Goal: Task Accomplishment & Management: Use online tool/utility

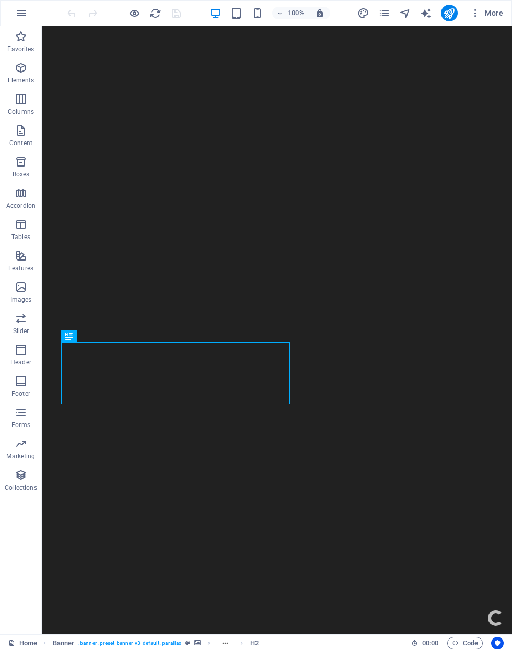
click at [252, 19] on div "100%" at bounding box center [269, 13] width 121 height 17
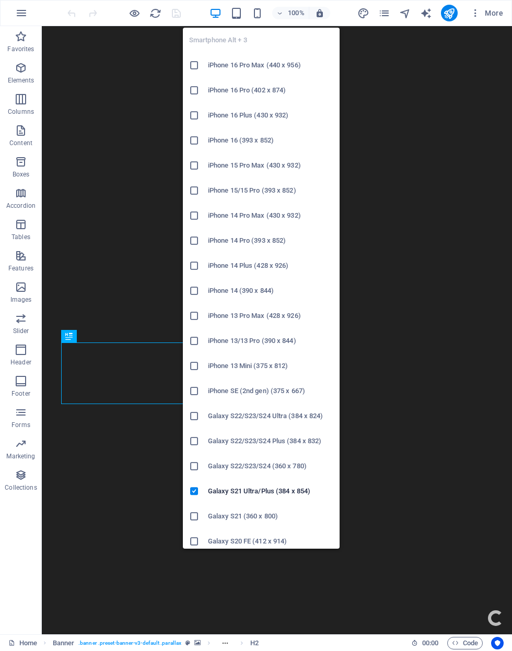
click at [260, 11] on icon "button" at bounding box center [257, 13] width 12 height 12
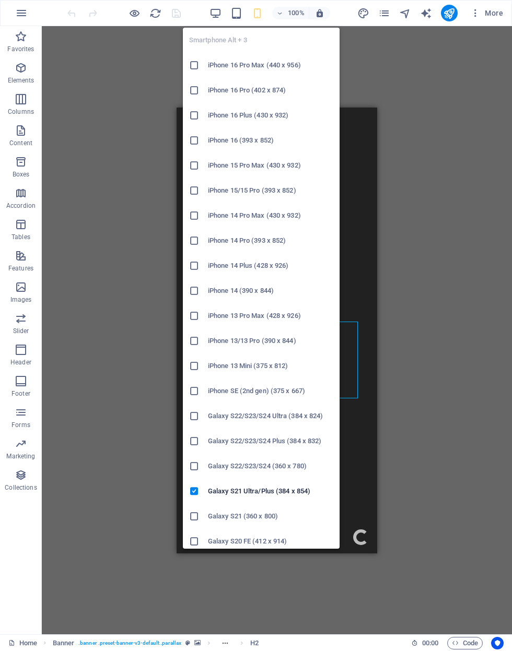
click at [295, 65] on h6 "iPhone 16 Pro Max (440 x 956)" at bounding box center [270, 65] width 125 height 13
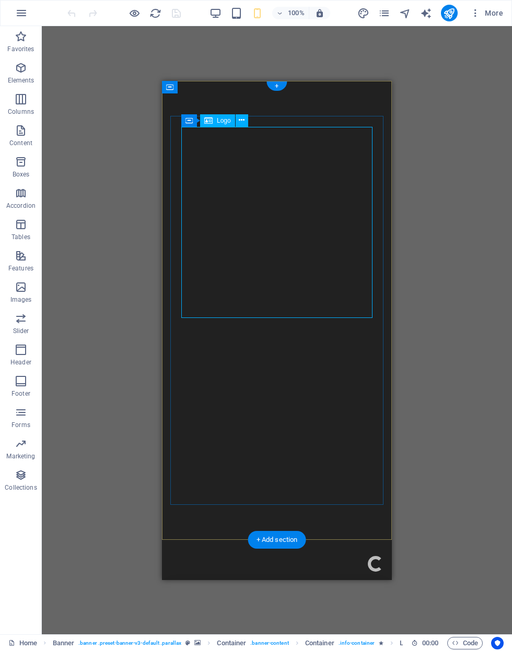
click at [383, 10] on icon "pages" at bounding box center [384, 13] width 12 height 12
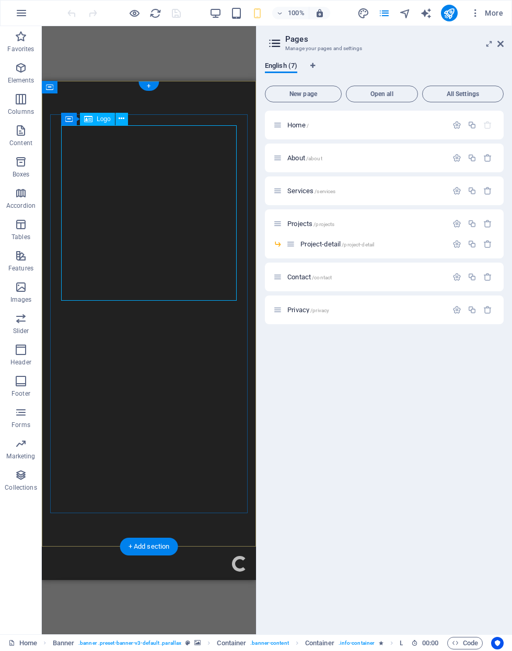
click at [410, 11] on icon "navigator" at bounding box center [405, 13] width 12 height 12
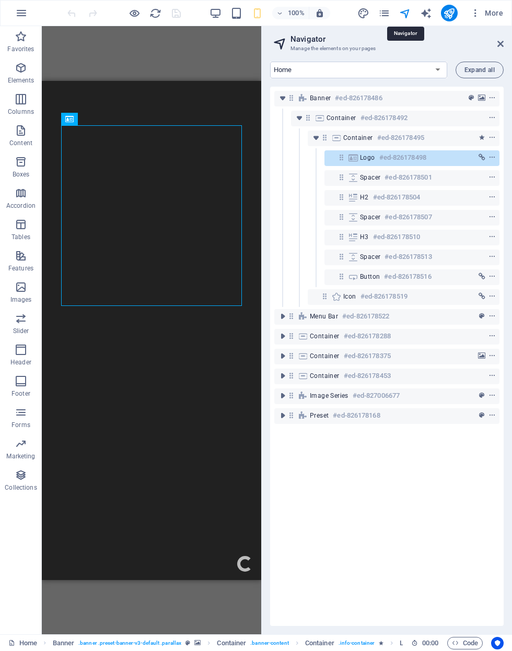
click at [390, 12] on icon "pages" at bounding box center [384, 13] width 12 height 12
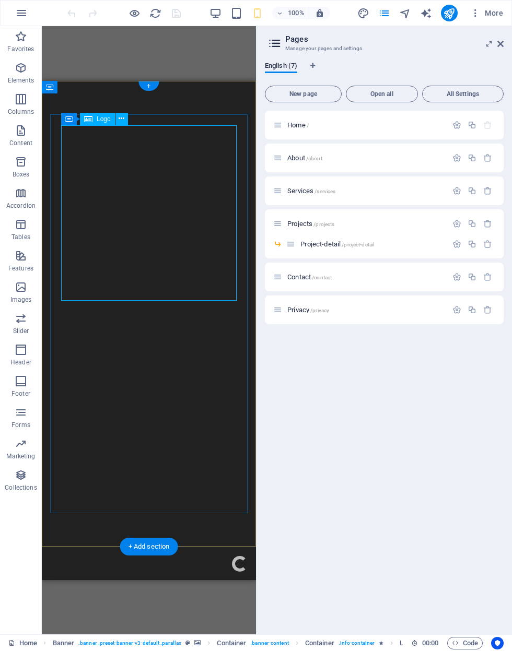
click at [380, 14] on icon "pages" at bounding box center [384, 13] width 12 height 12
click at [399, 11] on icon "navigator" at bounding box center [405, 13] width 12 height 12
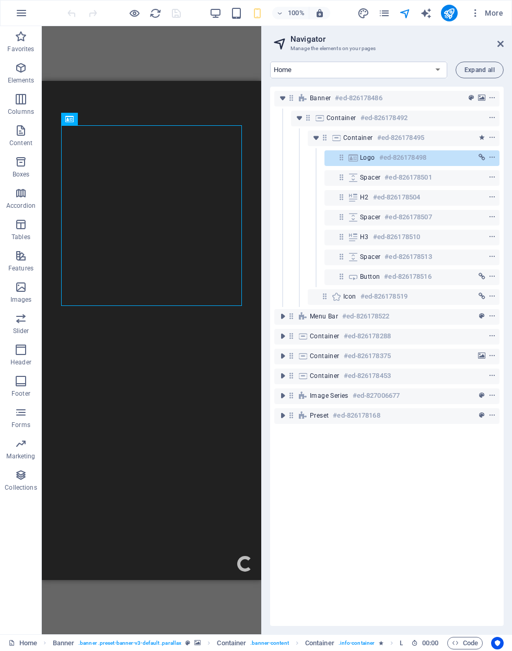
click at [404, 14] on icon "navigator" at bounding box center [405, 13] width 12 height 12
click at [484, 158] on icon "link" at bounding box center [481, 157] width 7 height 7
select select
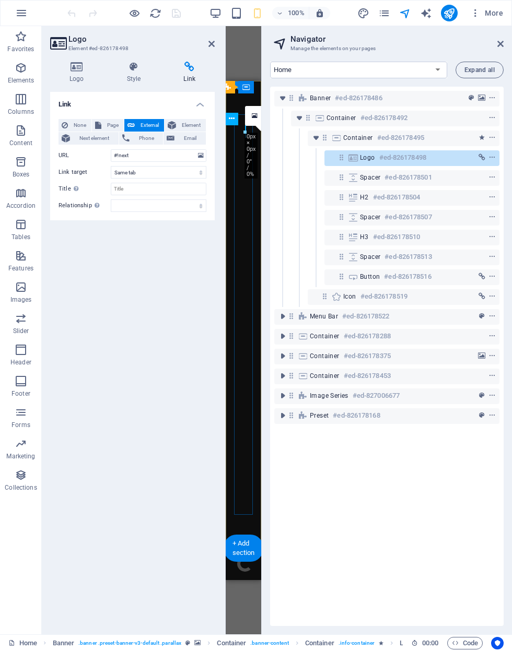
click at [61, 131] on button "None" at bounding box center [74, 125] width 33 height 13
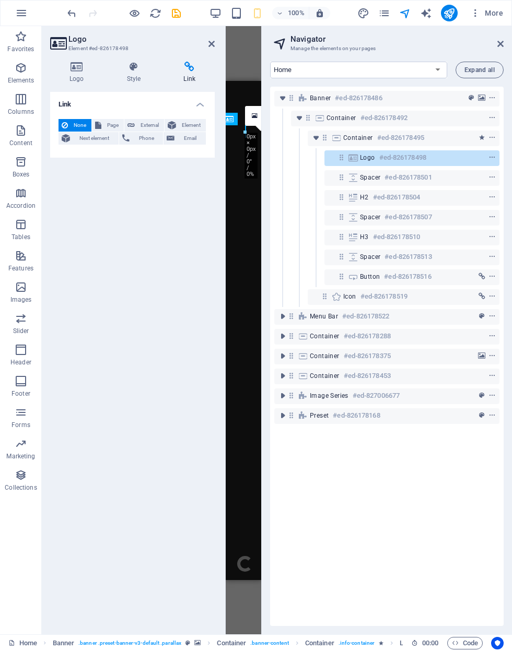
click at [78, 63] on icon at bounding box center [76, 67] width 53 height 10
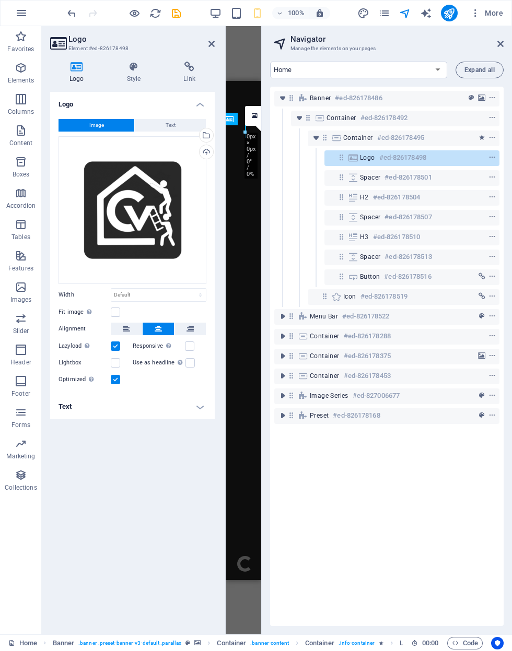
click at [72, 76] on h4 "Logo" at bounding box center [78, 73] width 57 height 22
click at [92, 385] on div "Images are compressed to improve page speed." at bounding box center [91, 379] width 10 height 13
click at [0, 0] on input "Optimized Images are compressed to improve page speed." at bounding box center [0, 0] width 0 height 0
click at [87, 373] on div "Images are compressed to improve page speed." at bounding box center [122, 360] width 84 height 23
click at [0, 0] on input "Optimized Images are compressed to improve page speed." at bounding box center [0, 0] width 0 height 0
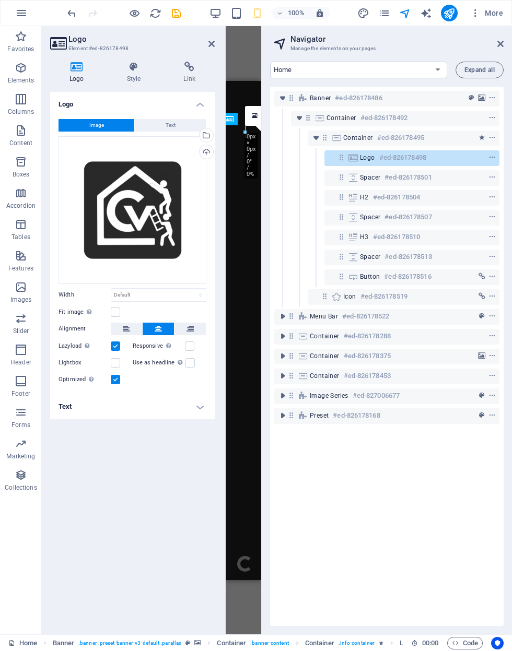
click at [124, 406] on h4 "Text" at bounding box center [132, 406] width 164 height 25
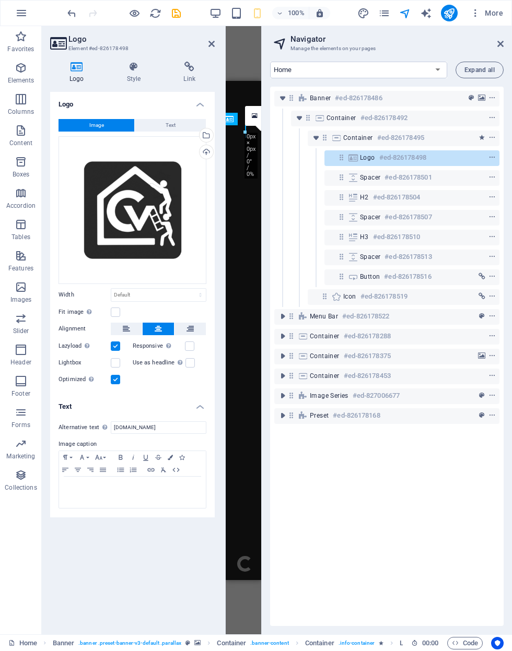
click at [178, 364] on icon at bounding box center [180, 363] width 5 height 6
click at [0, 0] on input "Use as headline The image will be wrapped in an H1 headline tag. Useful for giv…" at bounding box center [0, 0] width 0 height 0
click at [200, 395] on h4 "Text" at bounding box center [132, 403] width 164 height 19
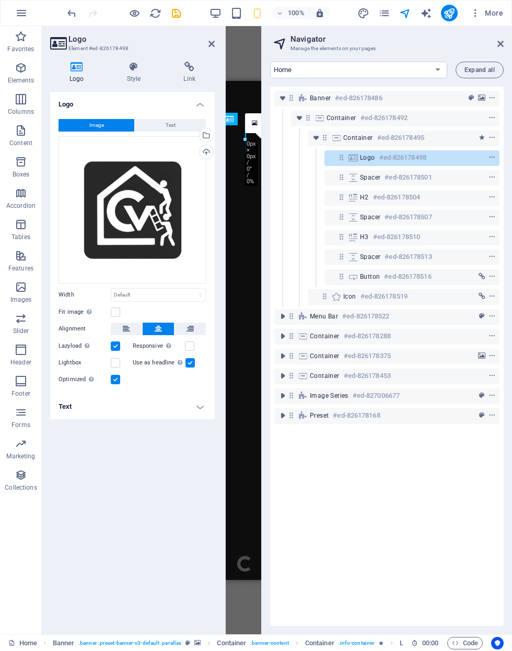
click at [171, 339] on div "Automatically load retina image and smartphone optimized sizes." at bounding box center [138, 323] width 84 height 31
click at [0, 0] on input "Responsive Automatically load retina image and smartphone optimized sizes." at bounding box center [0, 0] width 0 height 0
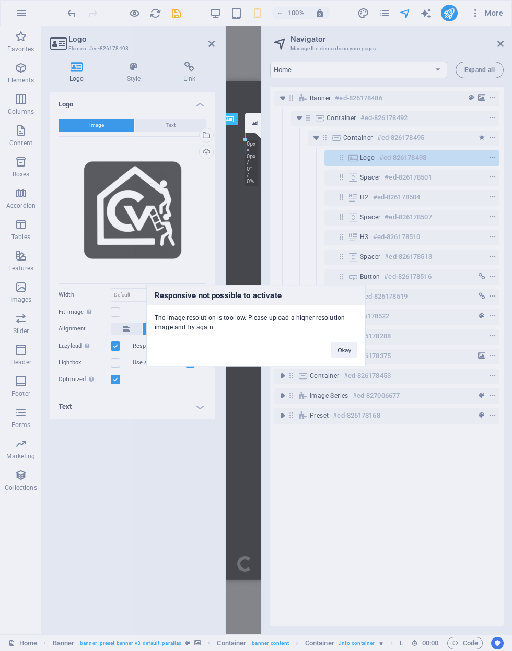
click at [191, 400] on div "Responsive not possible to activate The image resolution is too low. Please upl…" at bounding box center [256, 325] width 512 height 651
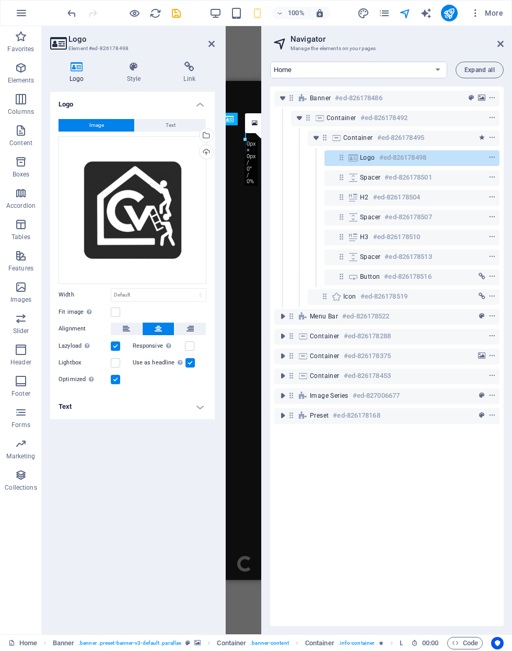
click at [84, 312] on div "Automatically fit image to a fixed width and height" at bounding box center [89, 311] width 10 height 13
click at [0, 0] on input "Fit image Automatically fit image to a fixed width and height" at bounding box center [0, 0] width 0 height 0
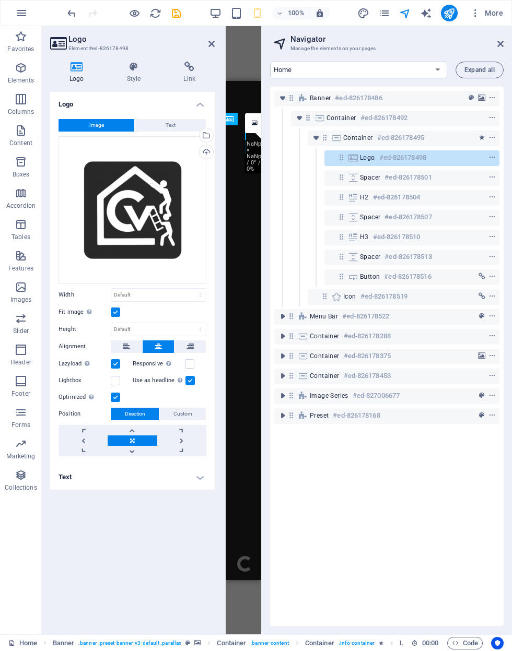
click at [112, 314] on label at bounding box center [115, 312] width 9 height 9
click at [0, 0] on input "Fit image Automatically fit image to a fixed width and height" at bounding box center [0, 0] width 0 height 0
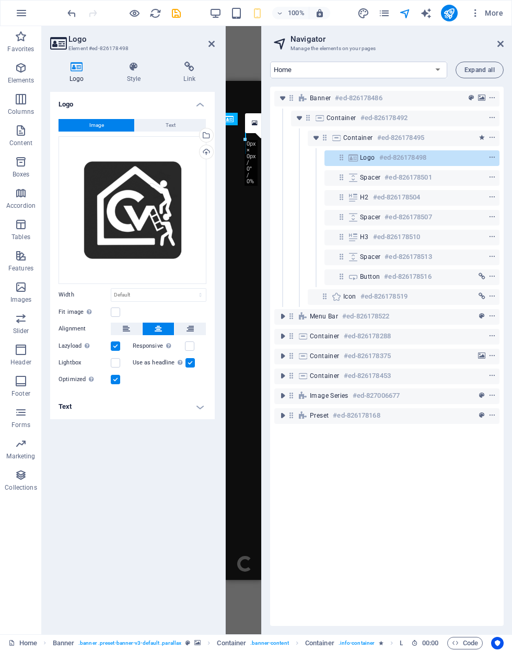
click at [199, 411] on h4 "Text" at bounding box center [132, 406] width 164 height 25
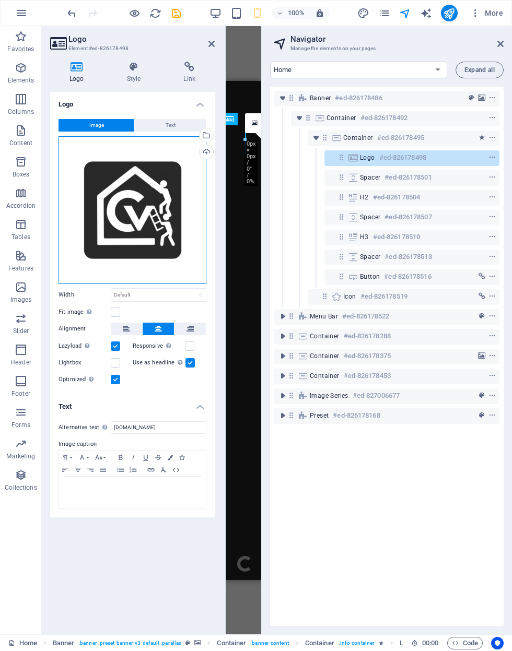
click at [140, 231] on div "Drag files here, click to choose files or select files from Files or our free s…" at bounding box center [132, 210] width 148 height 148
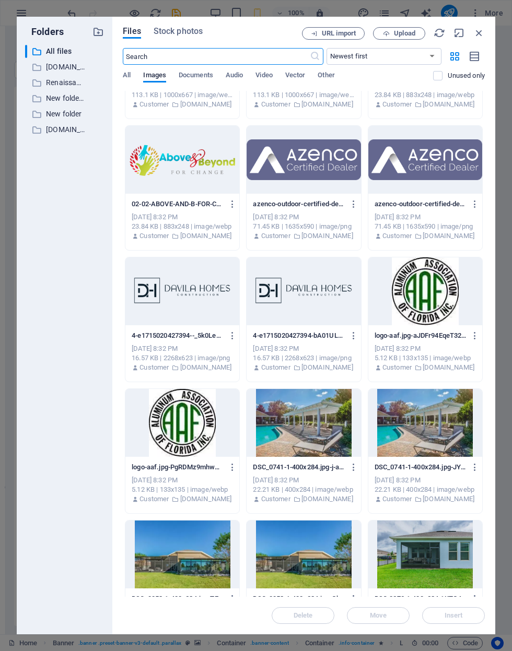
click at [404, 31] on span "Upload" at bounding box center [404, 33] width 21 height 6
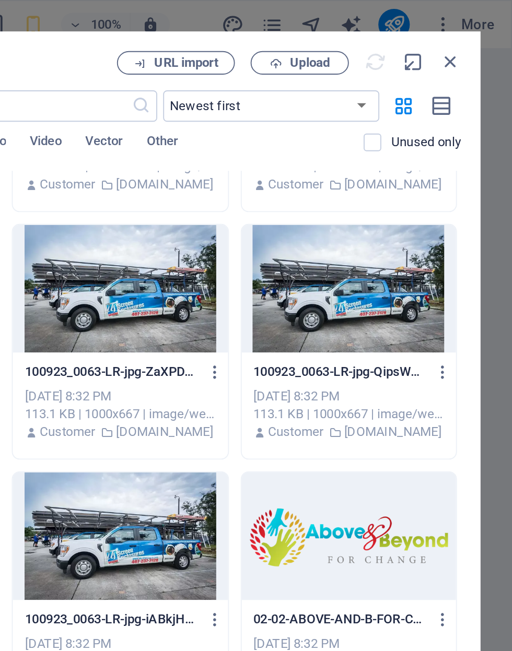
scroll to position [3093, 0]
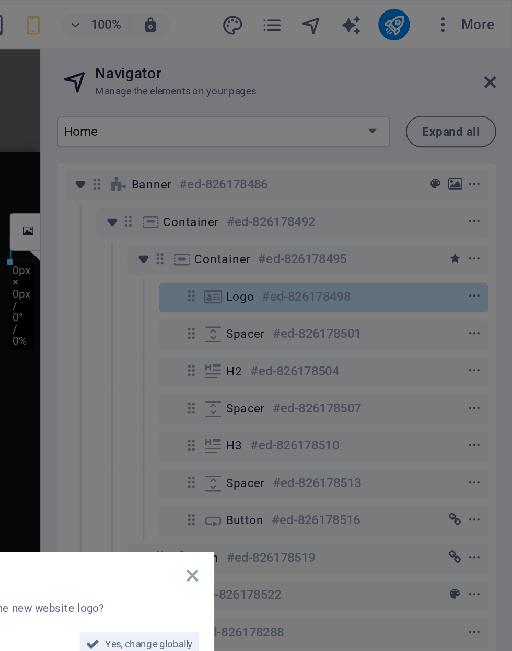
click at [296, 340] on span "Yes, change globally" at bounding box center [319, 342] width 46 height 13
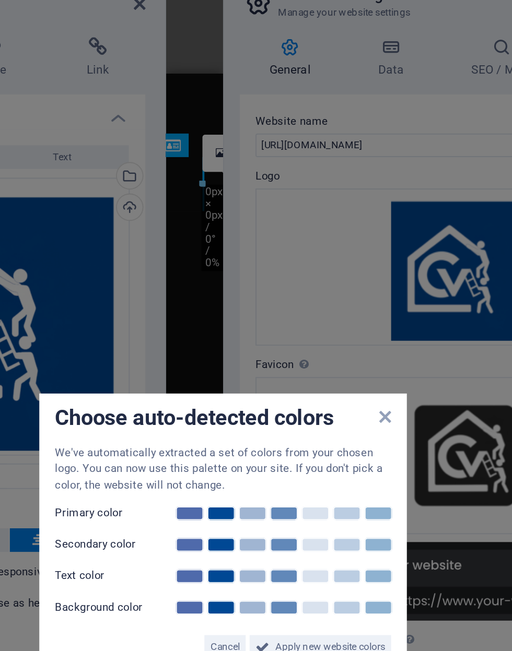
click at [284, 380] on span "Apply new website colors" at bounding box center [313, 386] width 58 height 13
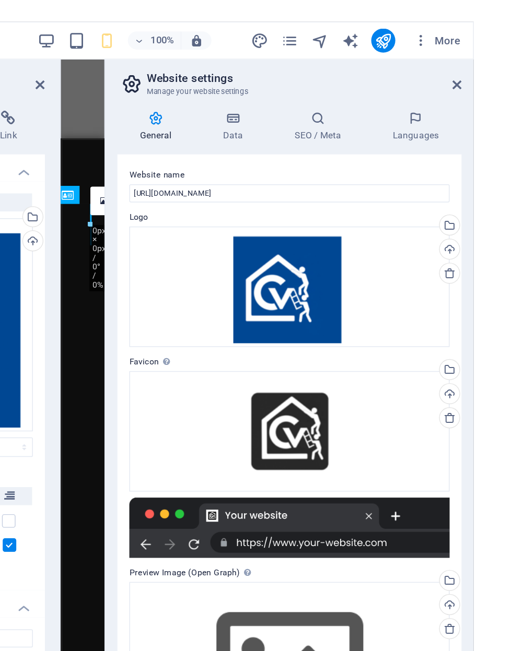
scroll to position [0, 0]
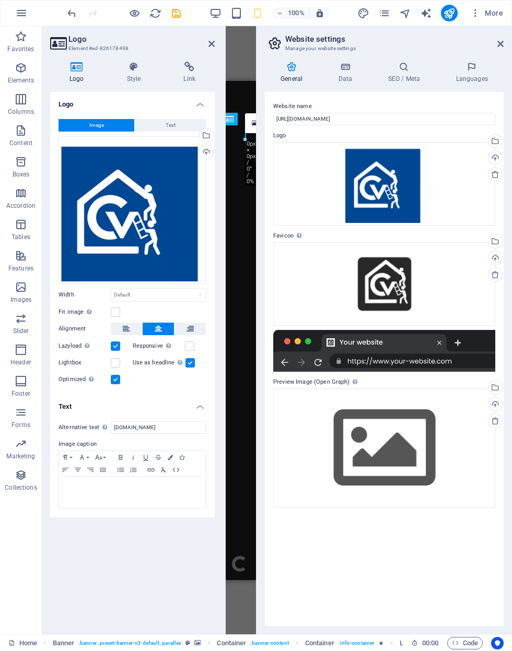
click at [498, 40] on icon at bounding box center [500, 44] width 6 height 8
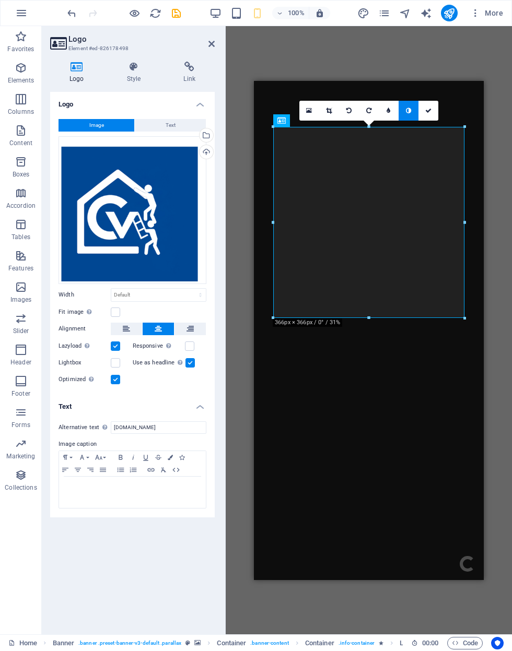
click at [496, 45] on div "Drag here to replace the existing content. Press “Ctrl” if you want to create a…" at bounding box center [369, 330] width 286 height 608
click at [195, 69] on icon at bounding box center [189, 67] width 51 height 10
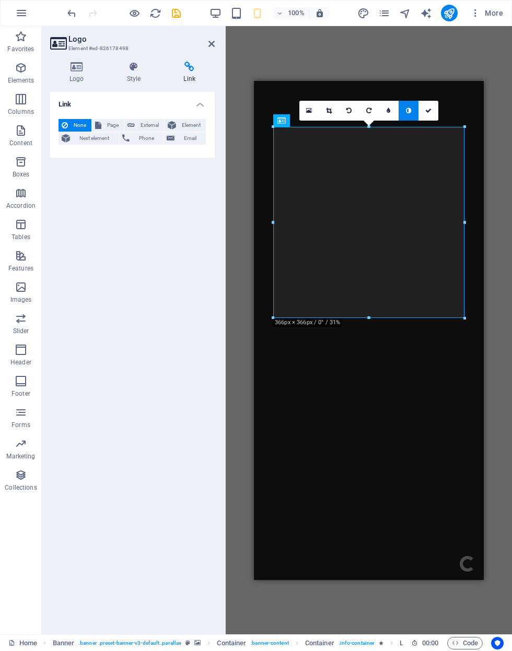
click at [101, 135] on span "Next element" at bounding box center [94, 138] width 42 height 13
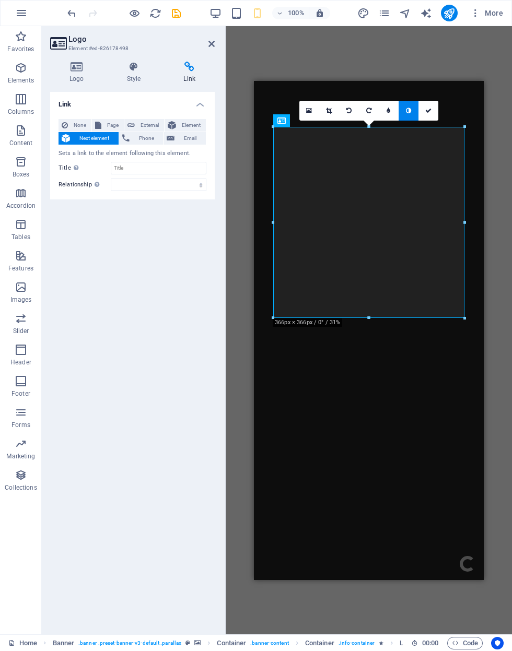
click at [143, 125] on span "External" at bounding box center [149, 125] width 23 height 13
select select
select select "blank"
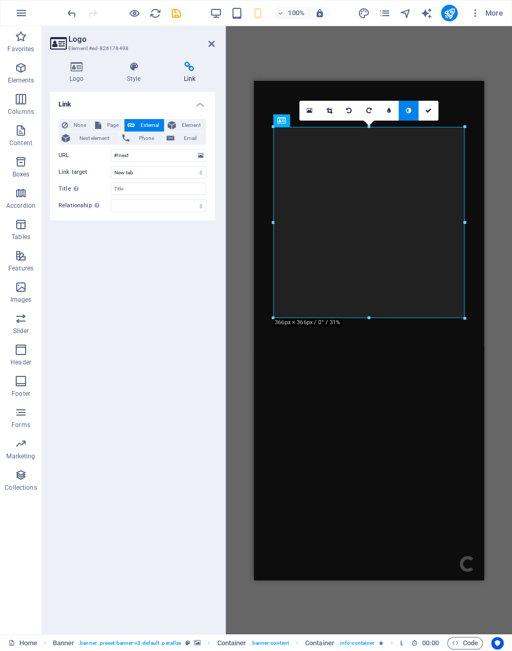
click at [108, 125] on span "Page" at bounding box center [112, 125] width 16 height 13
select select
click at [201, 151] on select "Home About Services Projects -- Project-detail Contact Privacy" at bounding box center [159, 155] width 96 height 13
click at [464, 132] on div at bounding box center [465, 222] width 4 height 191
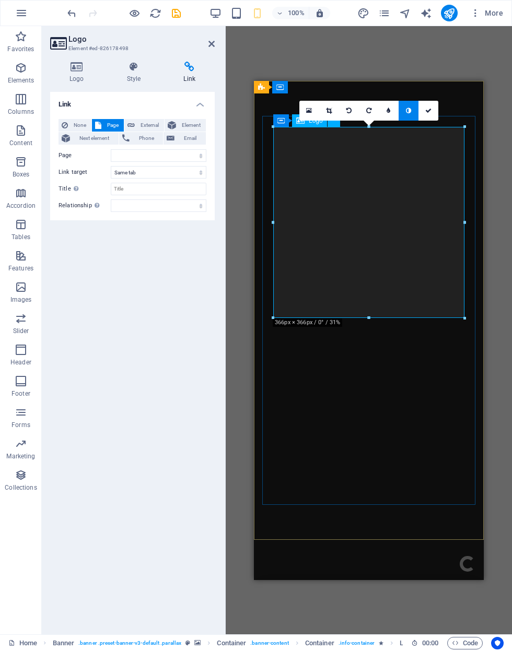
click at [306, 111] on icon at bounding box center [309, 110] width 6 height 7
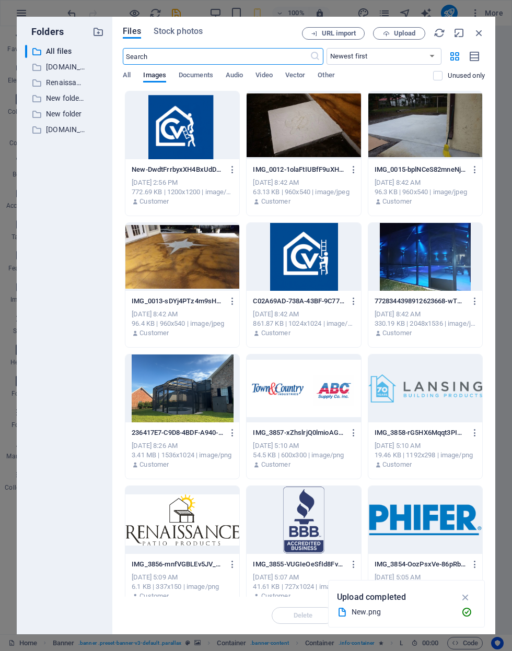
click at [196, 126] on div at bounding box center [182, 125] width 114 height 68
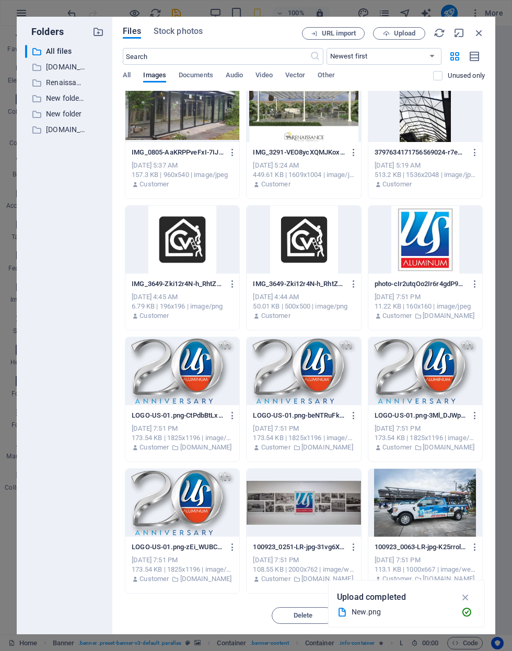
click at [471, 600] on icon "button" at bounding box center [465, 597] width 12 height 11
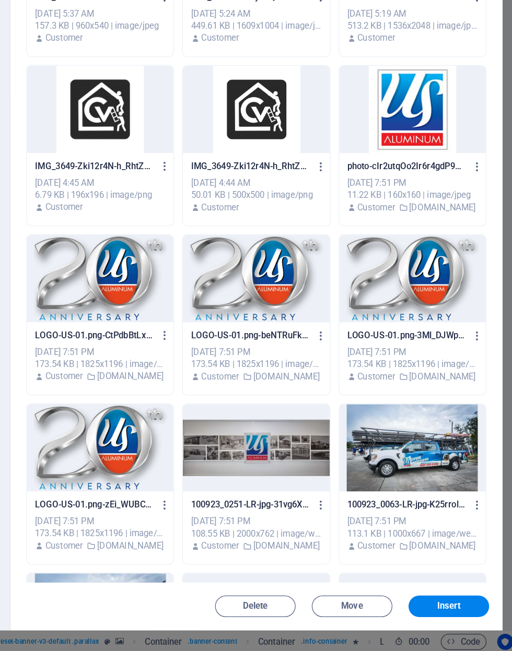
scroll to position [686, 0]
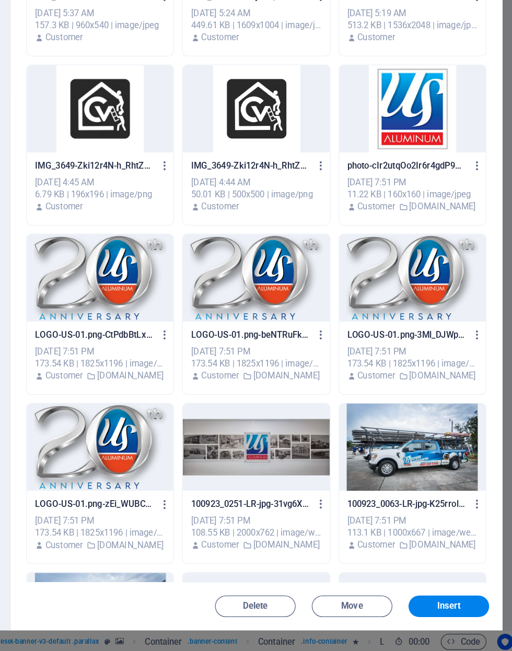
click at [422, 607] on button "Insert" at bounding box center [453, 615] width 63 height 17
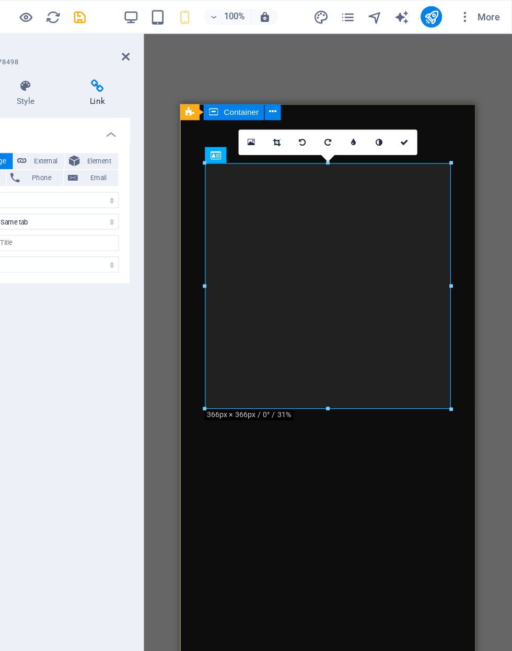
click at [418, 111] on link at bounding box center [428, 111] width 20 height 20
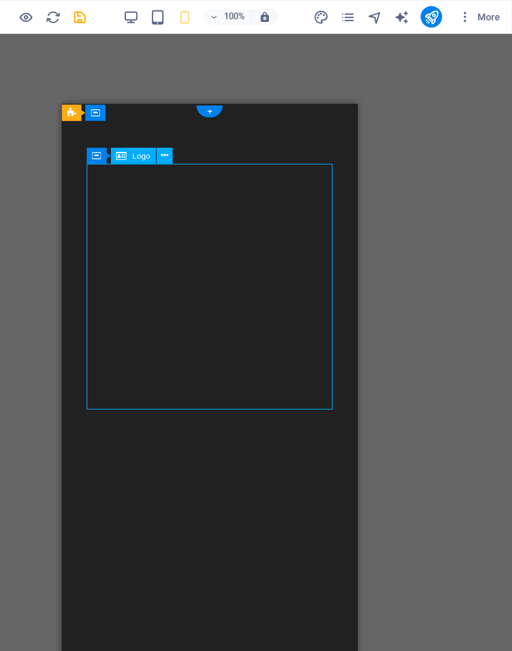
scroll to position [0, 0]
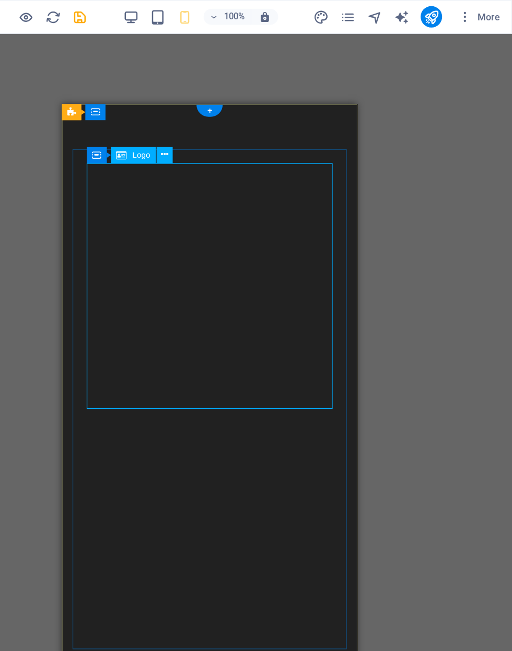
click at [239, 123] on icon at bounding box center [242, 120] width 6 height 11
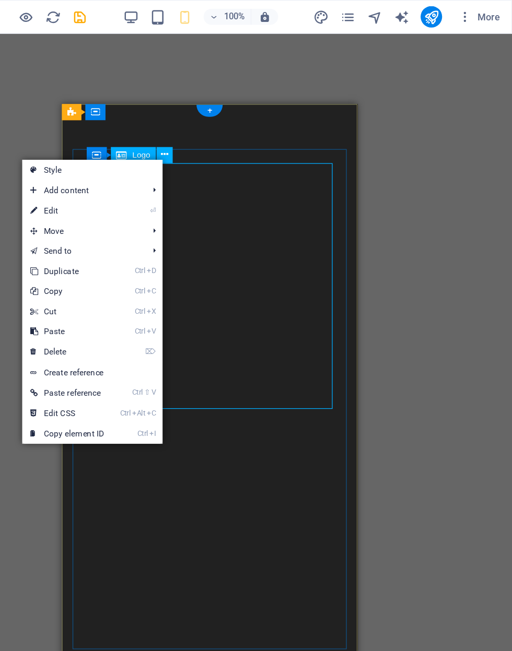
click at [239, 126] on icon at bounding box center [242, 120] width 6 height 11
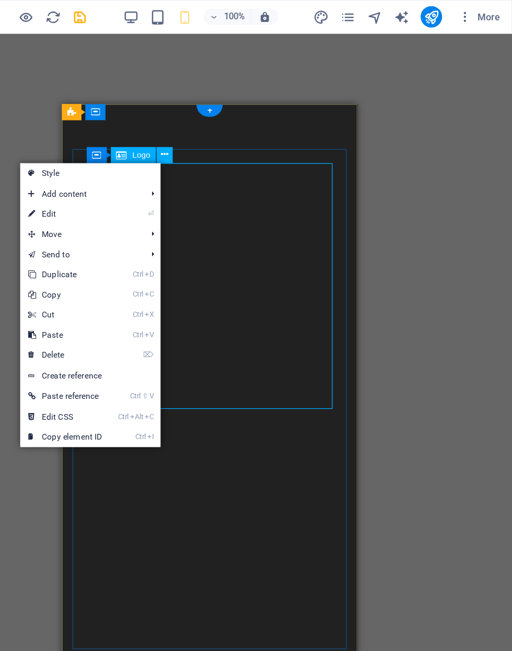
click at [129, 321] on link "Ctrl Alt C Edit CSS" at bounding box center [164, 324] width 70 height 16
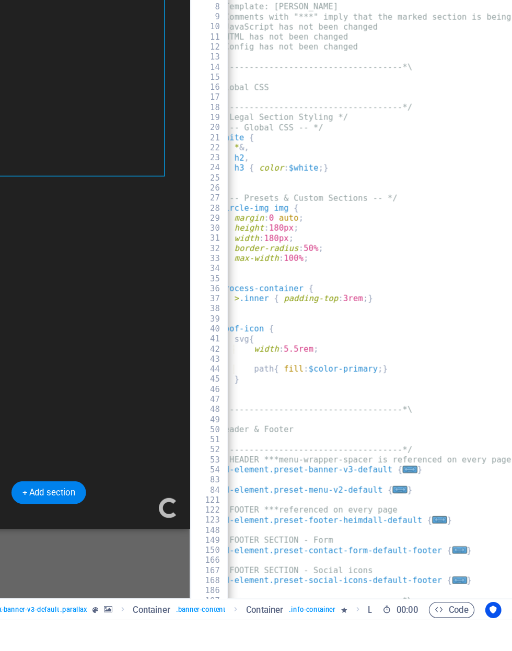
scroll to position [0, 11]
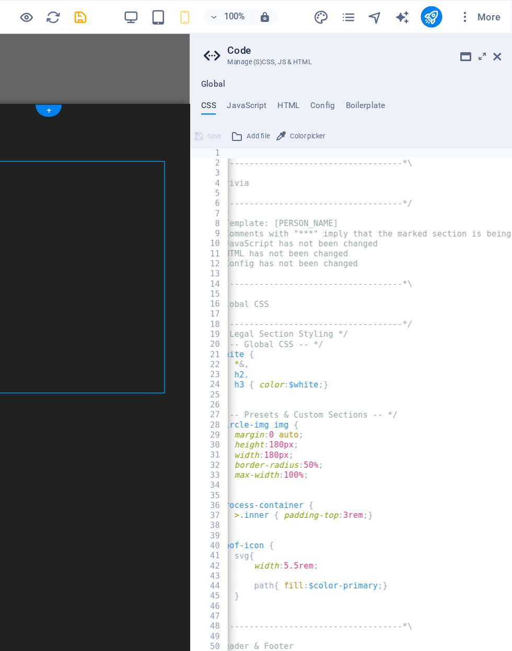
click at [290, 81] on h4 "JavaScript" at bounding box center [305, 83] width 31 height 11
type textarea "abcde fg"
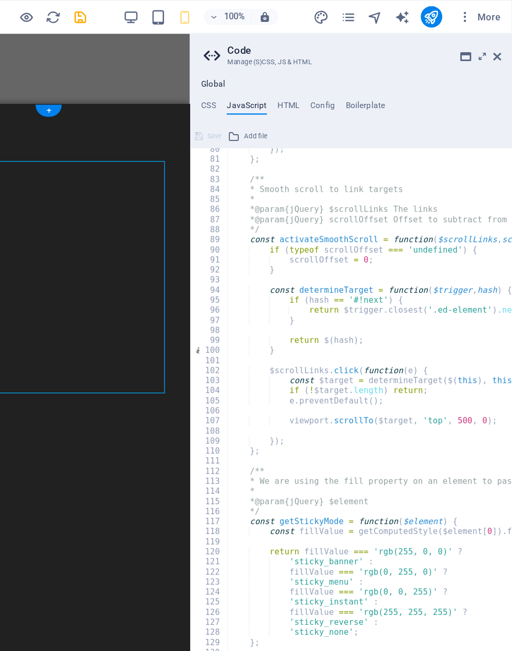
scroll to position [0, 0]
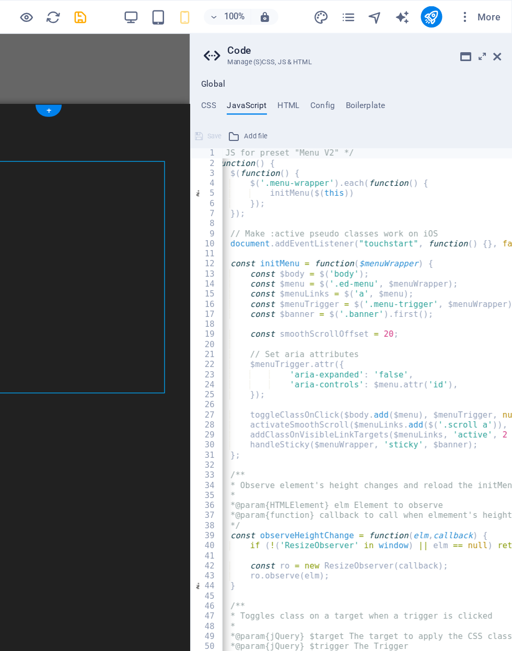
click at [355, 82] on h4 "Config" at bounding box center [364, 83] width 19 height 11
type textarea "abcde fg"
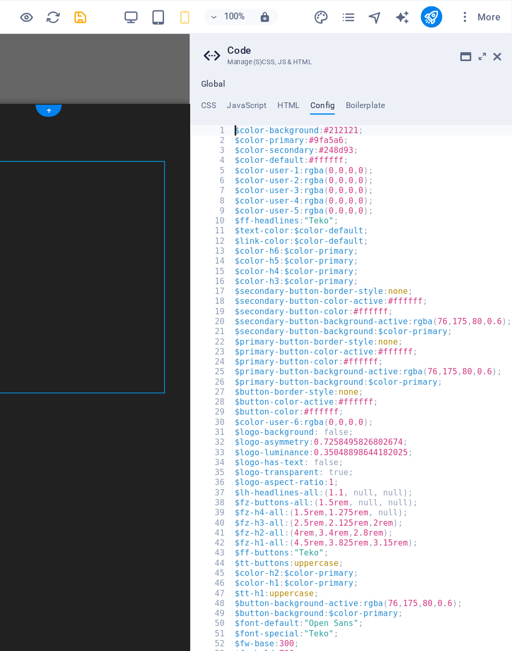
click at [355, 81] on h4 "Config" at bounding box center [364, 83] width 19 height 11
click at [382, 81] on h4 "Boilerplate" at bounding box center [397, 83] width 31 height 11
type textarea "abcde fg"
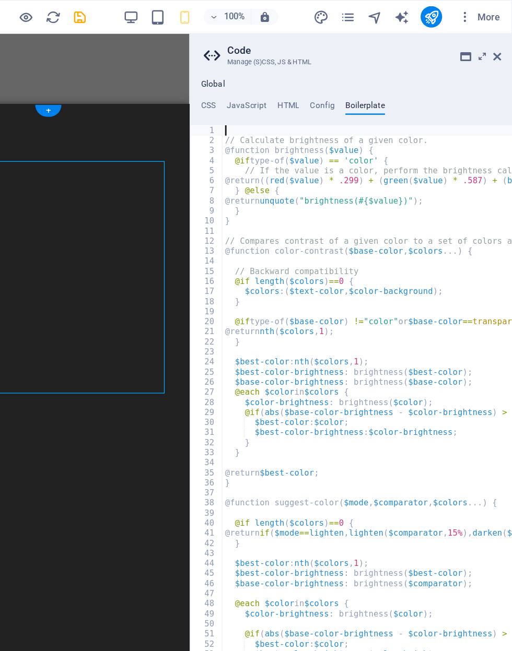
click at [382, 86] on h4 "Boilerplate" at bounding box center [397, 83] width 31 height 11
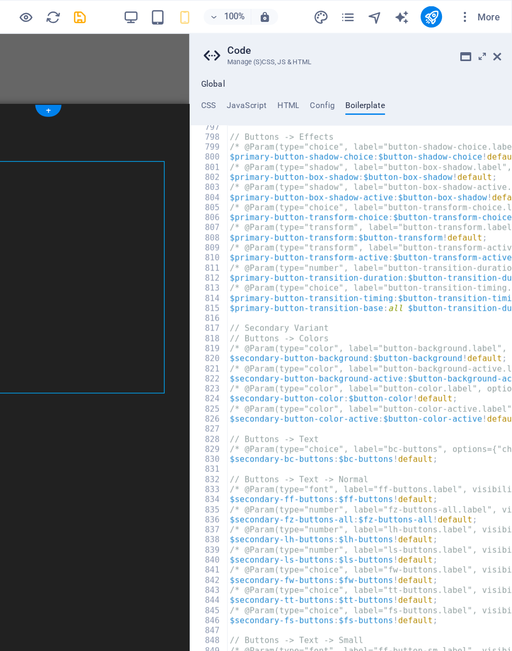
click at [497, 47] on icon at bounding box center [500, 44] width 6 height 8
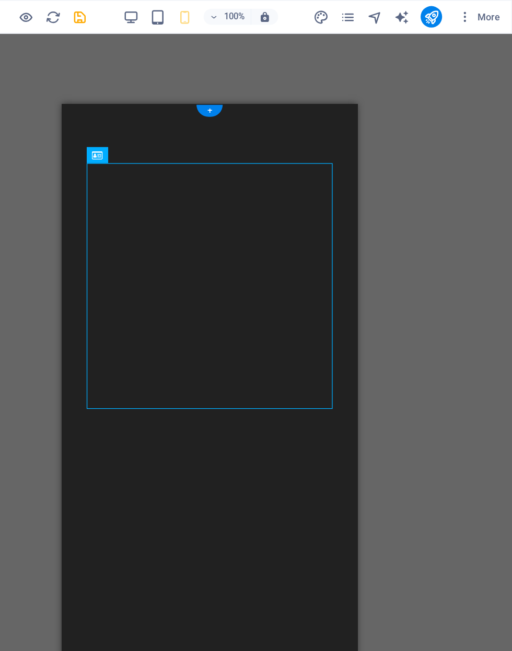
click at [391, 41] on div "Drag here to replace the existing content. Press “Ctrl” if you want to create a…" at bounding box center [277, 330] width 470 height 608
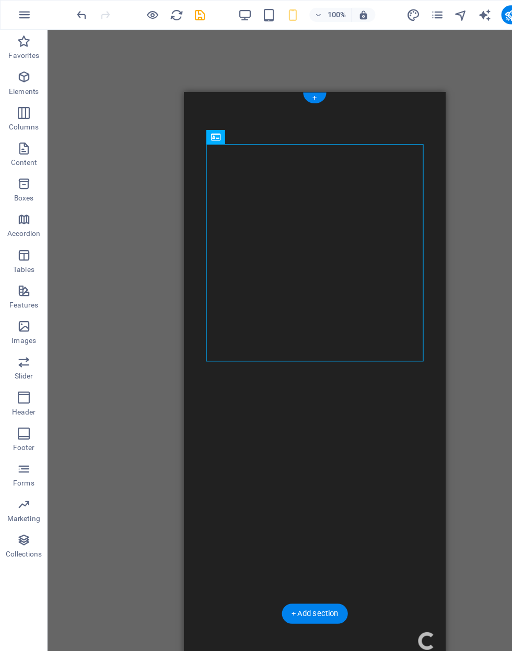
click at [406, 19] on icon "navigator" at bounding box center [405, 13] width 12 height 12
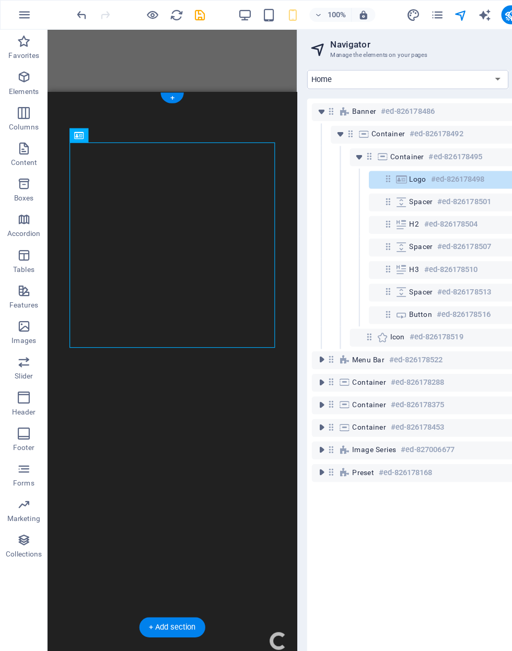
click at [370, 11] on span "design" at bounding box center [363, 13] width 13 height 12
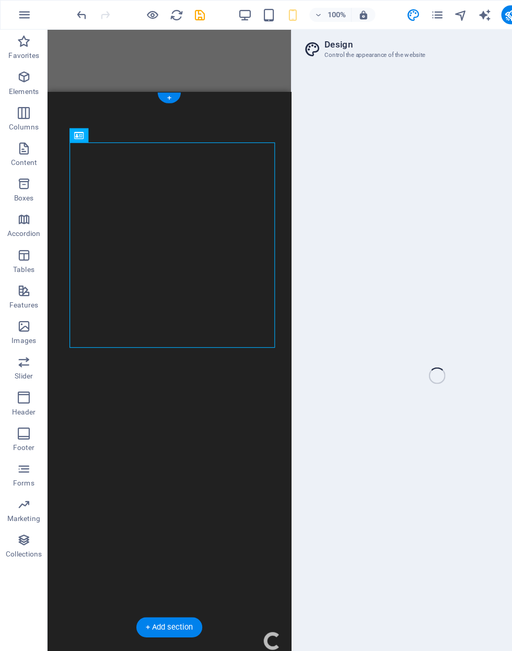
select select "px"
select select "300"
select select "px"
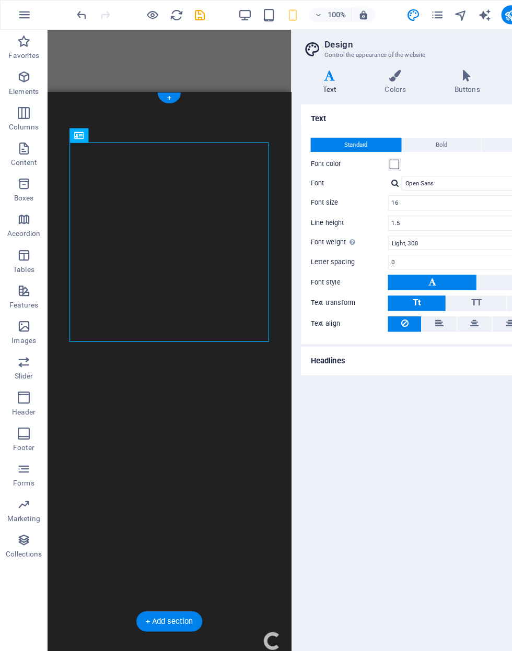
click at [399, 18] on icon "navigator" at bounding box center [405, 13] width 12 height 12
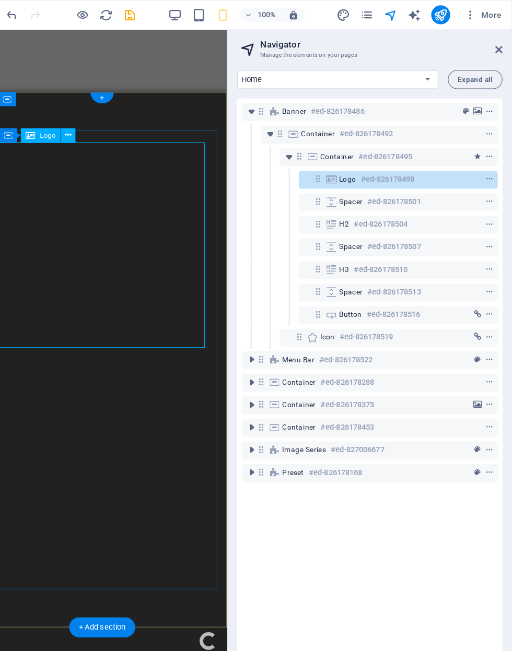
click at [448, 156] on div at bounding box center [472, 157] width 49 height 13
click at [488, 154] on icon "context-menu" at bounding box center [491, 157] width 7 height 7
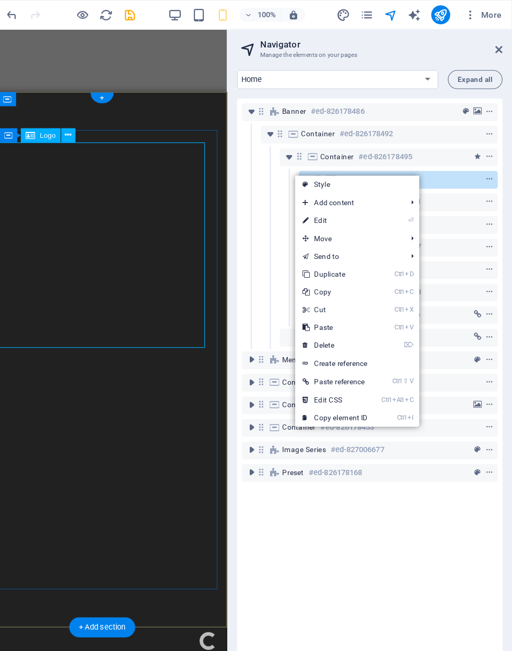
click at [448, 158] on div at bounding box center [472, 157] width 49 height 13
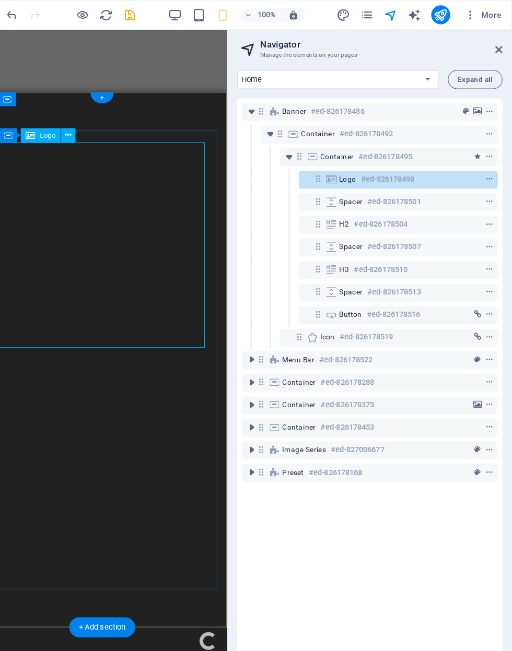
click at [487, 156] on span "context-menu" at bounding box center [492, 157] width 10 height 7
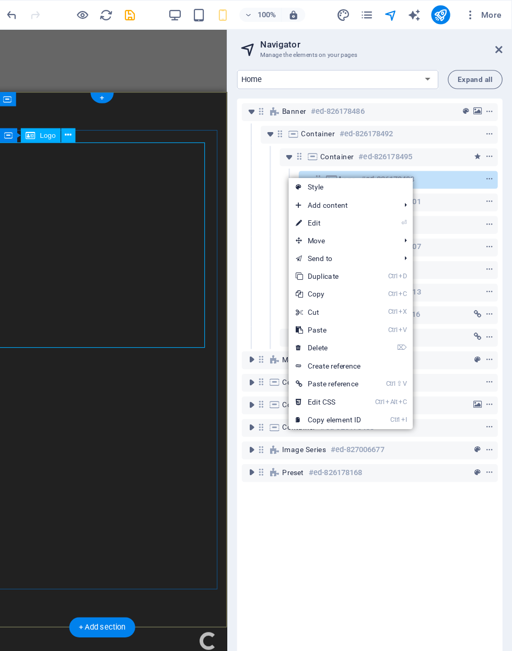
click at [336, 195] on li "⏎ Edit" at bounding box center [369, 196] width 109 height 16
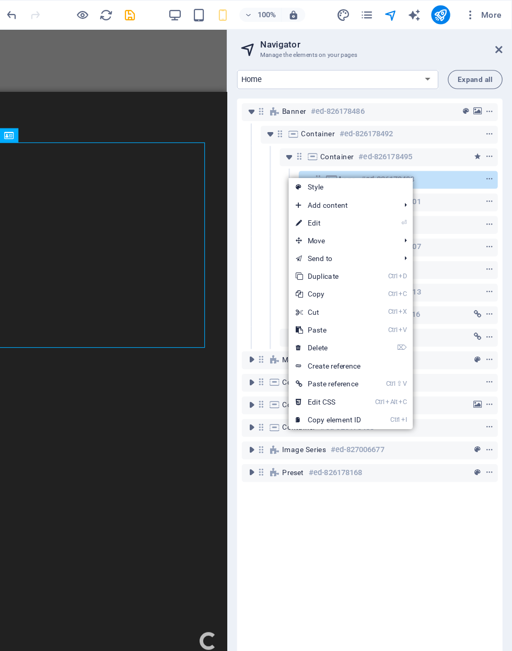
click at [334, 195] on li "⏎ Edit" at bounding box center [369, 196] width 109 height 16
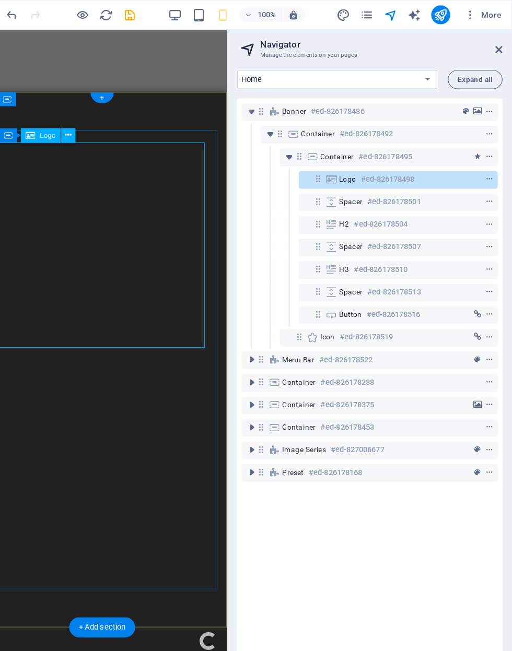
click at [488, 155] on icon "context-menu" at bounding box center [491, 157] width 7 height 7
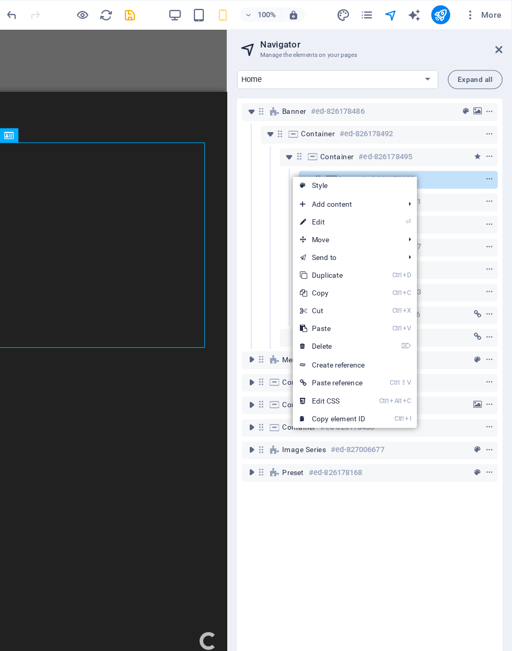
click at [319, 199] on link "⏎ Edit" at bounding box center [354, 195] width 70 height 16
select select
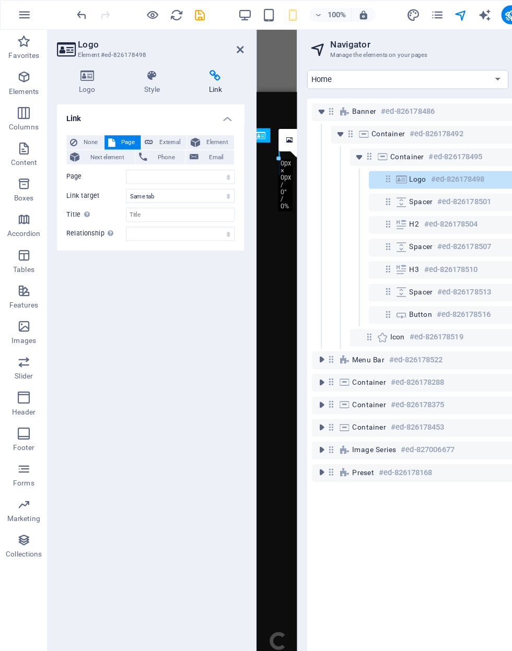
click at [75, 78] on h4 "Logo" at bounding box center [78, 73] width 57 height 22
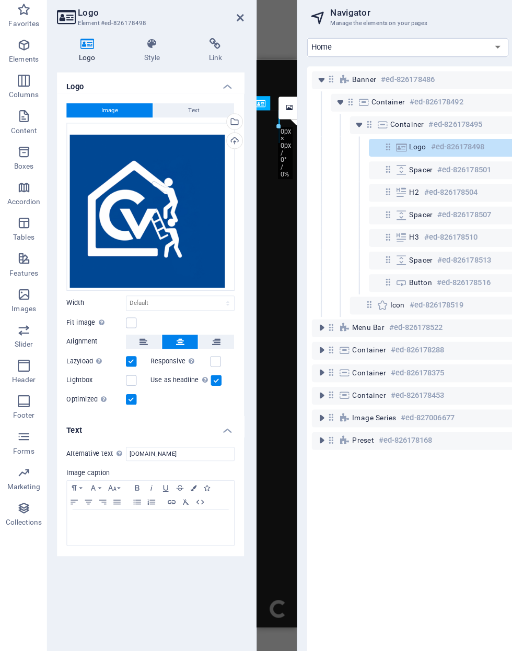
click at [111, 308] on label at bounding box center [115, 312] width 9 height 9
click at [0, 0] on input "Fit image Automatically fit image to a fixed width and height" at bounding box center [0, 0] width 0 height 0
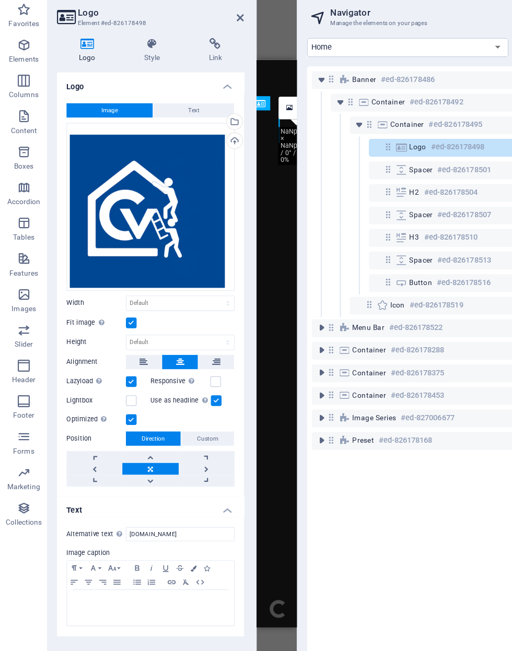
click at [117, 308] on label at bounding box center [115, 312] width 9 height 9
click at [0, 0] on input "Fit image Automatically fit image to a fixed width and height" at bounding box center [0, 0] width 0 height 0
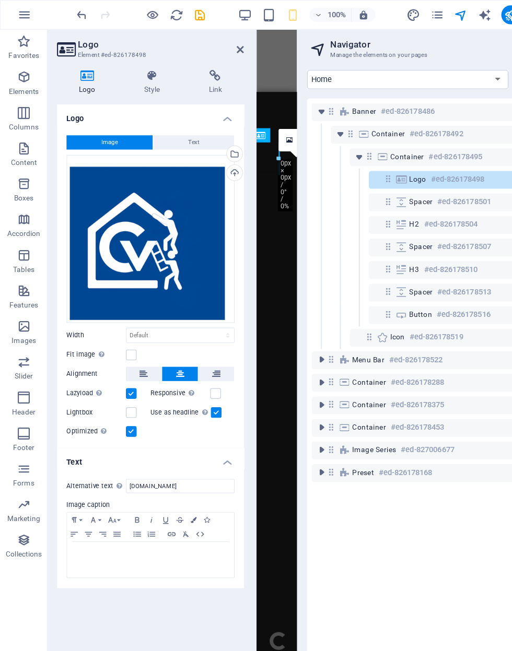
click at [181, 124] on button "Text" at bounding box center [170, 125] width 71 height 13
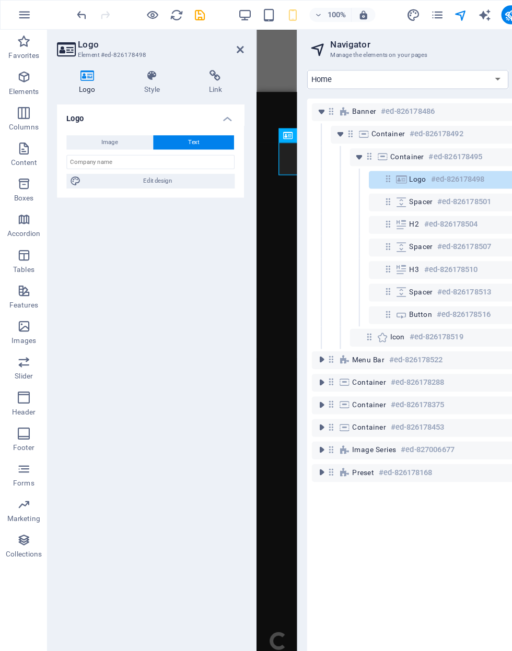
click at [159, 162] on span "Edit design" at bounding box center [138, 159] width 129 height 13
select select "px"
select select "300"
select select "px"
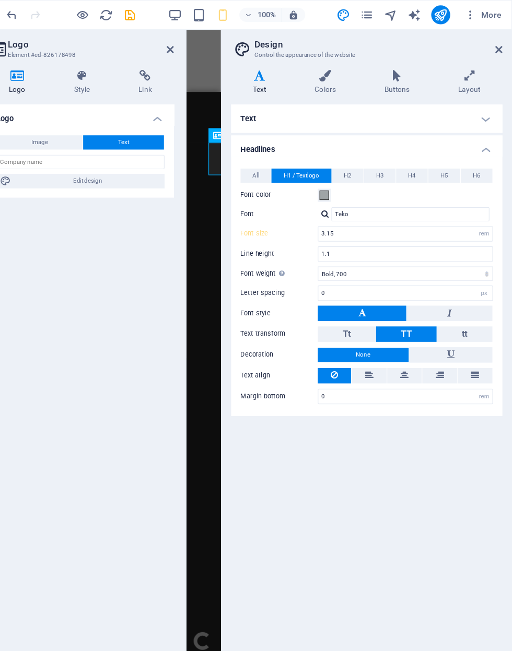
click at [311, 148] on span "H1 / Textlogo" at bounding box center [326, 154] width 31 height 13
click at [284, 158] on span "All" at bounding box center [287, 154] width 6 height 13
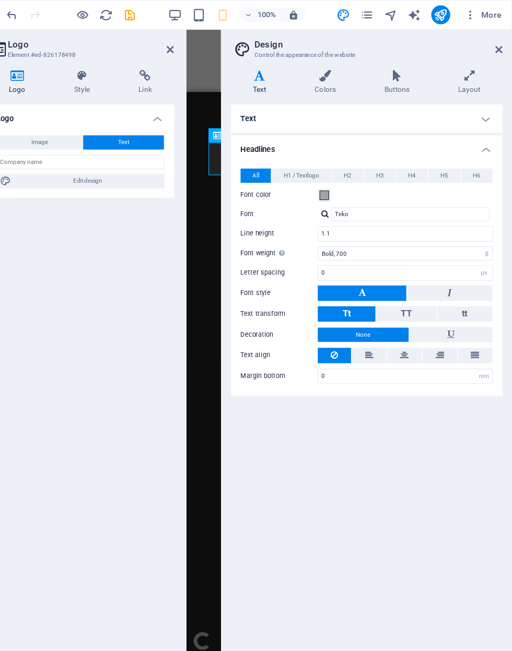
click at [445, 69] on icon at bounding box center [474, 67] width 58 height 10
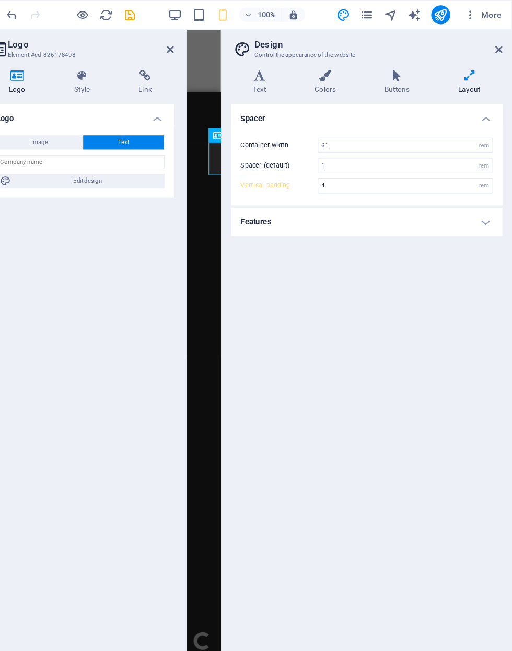
click at [396, 184] on h4 "Features" at bounding box center [384, 195] width 239 height 25
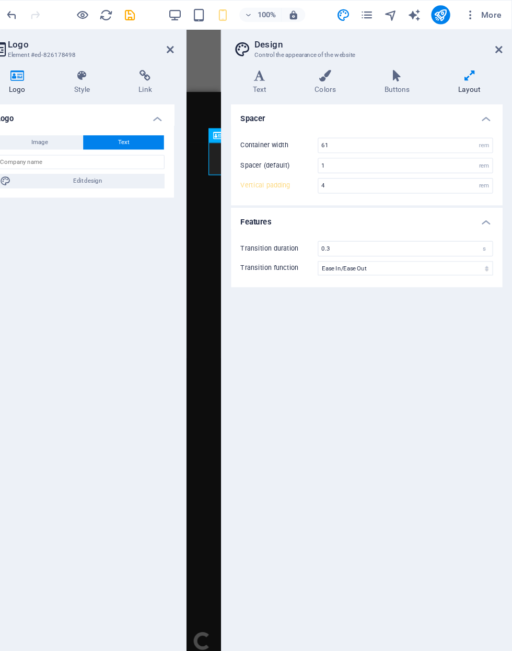
click at [470, 13] on icon "button" at bounding box center [475, 13] width 10 height 10
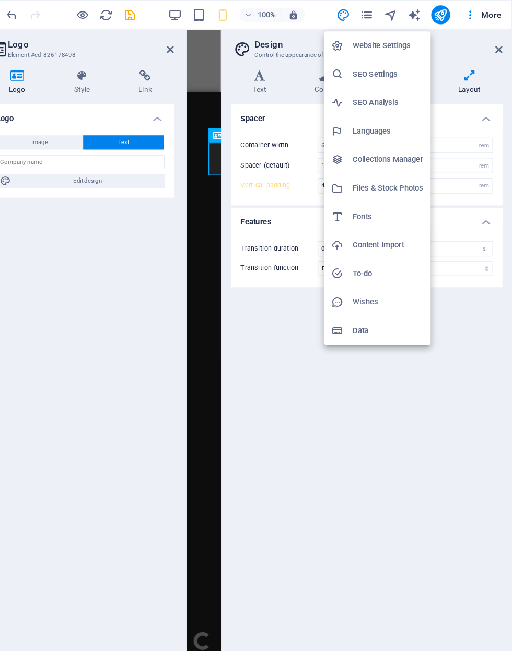
click at [417, 276] on div at bounding box center [256, 325] width 512 height 651
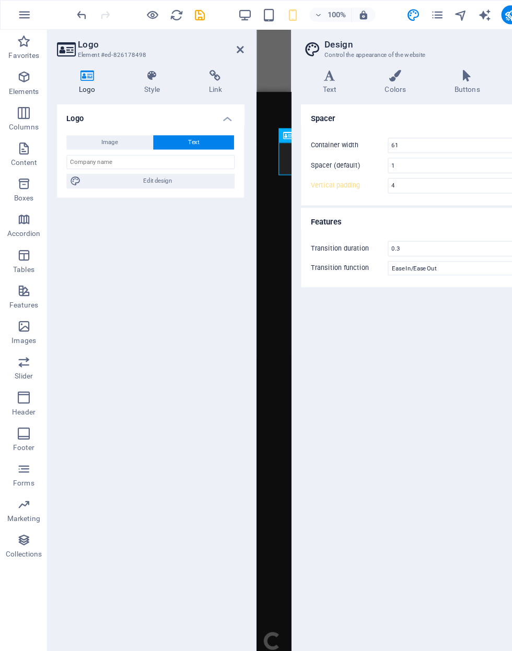
click at [181, 76] on h4 "Link" at bounding box center [189, 73] width 51 height 22
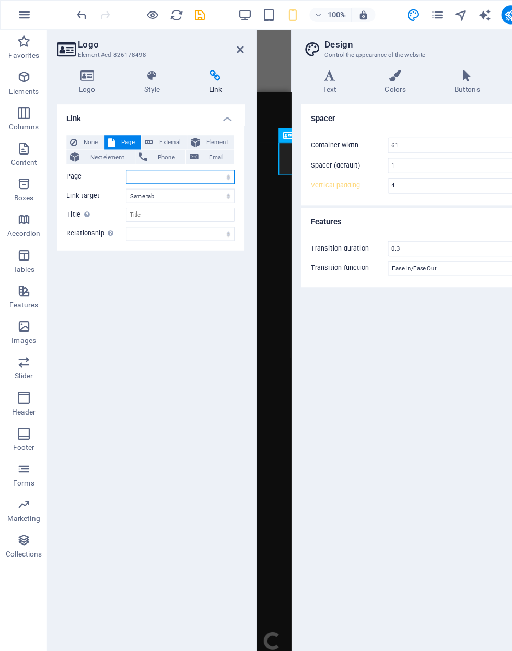
click at [200, 157] on select "Home About Services Projects -- Project-detail Contact Privacy" at bounding box center [159, 155] width 96 height 13
select select "0"
click at [198, 157] on select "Home About Services Projects -- Project-detail Contact Privacy" at bounding box center [159, 155] width 96 height 13
click at [137, 66] on icon at bounding box center [134, 67] width 53 height 10
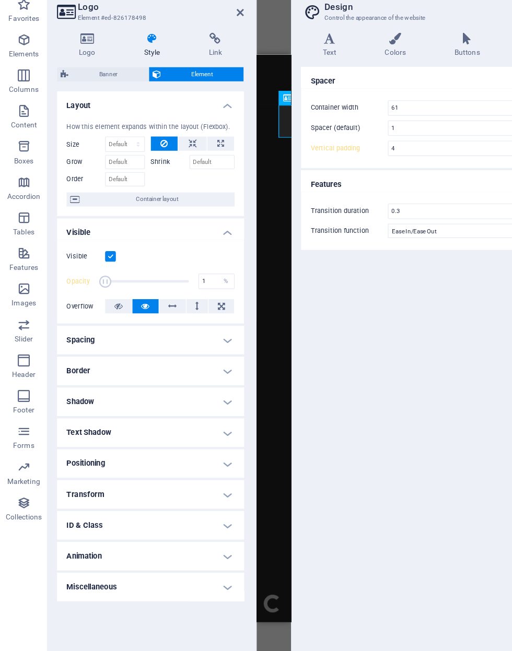
click at [113, 537] on h4 "Miscellaneous" at bounding box center [132, 549] width 164 height 25
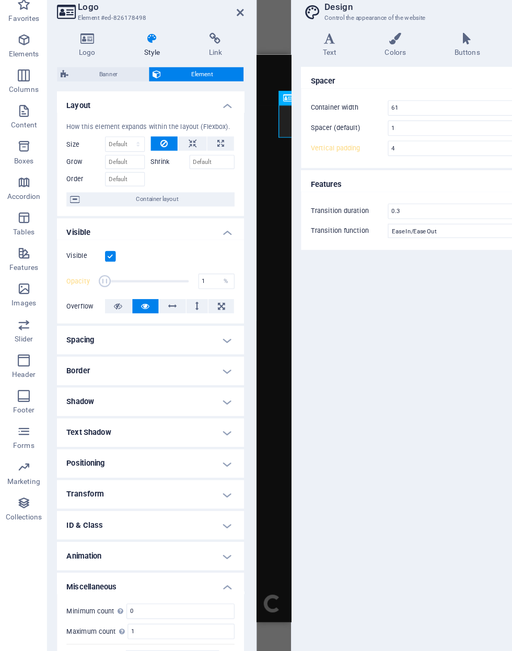
click at [179, 510] on h4 "Animation" at bounding box center [132, 522] width 164 height 25
click at [198, 482] on h4 "ID & Class" at bounding box center [132, 494] width 164 height 25
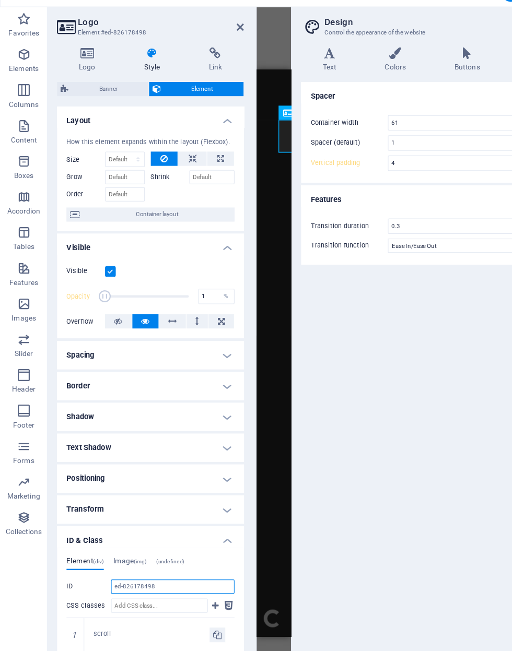
click at [120, 529] on input "ed-826178498" at bounding box center [152, 535] width 109 height 13
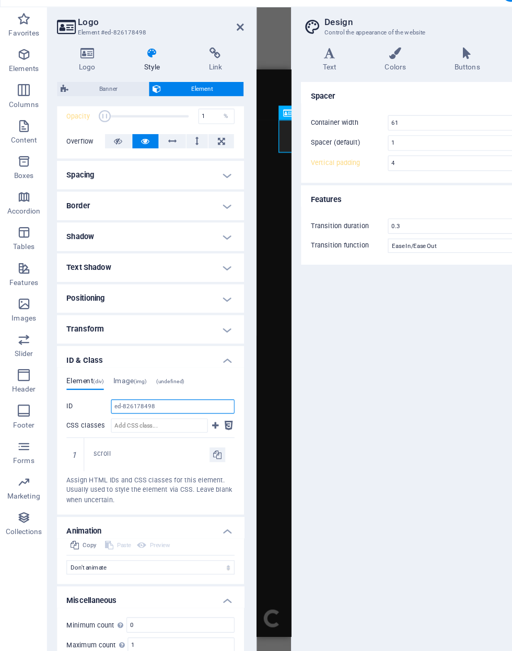
scroll to position [156, 0]
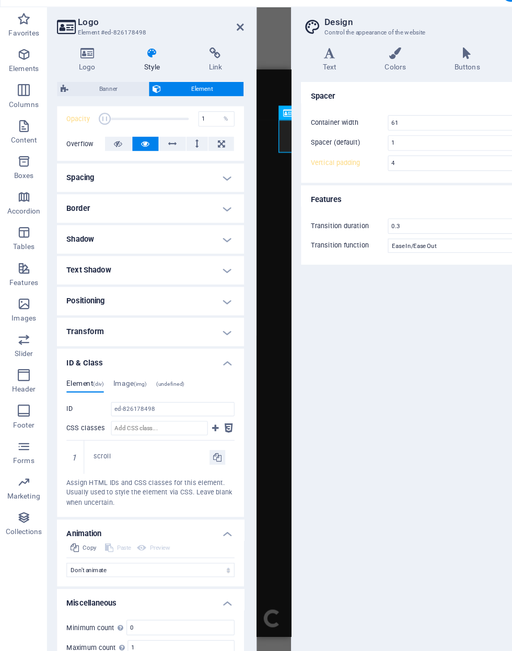
click at [200, 299] on h4 "Transform" at bounding box center [132, 311] width 164 height 25
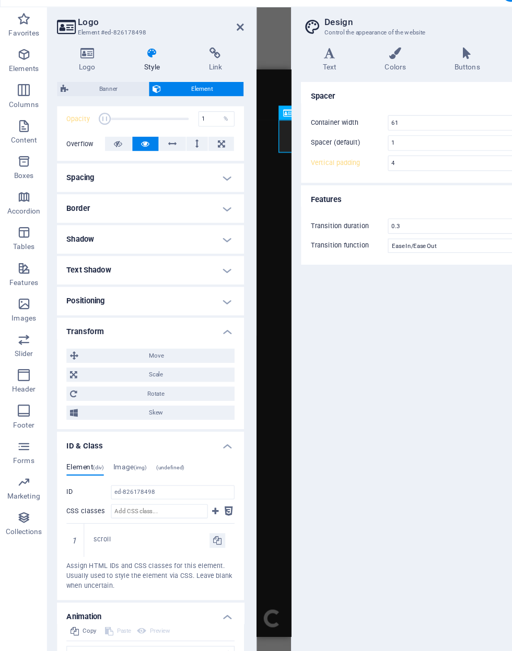
click at [197, 272] on h4 "Positioning" at bounding box center [132, 284] width 164 height 25
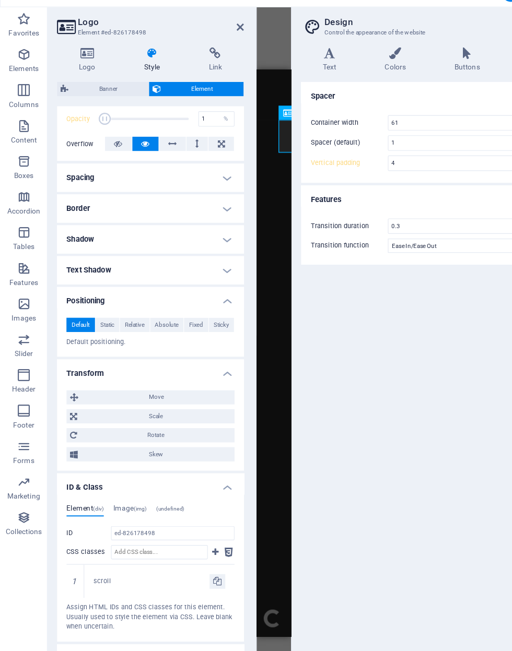
click at [197, 245] on h4 "Text Shadow" at bounding box center [132, 257] width 164 height 25
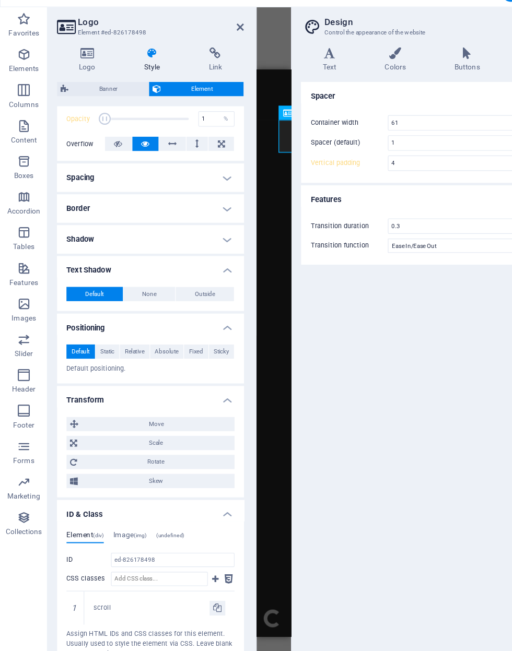
click at [199, 163] on h4 "Spacing" at bounding box center [132, 175] width 164 height 25
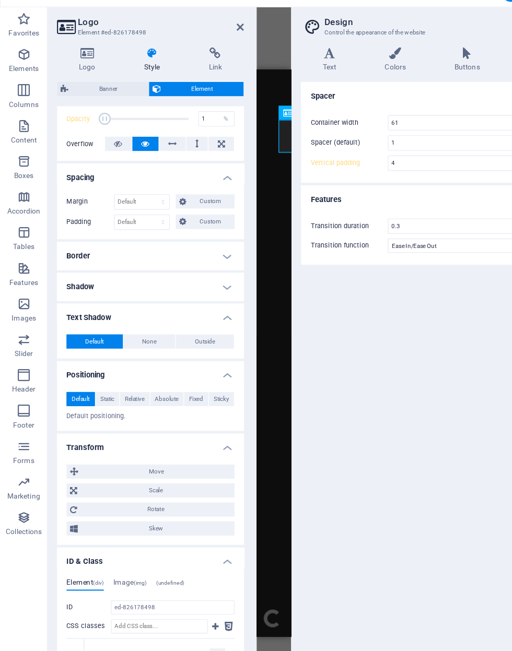
scroll to position [134, 0]
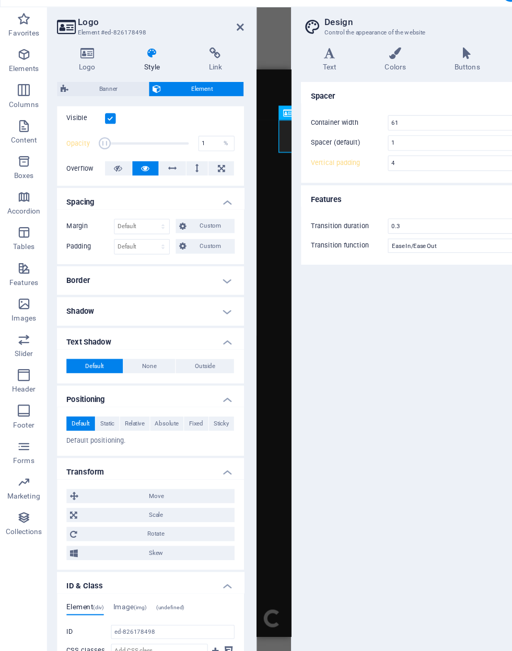
click at [186, 62] on icon at bounding box center [189, 67] width 51 height 10
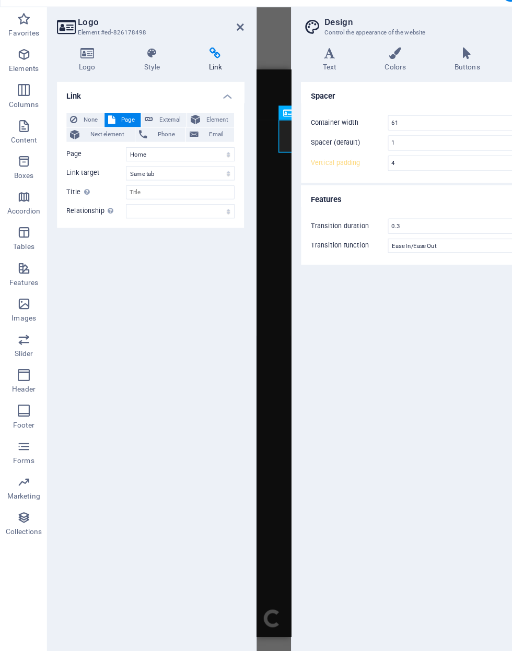
click at [134, 62] on h4 "Style" at bounding box center [136, 73] width 57 height 22
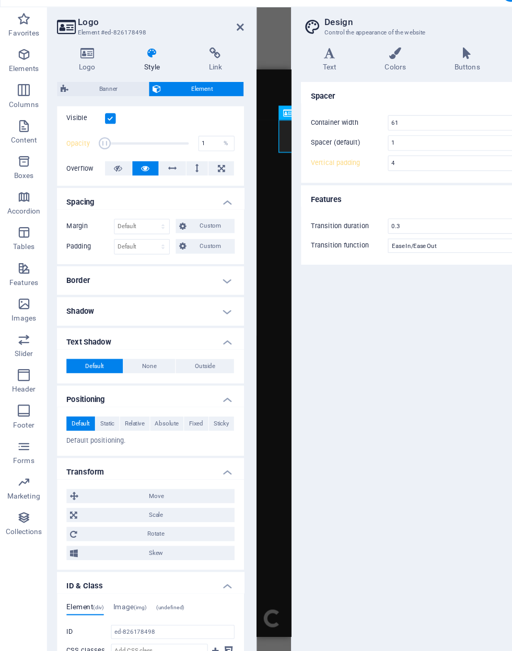
click at [96, 120] on label at bounding box center [96, 124] width 9 height 9
click at [0, 0] on input "Visible" at bounding box center [0, 0] width 0 height 0
click at [93, 110] on div "Visible Opacity 1 % Overflow" at bounding box center [132, 147] width 164 height 74
click at [94, 120] on label at bounding box center [96, 124] width 9 height 9
click at [0, 0] on input "Visible" at bounding box center [0, 0] width 0 height 0
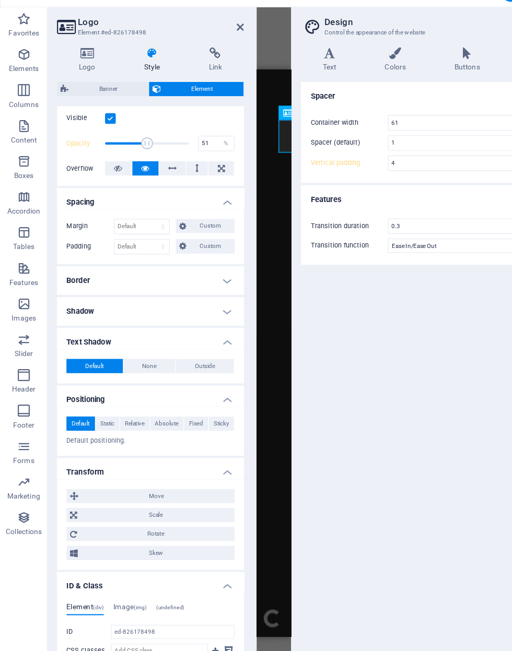
type input "52"
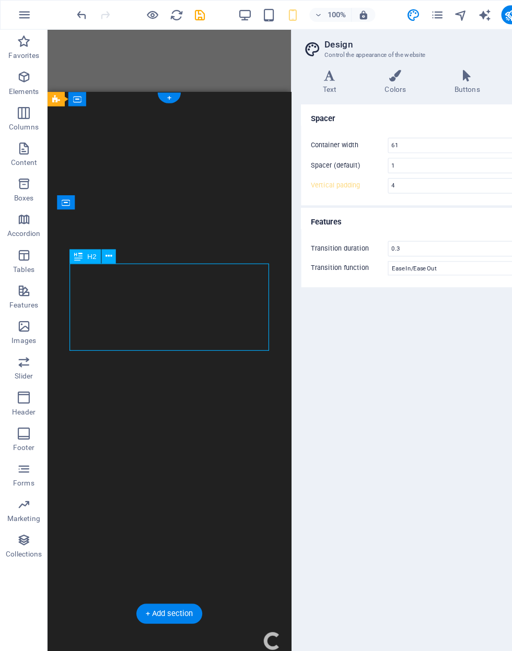
scroll to position [0, 0]
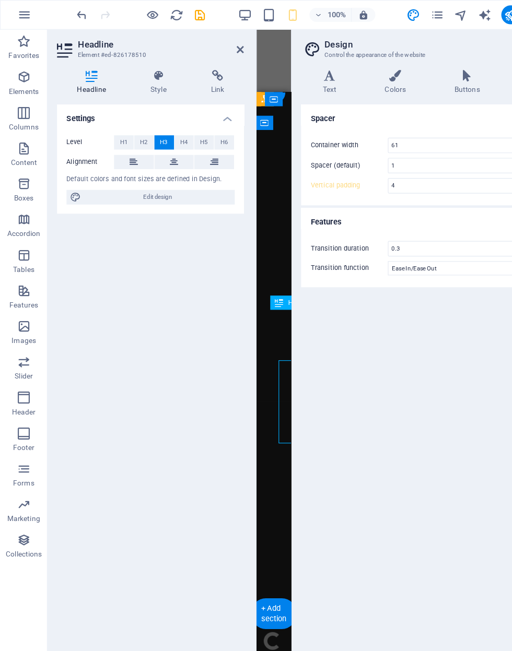
scroll to position [0, 7]
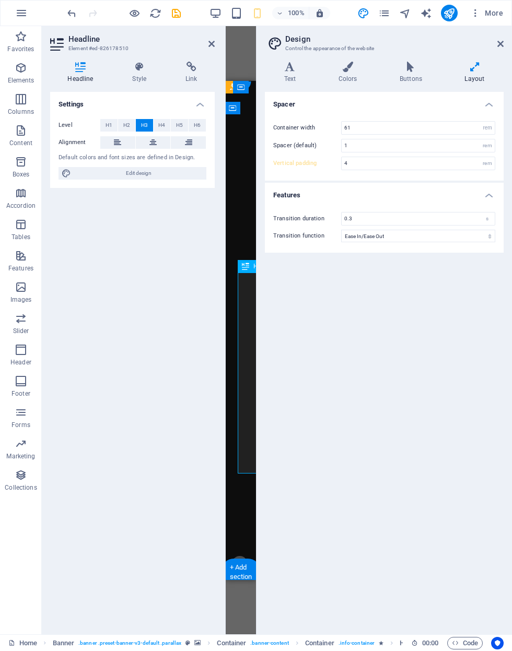
click at [132, 81] on h4 "Style" at bounding box center [141, 73] width 53 height 22
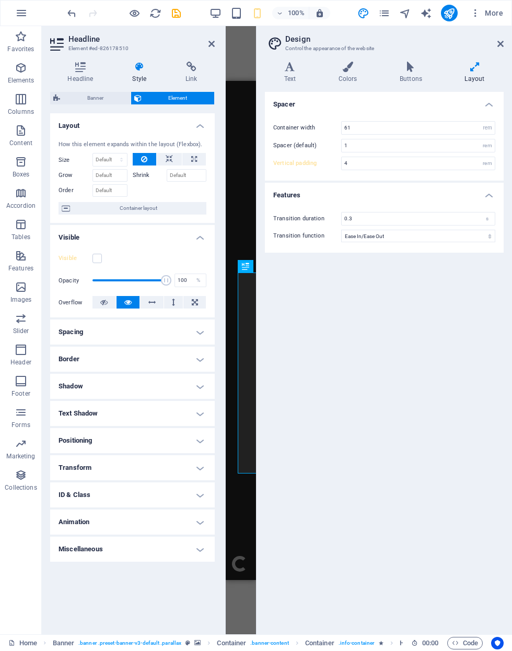
click at [469, 72] on h4 "Layout" at bounding box center [474, 73] width 58 height 22
click at [345, 72] on h4 "Colors" at bounding box center [349, 73] width 61 height 22
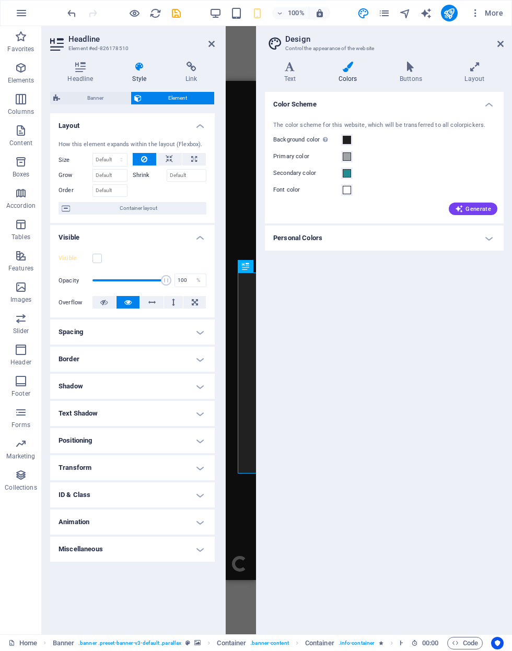
click at [345, 74] on h4 "Colors" at bounding box center [349, 73] width 61 height 22
click at [281, 78] on h4 "Text" at bounding box center [292, 73] width 54 height 22
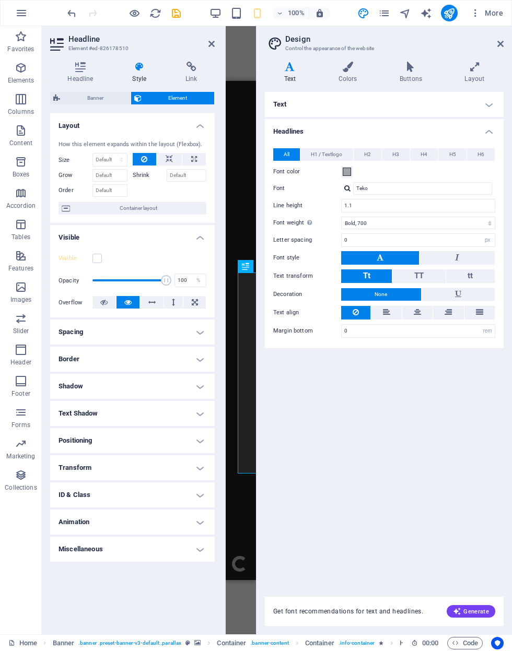
click at [480, 64] on icon at bounding box center [474, 67] width 58 height 10
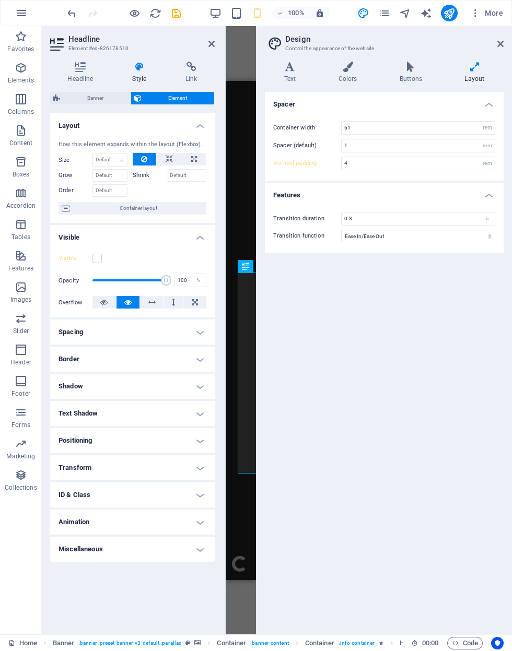
click at [478, 71] on icon at bounding box center [474, 67] width 58 height 10
click at [499, 46] on icon at bounding box center [500, 44] width 6 height 8
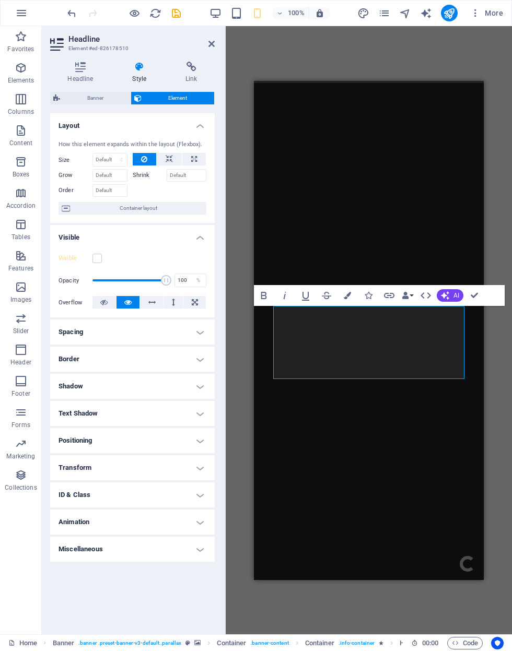
scroll to position [0, 0]
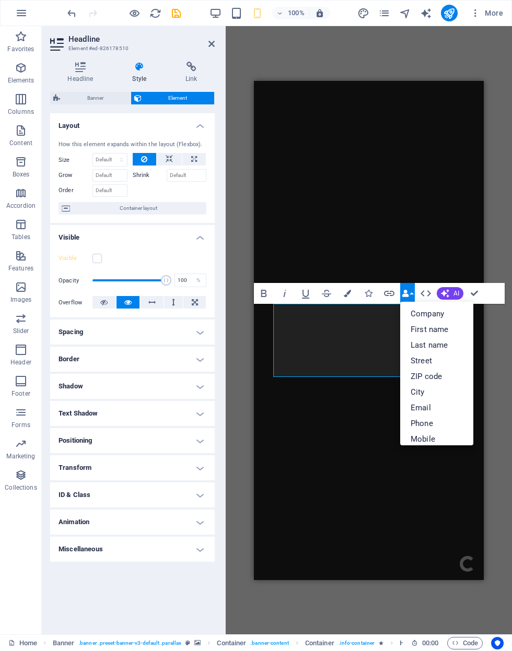
click at [407, 297] on icon "button" at bounding box center [405, 293] width 7 height 7
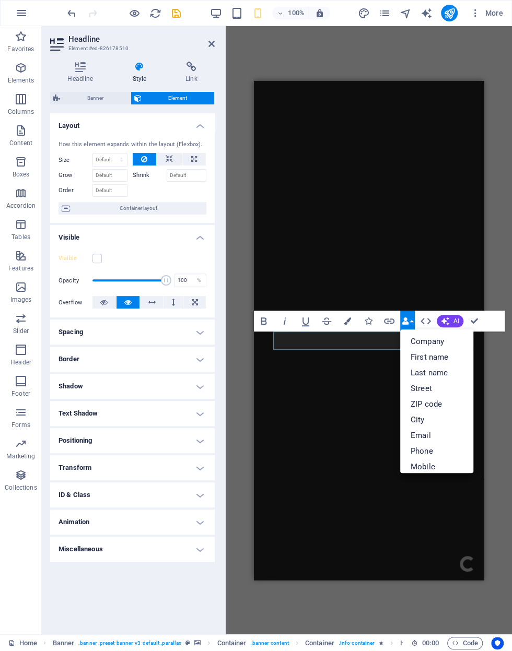
click at [407, 324] on icon "button" at bounding box center [405, 320] width 7 height 7
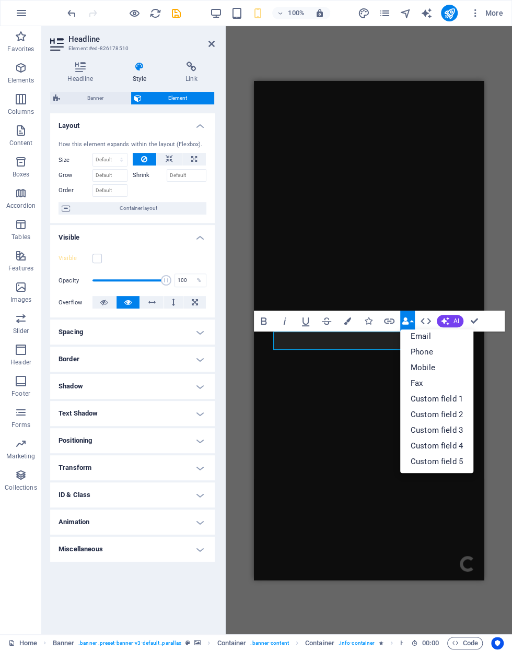
scroll to position [101, 0]
click at [401, 320] on button "Data Bindings" at bounding box center [407, 321] width 15 height 21
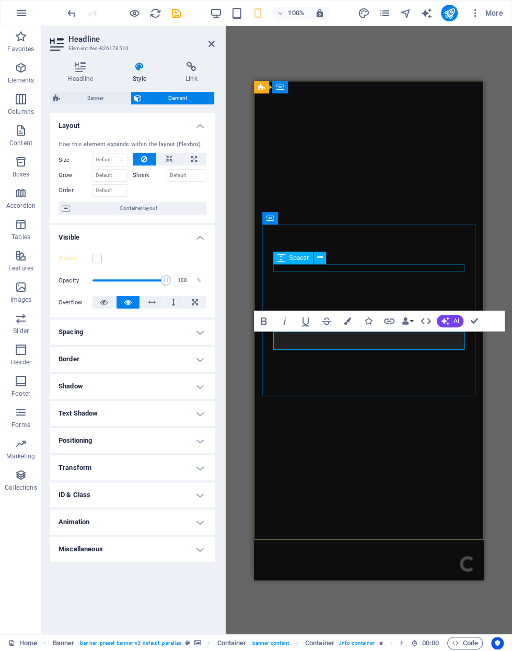
click at [444, 629] on div at bounding box center [368, 633] width 191 height 8
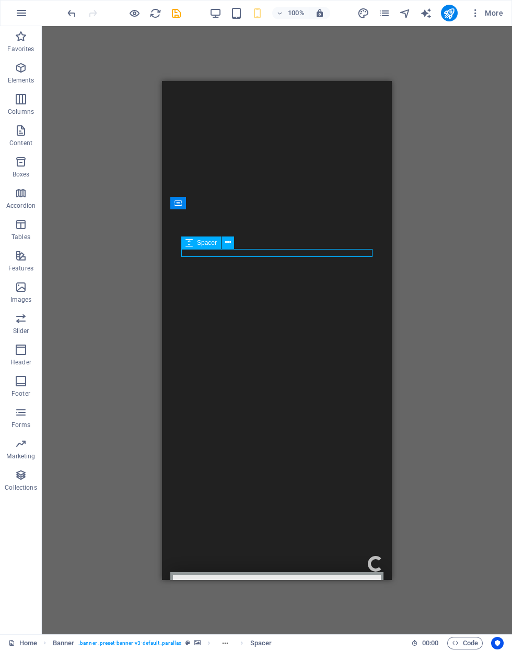
scroll to position [18, 0]
click at [426, 383] on div "H2 Banner Banner Container Container Container Logo H3 Spacer" at bounding box center [277, 330] width 470 height 608
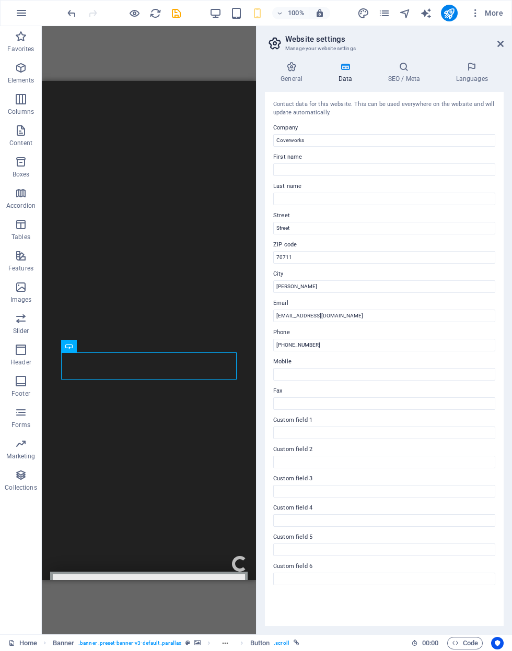
click at [297, 72] on h4 "General" at bounding box center [293, 73] width 57 height 22
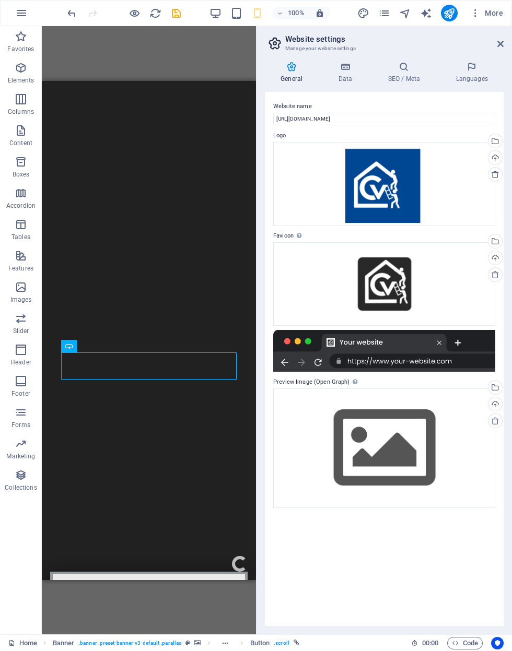
click at [299, 66] on icon at bounding box center [291, 67] width 53 height 10
click at [397, 182] on div "Drag files here, click to choose files or select files from Files or our free s…" at bounding box center [384, 184] width 222 height 84
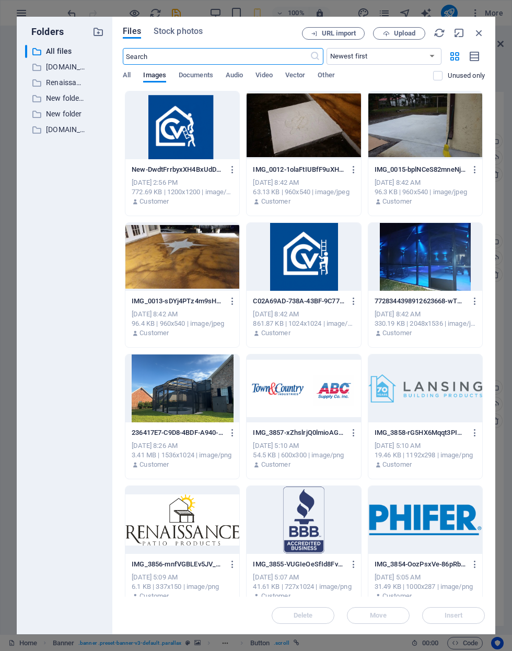
click at [479, 32] on icon "button" at bounding box center [478, 32] width 11 height 11
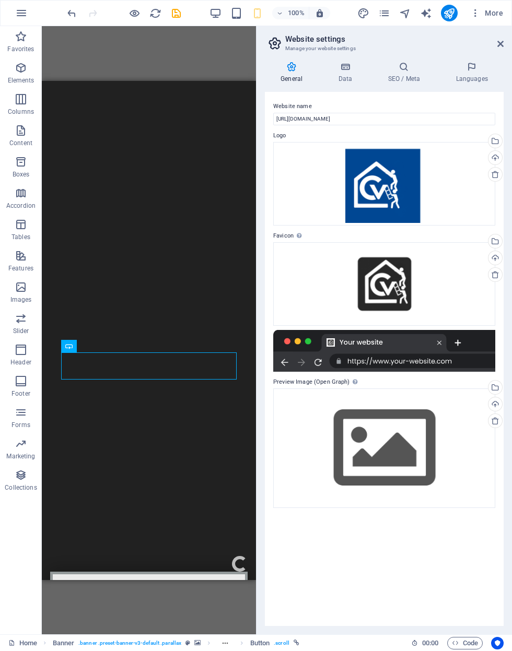
click at [473, 36] on h2 "Website settings" at bounding box center [394, 38] width 218 height 9
click at [498, 45] on icon at bounding box center [500, 44] width 6 height 8
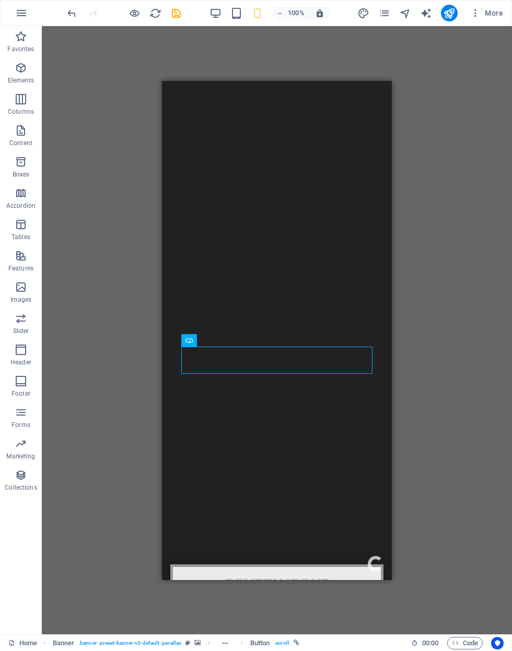
scroll to position [40, 0]
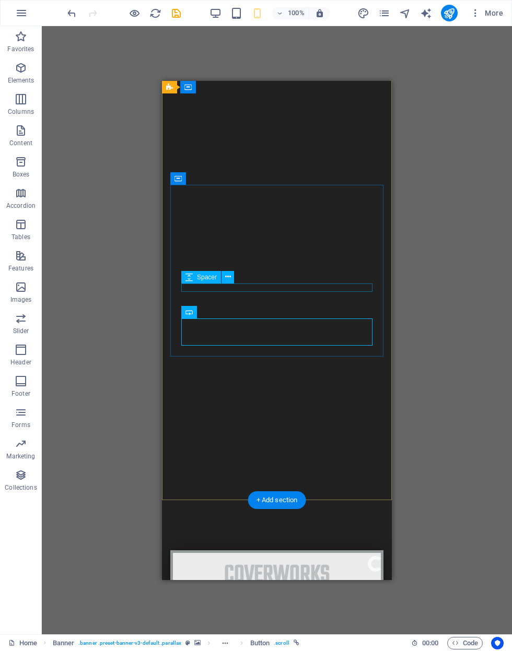
click at [191, 649] on div at bounding box center [276, 653] width 191 height 8
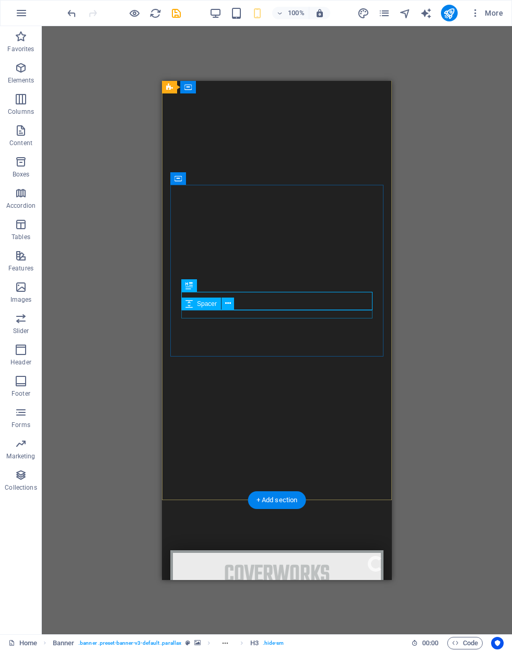
click at [183, 310] on div "Spacer" at bounding box center [211, 304] width 60 height 13
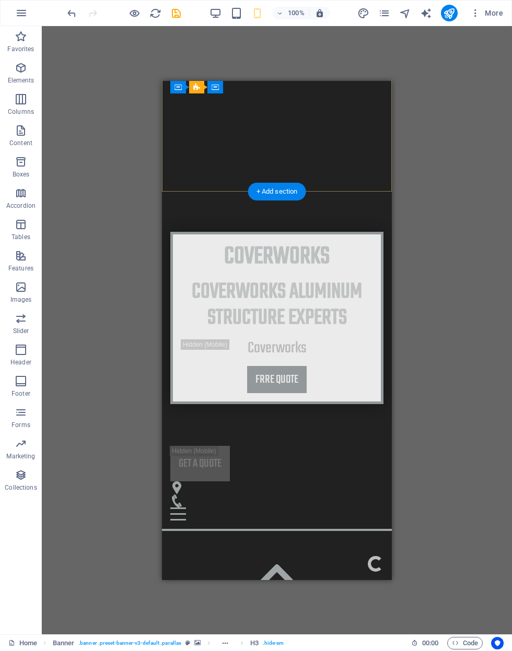
click at [393, 316] on div "H2 Banner Banner Container Container Banner Container Container Logo H3 Spacer …" at bounding box center [277, 330] width 470 height 608
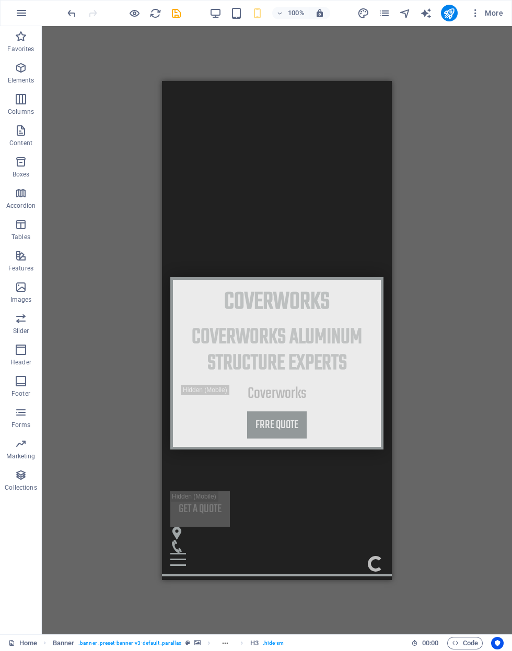
scroll to position [304, 0]
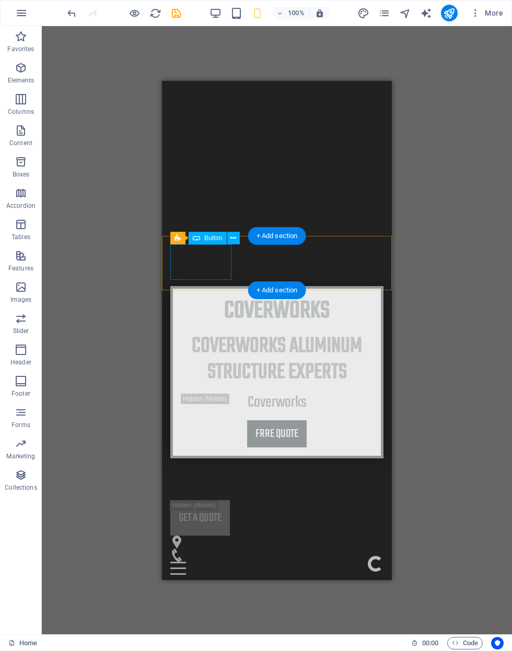
click at [184, 500] on div "Get a quote" at bounding box center [276, 518] width 213 height 36
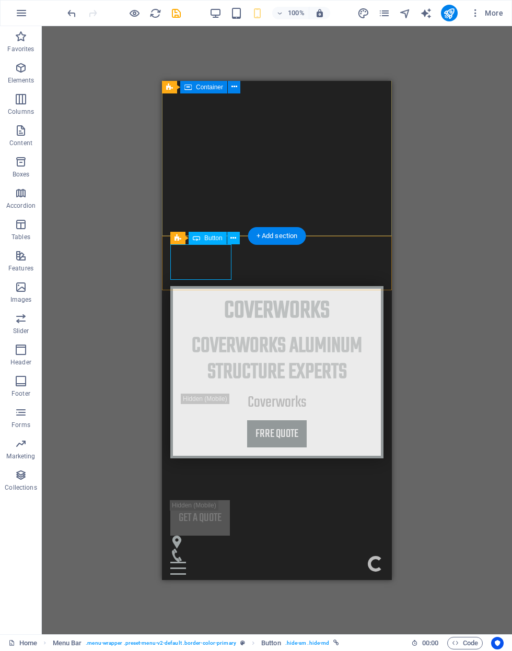
click at [231, 241] on icon at bounding box center [233, 238] width 6 height 11
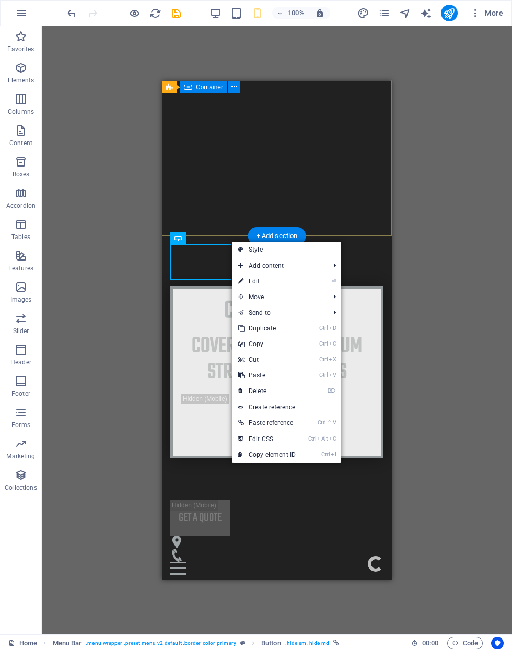
click at [234, 284] on link "⏎ Edit" at bounding box center [267, 282] width 70 height 16
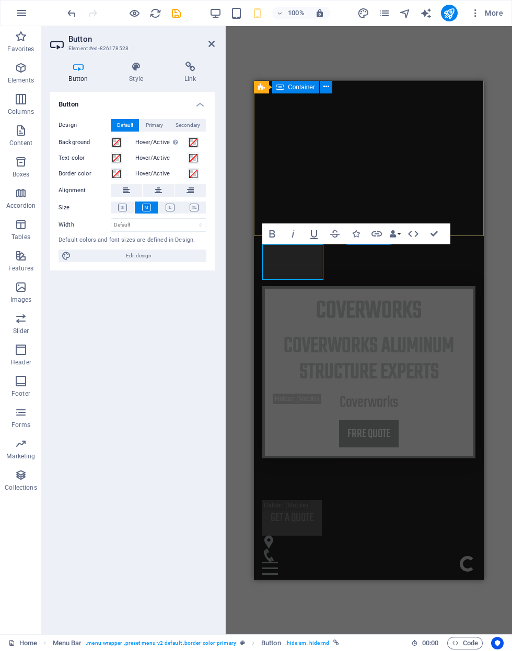
click at [132, 76] on h4 "Style" at bounding box center [138, 73] width 55 height 22
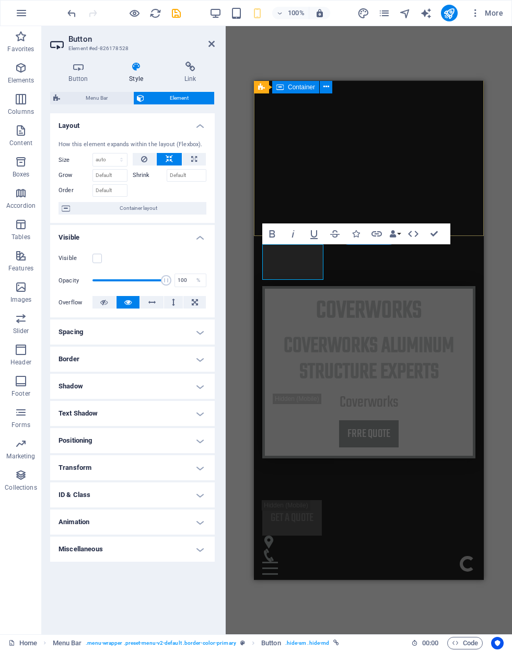
click at [61, 553] on h4 "Miscellaneous" at bounding box center [132, 549] width 164 height 25
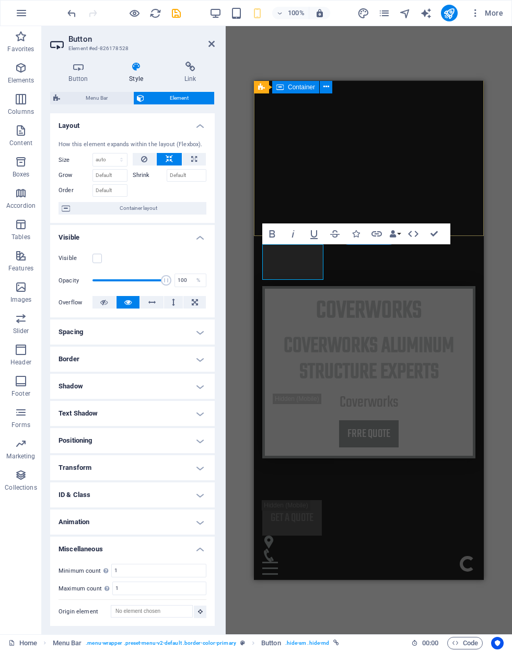
click at [80, 550] on h4 "Miscellaneous" at bounding box center [132, 546] width 164 height 19
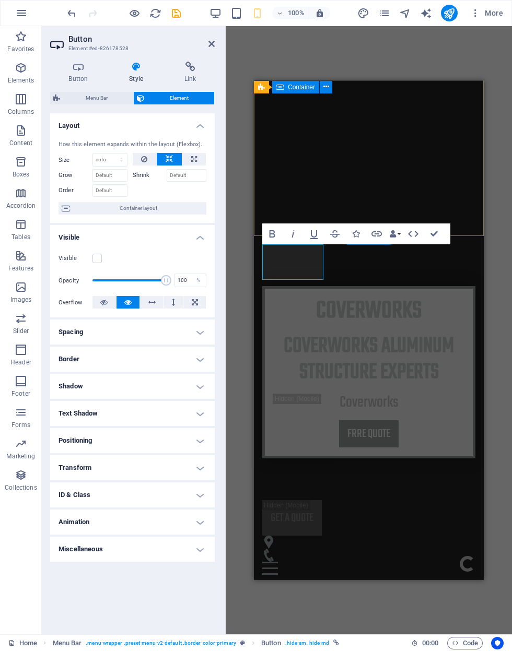
click at [95, 559] on h4 "Miscellaneous" at bounding box center [132, 549] width 164 height 25
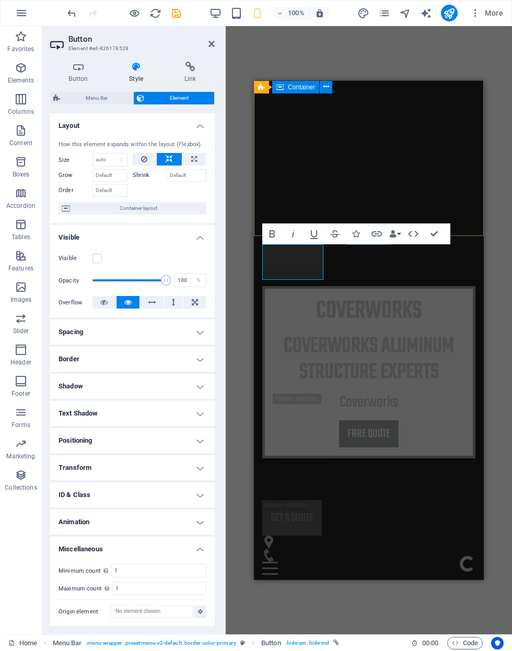
click at [53, 489] on h4 "ID & Class" at bounding box center [132, 494] width 164 height 25
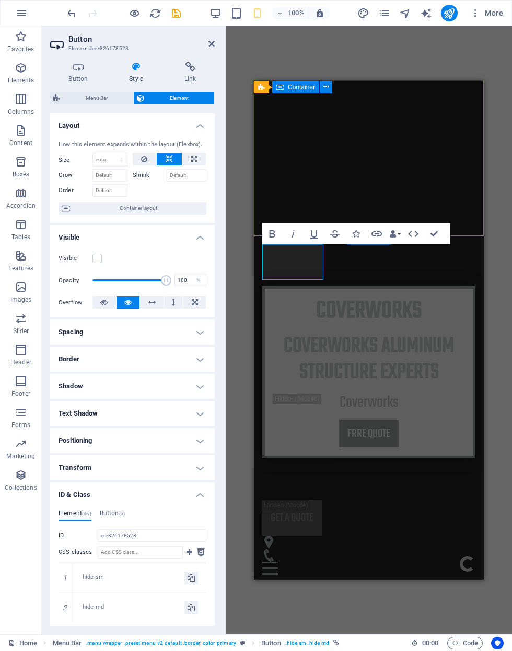
click at [106, 492] on h4 "ID & Class" at bounding box center [132, 491] width 164 height 19
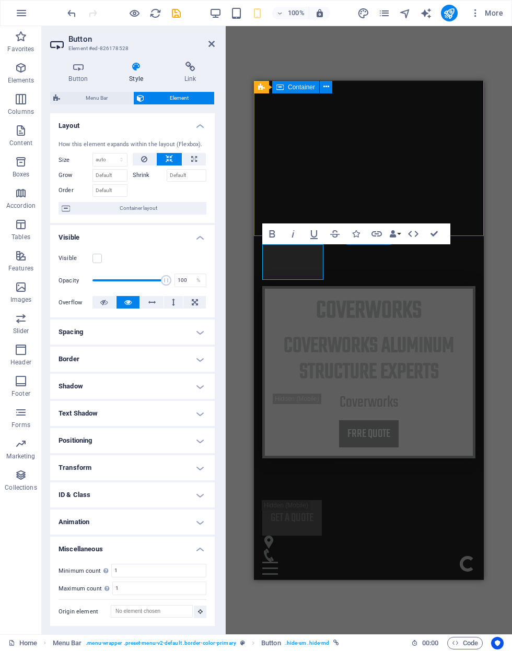
click at [72, 498] on h4 "ID & Class" at bounding box center [132, 494] width 164 height 25
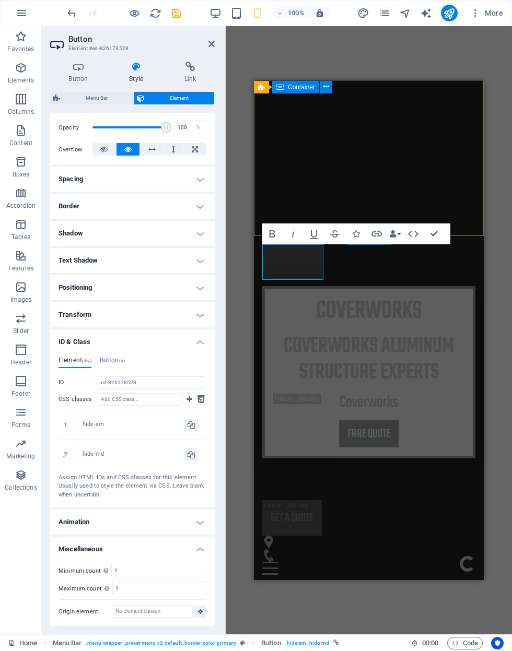
scroll to position [152, 0]
click at [58, 422] on div "1" at bounding box center [66, 425] width 16 height 29
click at [0, 0] on icon at bounding box center [0, 0] width 0 height 0
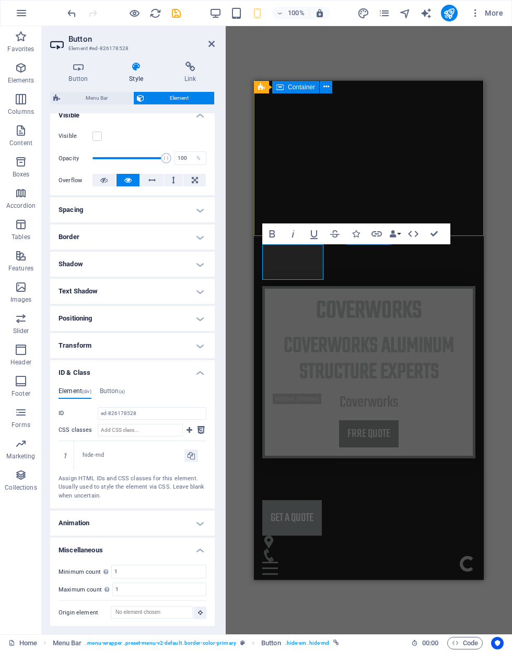
click at [0, 0] on icon at bounding box center [0, 0] width 0 height 0
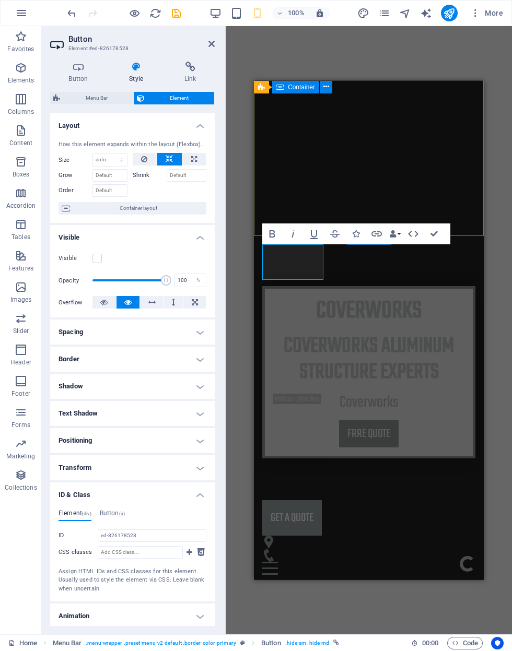
scroll to position [0, 0]
click at [426, 648] on div "your outdoor Experts" at bounding box center [368, 662] width 213 height 29
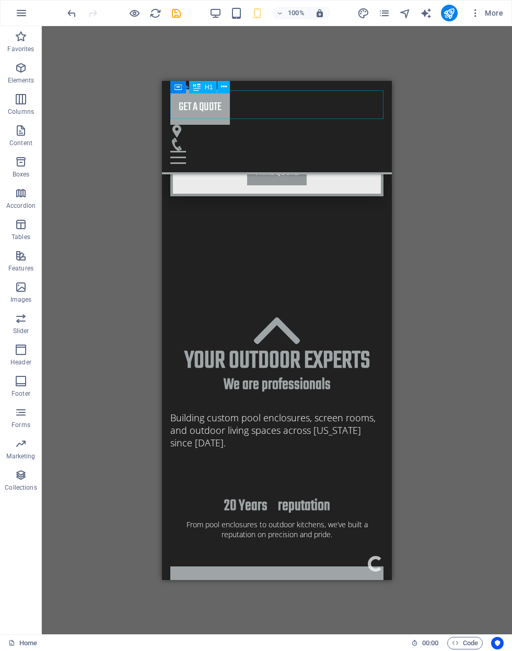
scroll to position [564, 0]
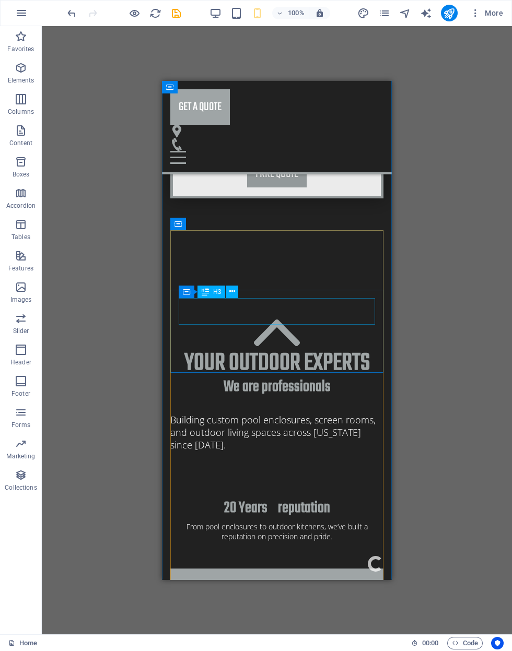
click at [352, 499] on div "20 Years reputation" at bounding box center [277, 508] width 196 height 18
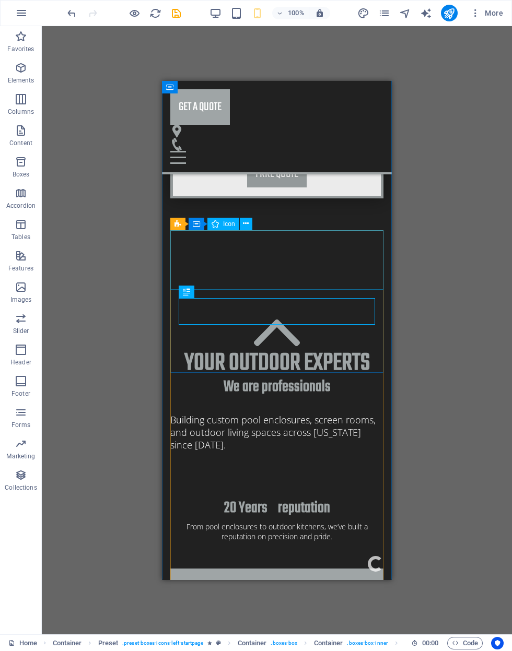
click at [229, 568] on figure at bounding box center [276, 598] width 213 height 60
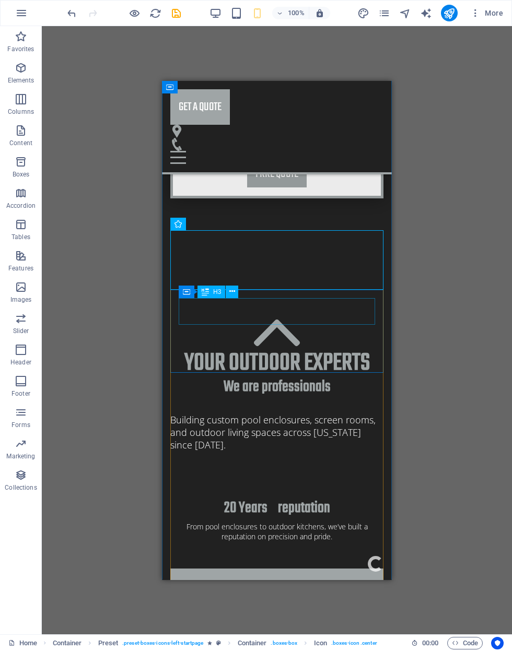
click at [258, 499] on div "20 Years reputation" at bounding box center [277, 508] width 196 height 18
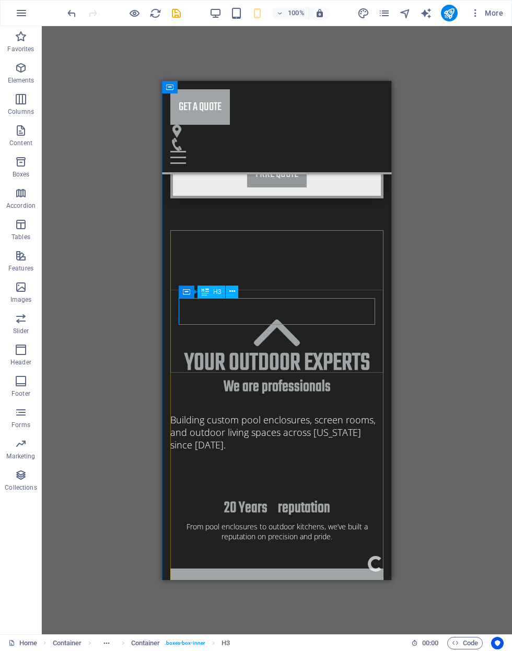
click at [233, 296] on icon at bounding box center [232, 291] width 6 height 11
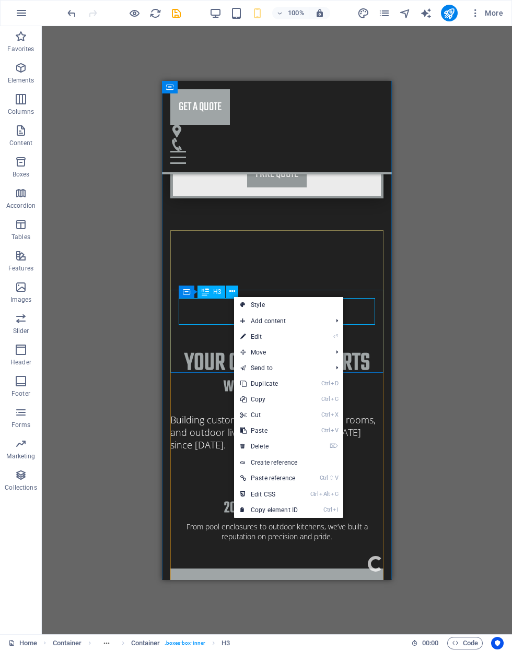
click at [280, 336] on link "⏎ Edit" at bounding box center [269, 337] width 70 height 16
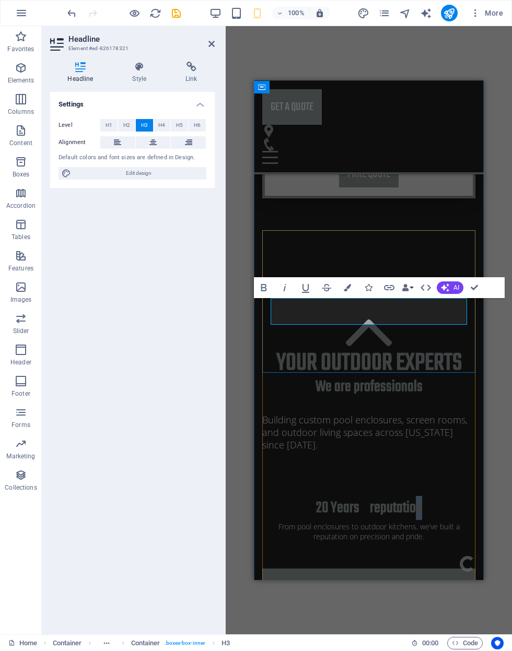
click at [444, 499] on h3 "20 Years reputation" at bounding box center [368, 508] width 196 height 18
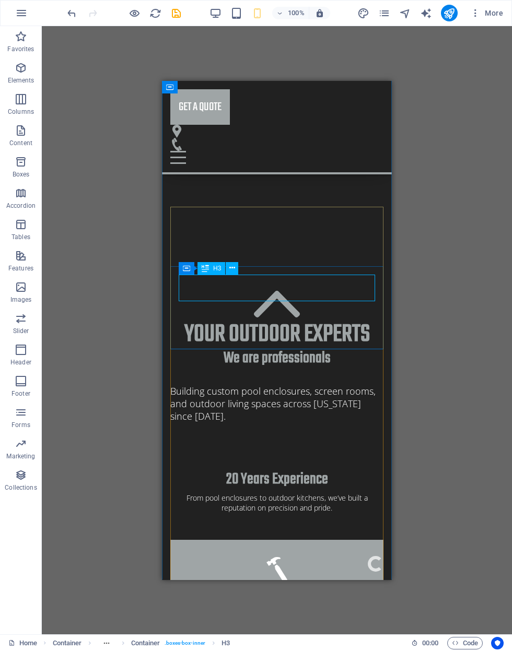
scroll to position [595, 0]
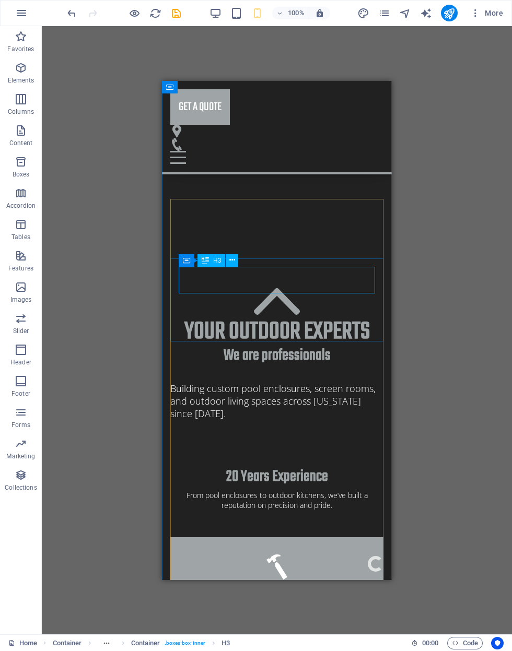
click at [181, 7] on icon "save" at bounding box center [176, 13] width 12 height 12
click at [179, 6] on div at bounding box center [123, 13] width 117 height 17
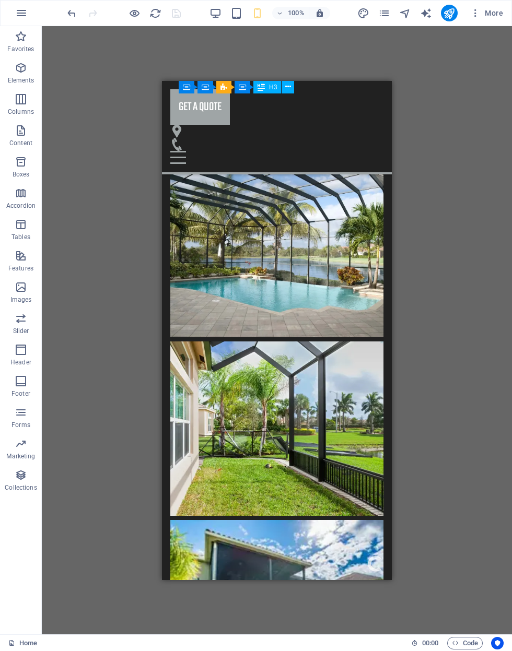
scroll to position [3993, 0]
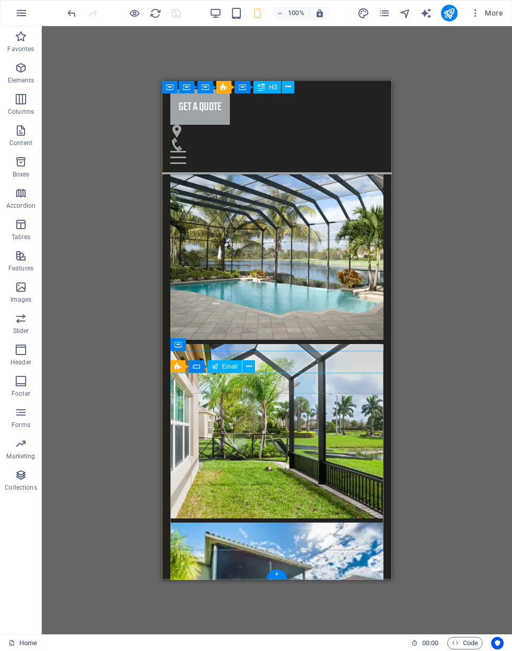
click div "p"
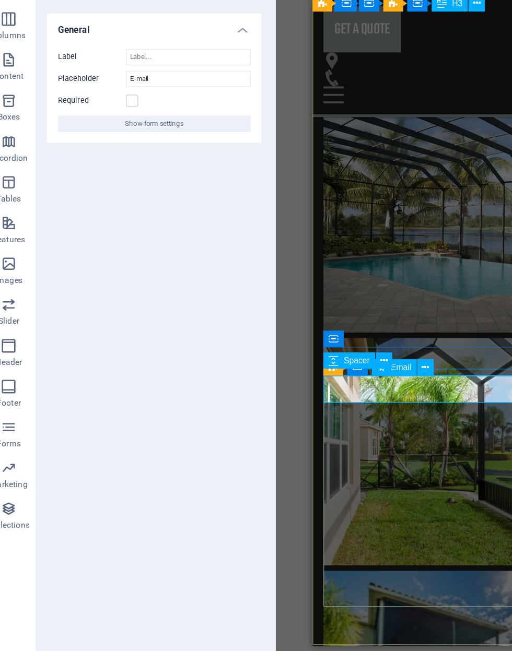
click at [70, 173] on button "Show form settings" at bounding box center [132, 179] width 148 height 13
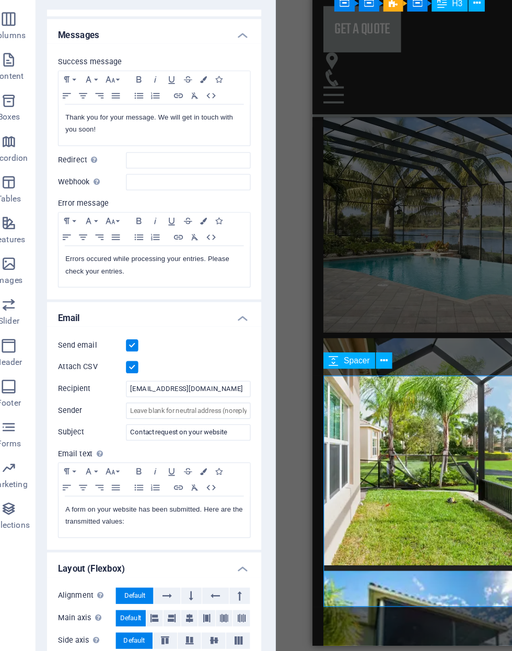
scroll to position [42, 0]
click at [84, 205] on icon at bounding box center [86, 208] width 5 height 6
click at [111, 202] on input "Redirect Define a redirect target upon successful form submission; for example,…" at bounding box center [159, 208] width 96 height 13
click at [81, 219] on label "Webhook A webhook is a push notification from this form to another server. Ever…" at bounding box center [84, 225] width 52 height 13
click at [111, 219] on input "Webhook A webhook is a push notification from this form to another server. Ever…" at bounding box center [159, 225] width 96 height 13
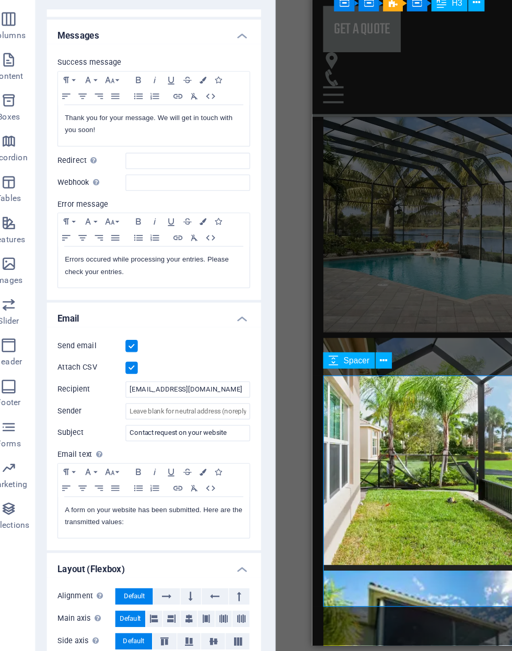
click at [80, 219] on label "Webhook A webhook is a push notification from this form to another server. Ever…" at bounding box center [84, 225] width 52 height 13
click at [111, 219] on input "Webhook A webhook is a push notification from this form to another server. Ever…" at bounding box center [159, 225] width 96 height 13
click at [83, 218] on div "A webhook is a push notification from this form to another server. Every time s…" at bounding box center [88, 224] width 10 height 13
click at [111, 219] on input "Webhook A webhook is a push notification from this form to another server. Ever…" at bounding box center [159, 225] width 96 height 13
type input "B"
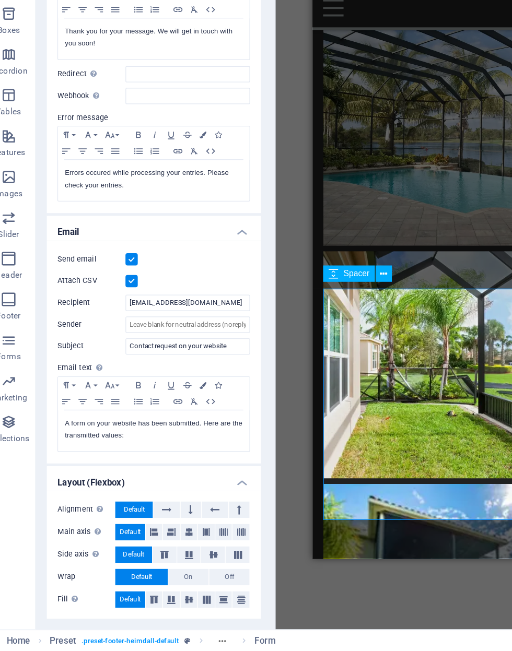
click at [77, 163] on div "A webhook is a push notification from this form to another server. Every time s…" at bounding box center [119, 190] width 84 height 55
click at [111, 219] on input "Webhook A webhook is a push notification from this form to another server. Ever…" at bounding box center [159, 225] width 96 height 13
click textarea
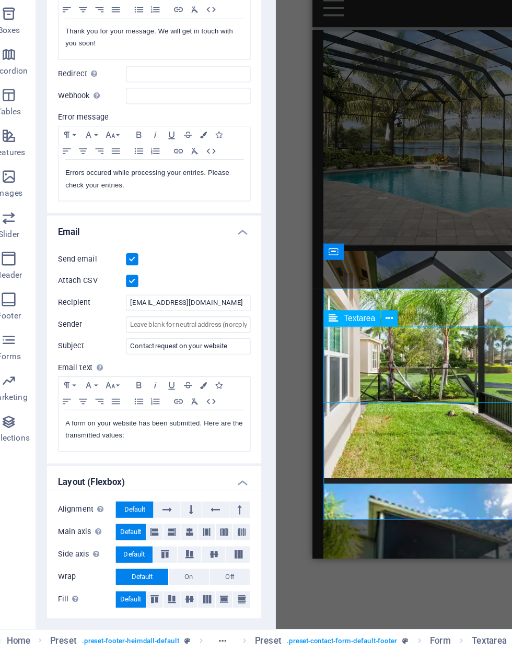
click input "p"
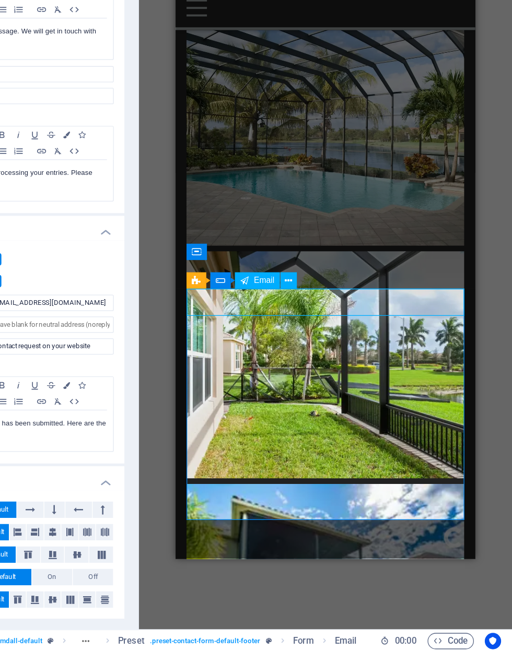
click input "email"
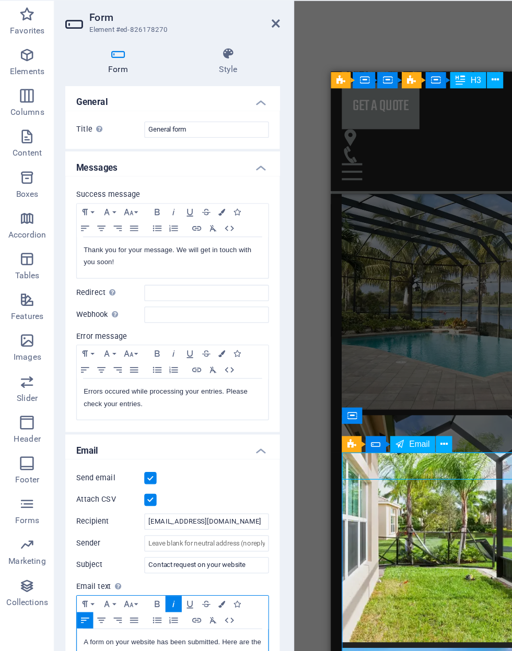
scroll to position [0, 0]
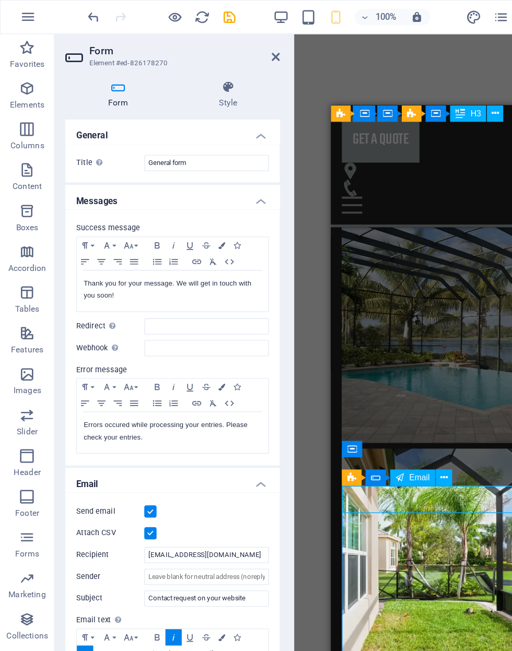
click at [169, 71] on icon at bounding box center [174, 67] width 79 height 10
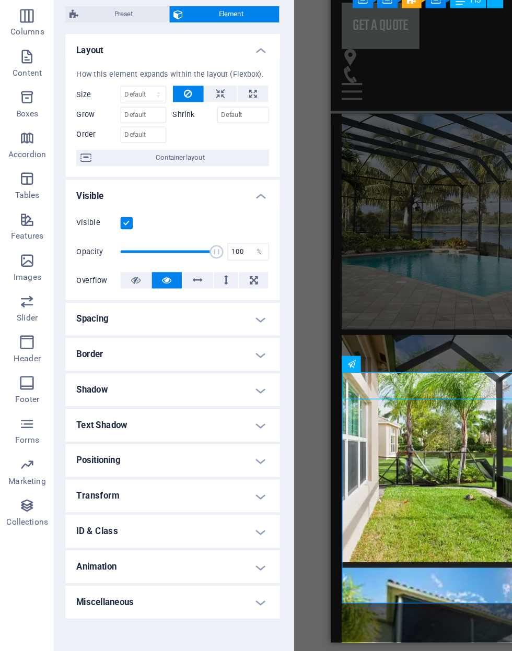
click at [68, 202] on icon at bounding box center [66, 208] width 8 height 13
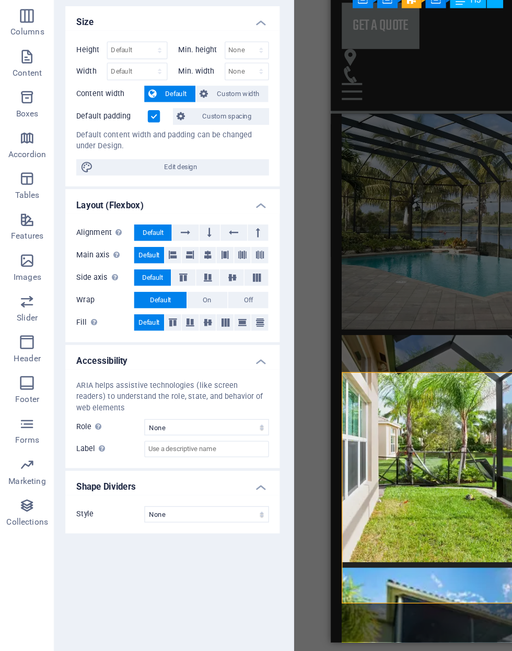
select select "px"
select select "rem"
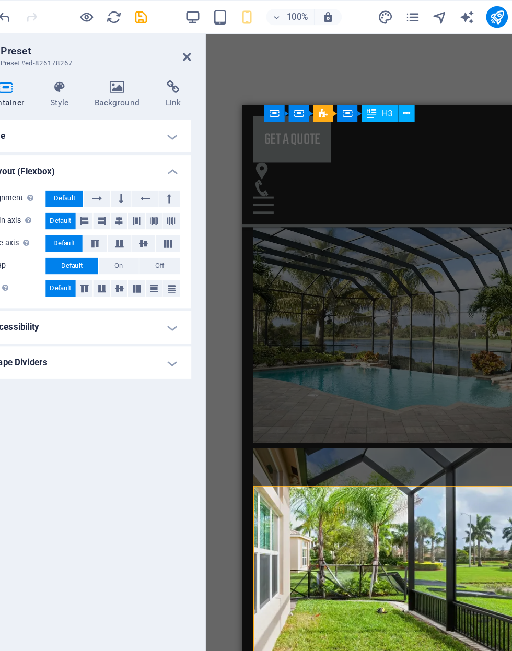
click at [99, 76] on h4 "Style" at bounding box center [116, 73] width 34 height 22
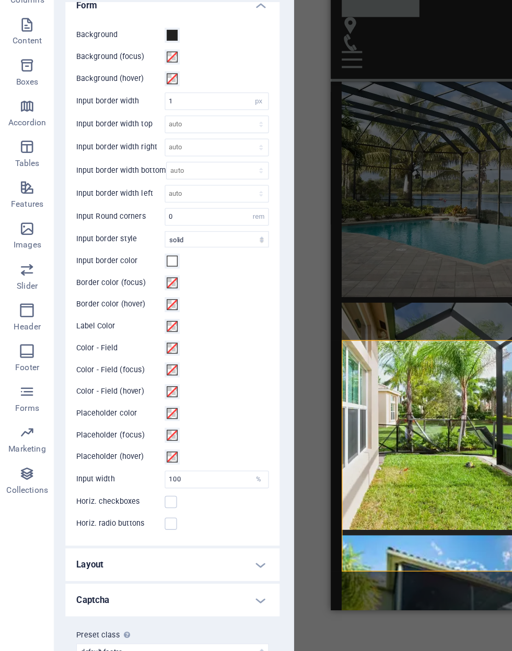
scroll to position [116, 0]
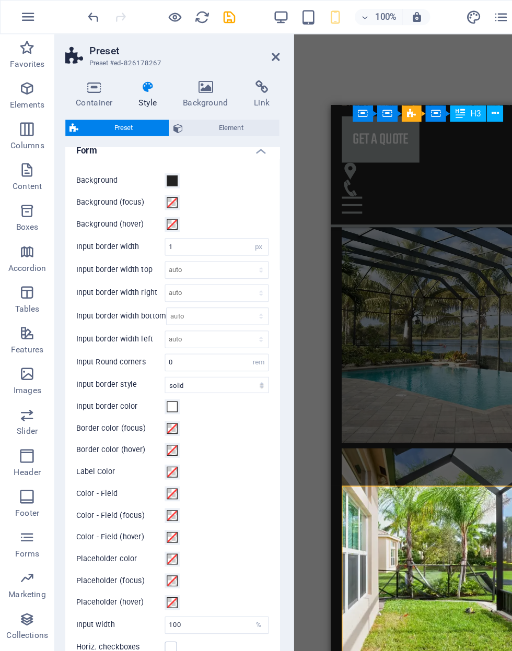
click at [146, 98] on span "Element" at bounding box center [178, 98] width 68 height 13
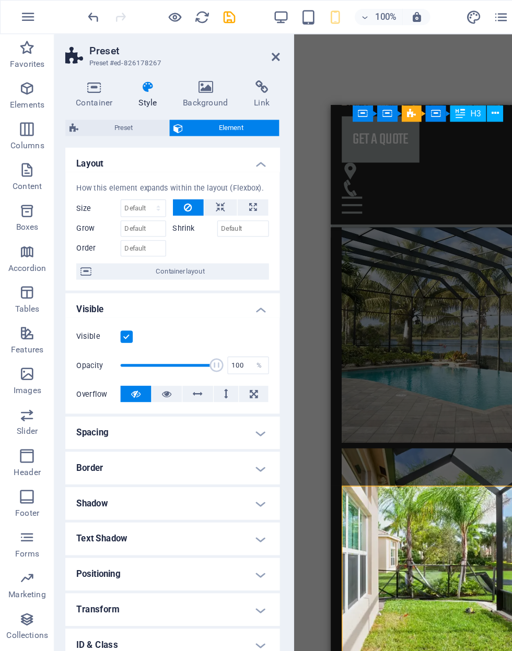
click at [201, 66] on icon at bounding box center [201, 67] width 28 height 10
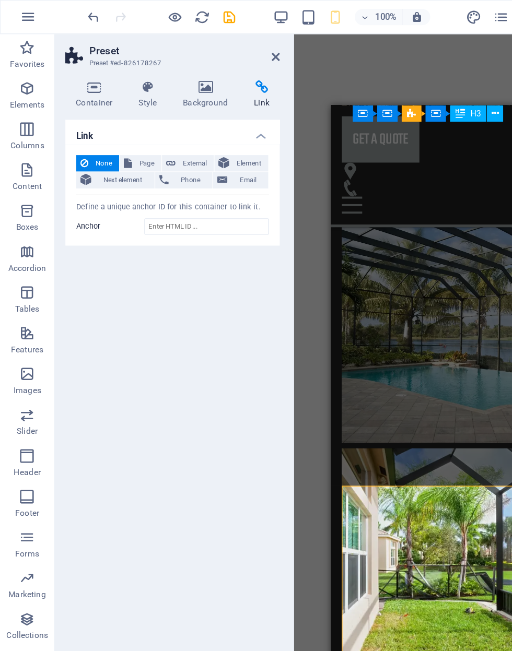
click at [172, 139] on icon at bounding box center [171, 138] width 8 height 13
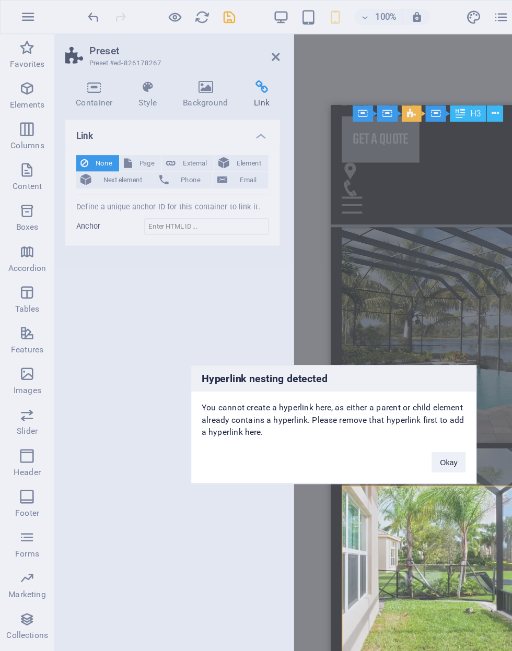
click at [345, 351] on button "Okay" at bounding box center [344, 355] width 26 height 16
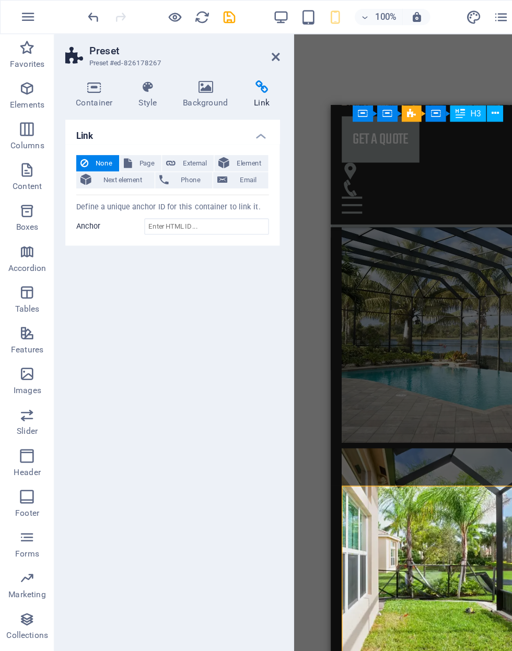
click at [63, 66] on icon at bounding box center [72, 67] width 44 height 10
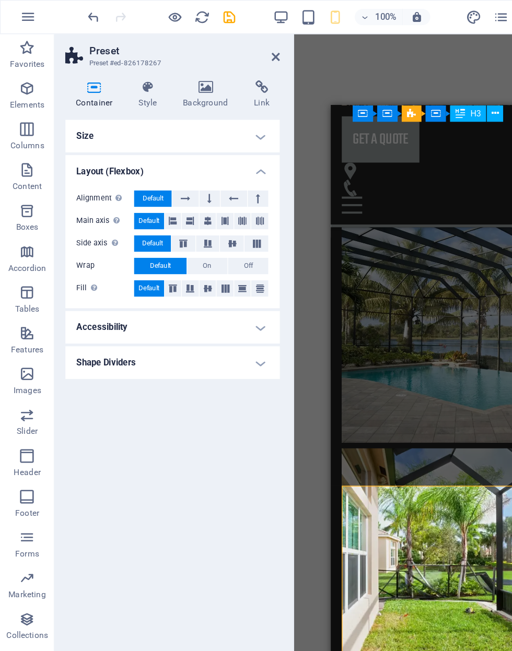
click at [207, 48] on header "Preset Preset #ed-826178267" at bounding box center [132, 39] width 164 height 27
click at [208, 44] on icon at bounding box center [211, 44] width 6 height 8
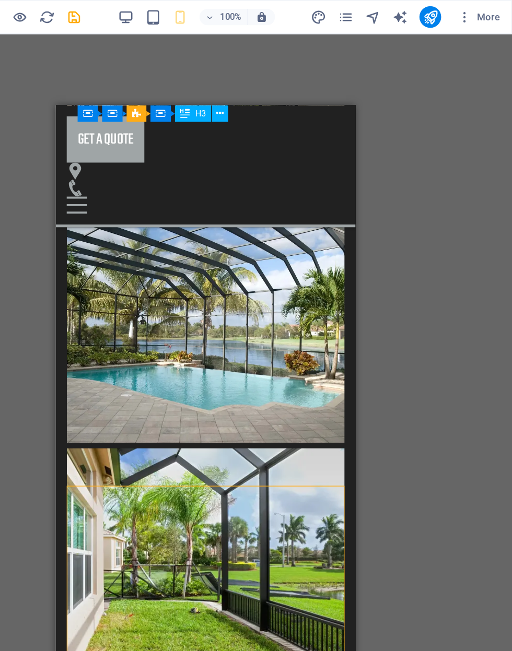
click at [340, 362] on div "Drag here to replace the existing content. Press “Ctrl” if you want to create a…" at bounding box center [277, 330] width 470 height 608
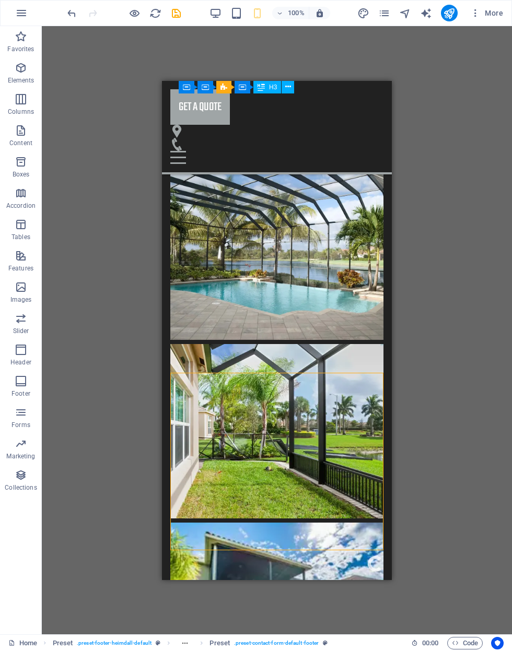
click at [89, 353] on div "Drag here to replace the existing content. Press “Ctrl” if you want to create a…" at bounding box center [277, 330] width 470 height 608
click at [91, 310] on div "Drag here to replace the existing content. Press “Ctrl” if you want to create a…" at bounding box center [277, 330] width 470 height 608
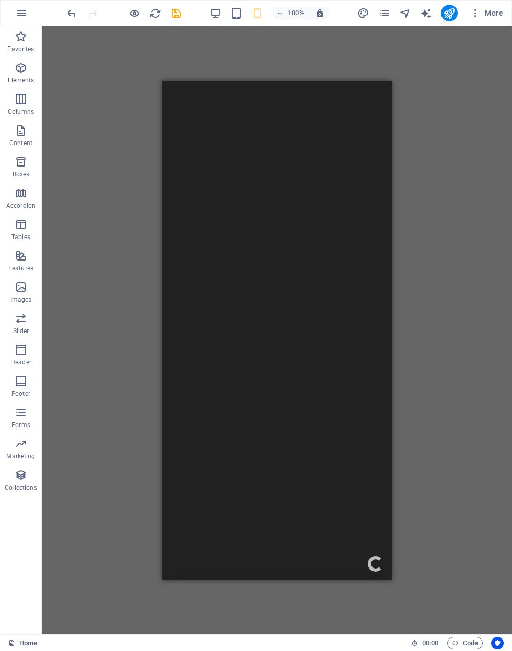
scroll to position [0, 0]
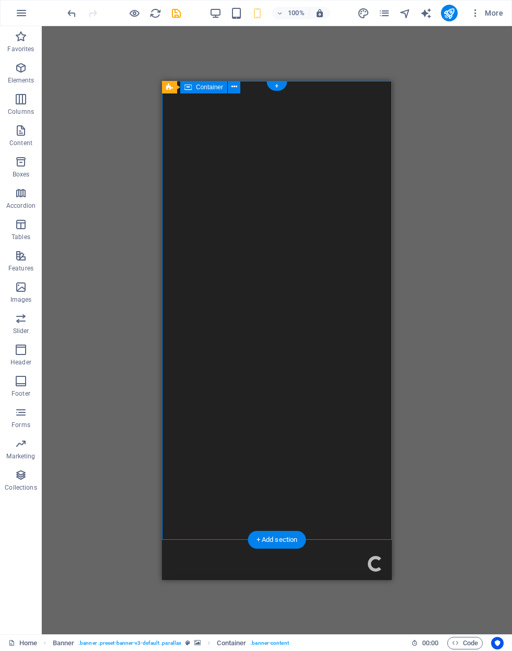
click at [236, 85] on icon at bounding box center [234, 86] width 6 height 11
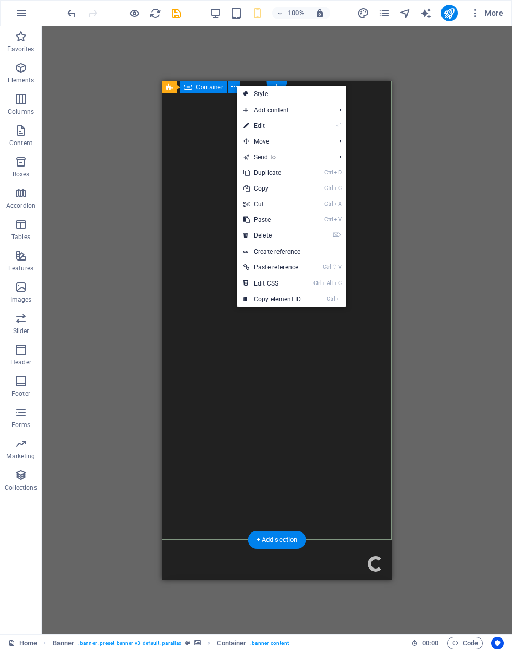
click at [235, 85] on icon at bounding box center [234, 86] width 6 height 11
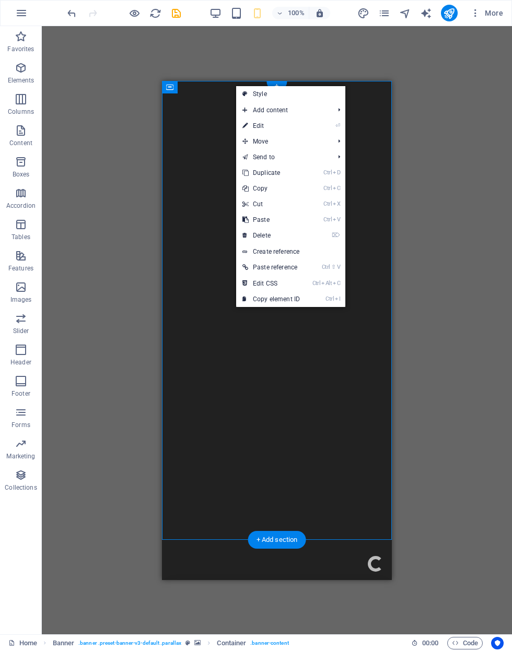
click at [241, 131] on link "⏎ Edit" at bounding box center [271, 126] width 70 height 16
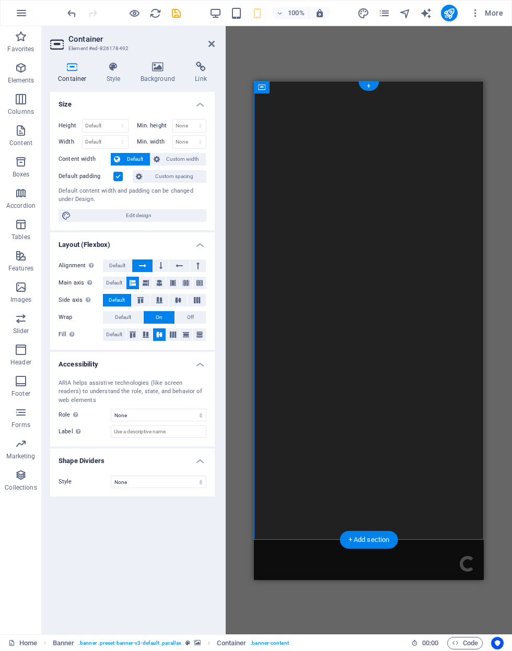
click at [156, 66] on icon at bounding box center [158, 67] width 51 height 10
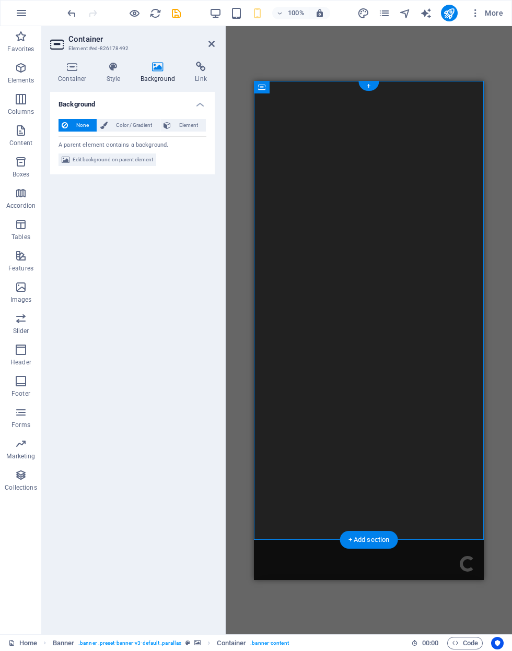
click at [67, 160] on icon at bounding box center [66, 160] width 8 height 13
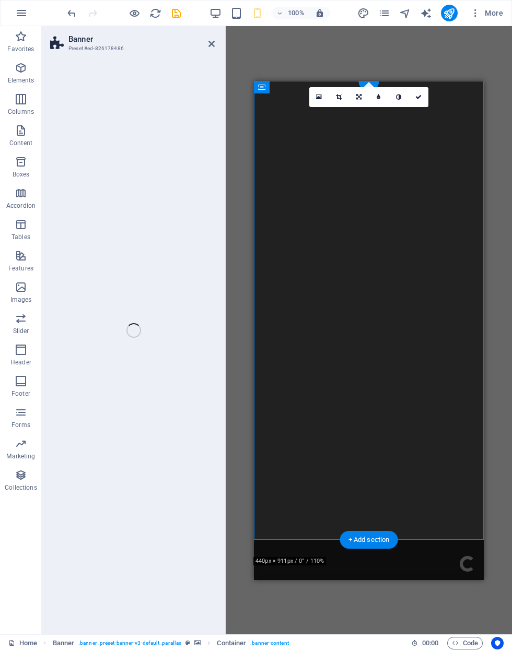
select select "fade"
select select "ms"
select select "s"
select select "progressive"
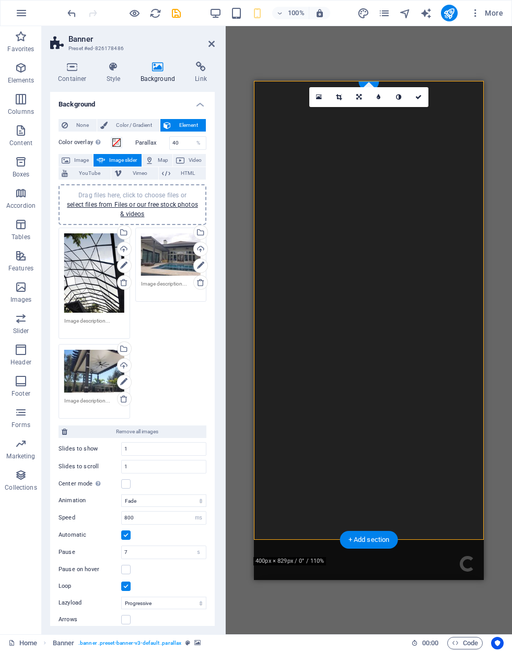
click at [164, 248] on div "Drag files here, click to choose files or select files from Files or our free s…" at bounding box center [171, 254] width 60 height 43
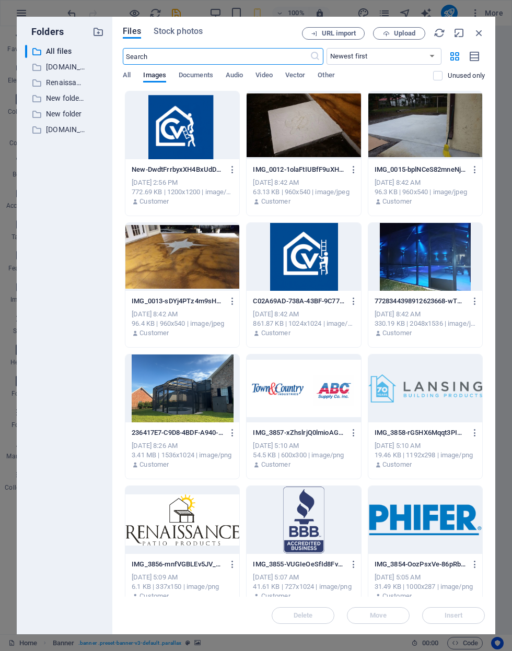
click at [393, 36] on span "Upload" at bounding box center [399, 33] width 43 height 7
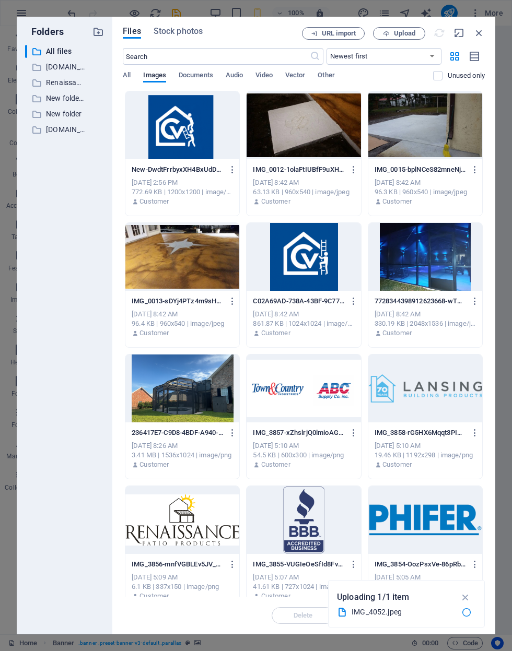
click at [398, 31] on span "Upload" at bounding box center [404, 33] width 21 height 6
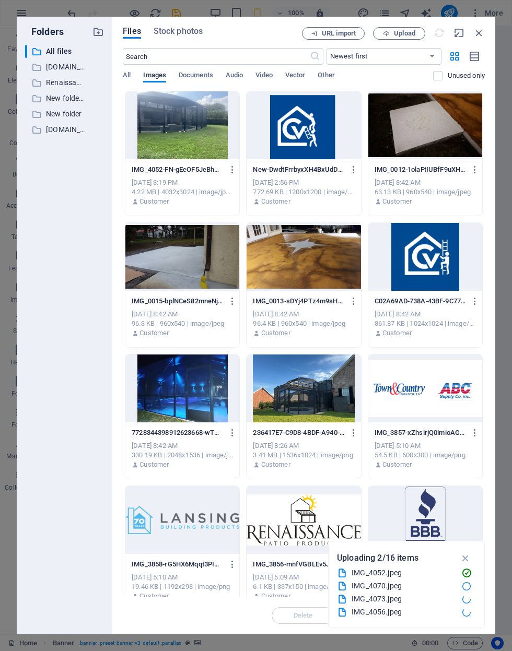
click at [155, 150] on div at bounding box center [182, 125] width 114 height 68
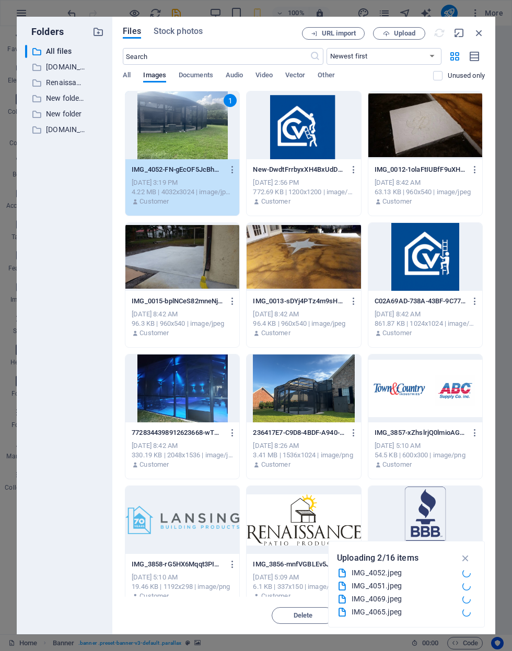
scroll to position [157, 0]
click at [469, 558] on icon "button" at bounding box center [465, 557] width 12 height 11
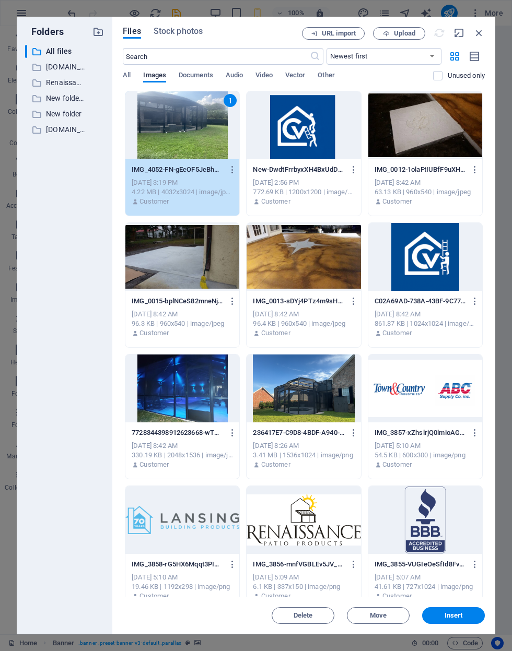
click at [452, 613] on span "Insert" at bounding box center [453, 615] width 18 height 6
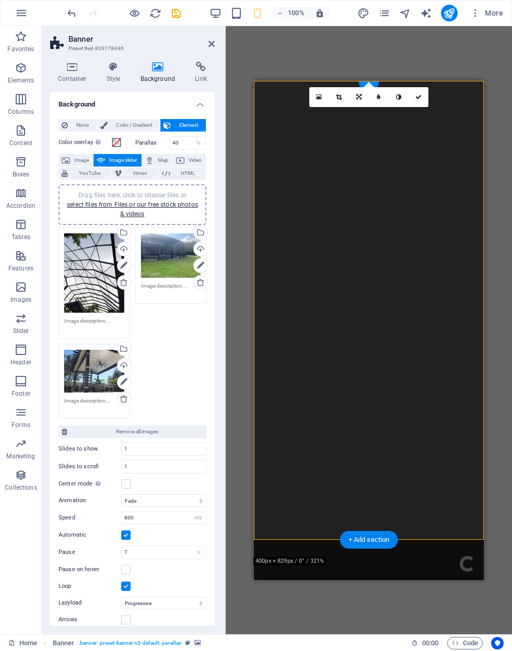
click at [85, 371] on div "Drag files here, click to choose files or select files from Files or our free s…" at bounding box center [94, 371] width 60 height 43
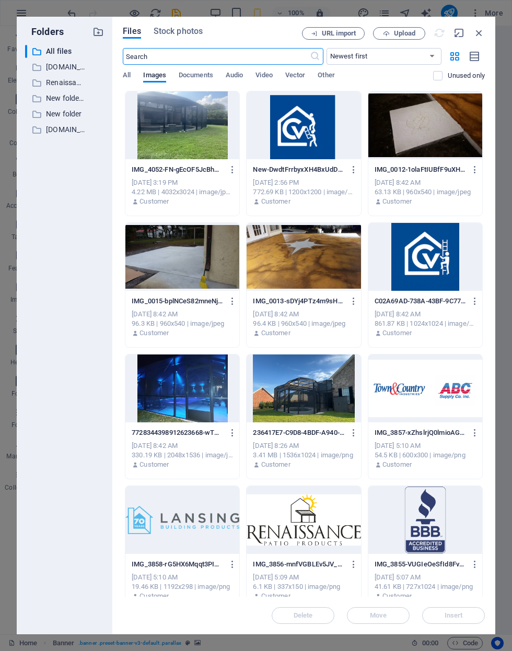
click at [273, 382] on div at bounding box center [303, 389] width 114 height 68
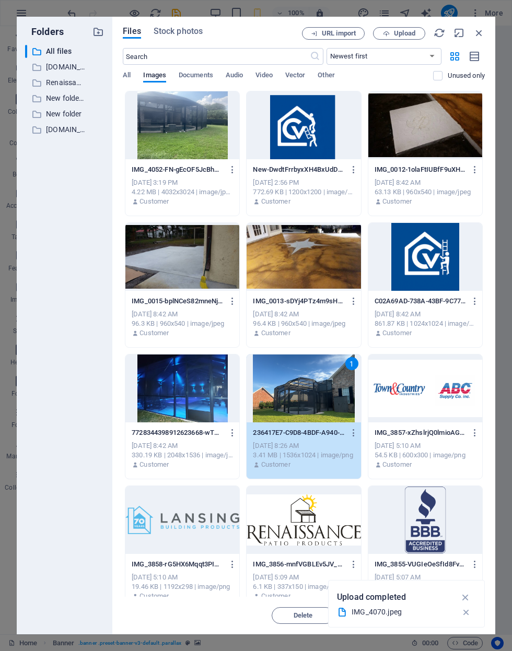
click at [469, 599] on icon "button" at bounding box center [465, 597] width 12 height 11
click at [463, 614] on span "Insert" at bounding box center [453, 615] width 54 height 6
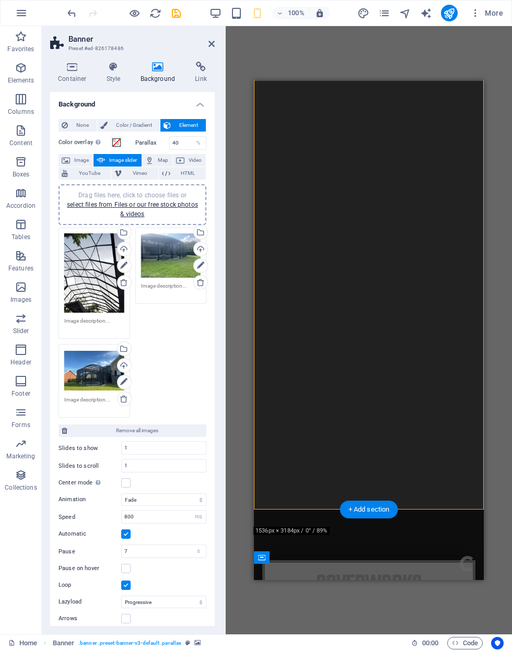
scroll to position [31, 0]
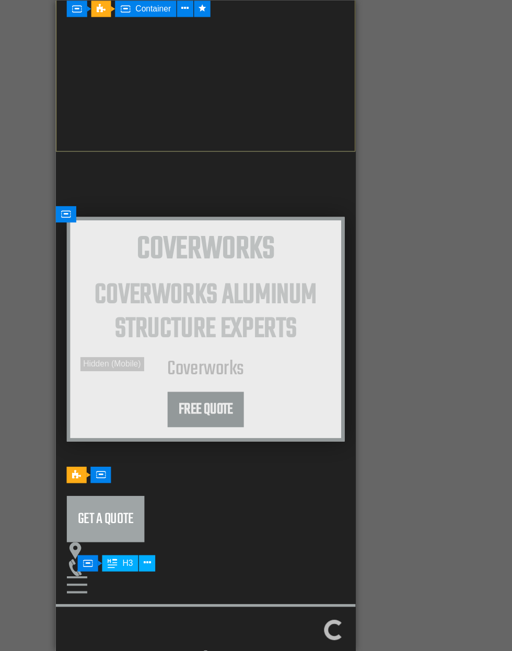
scroll to position [343, 0]
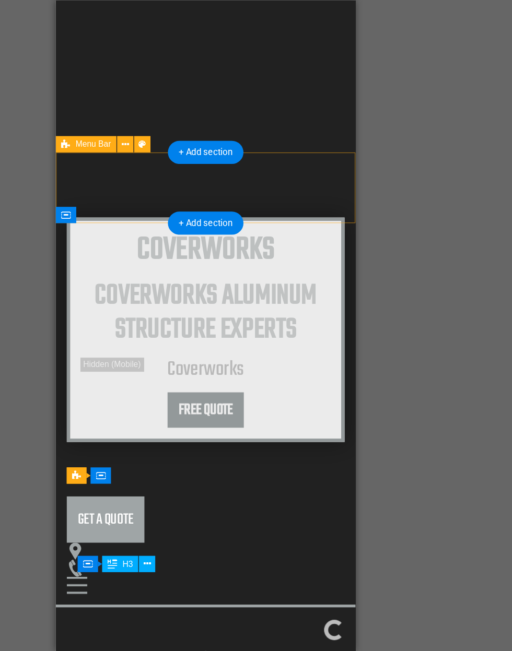
click at [192, 372] on div "Home About Services Projects Project-detail Contact Get a quote" at bounding box center [170, 418] width 230 height 93
click at [197, 372] on div "Home About Services Projects Project-detail Contact Get a quote" at bounding box center [170, 418] width 230 height 93
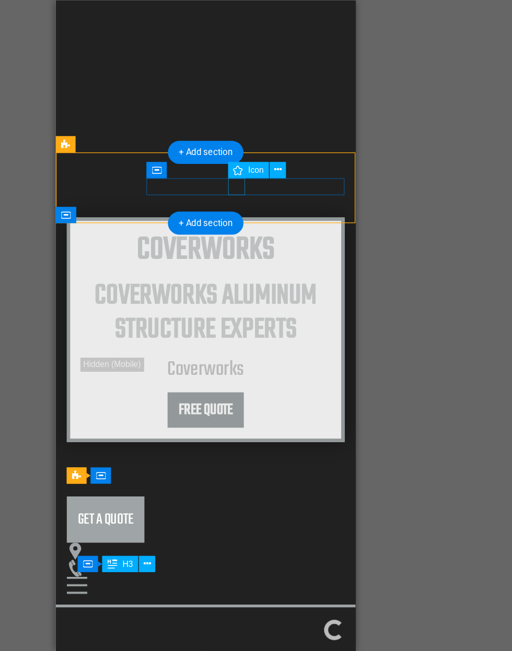
click at [191, 429] on figure at bounding box center [166, 435] width 205 height 13
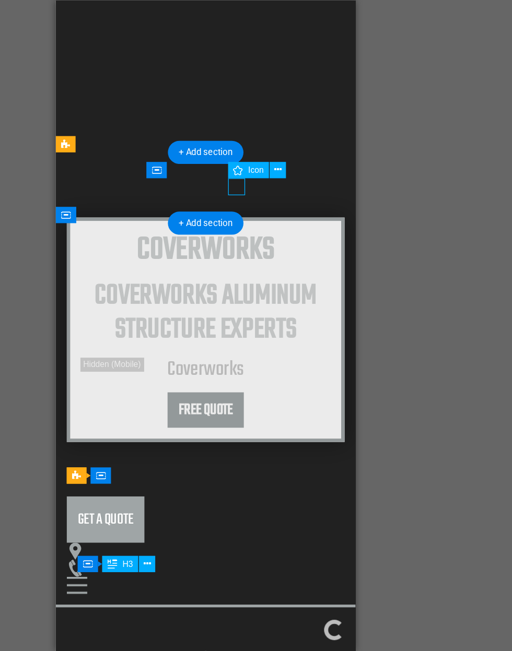
click at [194, 429] on figure at bounding box center [166, 435] width 205 height 13
click at [326, 205] on button at bounding box center [332, 211] width 13 height 13
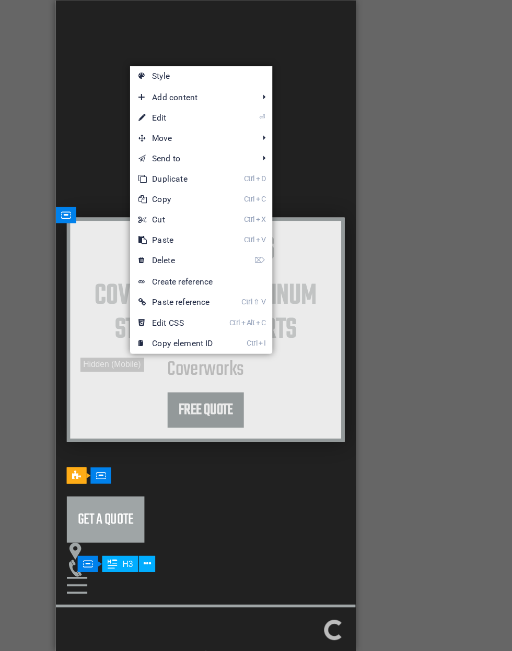
click at [219, 163] on link "⏎ Edit" at bounding box center [254, 171] width 70 height 16
select select "xMidYMid"
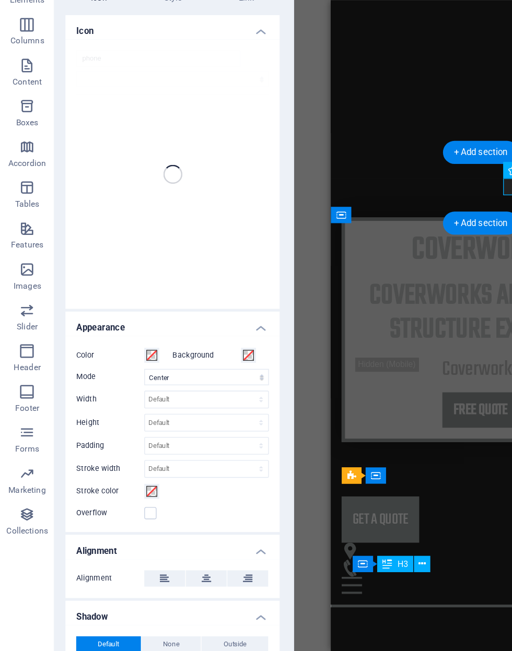
scroll to position [0, 0]
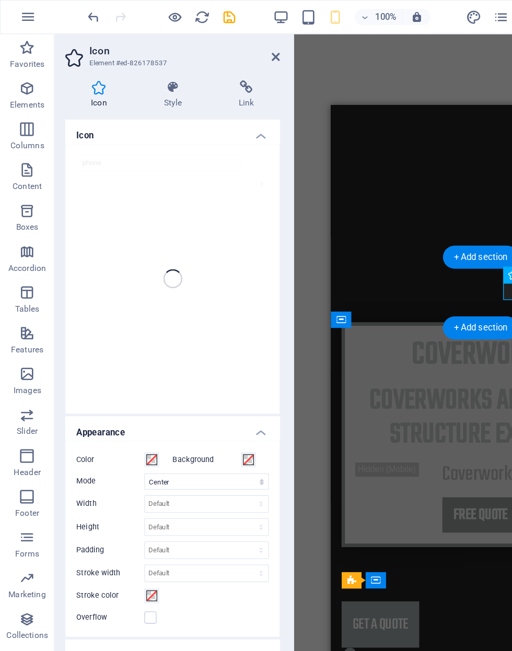
click at [191, 71] on icon at bounding box center [188, 67] width 51 height 10
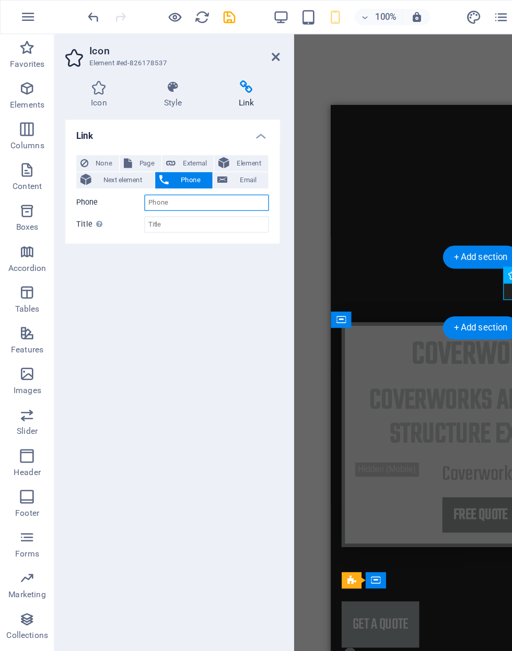
click at [119, 155] on input "Phone" at bounding box center [159, 155] width 96 height 13
click at [71, 167] on div "Additional link description, should not be the same as the link text. The title…" at bounding box center [76, 172] width 10 height 13
click at [111, 167] on input "Title Additional link description, should not be the same as the link text. The…" at bounding box center [159, 172] width 96 height 13
click at [123, 152] on input "Phone" at bounding box center [159, 155] width 96 height 13
type input "9856347748"
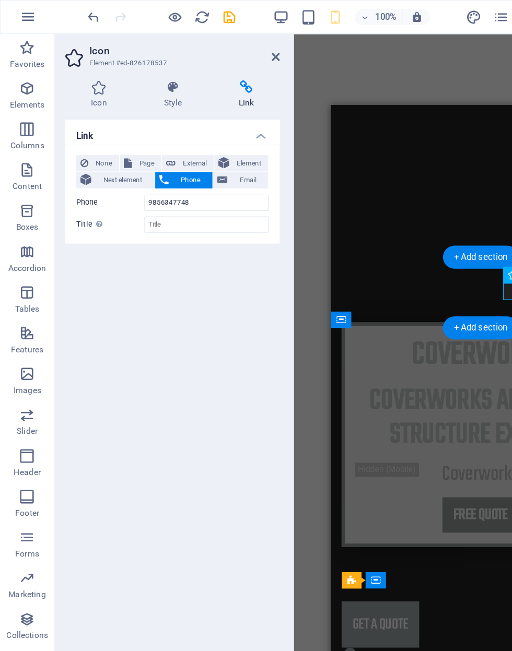
click at [181, 10] on icon "save" at bounding box center [176, 13] width 12 height 12
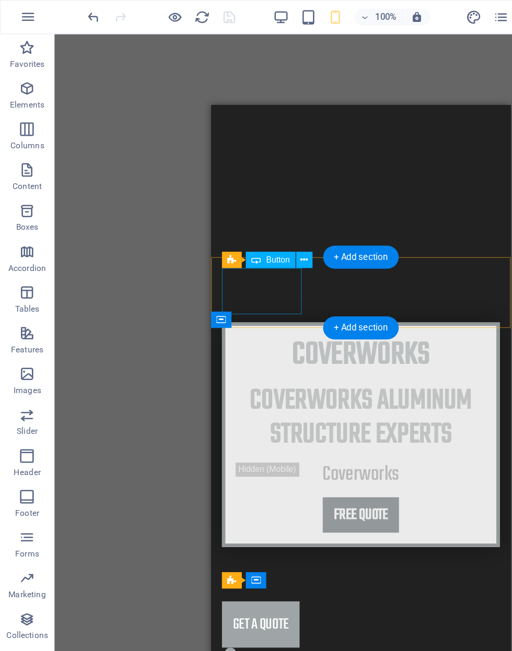
click at [260, 486] on div "Get a quote" at bounding box center [325, 504] width 213 height 36
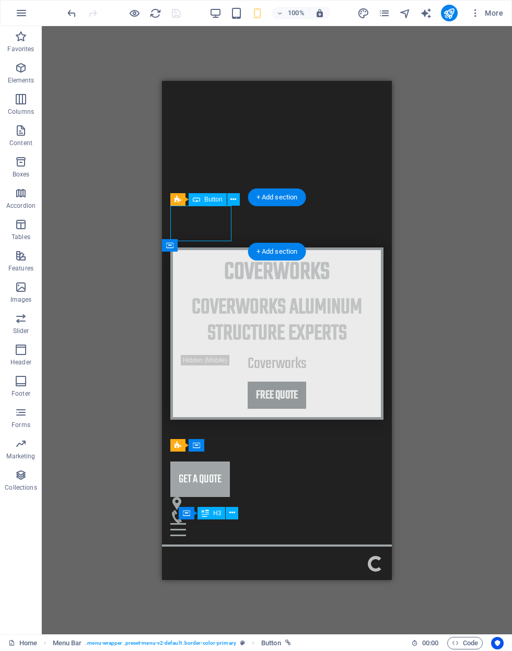
click at [379, 16] on icon "pages" at bounding box center [384, 13] width 12 height 12
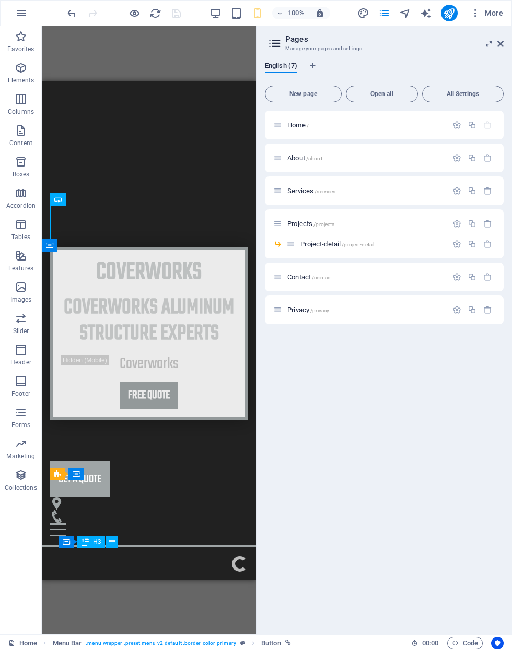
click at [456, 123] on icon "button" at bounding box center [456, 125] width 9 height 9
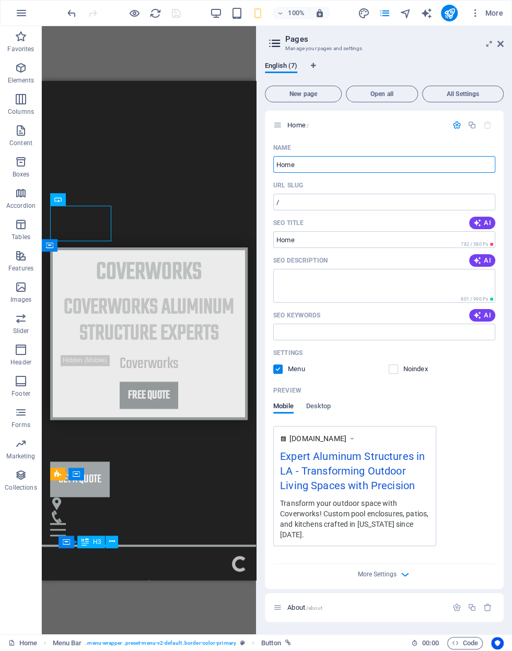
click at [484, 223] on span "AI" at bounding box center [482, 223] width 18 height 8
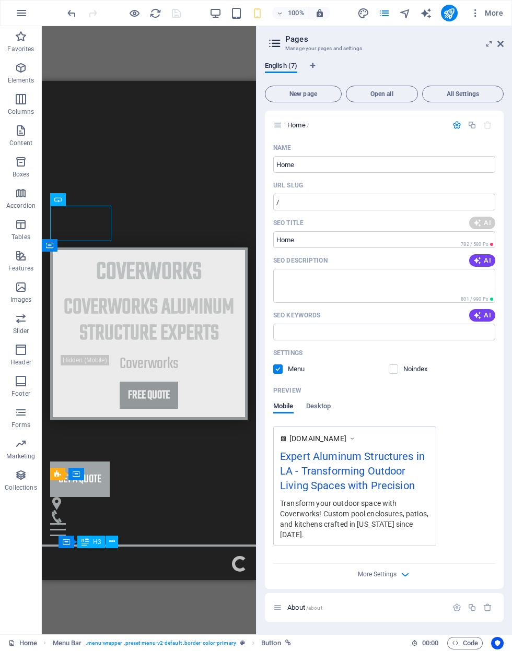
click at [478, 259] on icon "button" at bounding box center [477, 260] width 8 height 8
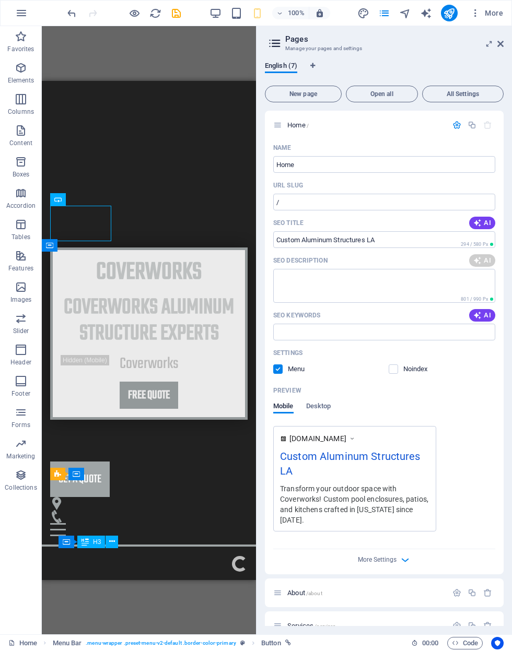
click at [488, 316] on span "AI" at bounding box center [482, 315] width 18 height 8
type input "Custom Aluminum Structures LA"
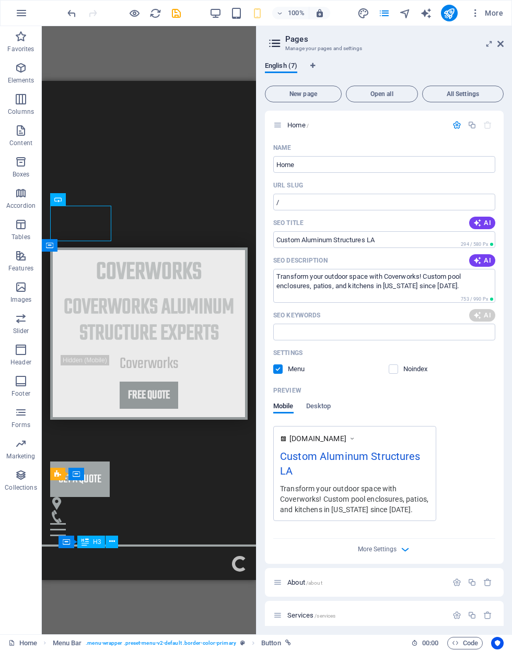
type textarea "Transform your outdoor space with Coverworks! Custom pool enclosures, patios, a…"
type input "custom pool enclosures, outdoor living spaces, screen rooms Louisiana, aluminum…"
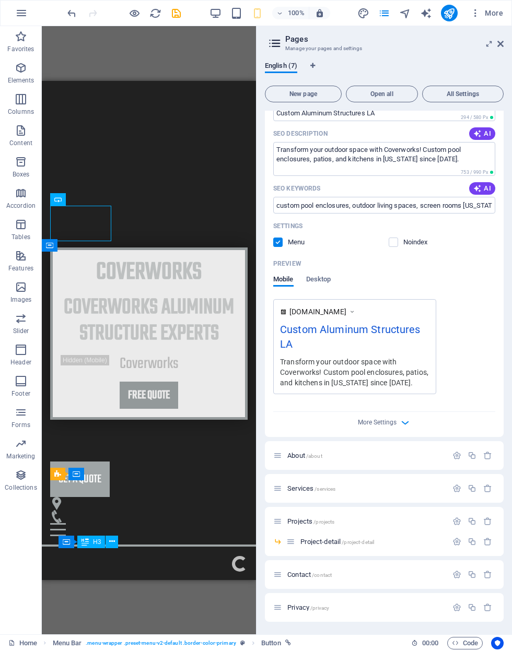
scroll to position [127, 0]
click at [173, 15] on icon "save" at bounding box center [176, 13] width 12 height 12
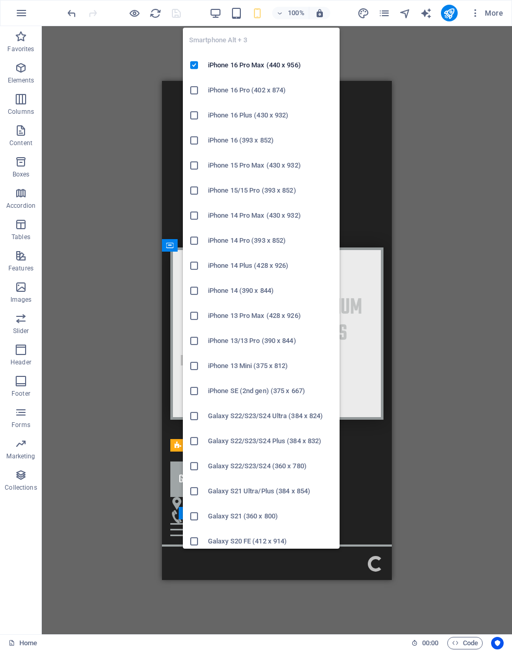
click at [255, 15] on icon "button" at bounding box center [257, 13] width 12 height 12
click at [415, 10] on div "More" at bounding box center [432, 13] width 150 height 17
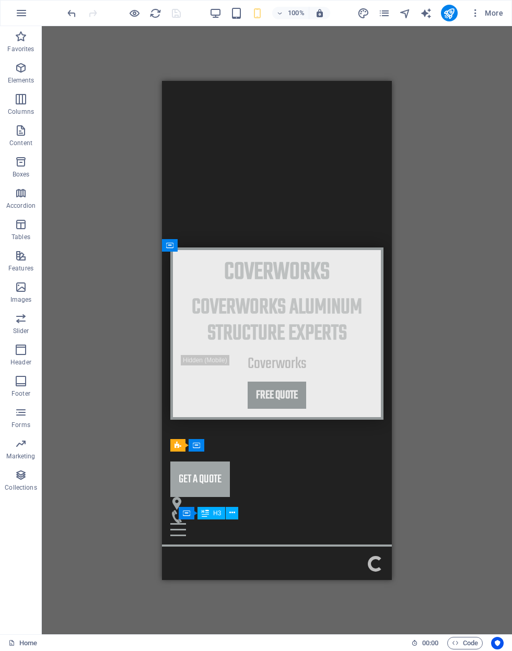
click at [424, 18] on icon "text_generator" at bounding box center [426, 13] width 12 height 12
select select "English"
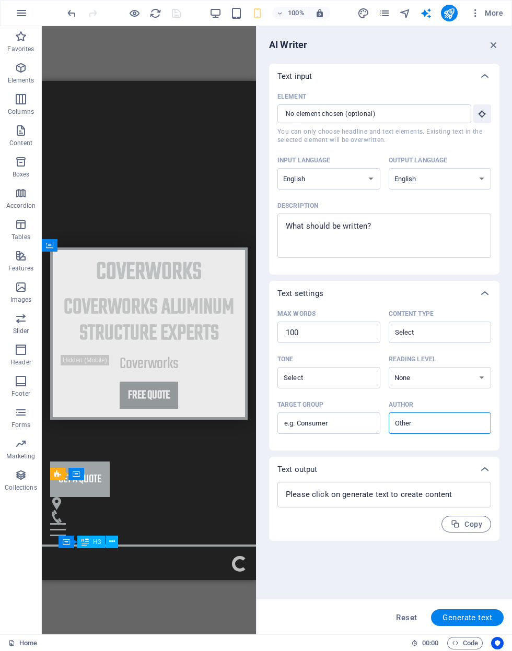
click at [399, 14] on icon "navigator" at bounding box center [405, 13] width 12 height 12
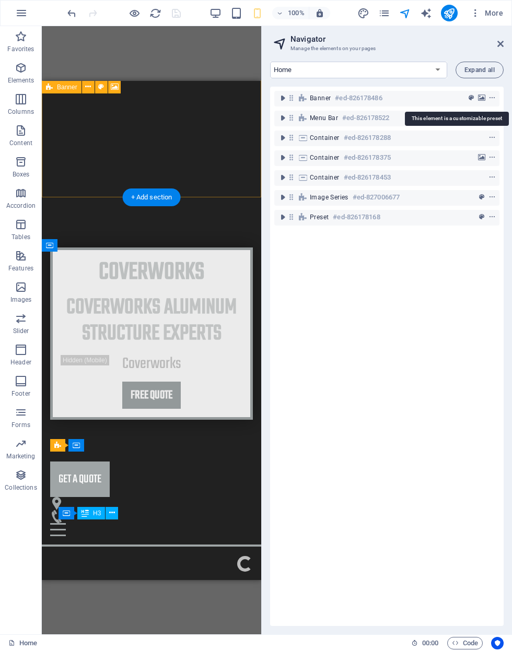
click at [490, 99] on icon "context-menu" at bounding box center [491, 98] width 7 height 7
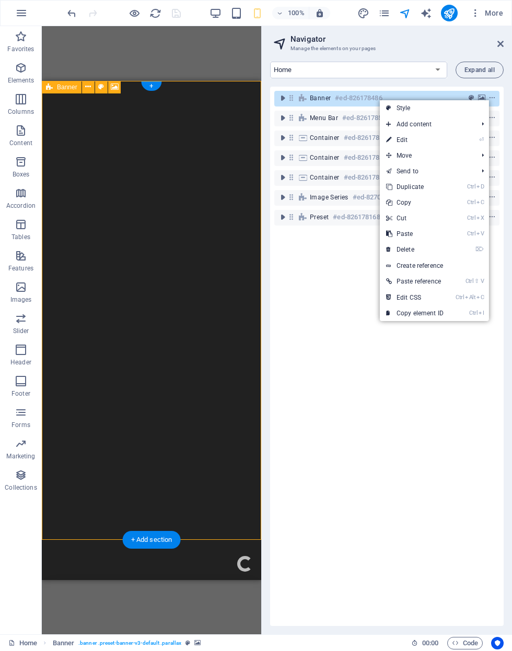
click at [438, 144] on link "⏎ Edit" at bounding box center [415, 140] width 70 height 16
select select "fade"
select select "ms"
select select "s"
select select "progressive"
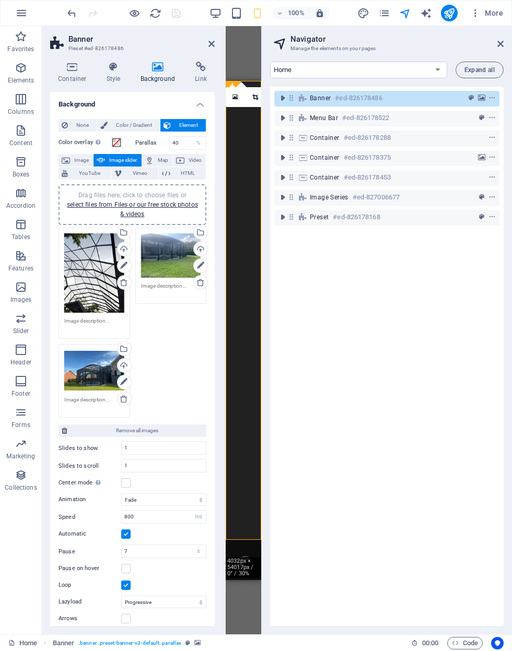
click at [211, 74] on h4 "Link" at bounding box center [201, 73] width 28 height 22
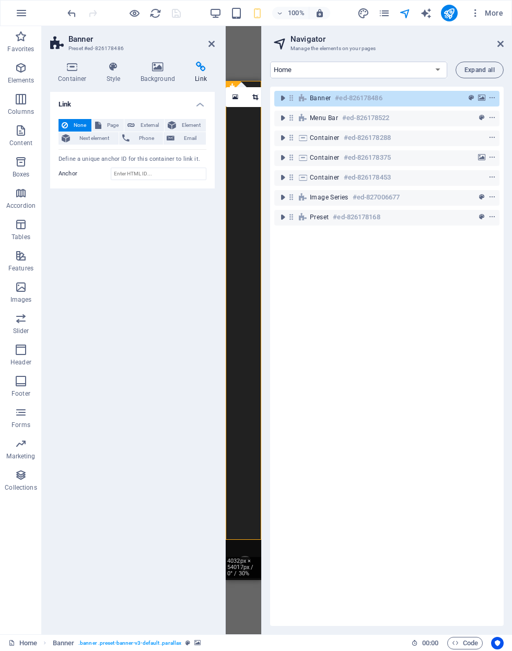
click at [131, 140] on button "Phone" at bounding box center [141, 138] width 44 height 13
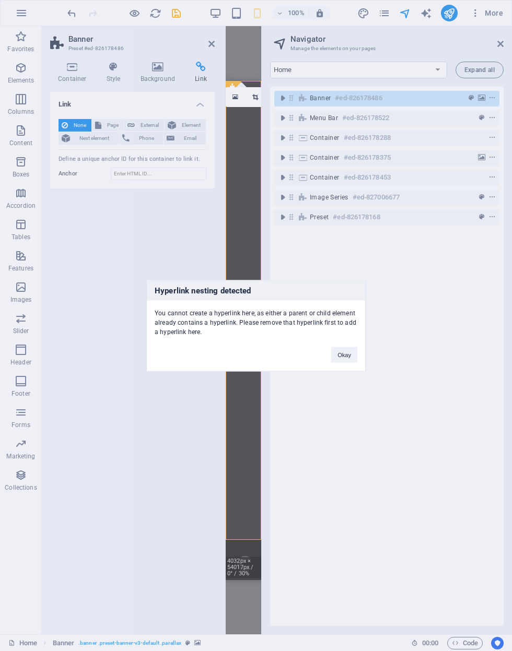
click at [357, 355] on button "Okay" at bounding box center [344, 355] width 26 height 16
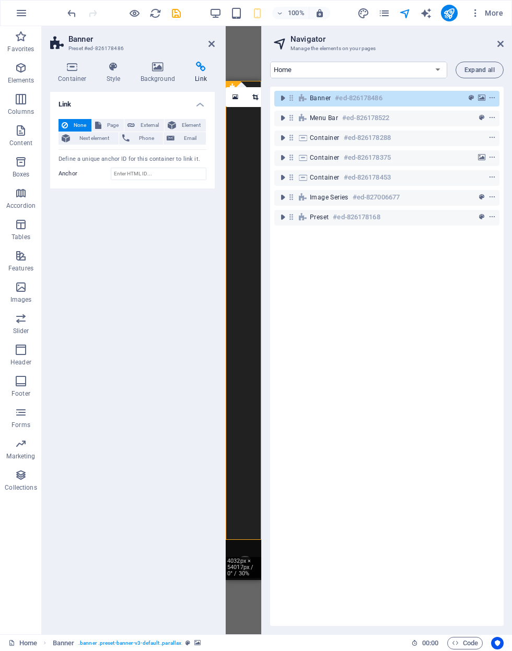
click at [214, 44] on icon at bounding box center [211, 44] width 6 height 8
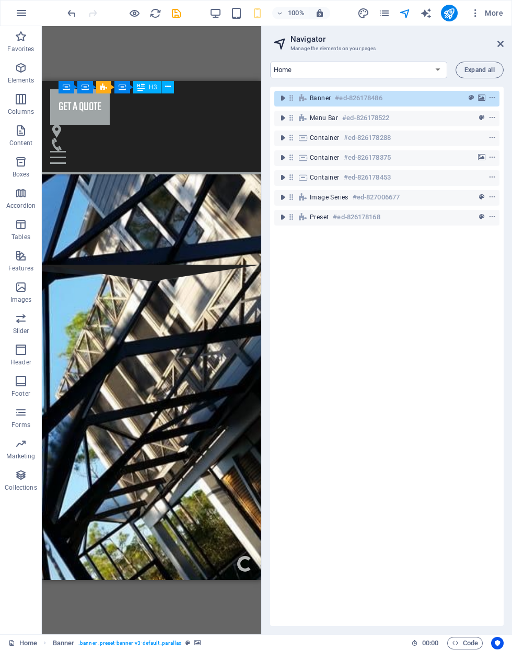
scroll to position [2197, 0]
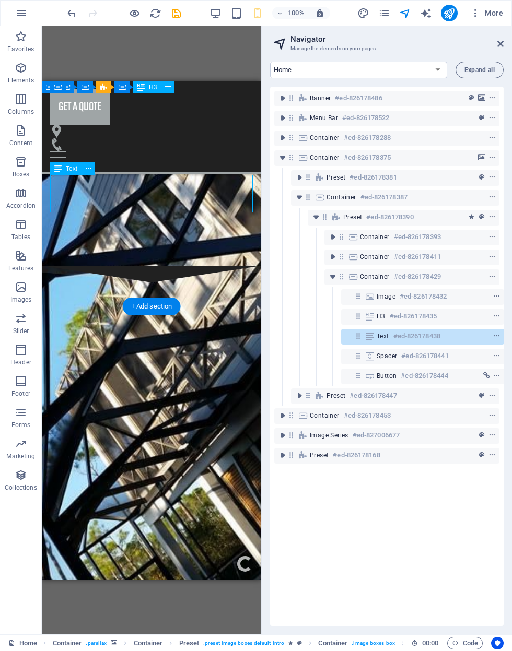
scroll to position [0, 1]
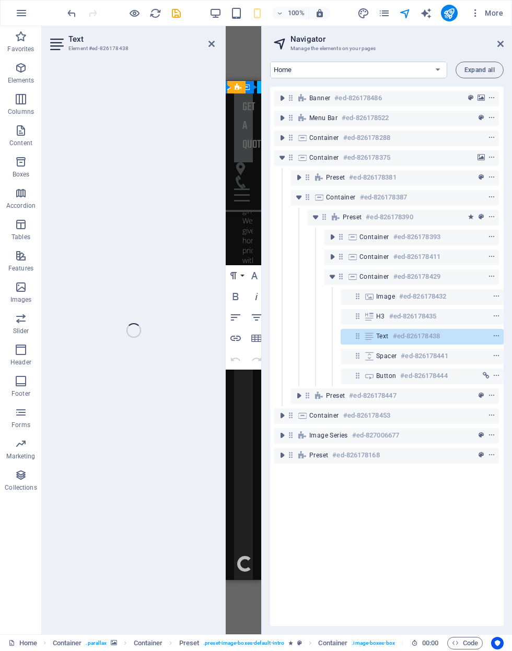
scroll to position [3323, 0]
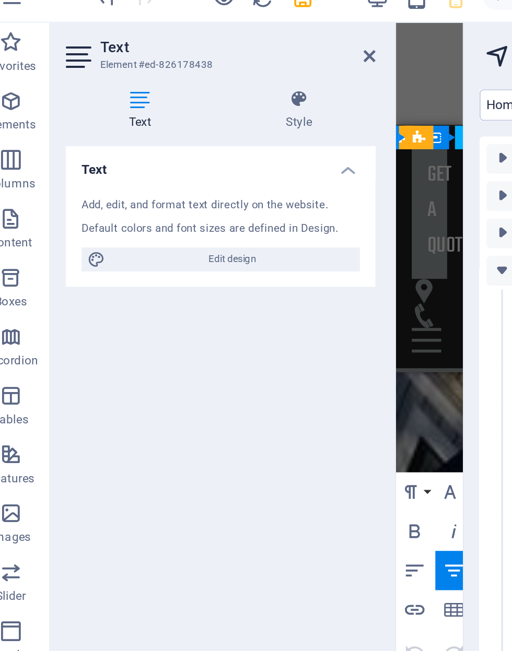
click at [74, 146] on span "Edit design" at bounding box center [138, 152] width 129 height 13
select select "700"
select select "px"
select select "rem"
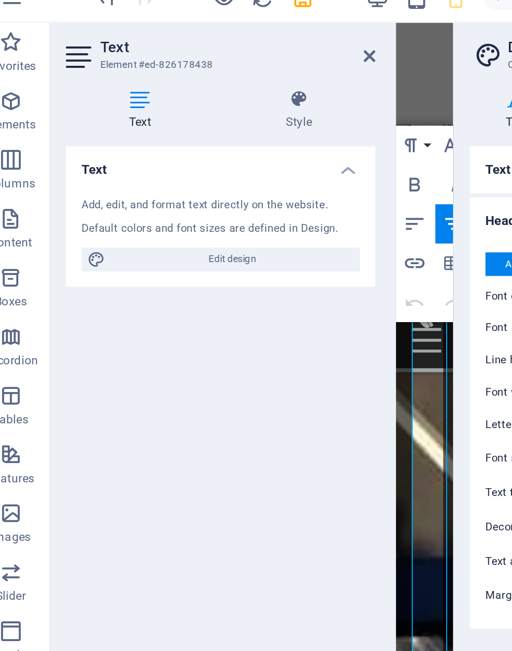
scroll to position [3639, 0]
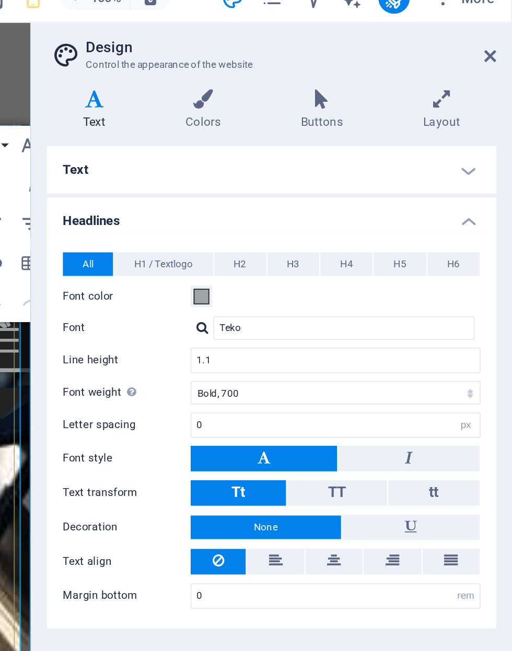
click at [311, 148] on span "H1 / Textlogo" at bounding box center [326, 154] width 31 height 13
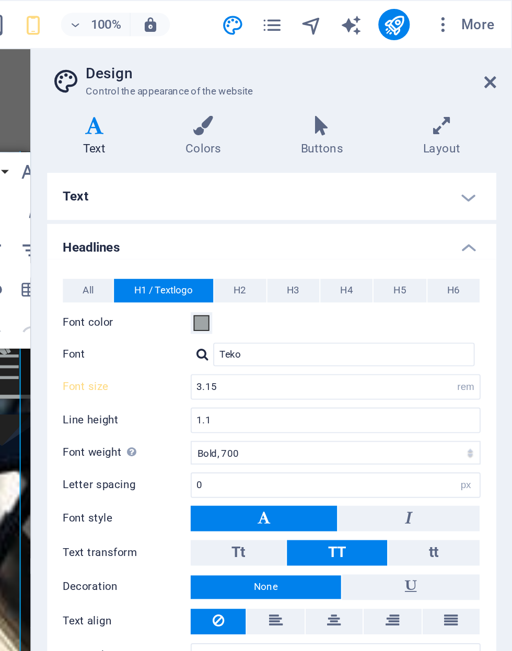
click at [380, 74] on h4 "Buttons" at bounding box center [412, 73] width 65 height 22
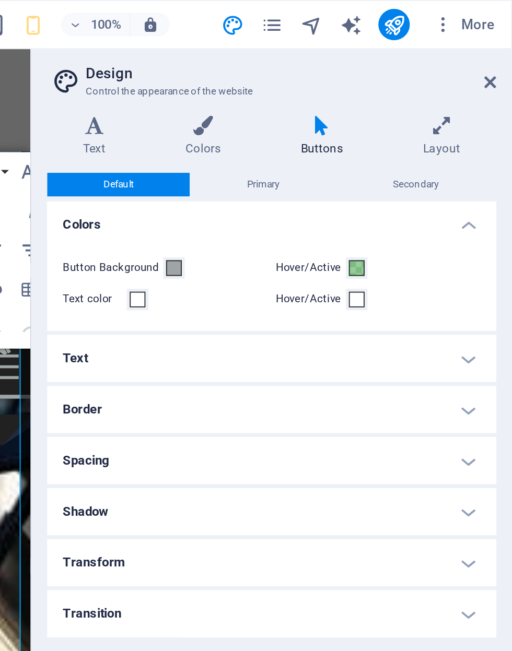
click at [497, 41] on icon at bounding box center [500, 44] width 6 height 8
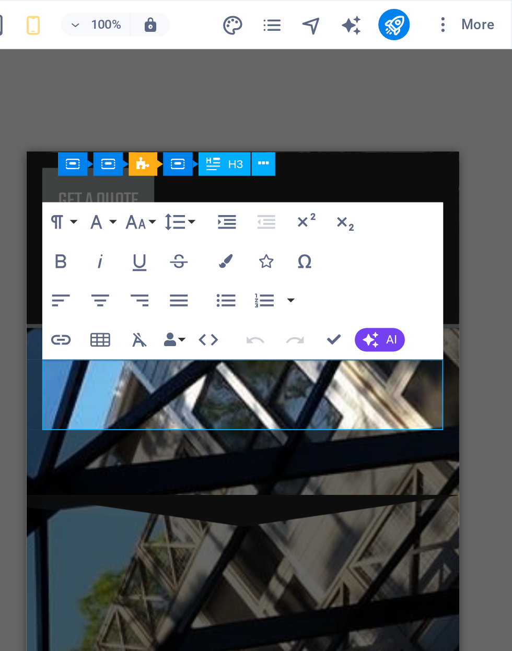
scroll to position [2195, 0]
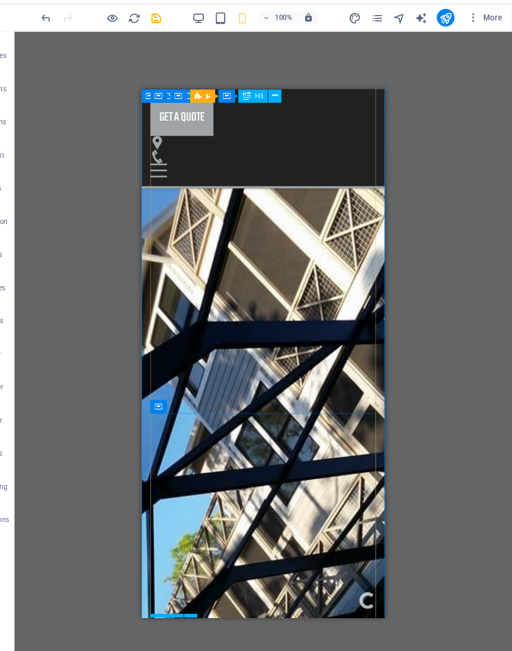
scroll to position [0, 0]
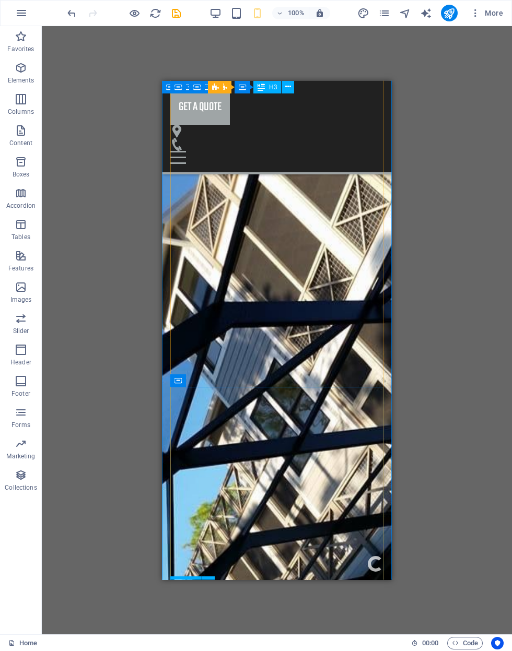
click at [185, 9] on div "100% More" at bounding box center [286, 13] width 442 height 17
click at [180, 16] on icon "save" at bounding box center [176, 13] width 12 height 12
click at [295, 137] on figure at bounding box center [272, 143] width 205 height 13
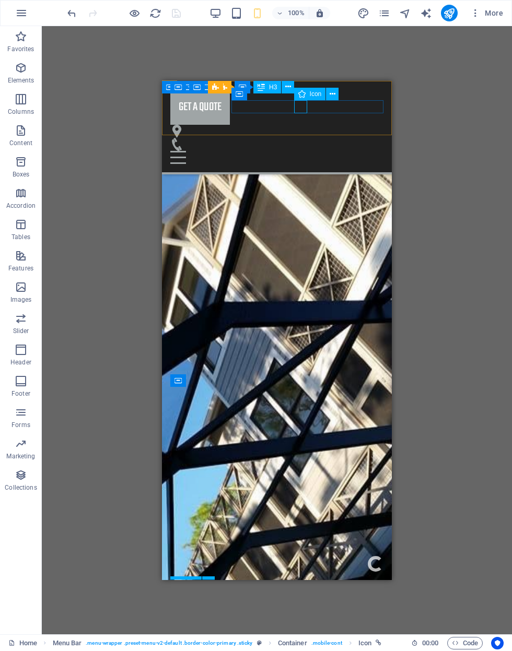
click at [331, 90] on icon at bounding box center [332, 94] width 6 height 11
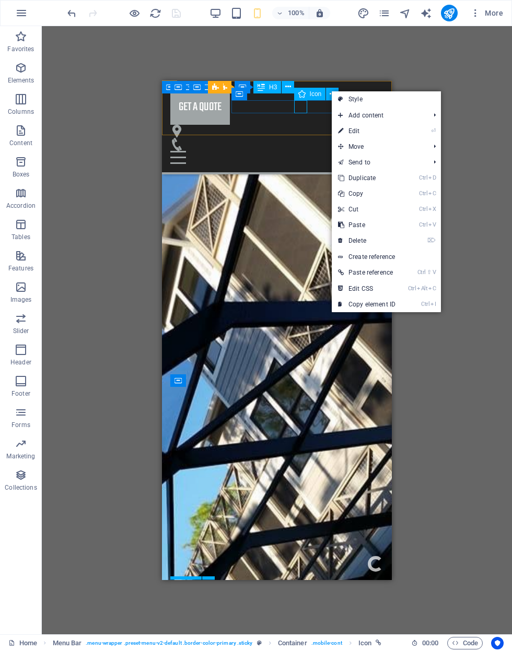
click at [392, 137] on link "⏎ Edit" at bounding box center [367, 131] width 70 height 16
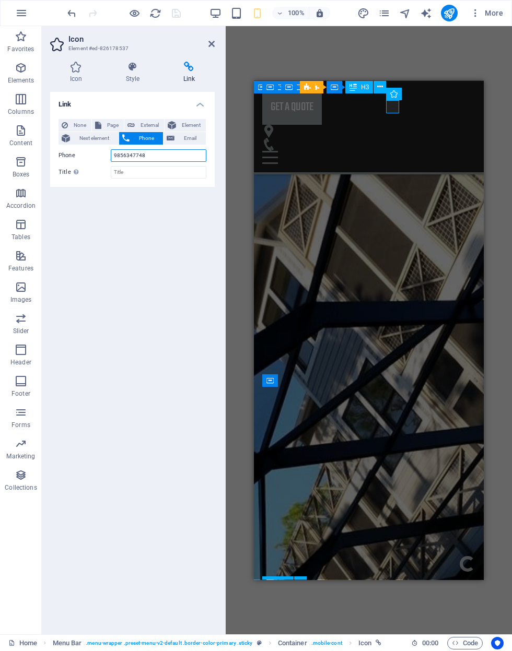
click at [145, 161] on input "9856347748" at bounding box center [159, 155] width 96 height 13
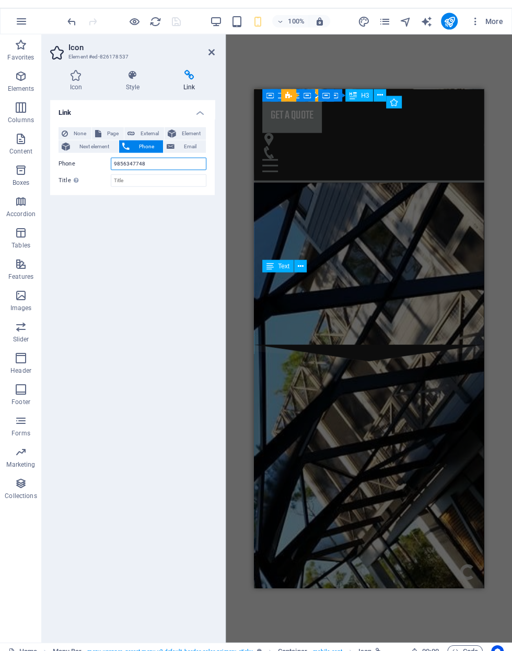
scroll to position [2126, 0]
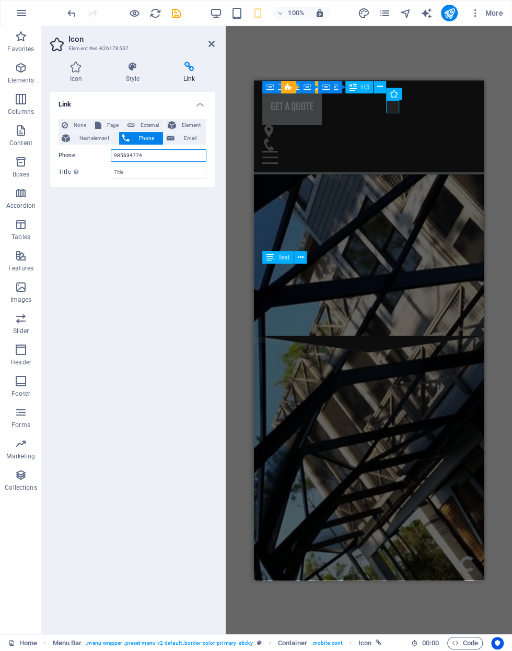
type input "9856347748"
click at [182, 17] on icon "save" at bounding box center [176, 13] width 12 height 12
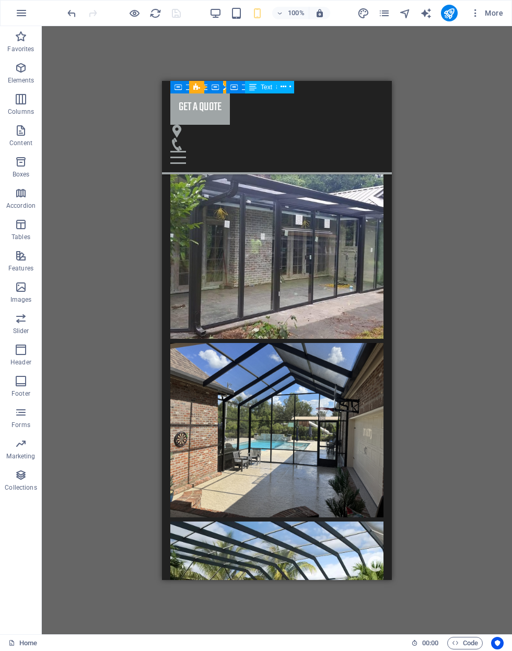
scroll to position [3597, 0]
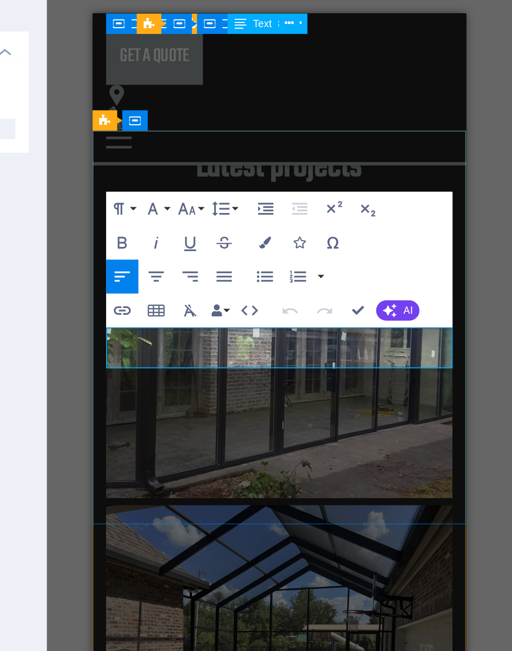
click span "954-710-4241"
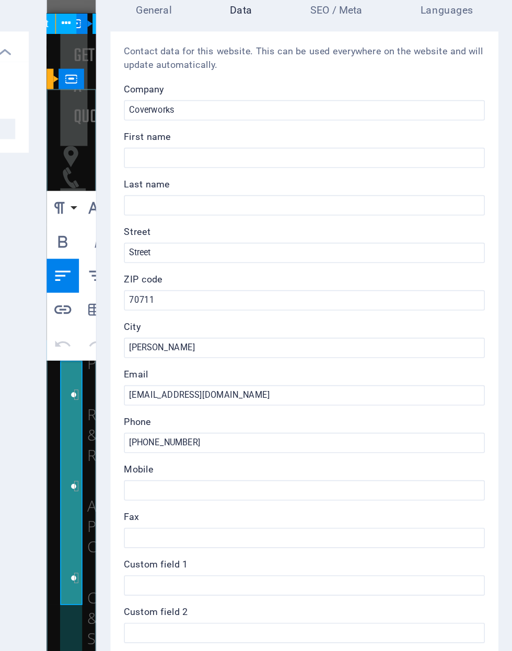
scroll to position [4176, 0]
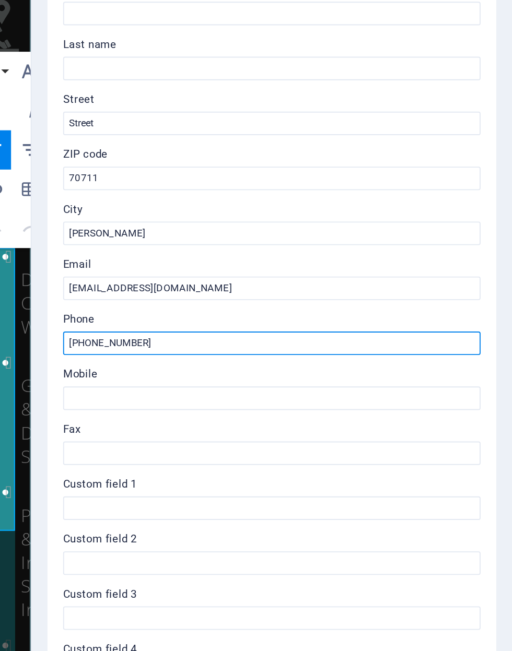
click at [273, 339] on input "954-710-4241" at bounding box center [384, 345] width 222 height 13
type input "9"
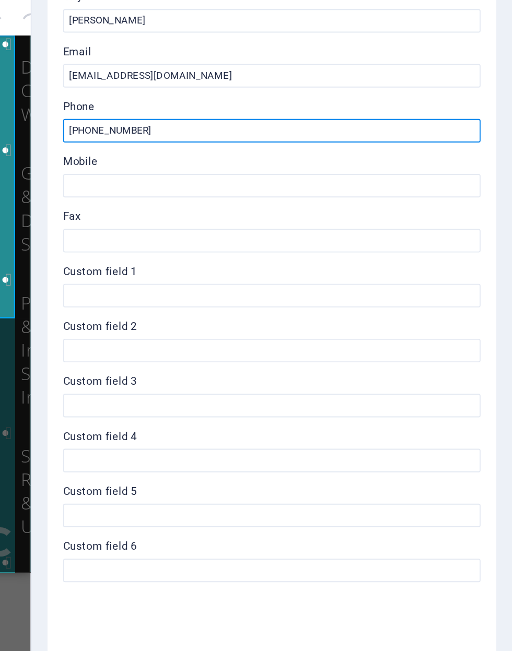
type input "[PHONE_NUMBER]"
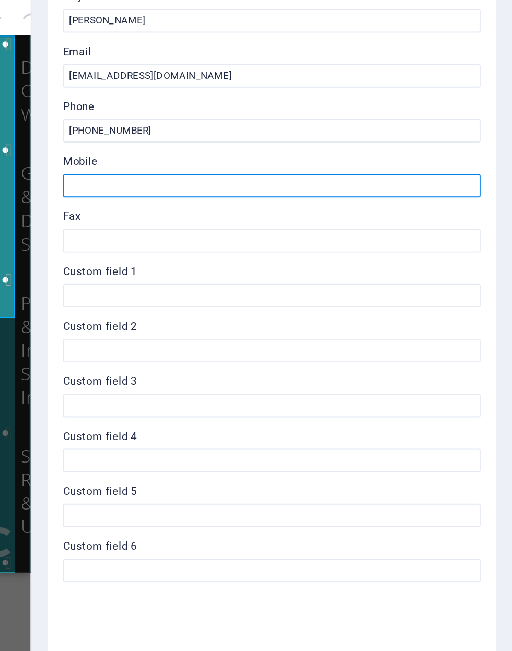
click at [273, 368] on input "Mobile" at bounding box center [384, 374] width 222 height 13
type input "[PHONE_NUMBER]"
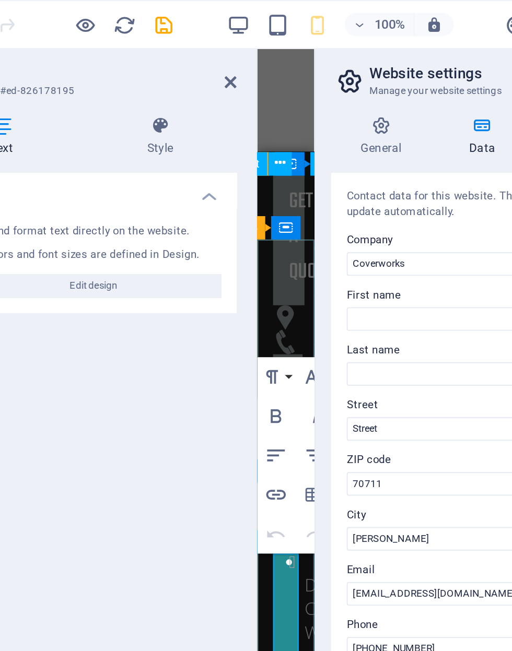
click at [170, 14] on icon "save" at bounding box center [176, 13] width 12 height 12
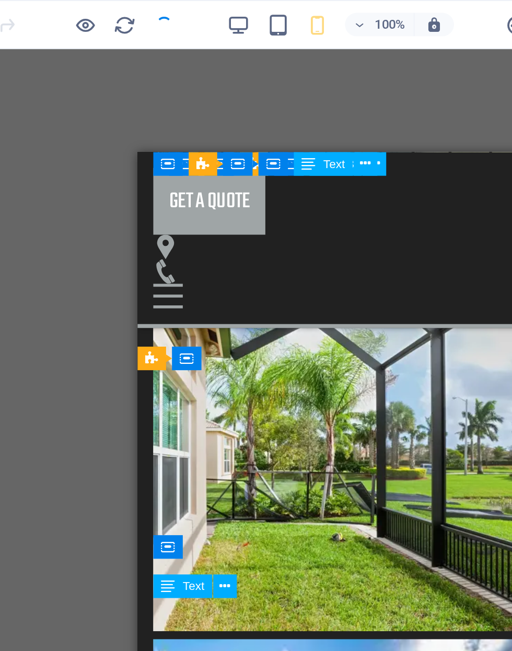
scroll to position [3553, 0]
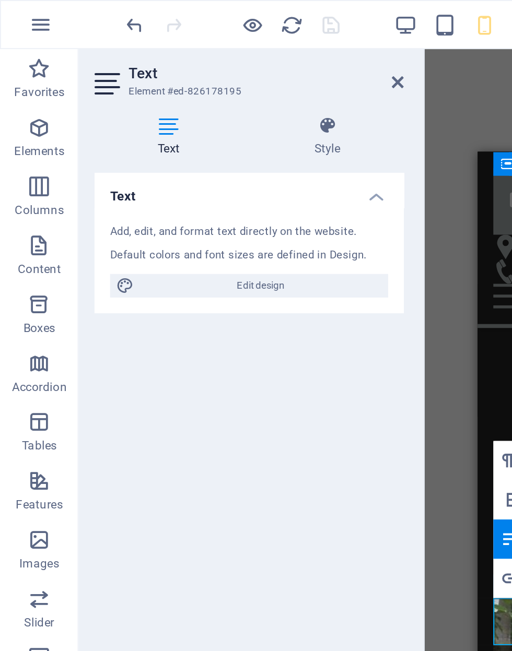
click at [175, 73] on h4 "Style" at bounding box center [173, 73] width 81 height 22
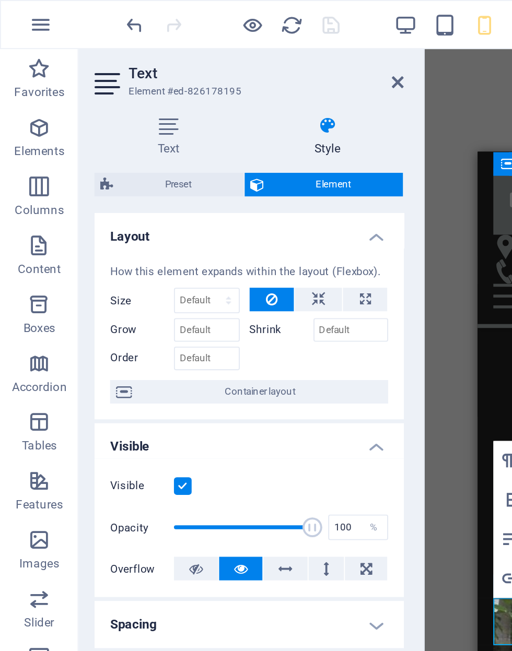
click at [211, 43] on icon at bounding box center [211, 44] width 6 height 8
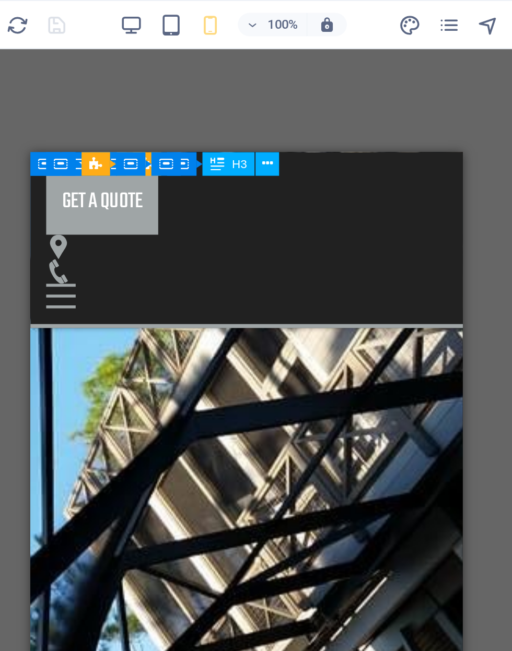
scroll to position [2475, 0]
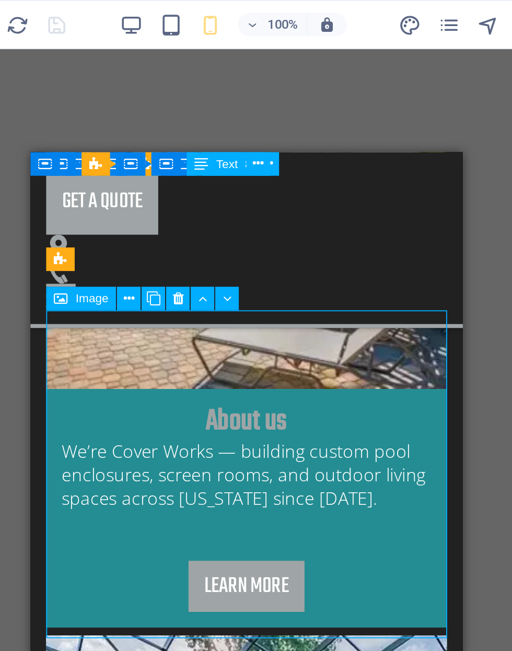
scroll to position [2480, 0]
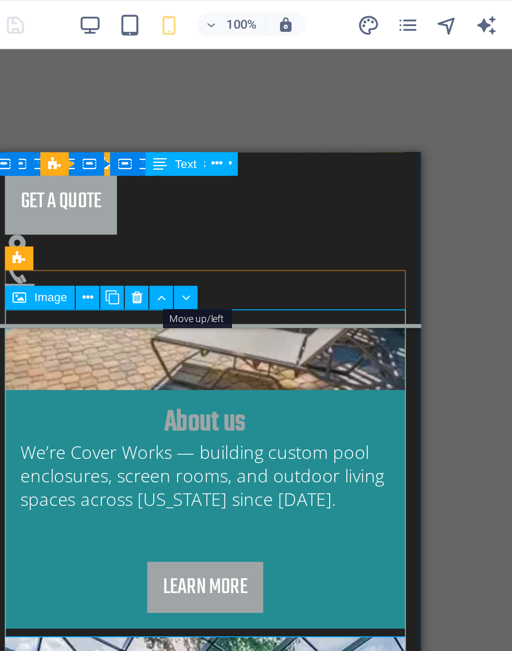
click at [264, 156] on icon at bounding box center [266, 158] width 5 height 11
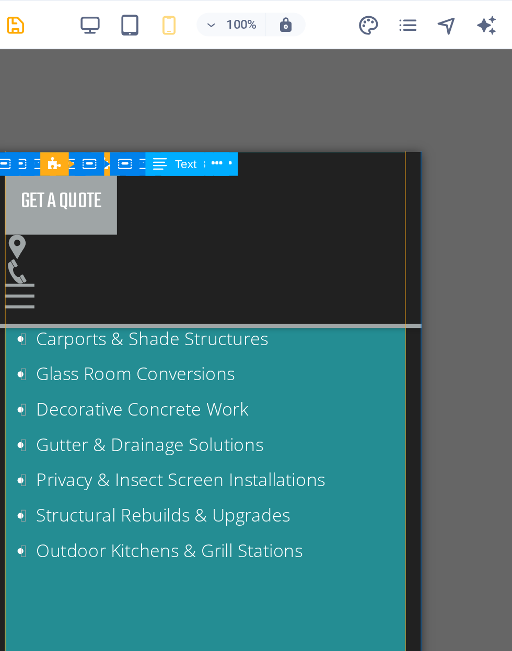
scroll to position [2950, 0]
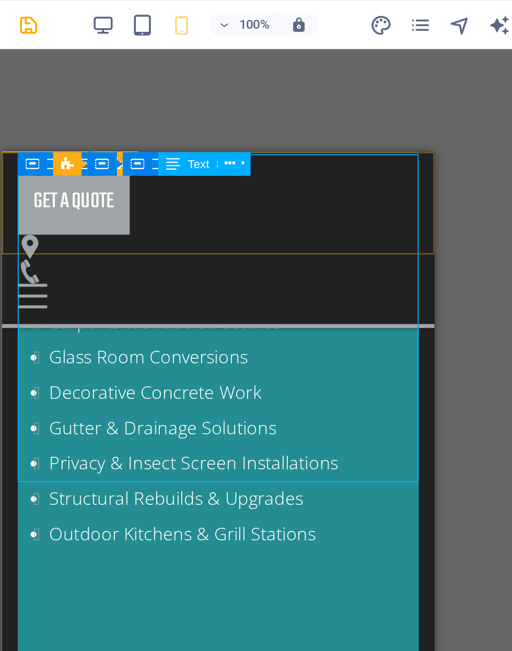
click at [280, 87] on icon at bounding box center [283, 86] width 6 height 11
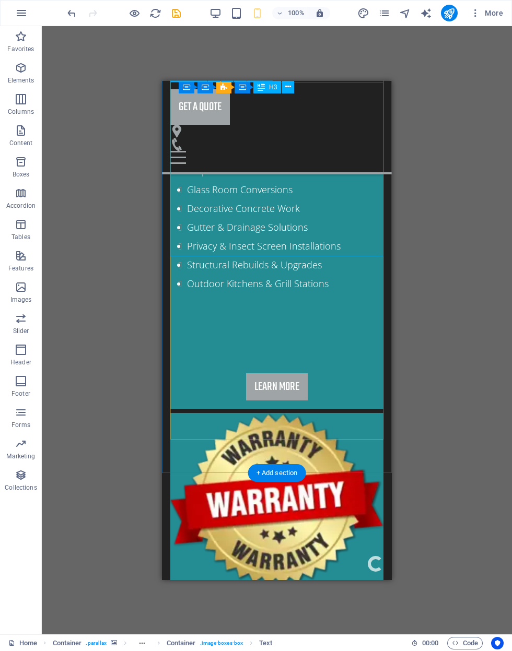
select select "%"
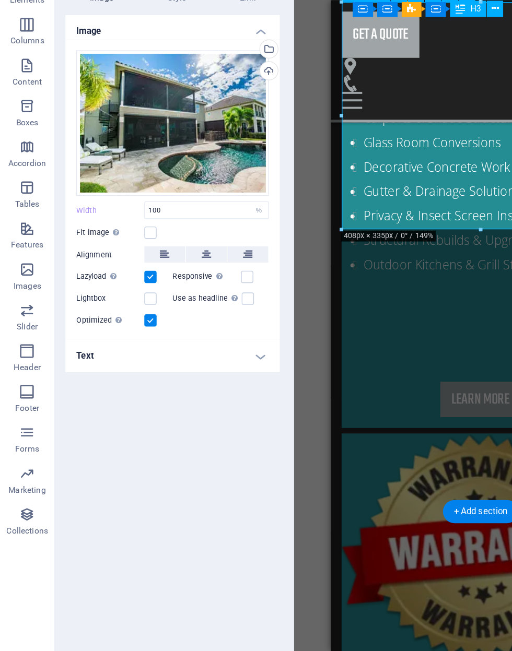
click at [208, 128] on div "Upload" at bounding box center [205, 136] width 16 height 16
click at [209, 111] on div "Select files from the file manager, stock photos, or upload file(s)" at bounding box center [205, 119] width 16 height 16
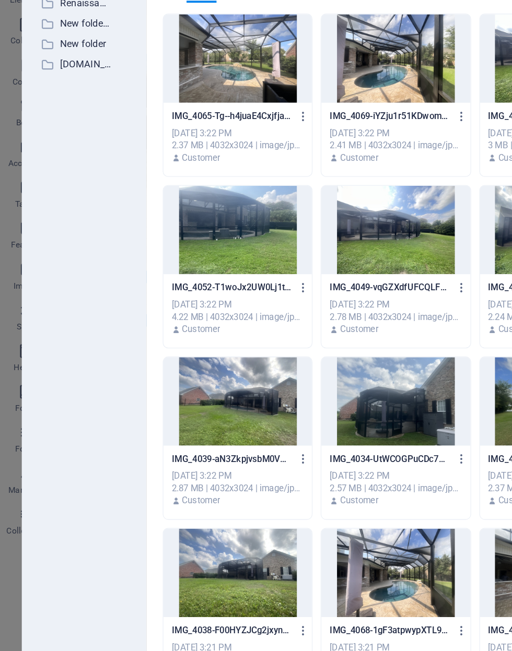
scroll to position [3750, 0]
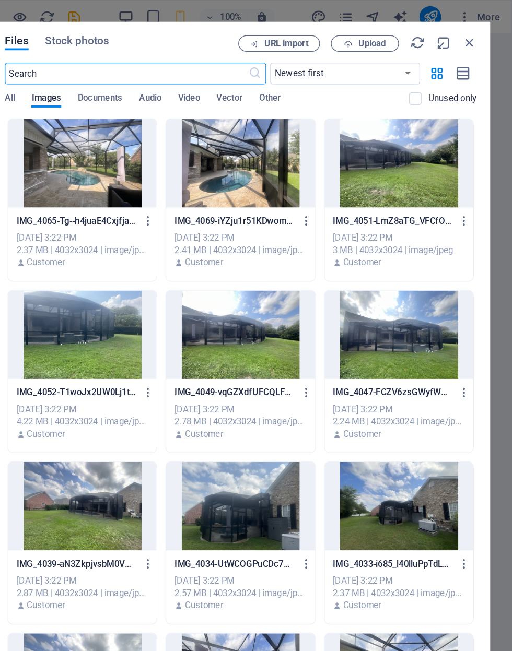
click at [473, 36] on icon "button" at bounding box center [478, 32] width 11 height 11
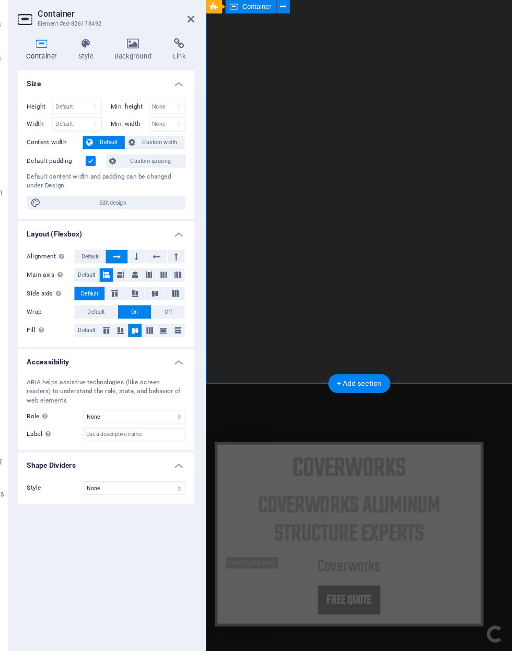
scroll to position [199, 0]
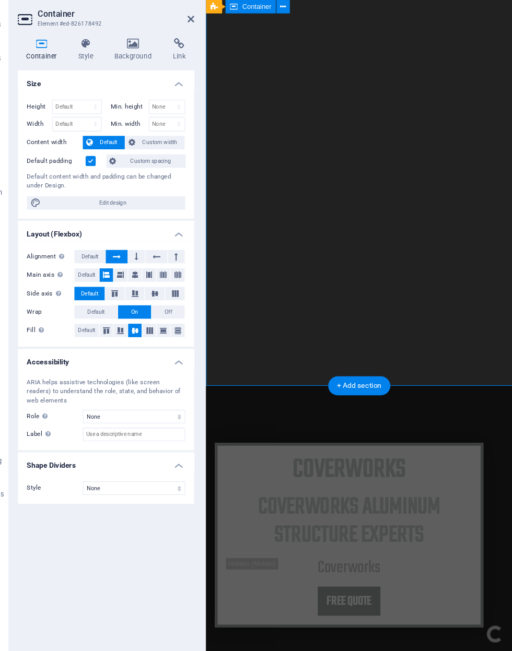
click at [74, 209] on span "Edit design" at bounding box center [138, 215] width 129 height 13
select select "rem"
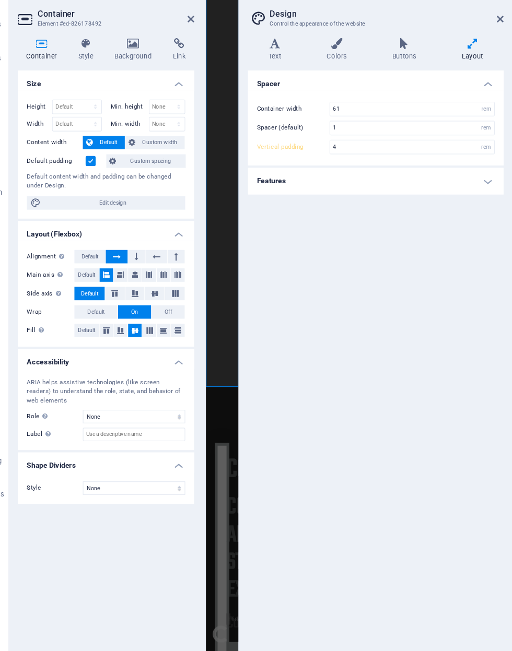
scroll to position [198, 0]
click at [133, 62] on h4 "Background" at bounding box center [160, 73] width 55 height 22
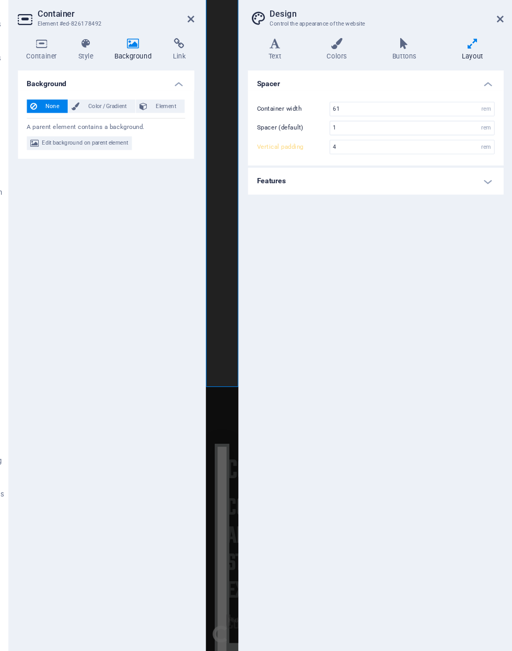
click at [73, 154] on span "Edit background on parent element" at bounding box center [113, 160] width 80 height 13
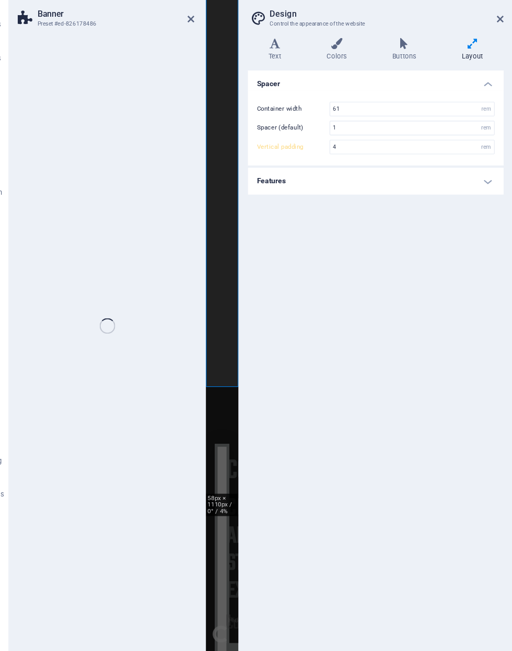
select select "fade"
select select "ms"
select select "s"
select select "progressive"
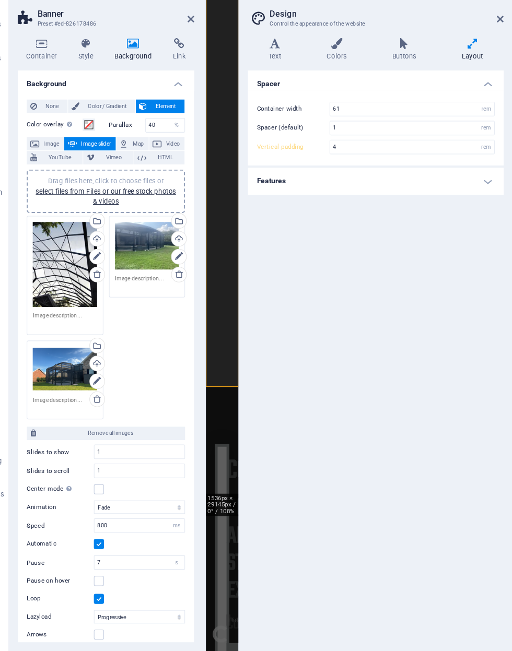
scroll to position [0, 0]
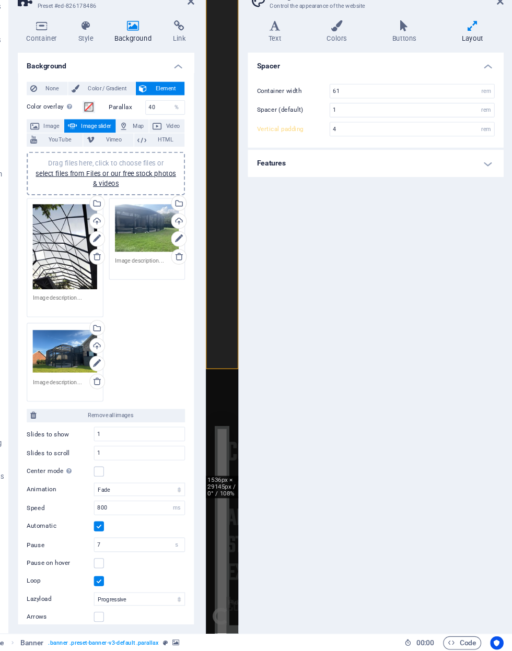
click at [265, 432] on div "Spacer Container width 61 rem px Spacer (default) 1 rem Vertical padding 4 rem …" at bounding box center [384, 359] width 239 height 534
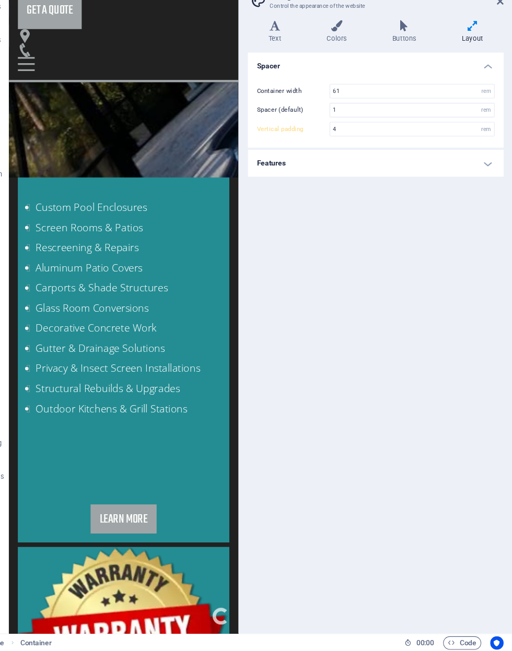
scroll to position [2986, 0]
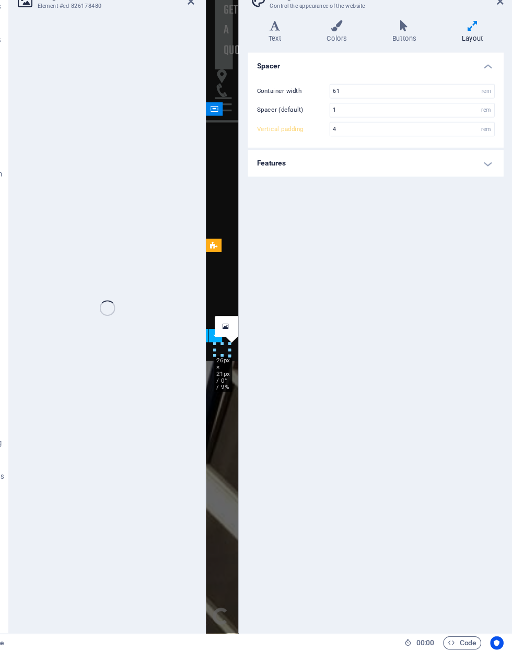
scroll to position [3796, 0]
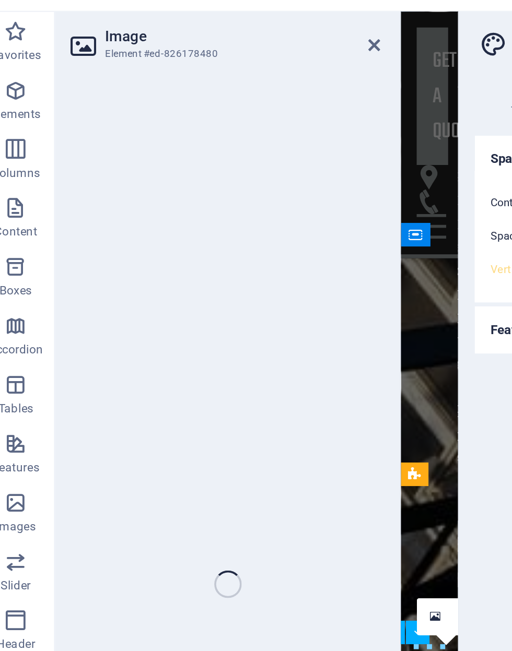
select select "%"
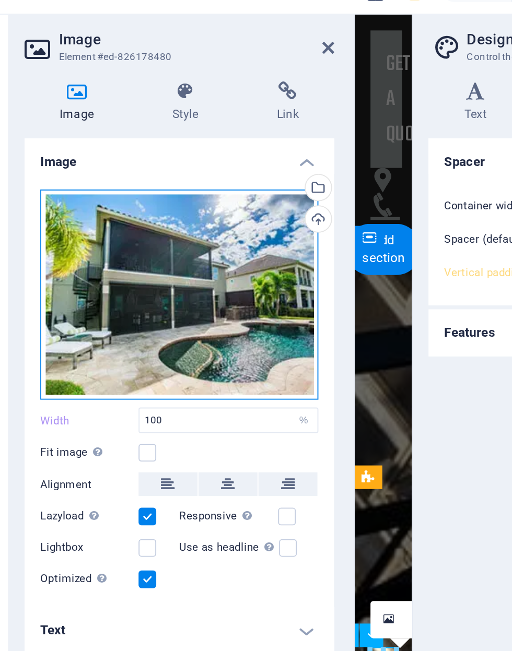
click at [58, 141] on div "Drag files here, click to choose files or select files from Files or our free s…" at bounding box center [132, 175] width 148 height 112
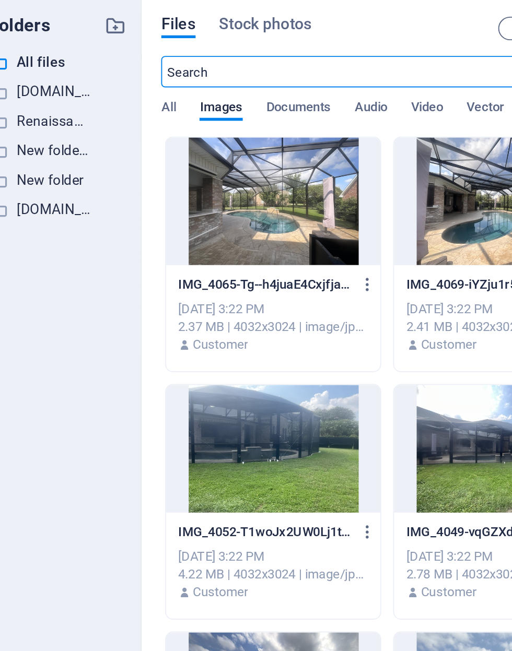
scroll to position [0, 0]
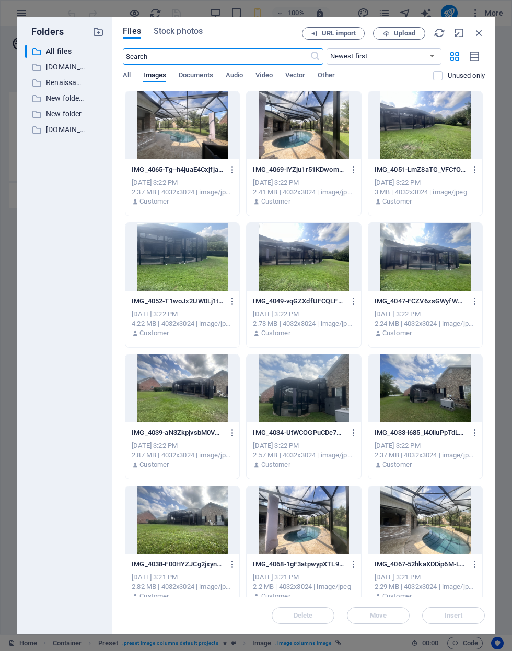
click at [405, 37] on span "Upload" at bounding box center [404, 33] width 21 height 6
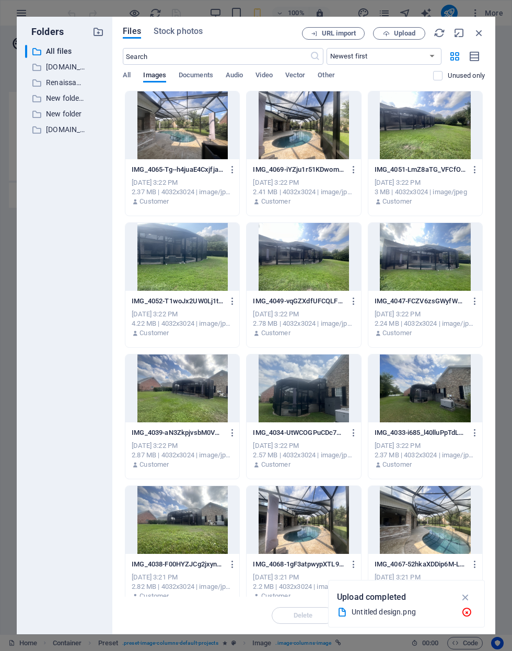
click at [405, 609] on div "Untitled design.png" at bounding box center [401, 612] width 101 height 12
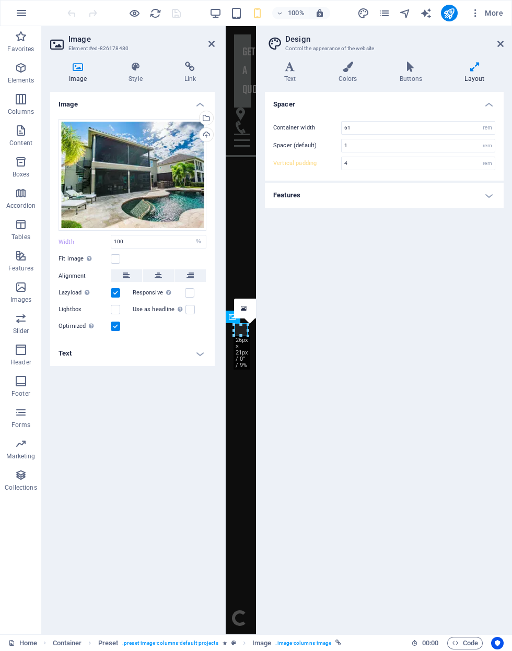
scroll to position [3835, 0]
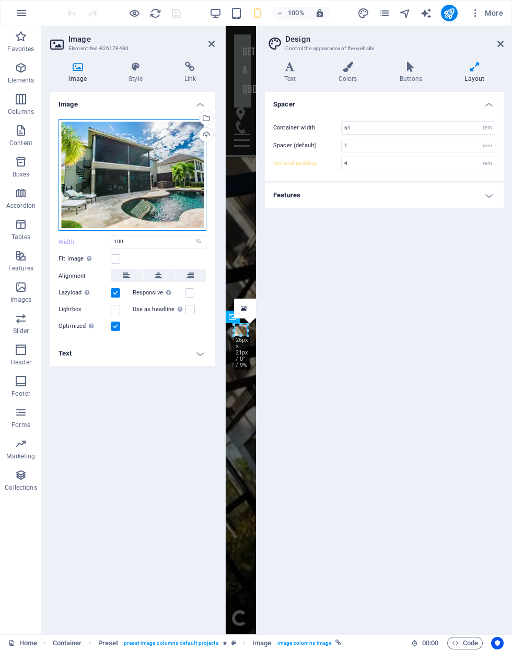
click at [99, 183] on div "Drag files here, click to choose files or select files from Files or our free s…" at bounding box center [132, 175] width 148 height 112
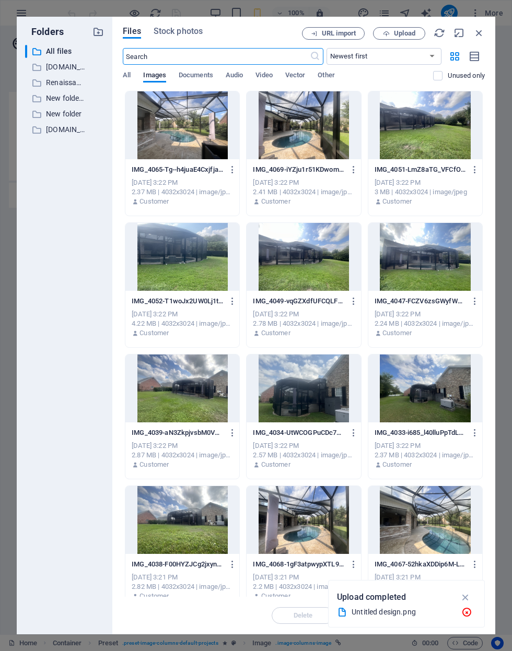
scroll to position [0, 0]
click at [417, 52] on select "Newest first Oldest first Name (A-Z) Name (Z-A) Size (0-9) Size (9-0) Resolutio…" at bounding box center [383, 56] width 115 height 17
click at [427, 58] on select "Newest first Oldest first Name (A-Z) Name (Z-A) Size (0-9) Size (9-0) Resolutio…" at bounding box center [383, 56] width 115 height 17
click at [422, 615] on div "Untitled design.png" at bounding box center [401, 612] width 101 height 12
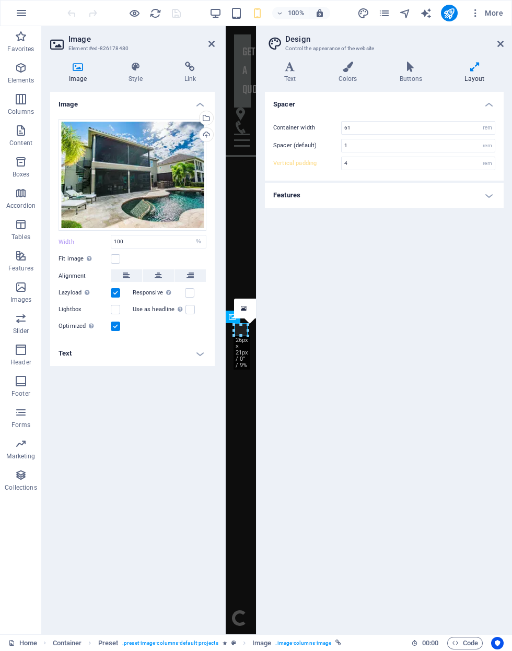
scroll to position [3835, 0]
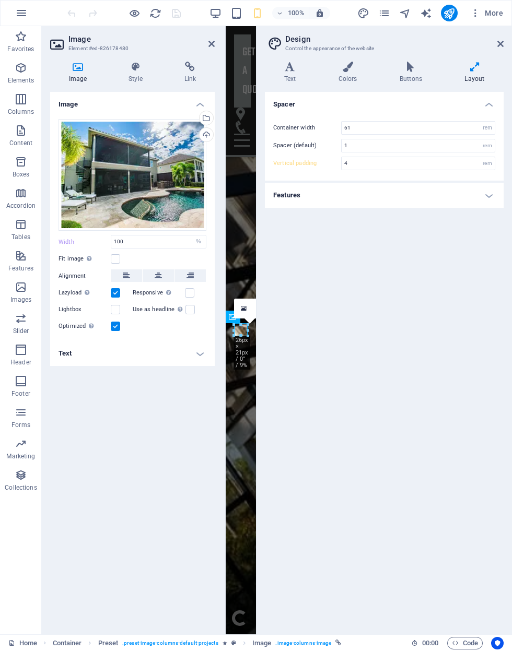
click at [218, 55] on div "Image Style Link Image Drag files here, click to choose files or select files f…" at bounding box center [132, 343] width 181 height 581
click at [213, 44] on icon at bounding box center [211, 44] width 6 height 8
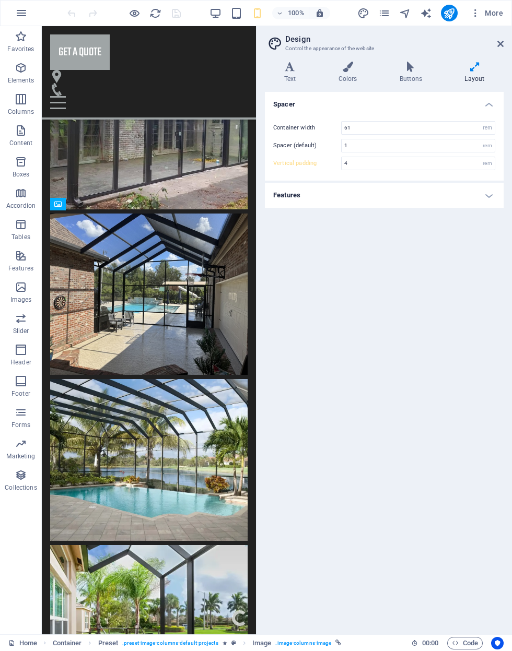
scroll to position [2857, 0]
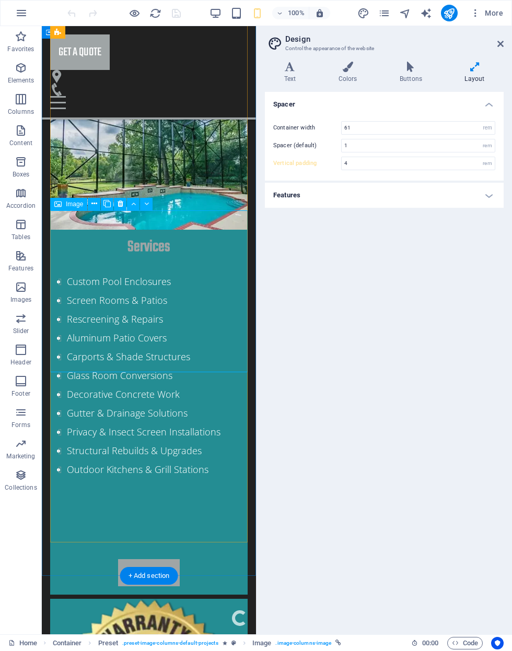
select select "%"
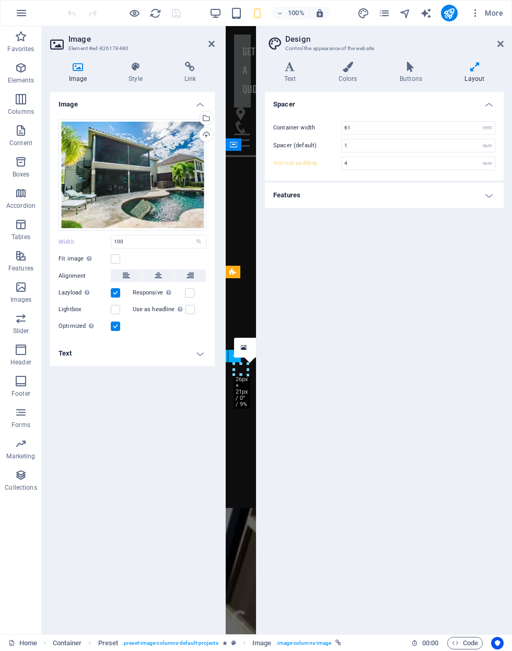
scroll to position [3796, 0]
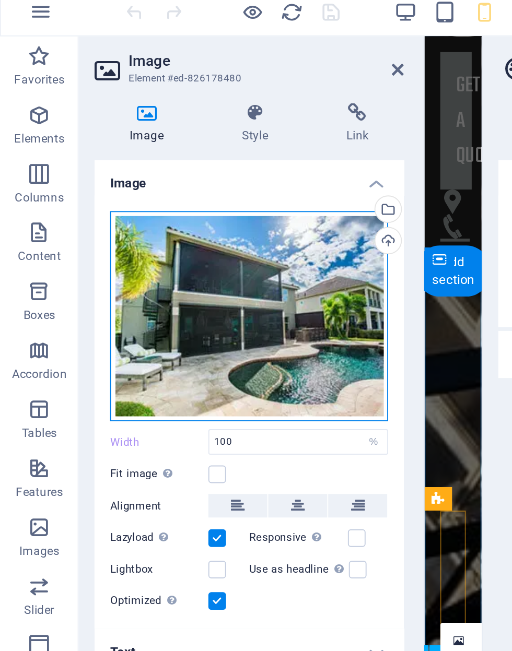
click at [80, 157] on div "Drag files here, click to choose files or select files from Files or our free s…" at bounding box center [132, 175] width 148 height 112
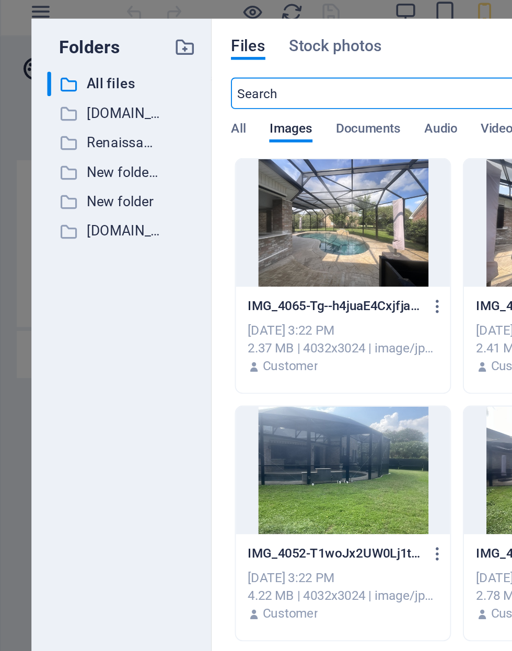
scroll to position [0, 0]
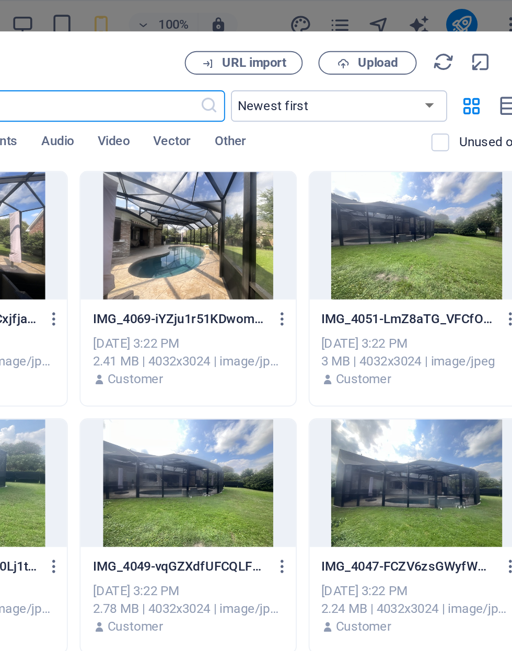
click at [246, 124] on div at bounding box center [303, 125] width 114 height 68
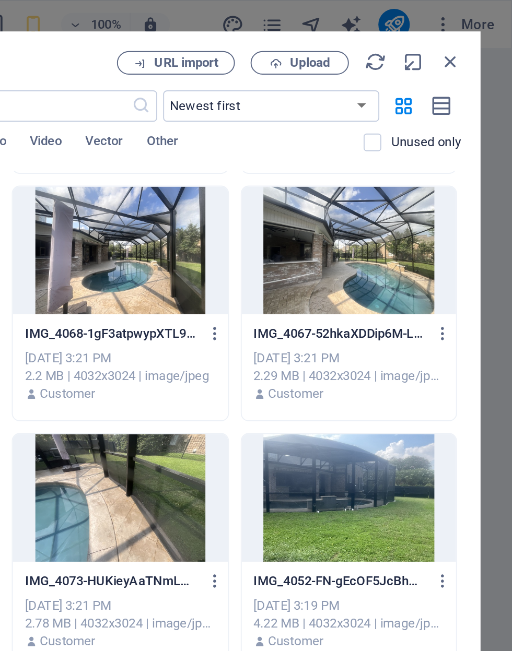
scroll to position [385, 0]
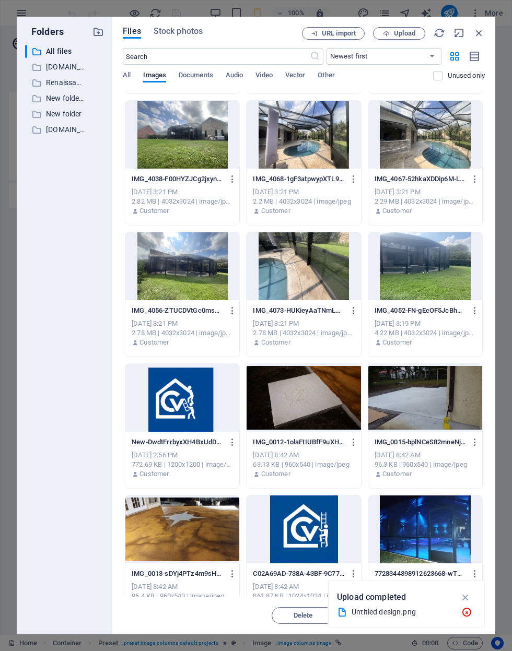
click at [469, 596] on icon "button" at bounding box center [465, 597] width 12 height 11
click at [470, 595] on div "330.19 KB | 2048x1536 | image/jpeg" at bounding box center [424, 596] width 101 height 9
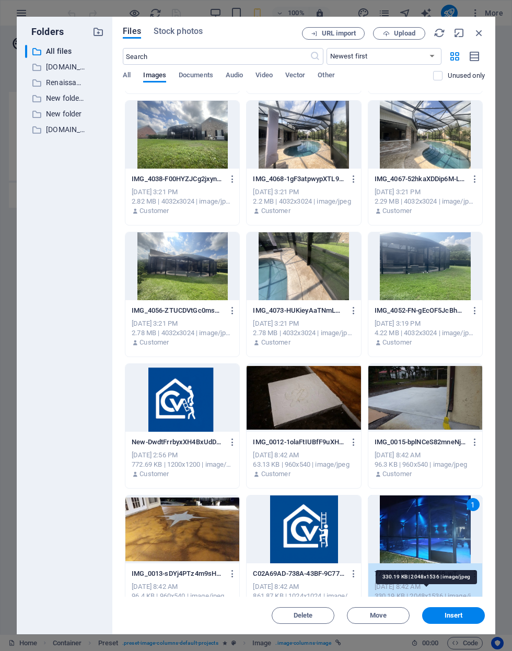
click at [475, 503] on div "1" at bounding box center [472, 504] width 13 height 13
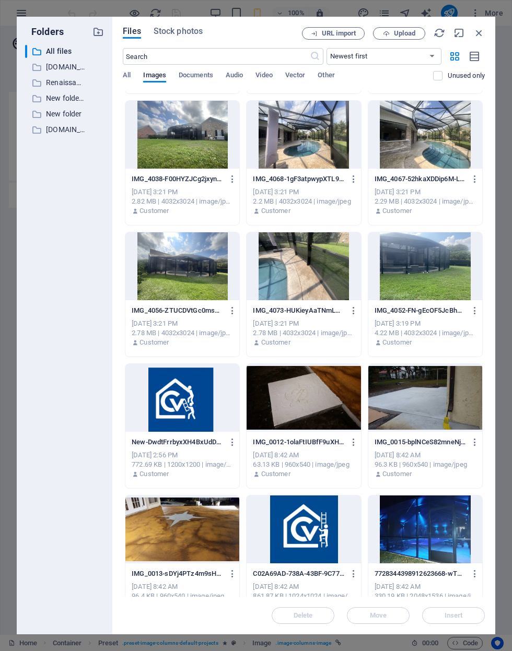
click at [452, 617] on div "Delete Move Insert" at bounding box center [304, 610] width 362 height 27
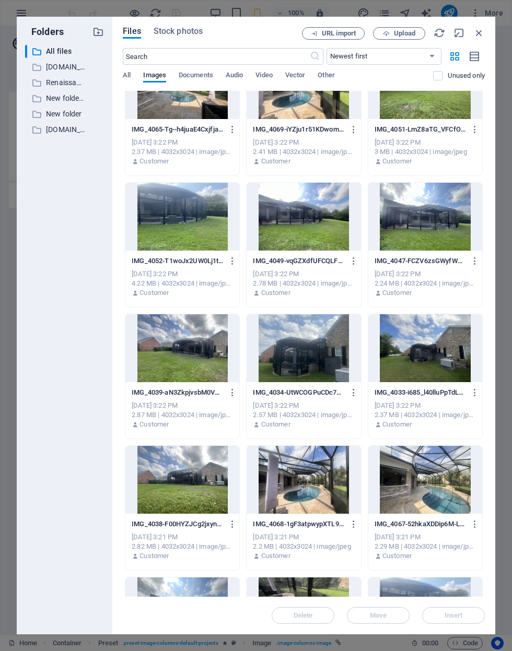
scroll to position [41, 0]
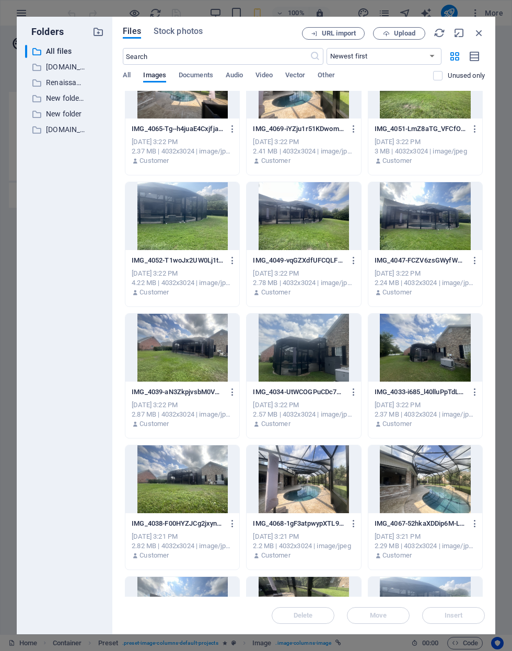
click at [308, 490] on div at bounding box center [303, 479] width 114 height 68
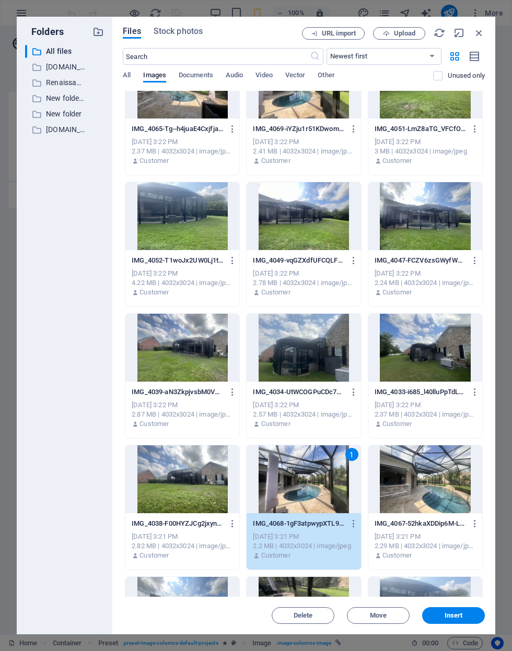
click at [462, 470] on div at bounding box center [425, 479] width 114 height 68
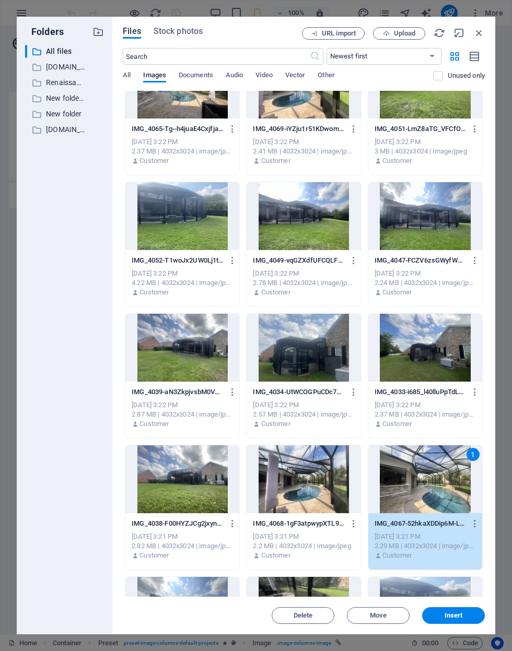
click at [462, 620] on button "Insert" at bounding box center [453, 615] width 63 height 17
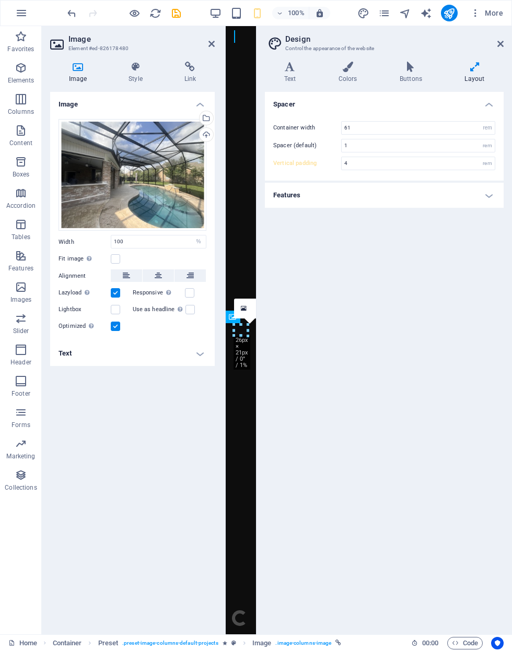
scroll to position [3835, 0]
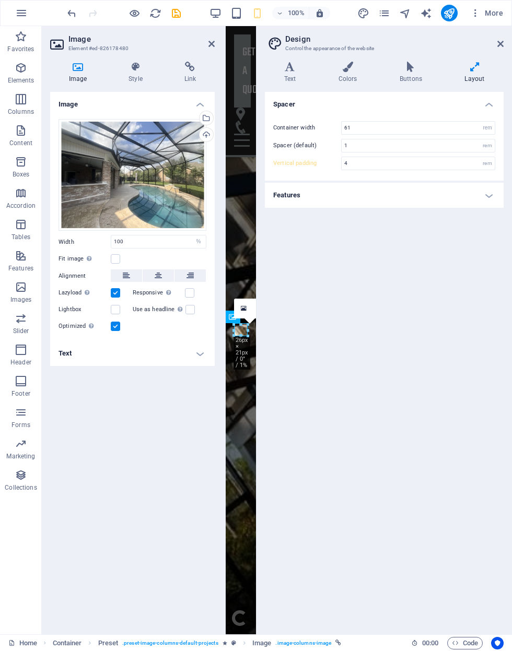
click at [180, 17] on icon "save" at bounding box center [176, 13] width 12 height 12
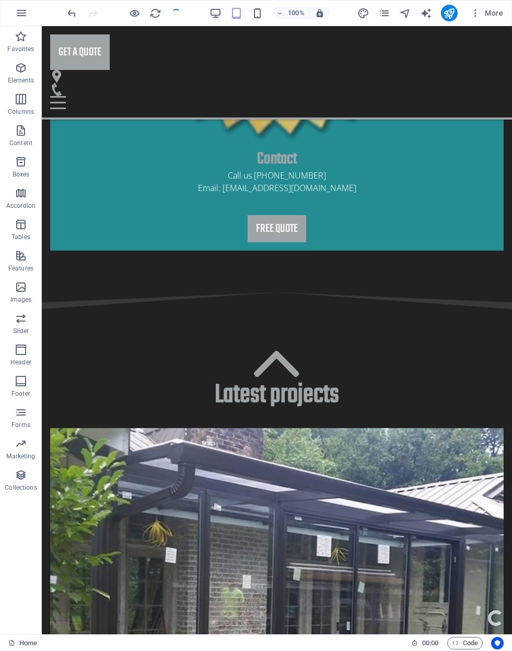
scroll to position [2362, 0]
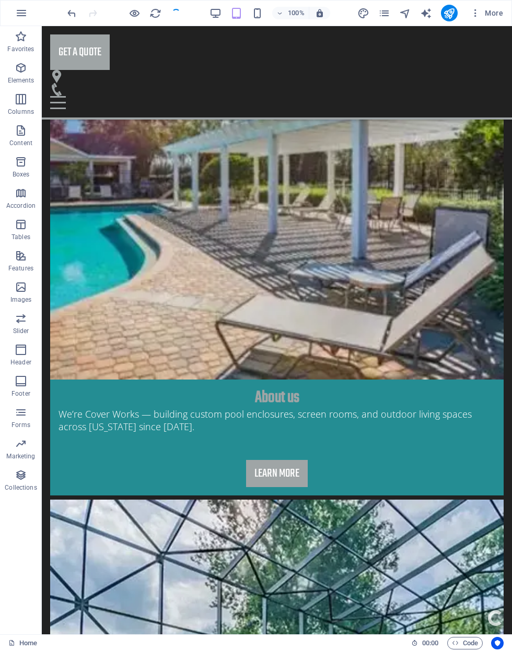
click at [176, 13] on div at bounding box center [123, 13] width 117 height 17
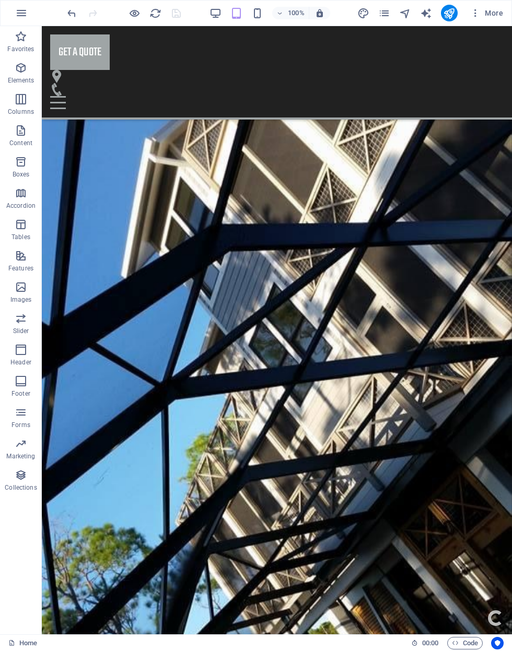
scroll to position [1595, 0]
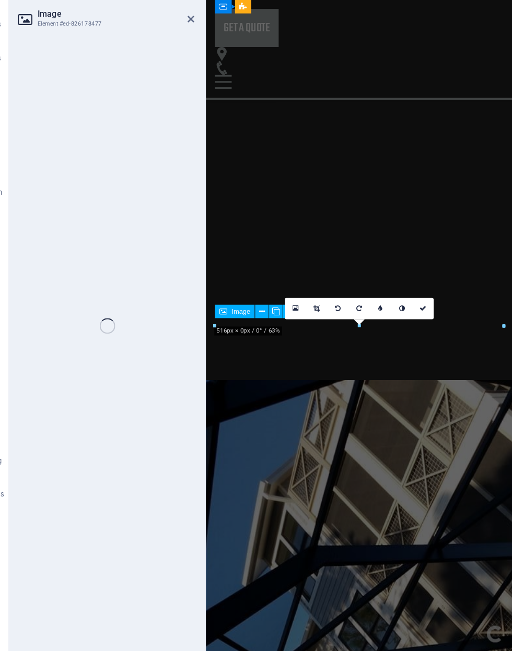
scroll to position [2904, 0]
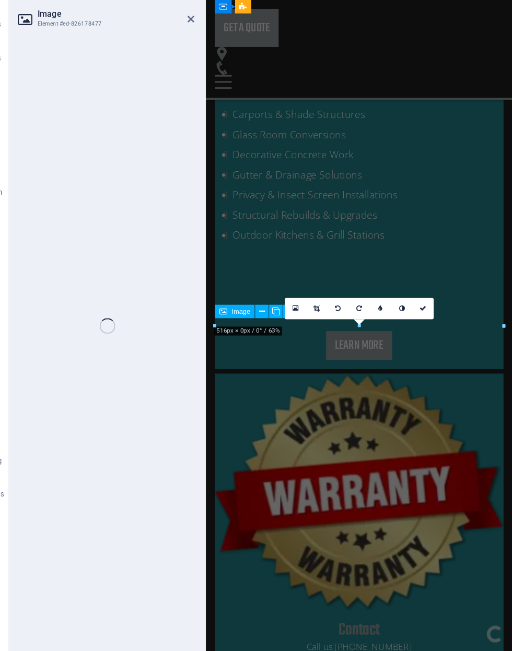
select select "%"
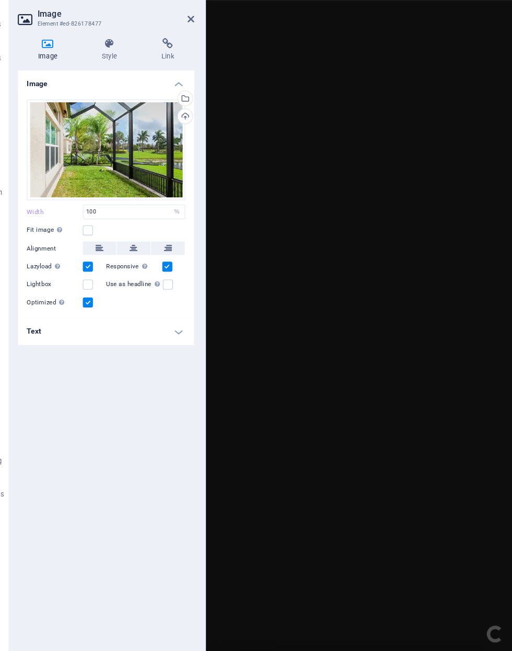
scroll to position [0, 0]
click at [183, 26] on aside "Image Element #ed-826178477 Image Style Link Image Drag files here, click to ch…" at bounding box center [134, 330] width 184 height 608
click at [208, 40] on icon at bounding box center [211, 44] width 6 height 8
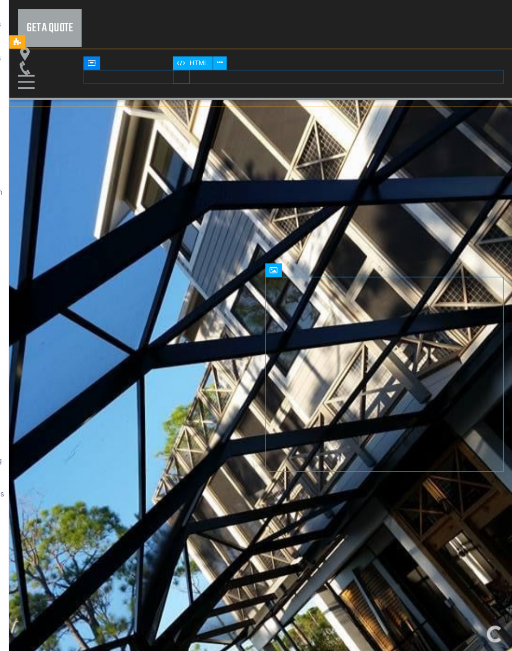
click at [177, 70] on div at bounding box center [243, 76] width 453 height 13
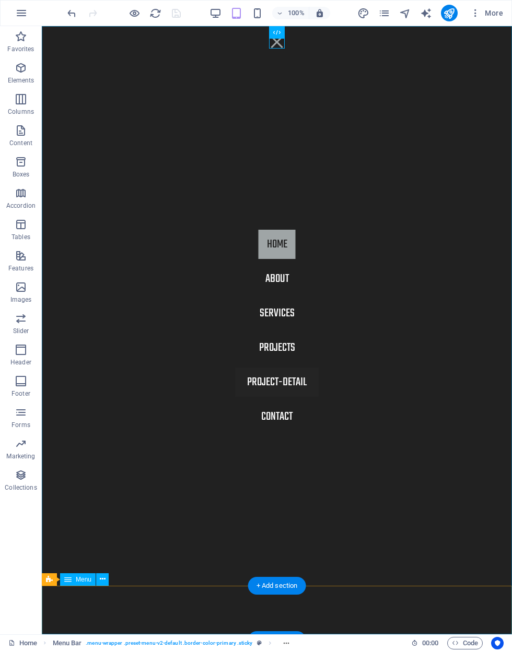
click at [410, 174] on nav "Home About Services Projects Project-detail Contact" at bounding box center [277, 330] width 470 height 608
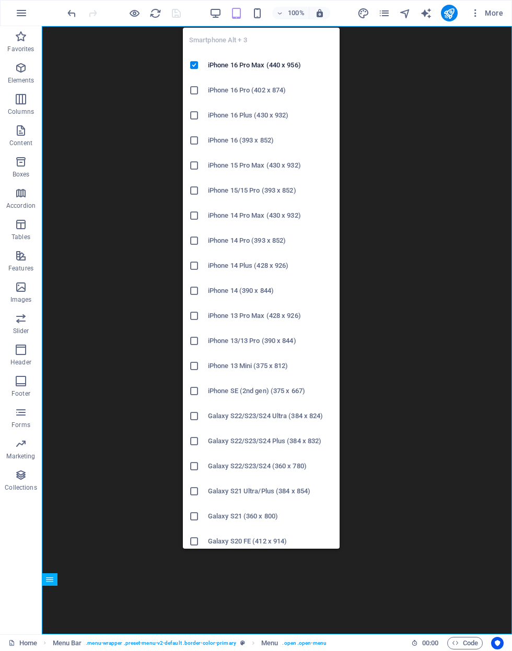
click at [257, 17] on icon "button" at bounding box center [257, 13] width 12 height 12
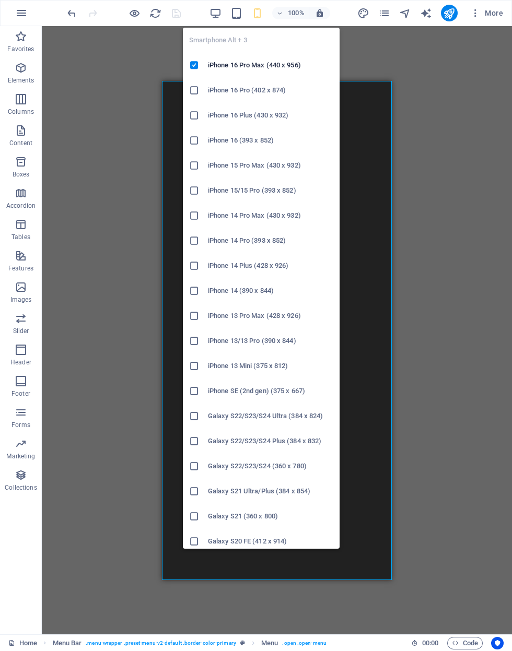
click at [209, 62] on h6 "iPhone 16 Pro Max (440 x 956)" at bounding box center [270, 65] width 125 height 13
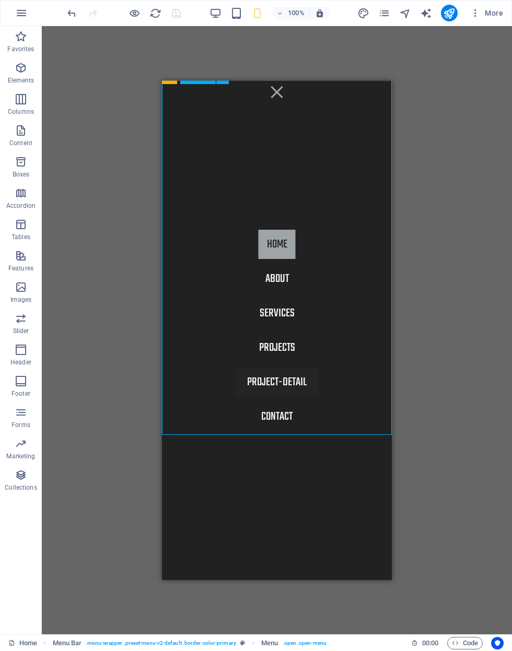
scroll to position [995, 0]
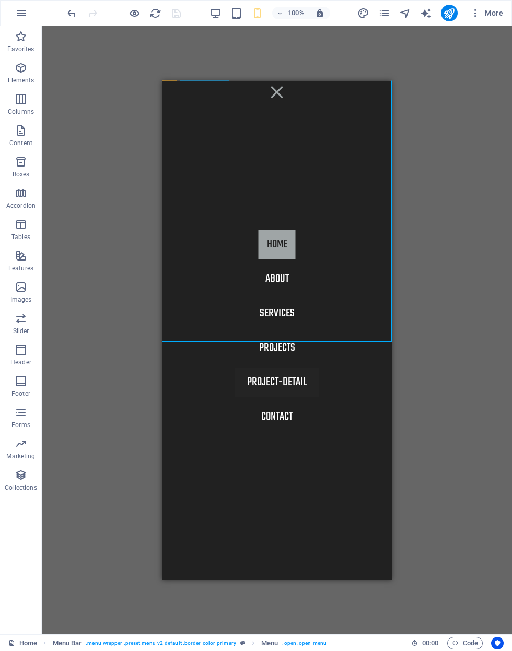
click at [66, 12] on icon "undo" at bounding box center [72, 13] width 12 height 12
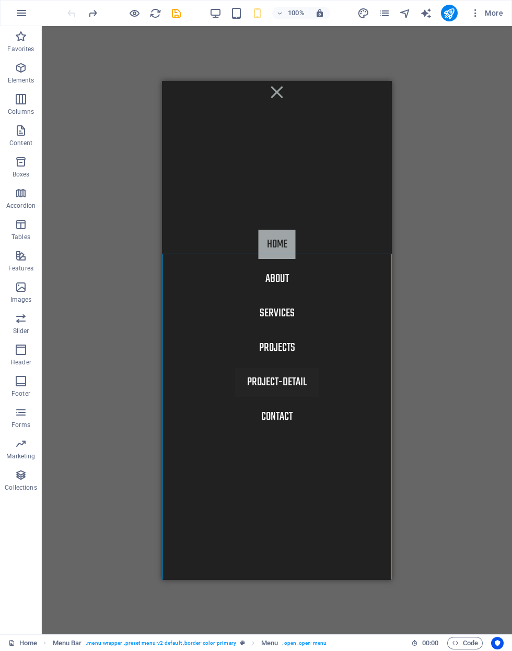
scroll to position [0, 0]
click at [274, 90] on icon at bounding box center [276, 87] width 7 height 13
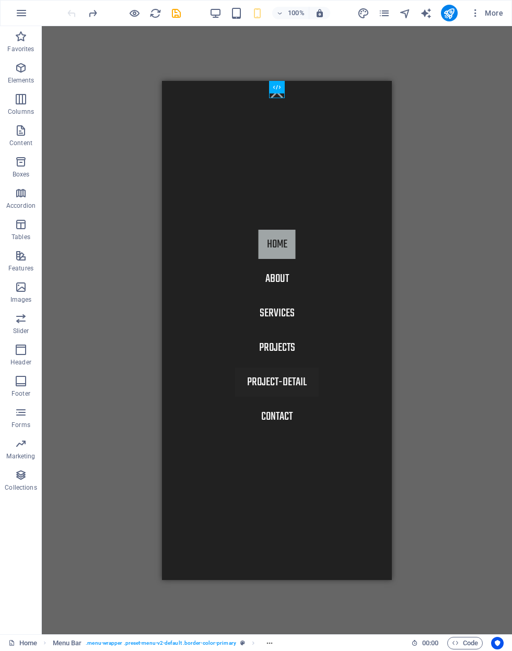
click at [110, 78] on div "Drag here to replace the existing content. Press “Ctrl” if you want to create a…" at bounding box center [277, 330] width 470 height 608
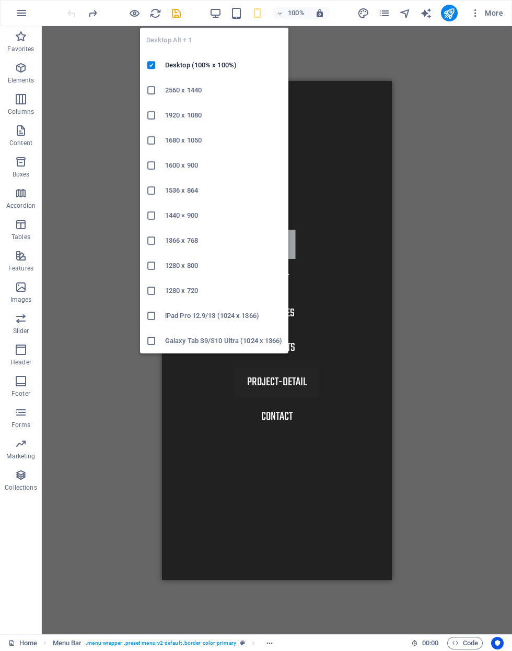
click at [212, 14] on icon "button" at bounding box center [215, 13] width 12 height 12
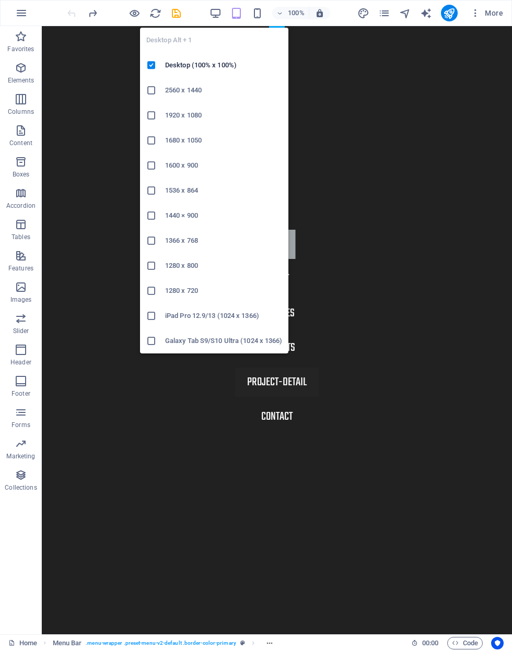
click at [162, 64] on div at bounding box center [155, 65] width 19 height 10
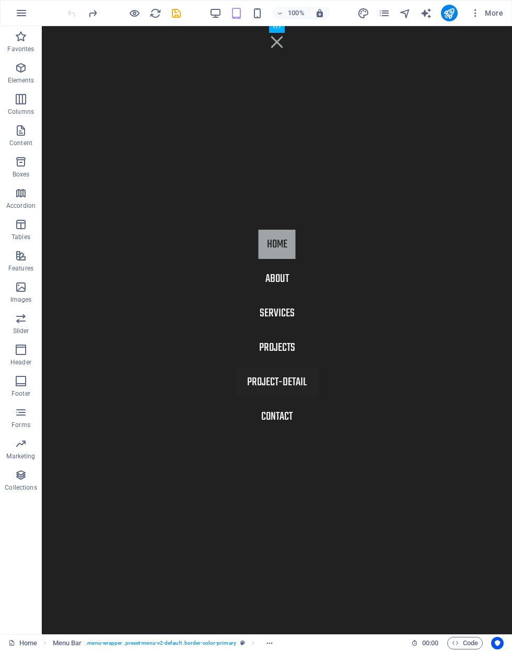
scroll to position [395, 0]
click at [407, 15] on icon "navigator" at bounding box center [405, 13] width 12 height 12
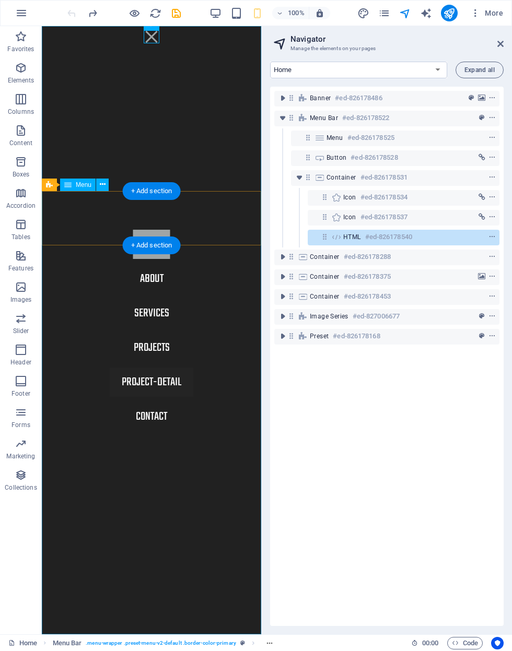
click at [134, 99] on nav "Home About Services Projects Project-detail Contact" at bounding box center [151, 330] width 219 height 608
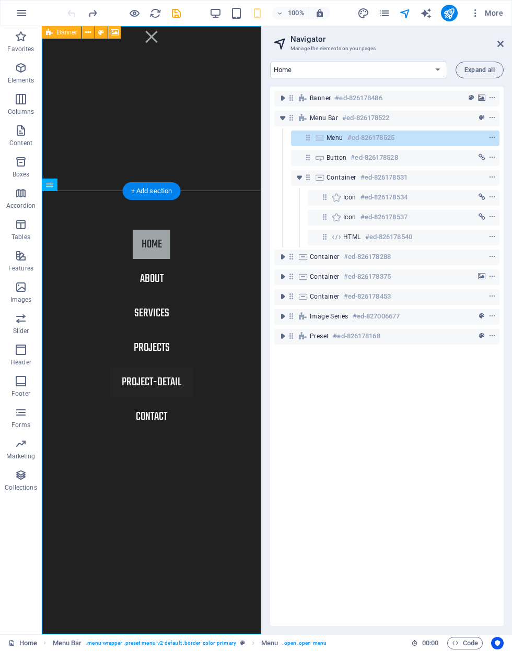
click at [487, 96] on span "context-menu" at bounding box center [492, 98] width 10 height 7
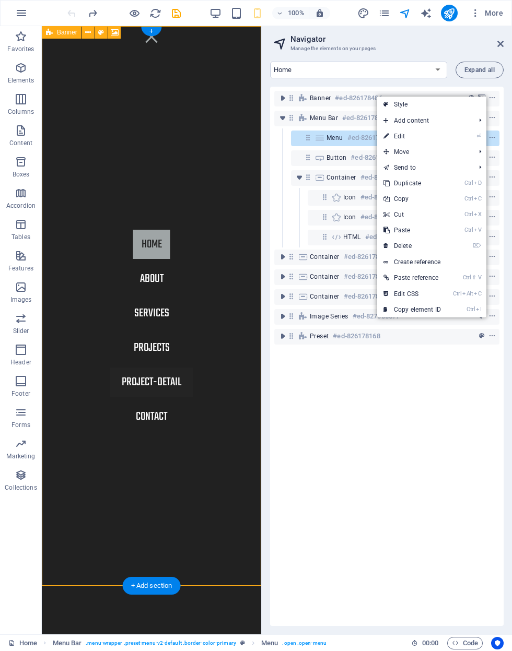
scroll to position [0, 0]
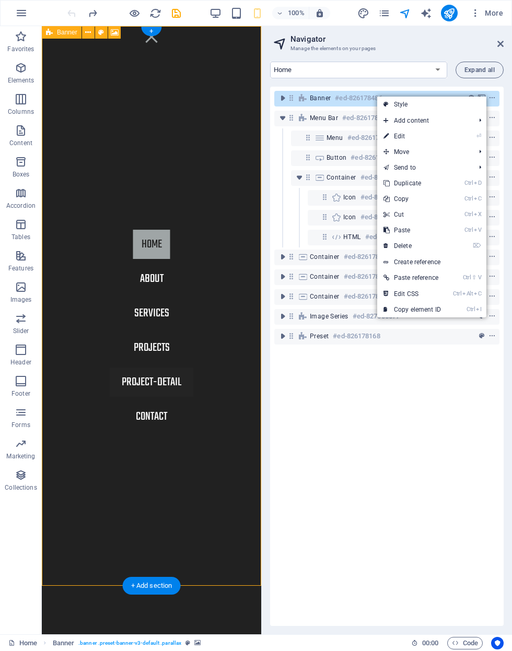
click at [431, 137] on link "⏎ Edit" at bounding box center [412, 136] width 70 height 16
select select "fade"
select select "ms"
select select "s"
select select "progressive"
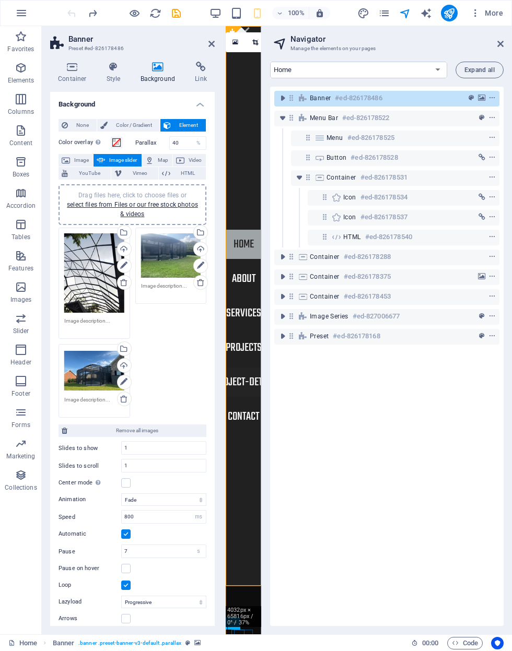
click at [487, 199] on span "context-menu" at bounding box center [492, 197] width 10 height 7
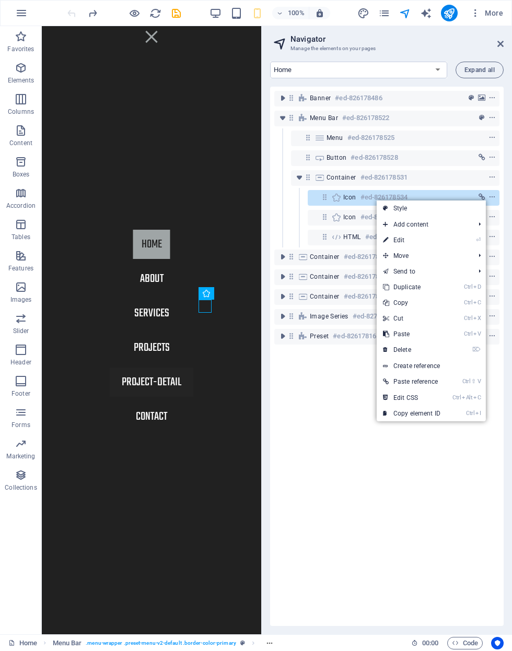
click at [421, 243] on link "⏎ Edit" at bounding box center [411, 240] width 70 height 16
select select "xMidYMid"
select select "px"
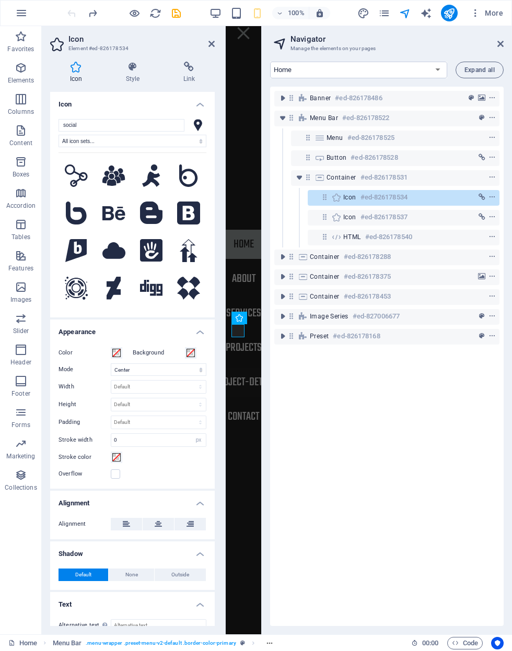
click at [223, 450] on div at bounding box center [224, 330] width 2 height 608
click at [223, 41] on div at bounding box center [224, 330] width 2 height 608
click at [214, 41] on icon at bounding box center [211, 44] width 6 height 8
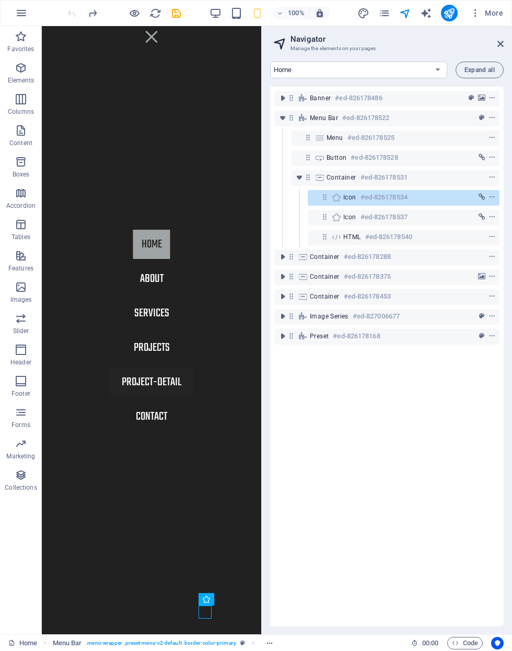
scroll to position [0, 0]
click at [498, 43] on icon at bounding box center [500, 44] width 6 height 8
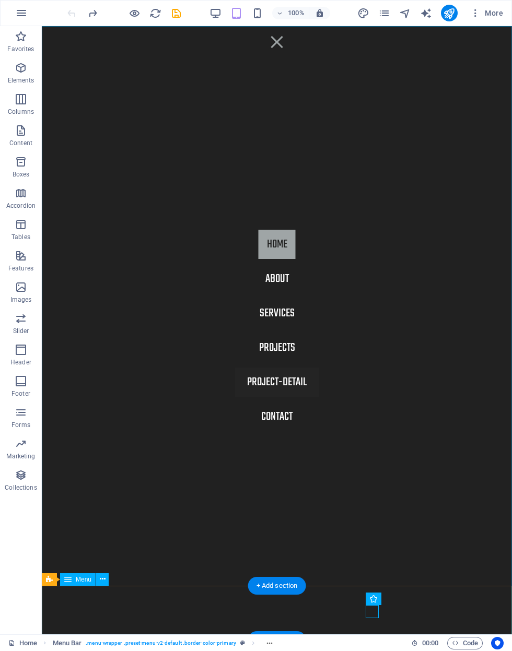
click at [449, 17] on icon "publish" at bounding box center [449, 13] width 12 height 12
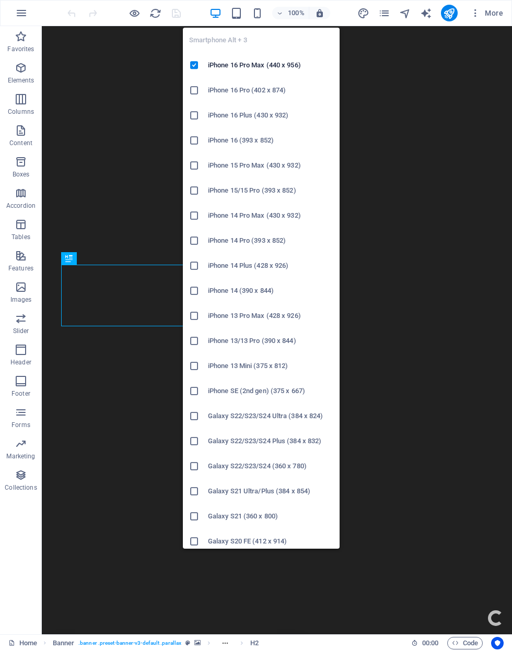
click at [253, 13] on icon "button" at bounding box center [257, 13] width 12 height 12
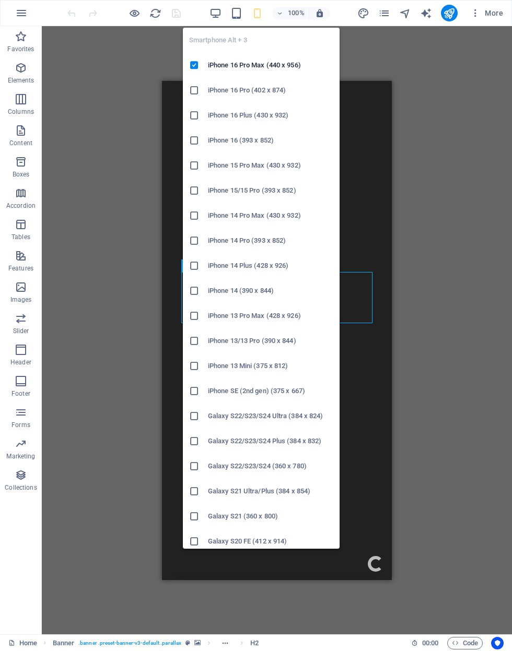
click at [464, 337] on div "Drag here to replace the existing content. Press “Ctrl” if you want to create a…" at bounding box center [277, 330] width 470 height 608
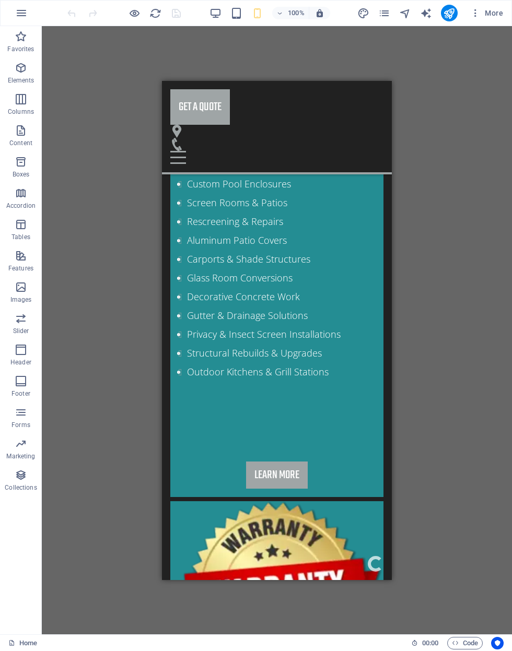
scroll to position [2862, 0]
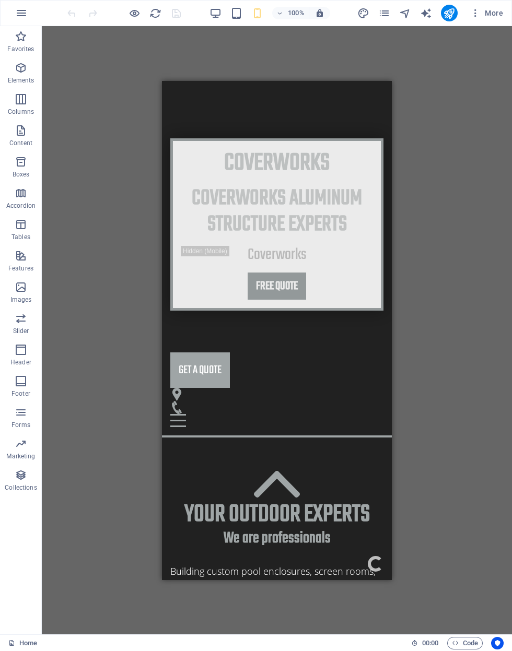
scroll to position [433, 0]
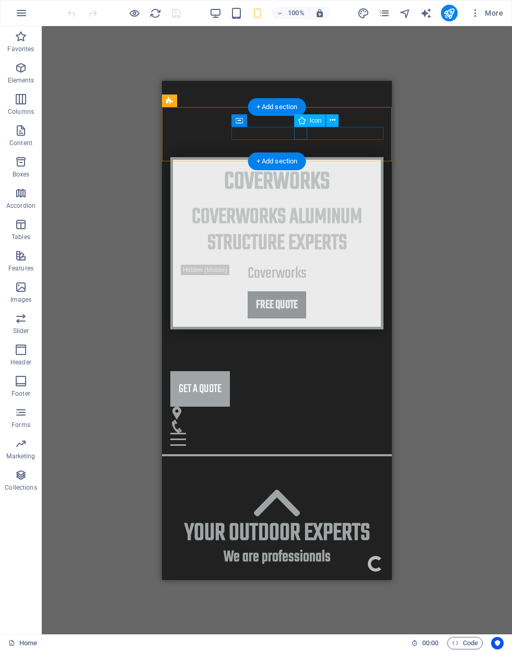
click at [297, 419] on figure at bounding box center [272, 425] width 205 height 13
click at [328, 120] on button at bounding box center [332, 120] width 13 height 13
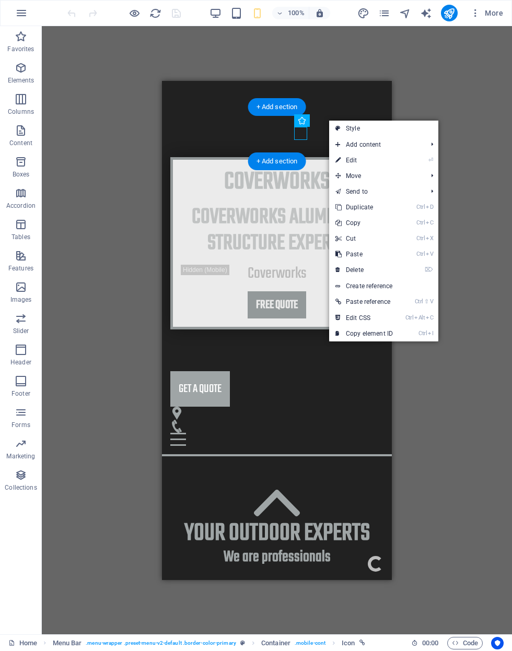
click at [368, 162] on link "⏎ Edit" at bounding box center [364, 160] width 70 height 16
select select "xMidYMid"
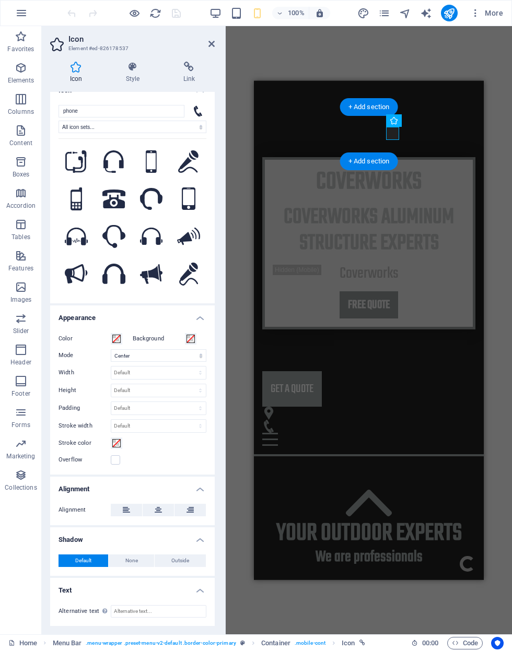
scroll to position [14, 0]
click at [182, 68] on icon at bounding box center [188, 67] width 51 height 10
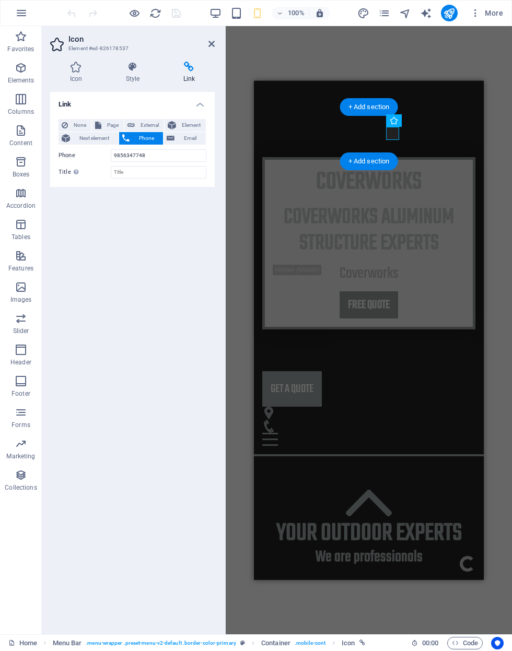
click at [209, 50] on header "Icon Element #ed-826178537" at bounding box center [132, 39] width 164 height 27
click at [445, 8] on icon "publish" at bounding box center [449, 13] width 12 height 12
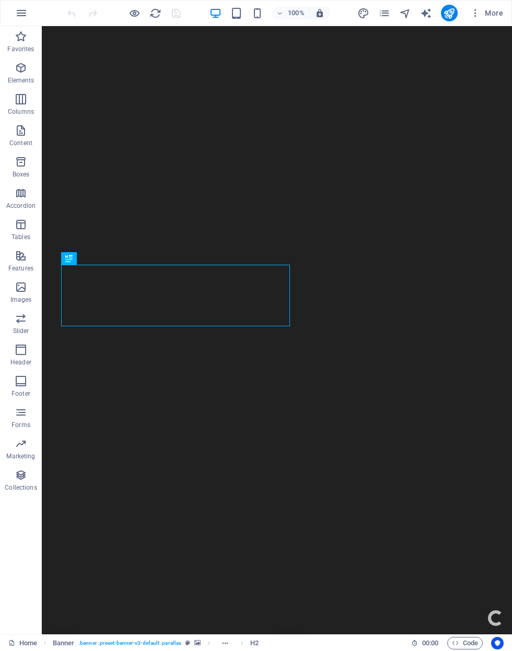
click at [466, 16] on button "More" at bounding box center [486, 13] width 41 height 17
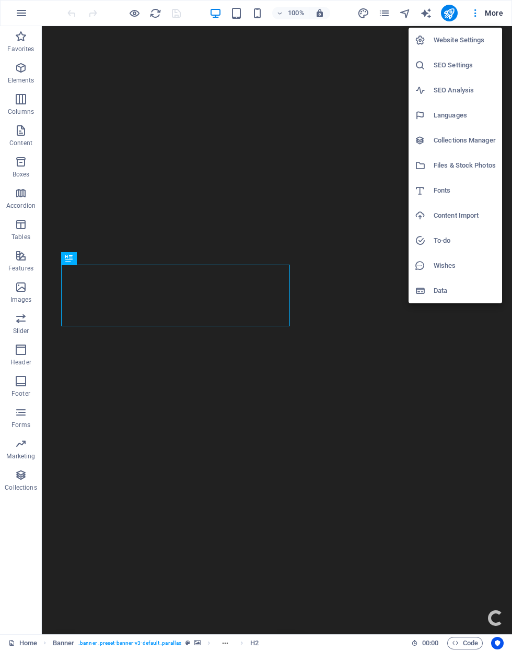
click at [466, 44] on h6 "Website Settings" at bounding box center [464, 40] width 62 height 13
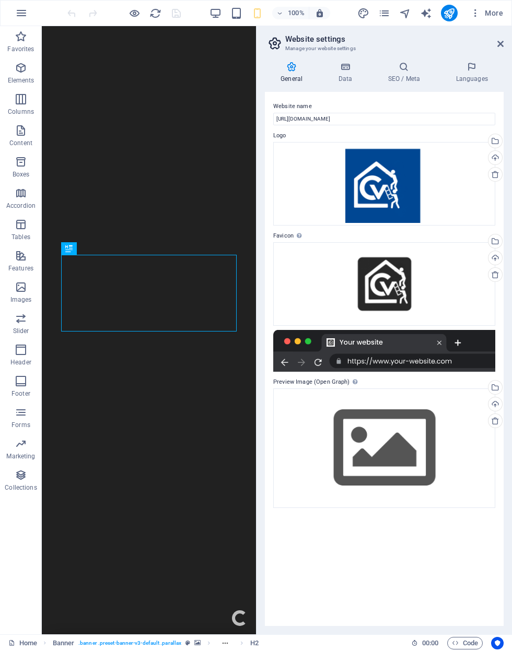
click at [346, 69] on icon at bounding box center [344, 67] width 45 height 10
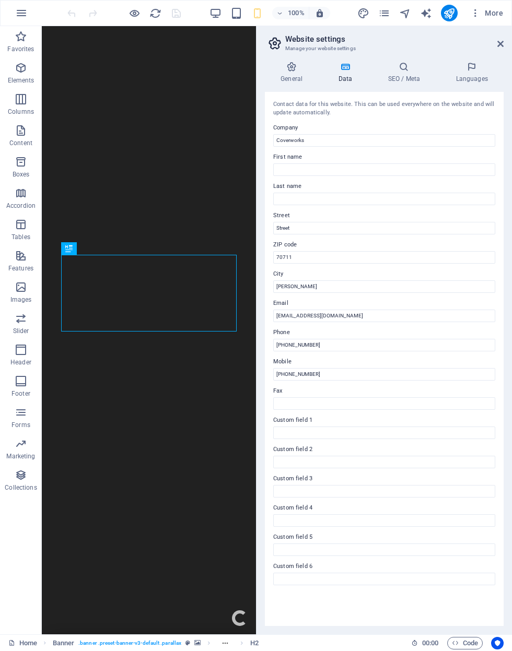
click at [409, 69] on icon at bounding box center [404, 67] width 64 height 10
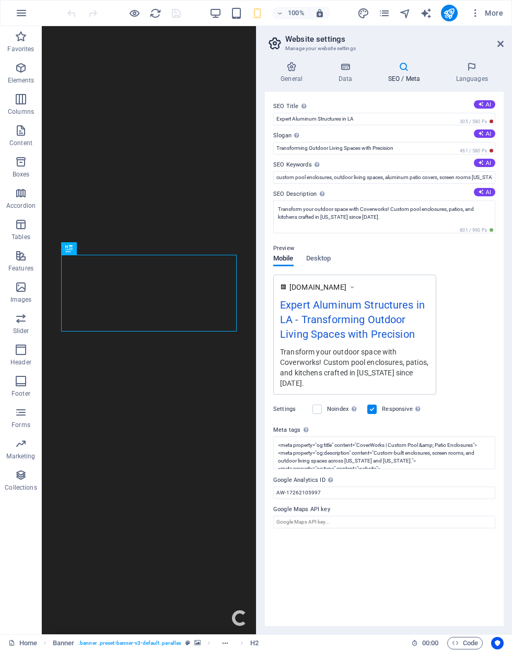
click at [473, 74] on h4 "Languages" at bounding box center [472, 73] width 64 height 22
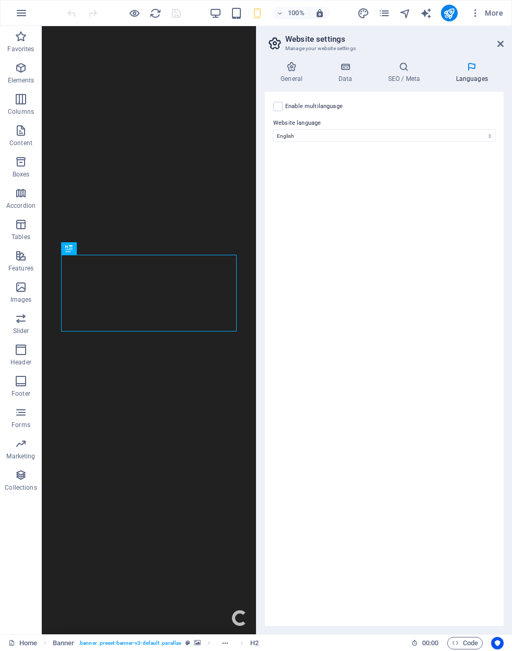
click at [498, 44] on icon at bounding box center [500, 44] width 6 height 8
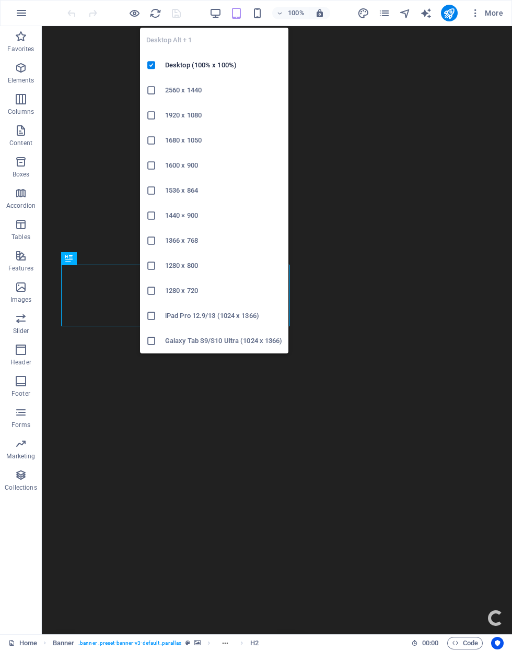
click at [264, 67] on h6 "Desktop (100% x 100%)" at bounding box center [223, 65] width 117 height 13
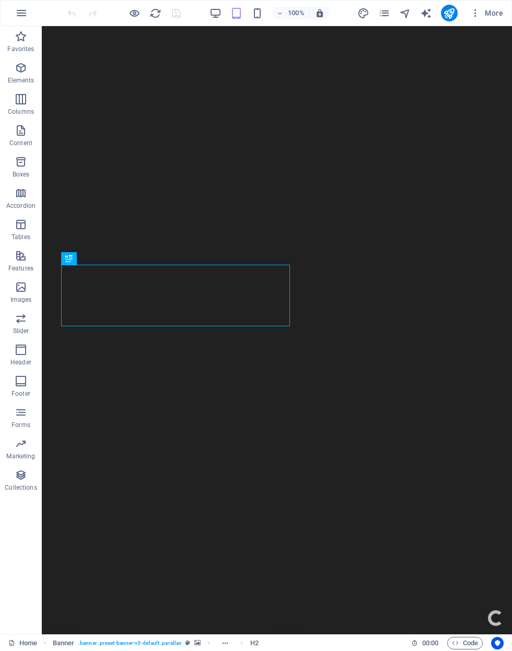
click at [22, 14] on icon "button" at bounding box center [21, 13] width 13 height 13
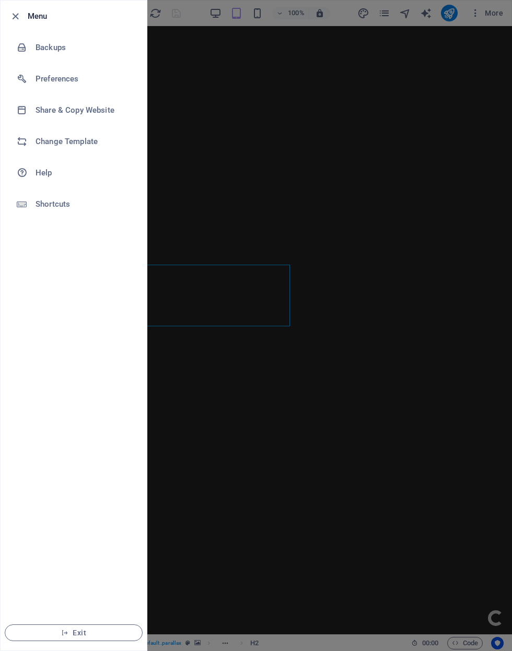
click at [21, 80] on icon at bounding box center [22, 79] width 10 height 10
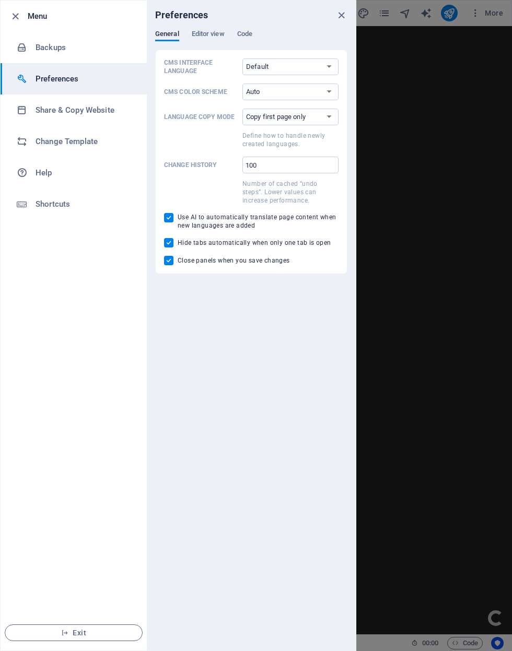
click at [206, 35] on span "Editor view" at bounding box center [208, 35] width 33 height 15
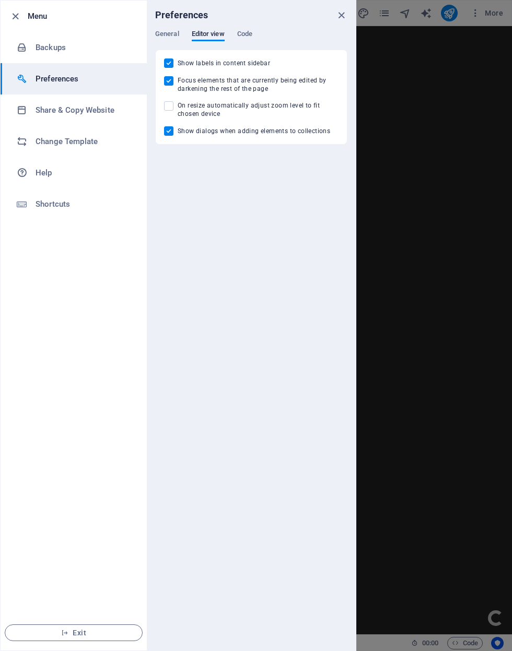
click at [19, 14] on icon "button" at bounding box center [15, 16] width 12 height 12
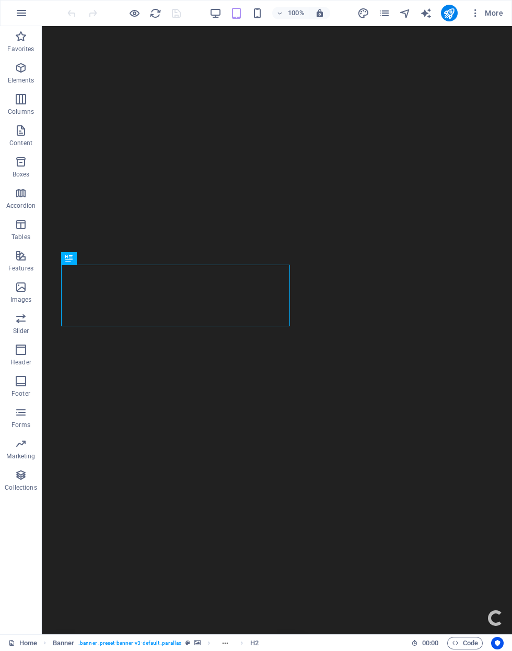
click at [15, 74] on icon "button" at bounding box center [21, 68] width 13 height 13
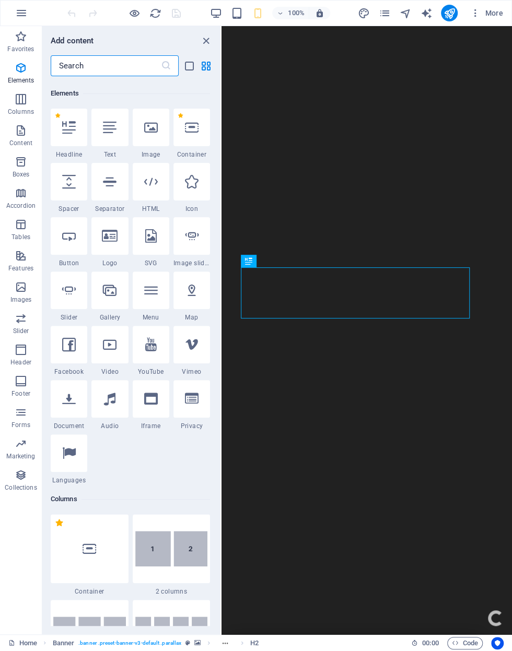
scroll to position [111, 0]
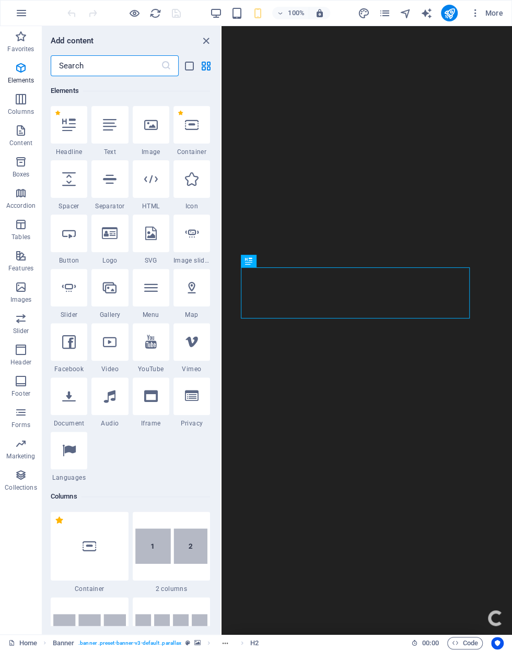
click at [221, 63] on button at bounding box center [220, 330] width 1 height 608
click at [210, 62] on icon "grid-view" at bounding box center [206, 66] width 12 height 12
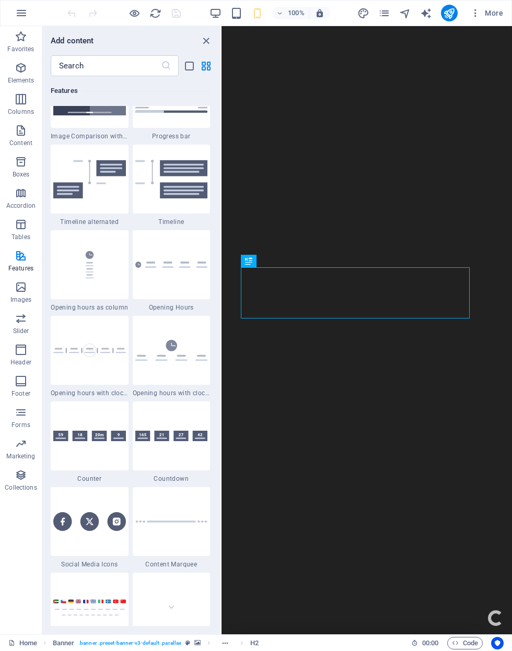
scroll to position [4373, 0]
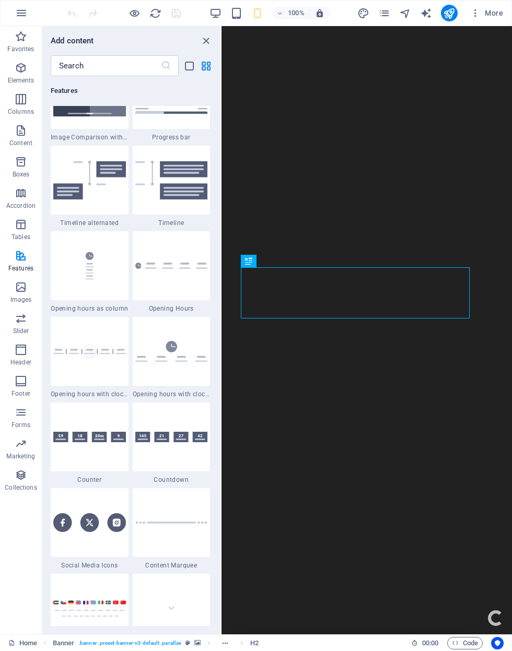
click at [400, 17] on icon "navigator" at bounding box center [405, 13] width 12 height 12
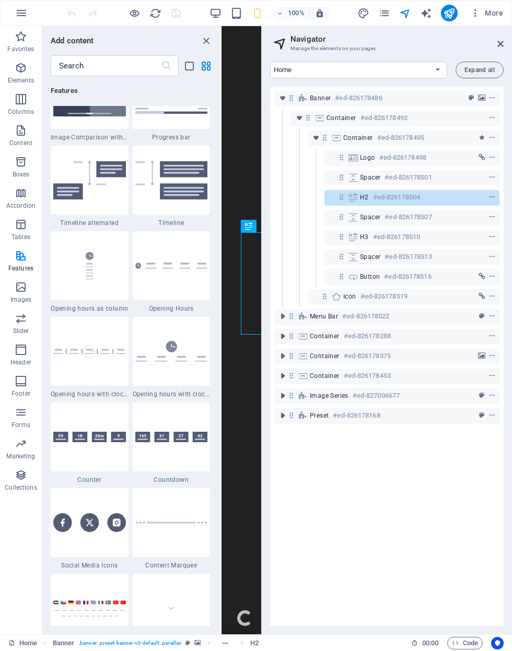
click at [399, 14] on icon "navigator" at bounding box center [405, 13] width 12 height 12
click at [424, 13] on icon "text_generator" at bounding box center [426, 13] width 12 height 12
select select "English"
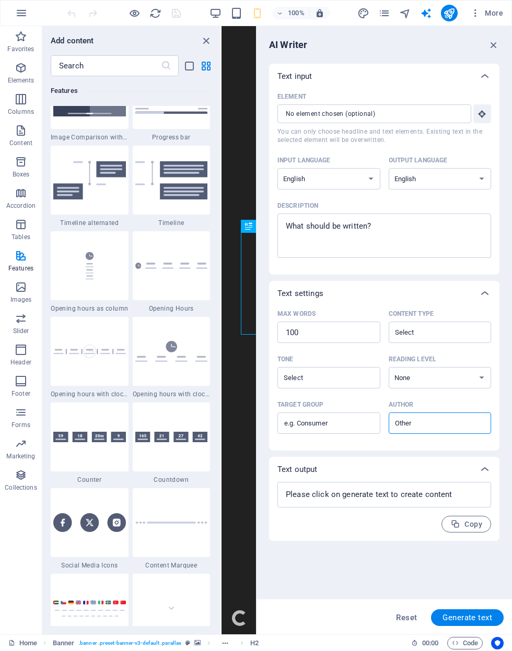
click at [381, 14] on icon "pages" at bounding box center [384, 13] width 12 height 12
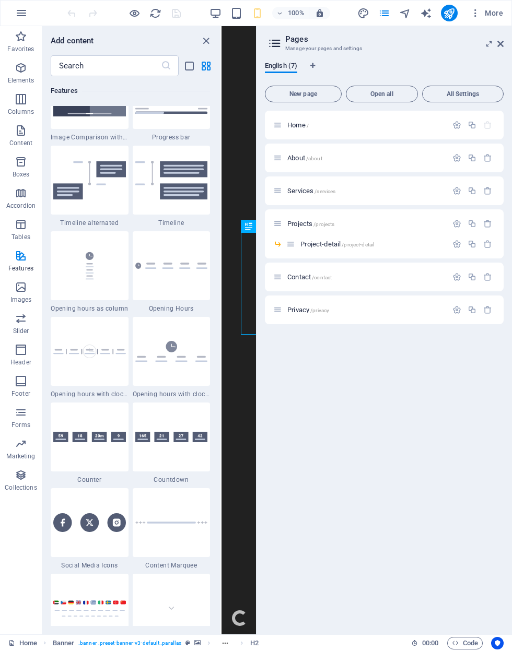
click at [471, 89] on button "All Settings" at bounding box center [462, 94] width 81 height 17
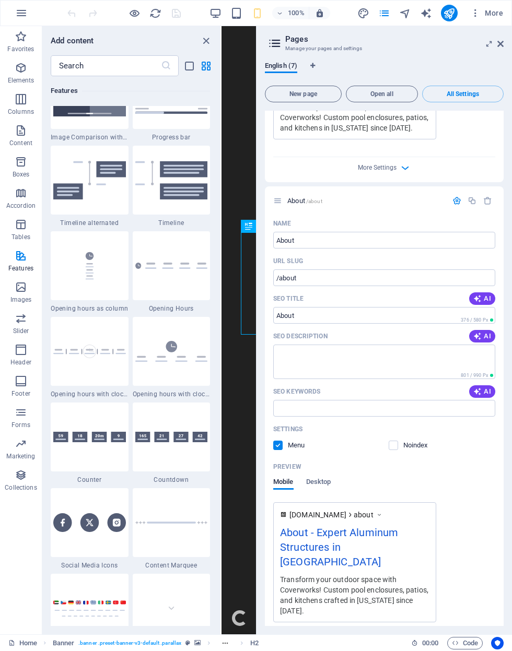
scroll to position [382, 0]
click at [482, 338] on span "AI" at bounding box center [482, 336] width 18 height 8
click at [488, 392] on span "AI" at bounding box center [482, 391] width 18 height 8
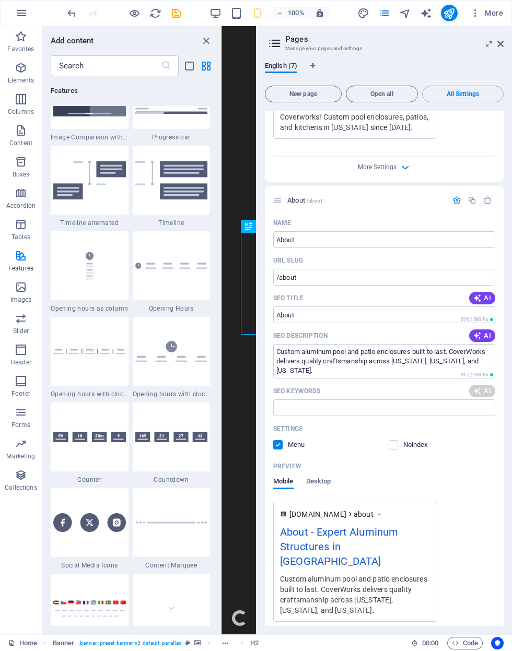
type textarea "Custom aluminum pool and patio enclosures built to last. CoverWorks delivers qu…"
type input "Aluminum pool enclosures, custom patio enclosures, outdoor living solutions, du…"
click at [493, 294] on button "AI" at bounding box center [482, 298] width 26 height 13
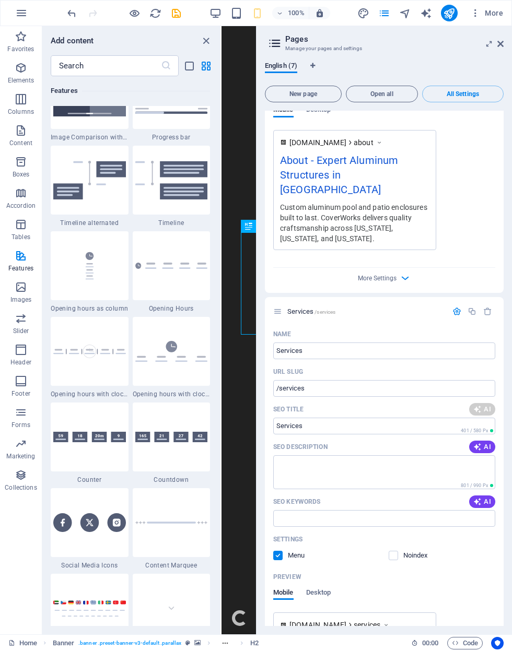
type input "Expert Aluminum Builders"
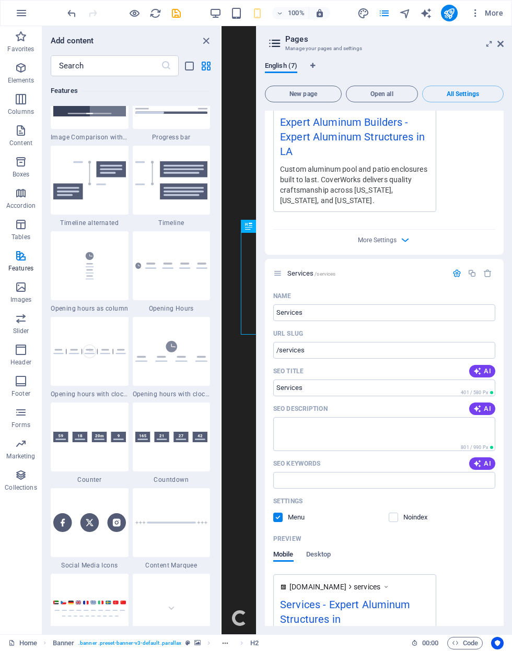
click at [478, 409] on icon "button" at bounding box center [477, 408] width 9 height 9
click at [476, 371] on icon "button" at bounding box center [477, 371] width 8 height 8
click at [483, 458] on button "AI" at bounding box center [482, 463] width 26 height 13
type input "Durable Screen Enclosures & More"
type textarea "Discover durable, stylish screen enclosures and hurricane protection solutions …"
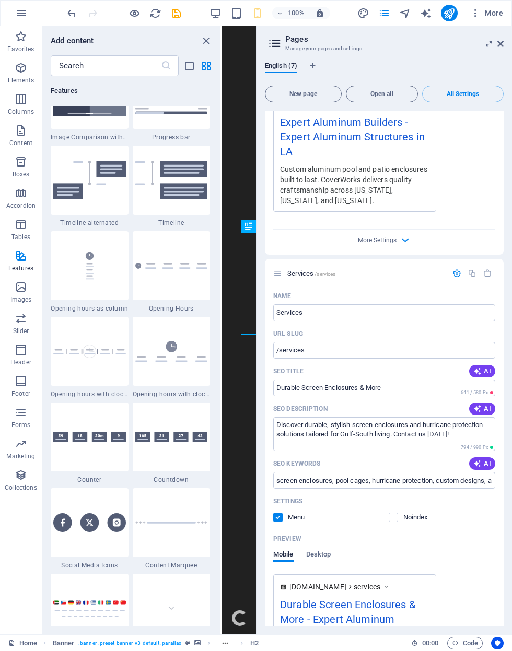
type input "Durable Screen Enclosures & More"
type textarea "Discover durable, stylish screen enclosures and hurricane protection solutions …"
type input "screen enclosures, pool cages, hurricane protection, custom designs, aluminum s…"
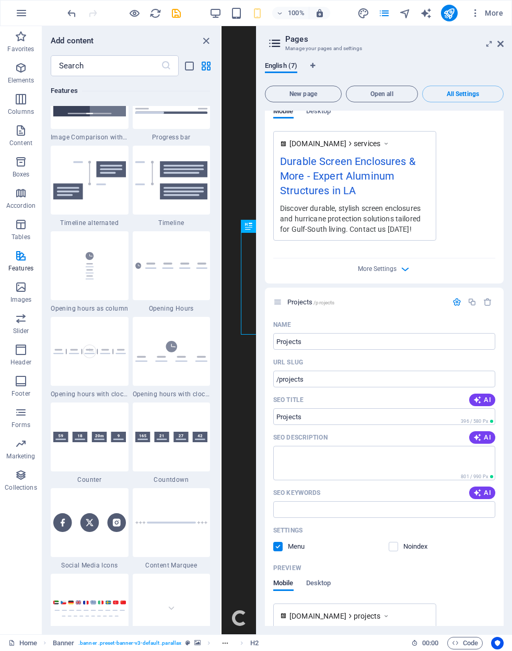
scroll to position [1242, 0]
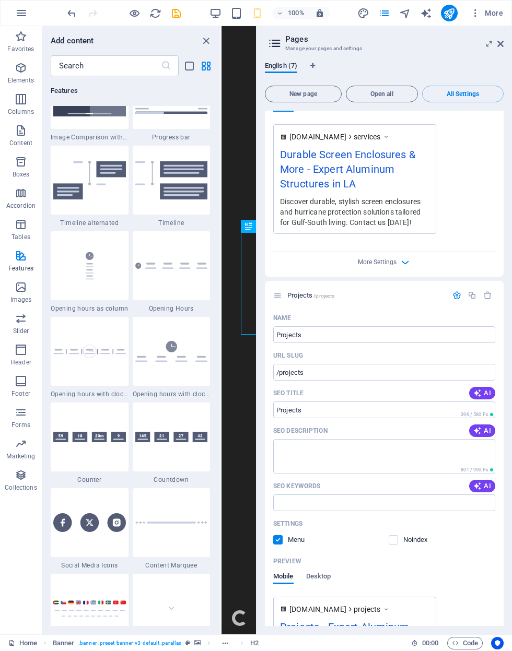
click at [487, 389] on span "AI" at bounding box center [482, 393] width 18 height 8
click at [408, 258] on icon "button" at bounding box center [405, 262] width 12 height 12
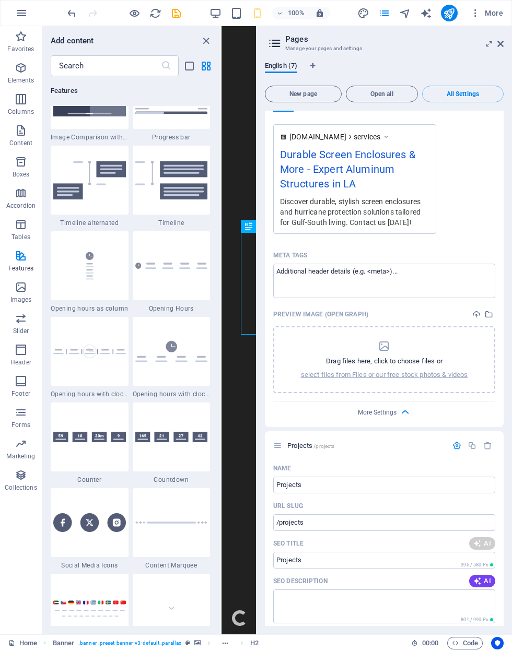
type input "Explore Our Exciting Projects"
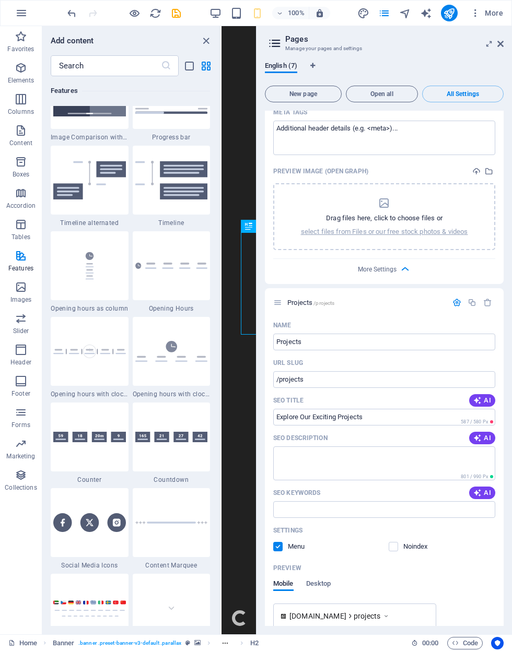
scroll to position [1402, 0]
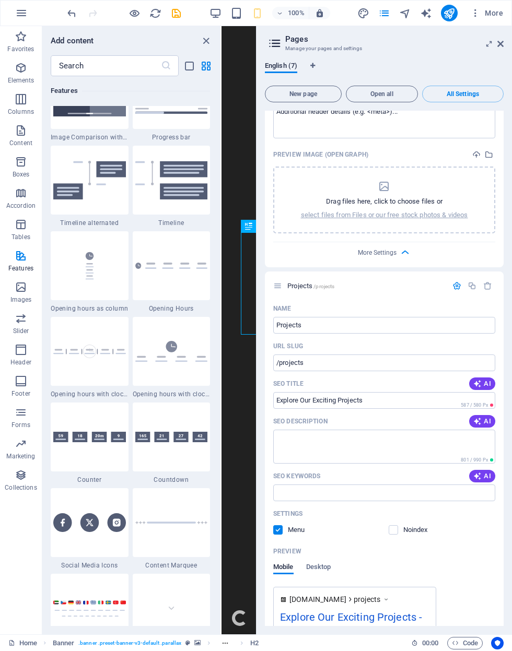
click at [475, 420] on icon "button" at bounding box center [477, 421] width 9 height 9
click at [480, 473] on icon "button" at bounding box center [477, 475] width 9 height 9
type textarea "Explore our diverse projects, from stunning homes to solar panel installations.…"
type input "projects, solar panel fitting, house renovation, construction services, home im…"
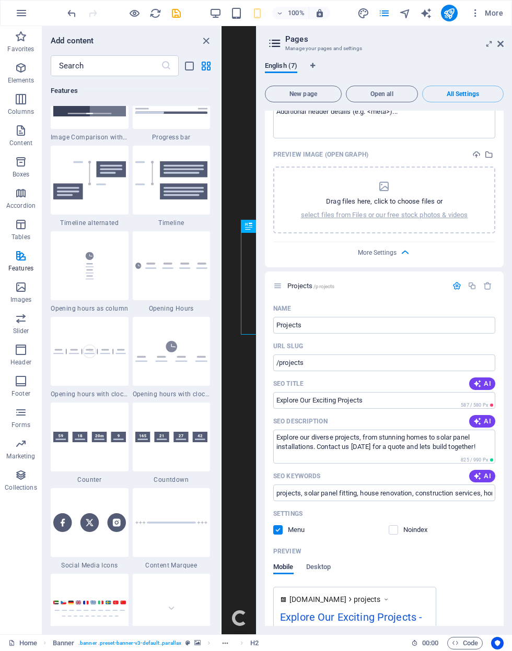
click at [443, 407] on input "Explore Our Exciting Projects" at bounding box center [384, 400] width 222 height 17
click at [482, 385] on span "AI" at bounding box center [482, 384] width 18 height 8
type input "Explore Our Unique Projects"
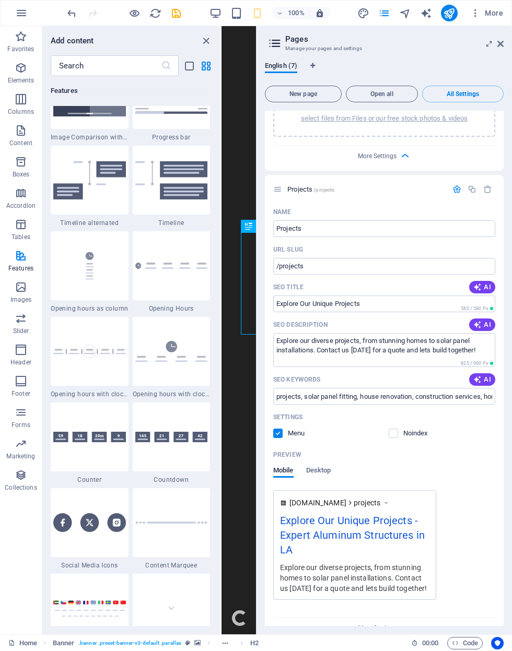
scroll to position [1508, 0]
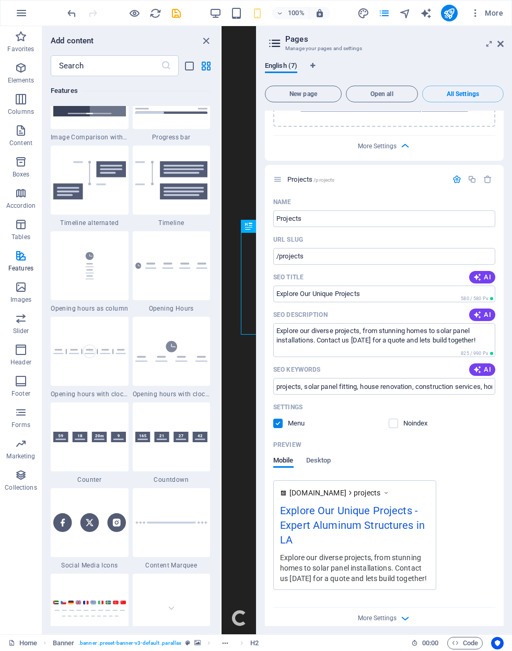
click at [488, 313] on span "AI" at bounding box center [482, 315] width 18 height 8
type textarea "Explore our innovative projects, from solar panel fittings to stunning residenc…"
click at [489, 273] on span "AI" at bounding box center [482, 277] width 18 height 8
type input "Explore Our Innovative Projects"
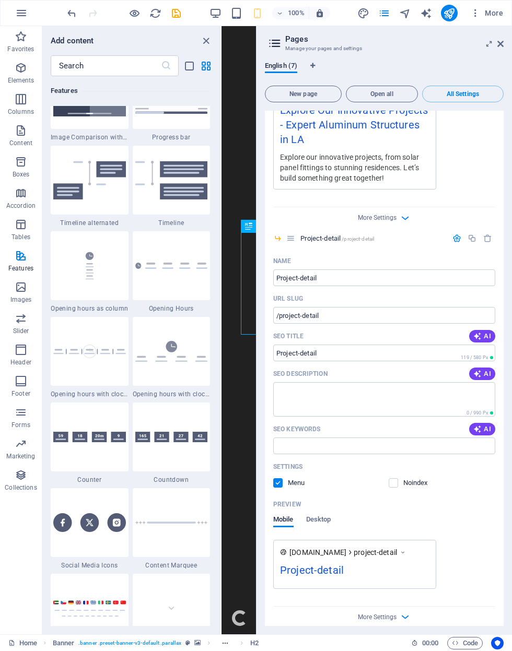
scroll to position [1911, 0]
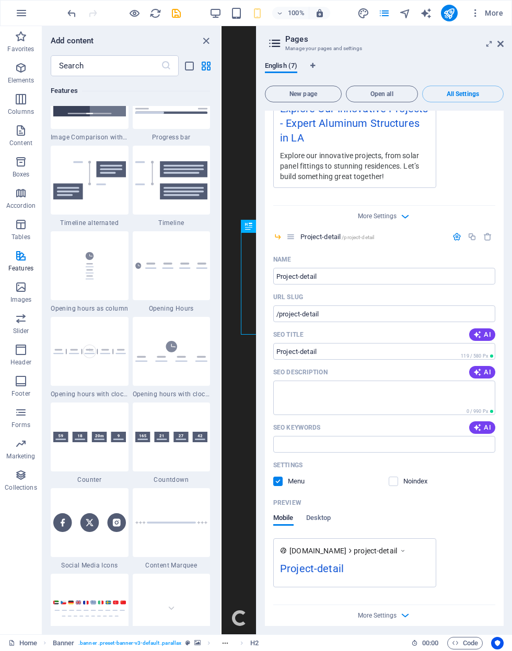
click at [482, 429] on span "AI" at bounding box center [482, 427] width 18 height 8
click at [480, 368] on icon "button" at bounding box center [477, 373] width 10 height 10
type input "roof inspection, roof replacement, Hammond roofing, roofing services, residenti…"
type textarea "Explore our expert roof inspection and replacement services in [GEOGRAPHIC_DATA…"
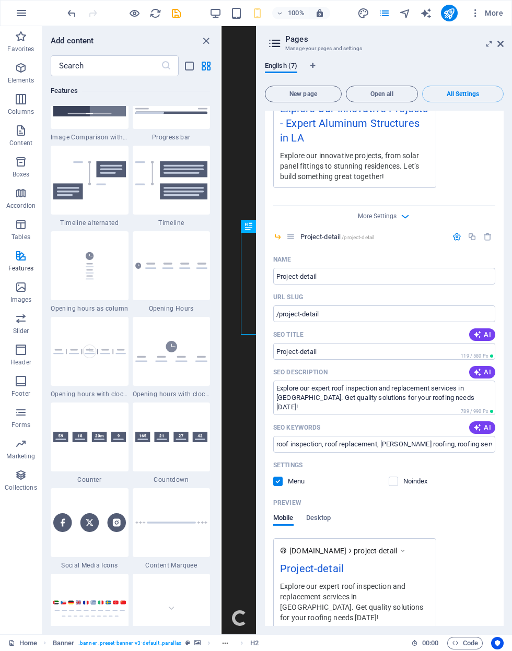
click at [480, 421] on button "AI" at bounding box center [482, 427] width 26 height 13
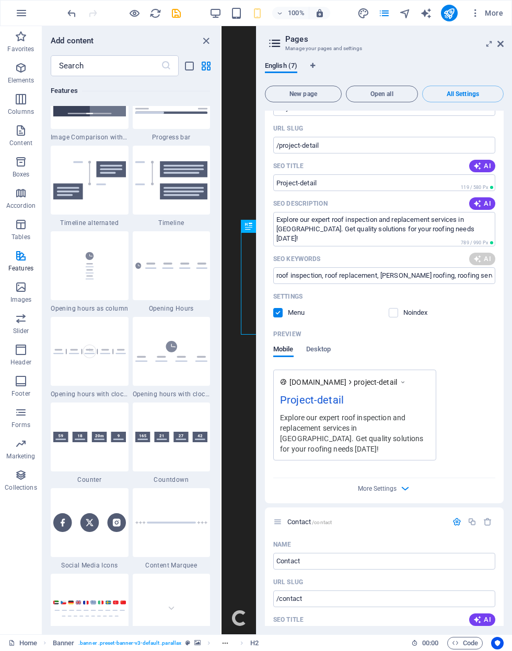
scroll to position [2127, 0]
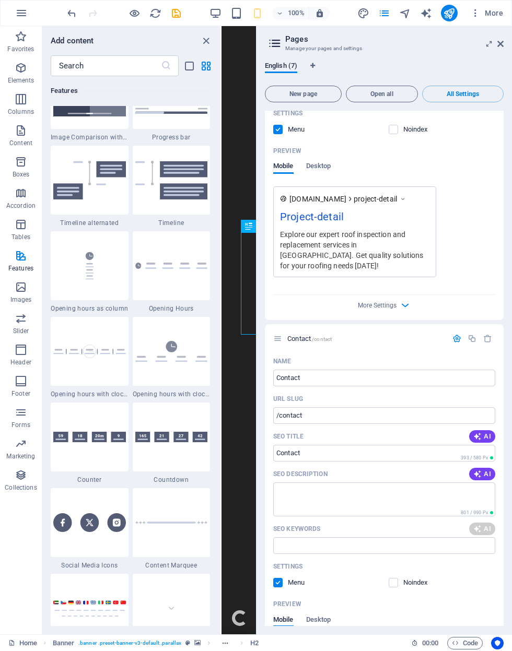
type input "roof inspection, roof replacement, [PERSON_NAME] roofing, construction project …"
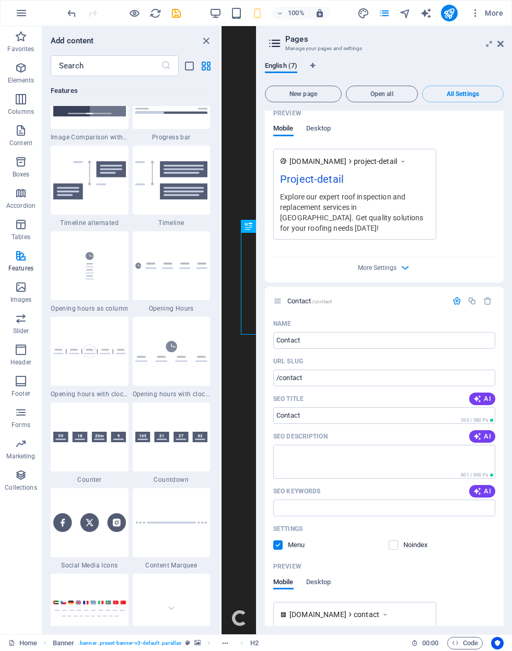
scroll to position [2301, 0]
click at [483, 433] on span "AI" at bounding box center [482, 435] width 18 height 8
click at [481, 488] on icon "button" at bounding box center [476, 490] width 11 height 11
click at [485, 495] on div "AI" at bounding box center [482, 490] width 26 height 13
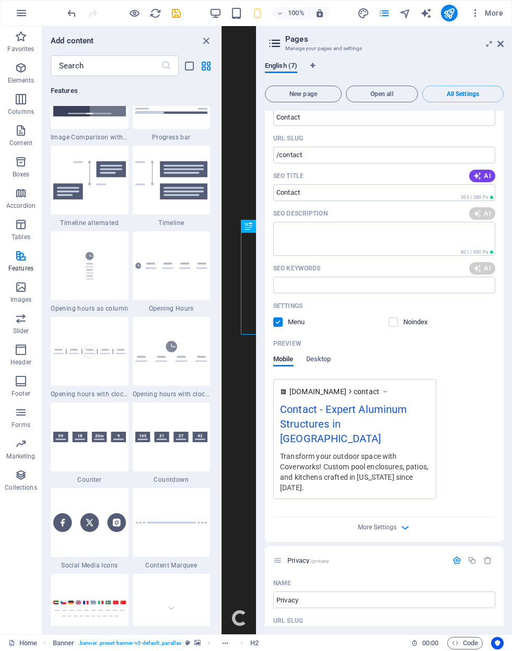
scroll to position [2553, 0]
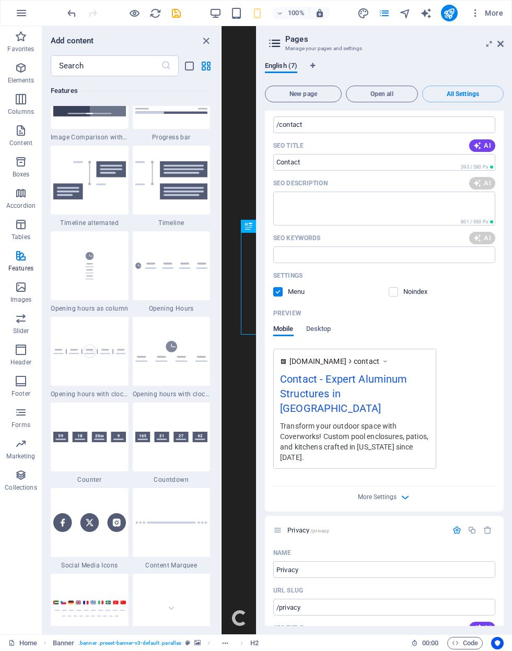
type input "Contact CoverWorks, quote request, licensed professionals, project communicatio…"
type textarea "Contact CoverWorks for trusted service and expert guidance on your project. Get…"
type input "Contact CoverWorks, quote request, licensed professionals, project communicatio…"
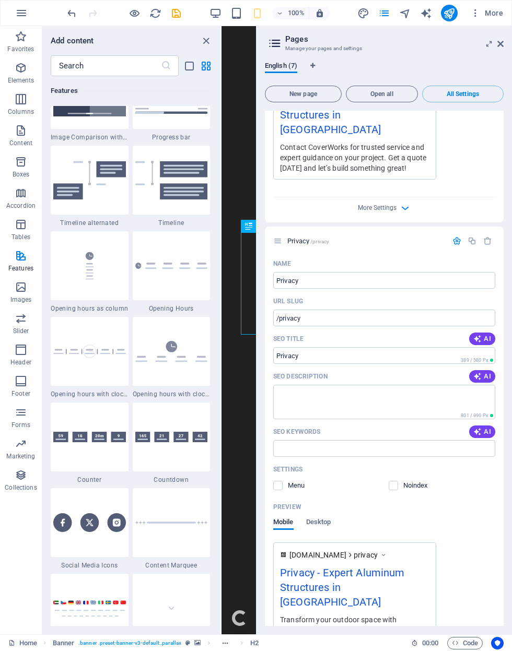
scroll to position [2842, 0]
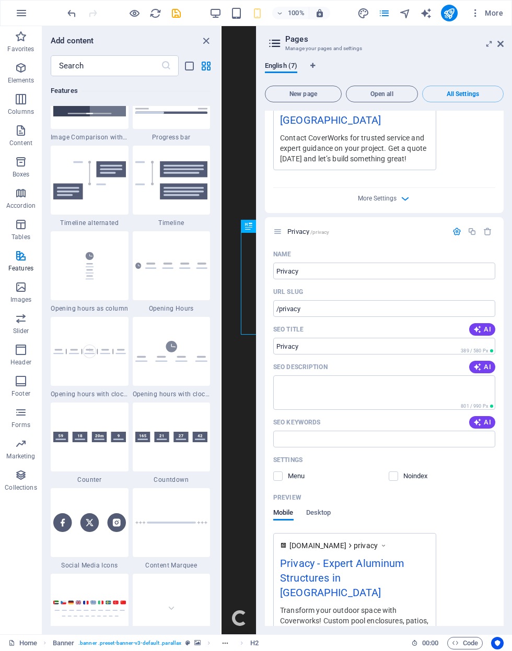
click at [476, 417] on icon "button" at bounding box center [477, 422] width 10 height 10
click at [477, 362] on icon "button" at bounding box center [477, 367] width 10 height 10
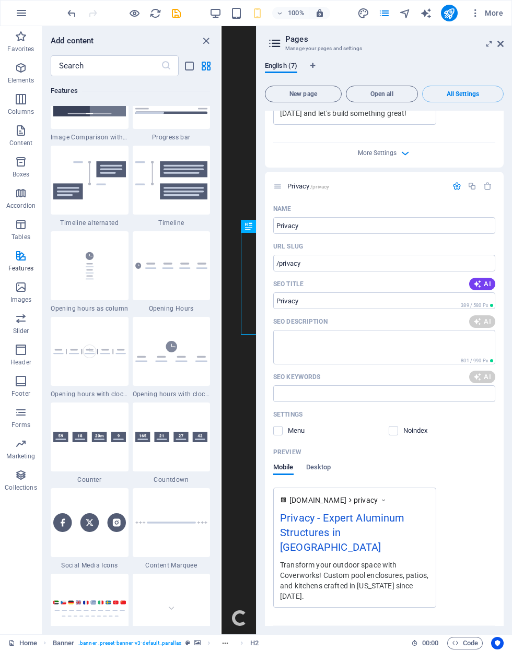
scroll to position [2886, 0]
type textarea "Contact CoverWorks for quotes or inquiries! Were here to build something great …"
type input "[PERSON_NAME] roofing services, coverworks quotes, roof repair [GEOGRAPHIC_DATA…"
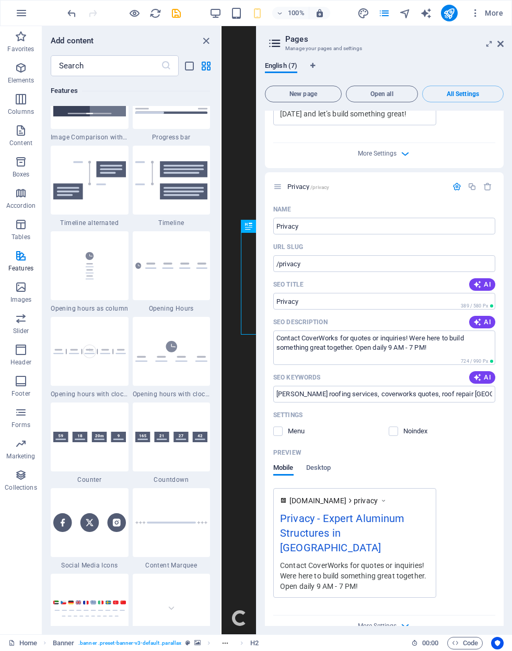
scroll to position [2876, 0]
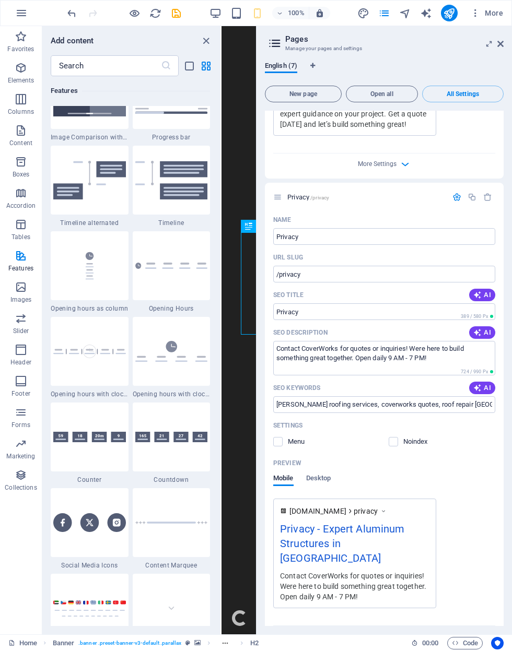
click at [182, 15] on icon "save" at bounding box center [176, 13] width 12 height 12
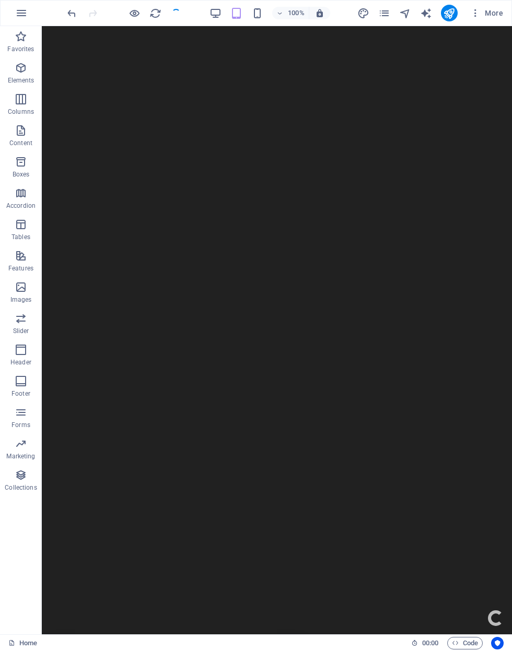
click at [180, 14] on div at bounding box center [123, 13] width 117 height 17
click at [388, 11] on icon "pages" at bounding box center [384, 13] width 12 height 12
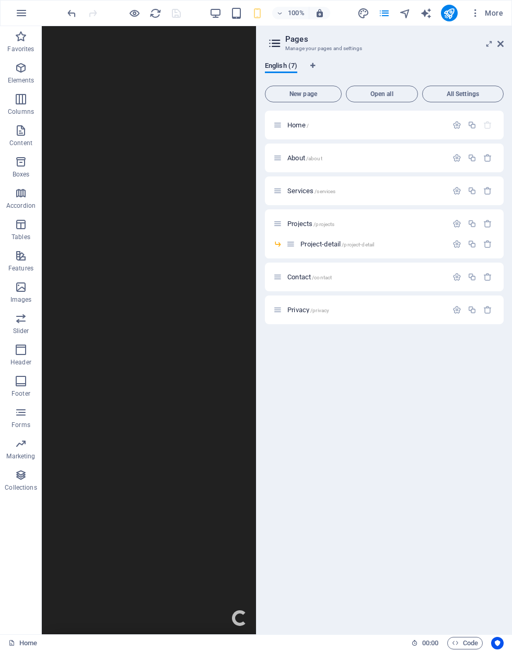
click at [468, 88] on button "All Settings" at bounding box center [462, 94] width 81 height 17
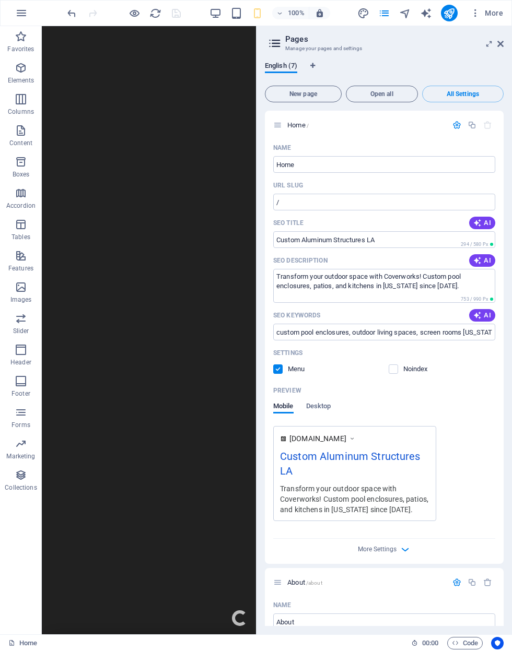
click at [489, 40] on icon at bounding box center [489, 44] width 0 height 8
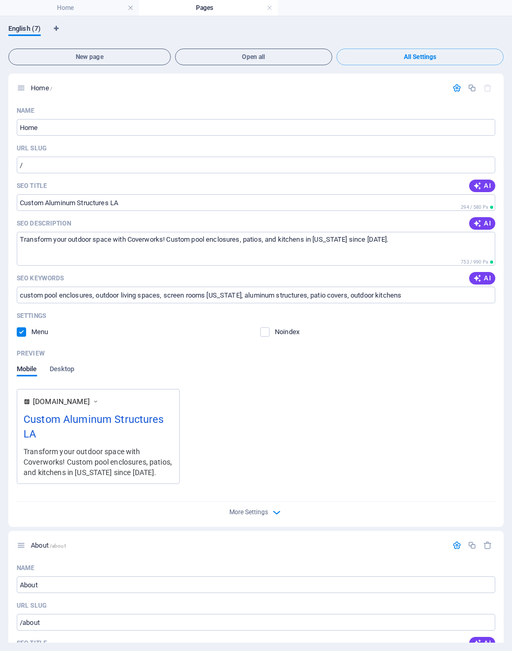
click at [44, 10] on h4 "Home" at bounding box center [69, 7] width 139 height 11
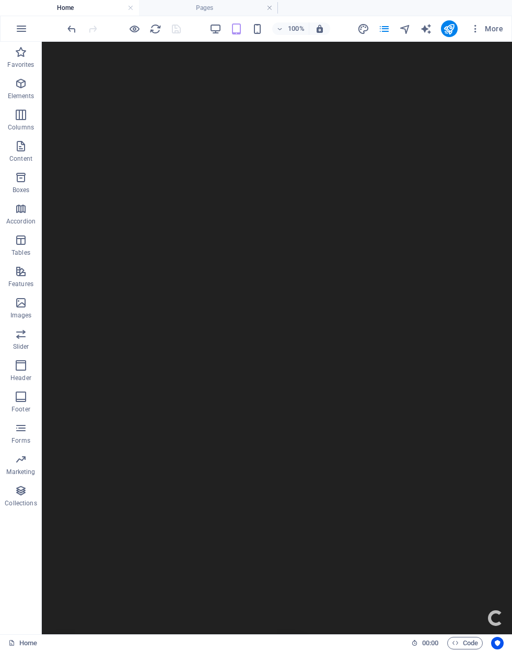
click at [358, 27] on icon "design" at bounding box center [363, 29] width 12 height 12
select select "px"
select select "300"
select select "px"
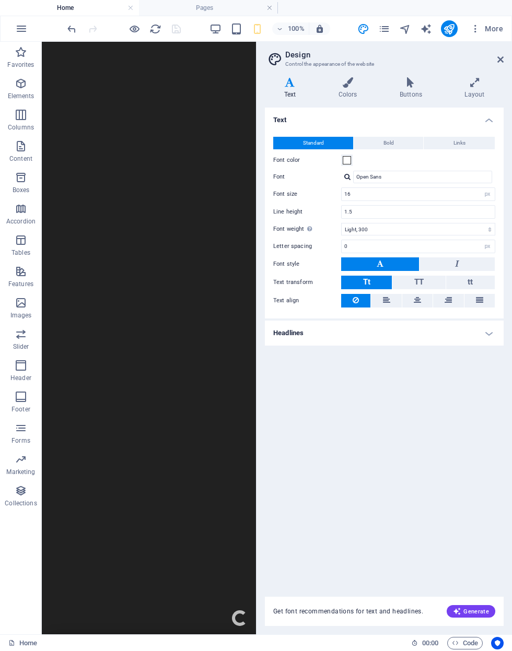
click at [351, 87] on icon at bounding box center [347, 82] width 57 height 10
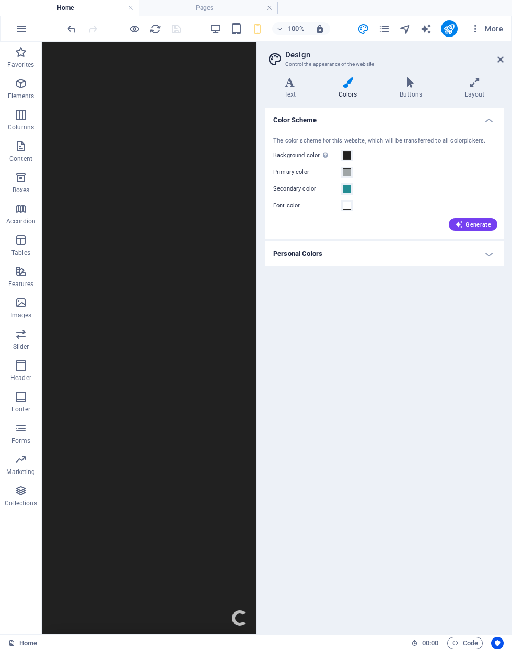
click at [480, 249] on h4 "Personal Colors" at bounding box center [384, 253] width 239 height 25
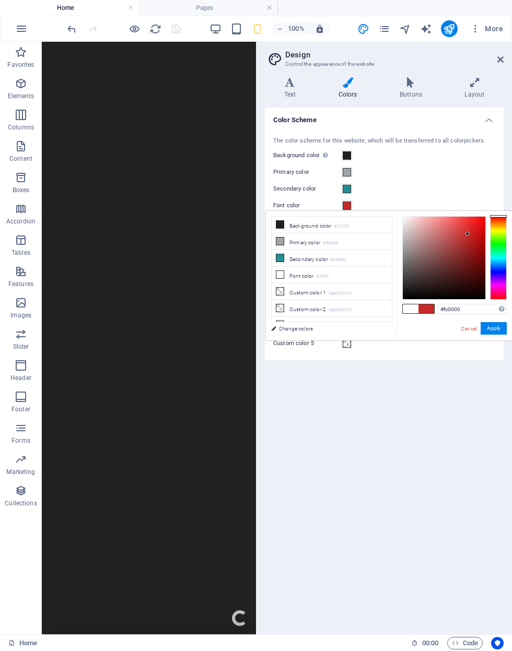
type input "#ff0000"
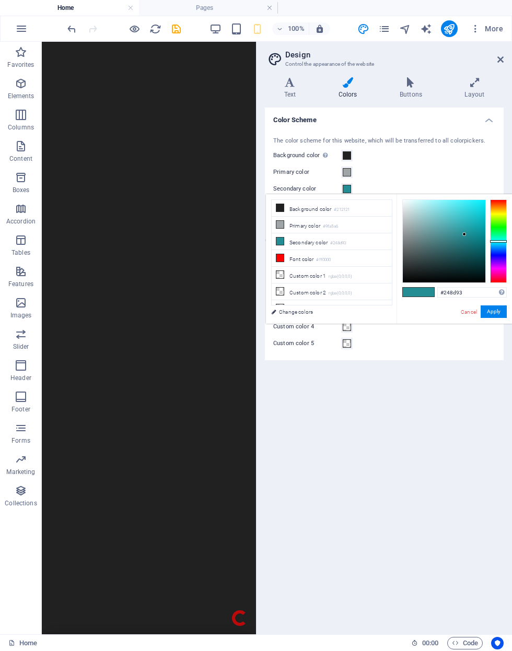
click at [376, 240] on li "Secondary color #248d93" at bounding box center [332, 241] width 120 height 17
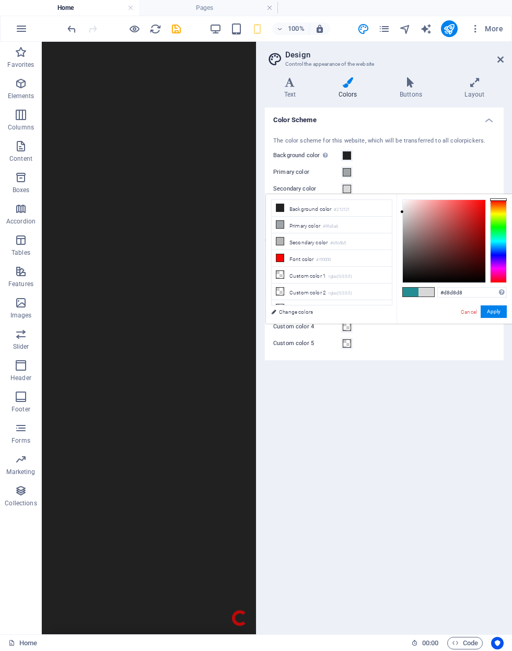
type input "#d7d7d7"
click at [496, 311] on button "Apply" at bounding box center [493, 311] width 26 height 13
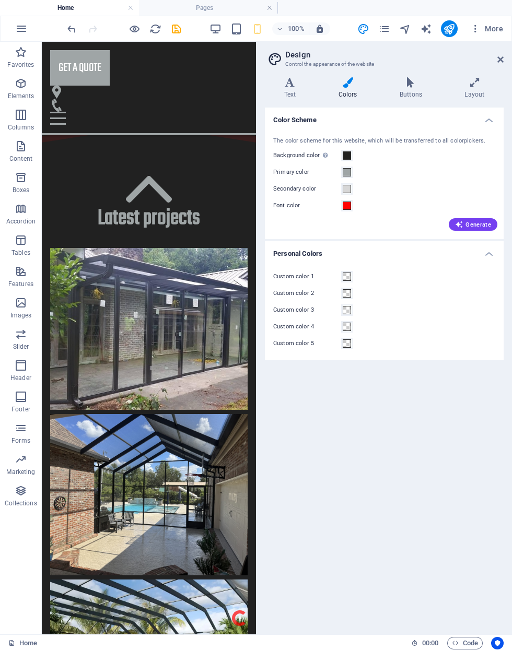
scroll to position [3626, 0]
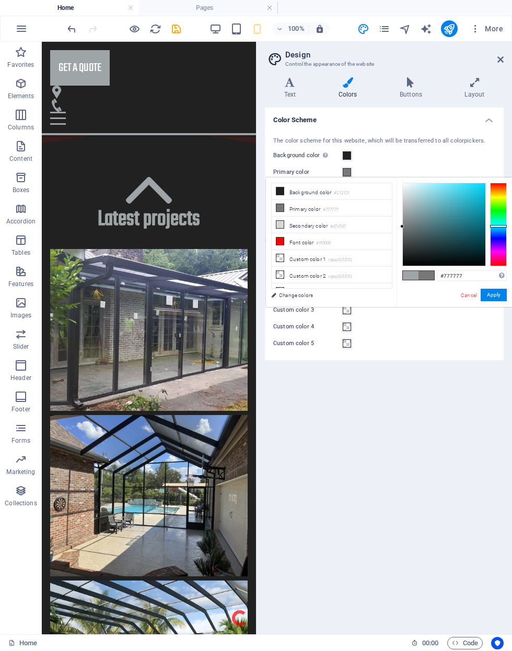
click at [380, 188] on li "Background color #212121" at bounding box center [332, 191] width 120 height 17
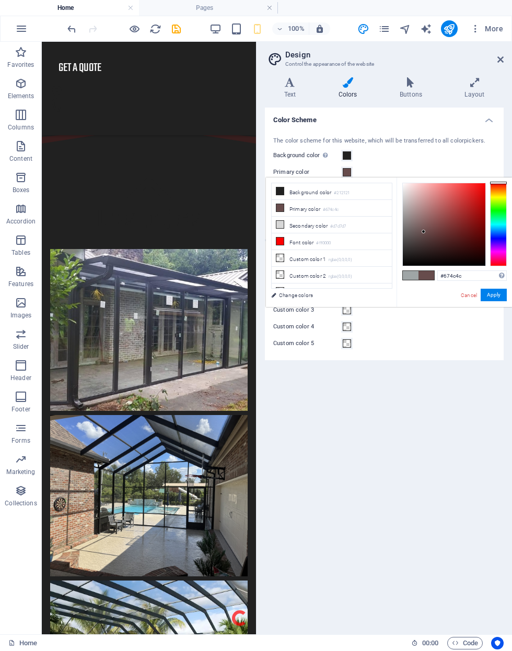
click at [380, 193] on li "Background color #212121" at bounding box center [332, 191] width 120 height 17
click at [375, 206] on li "Primary color #212121" at bounding box center [332, 208] width 120 height 17
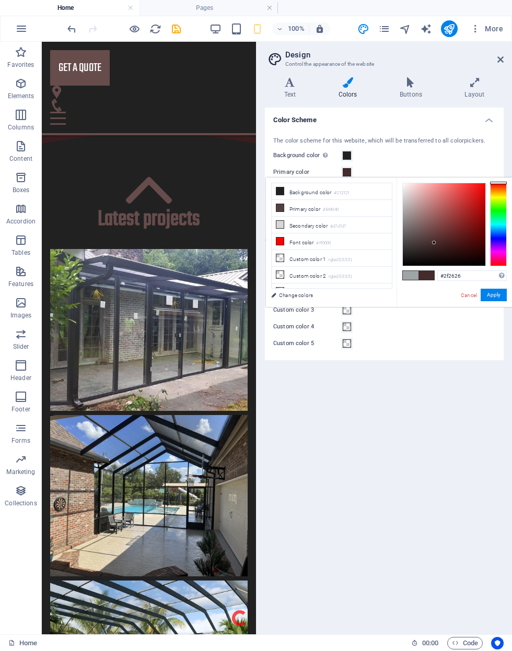
type input "#2d2424"
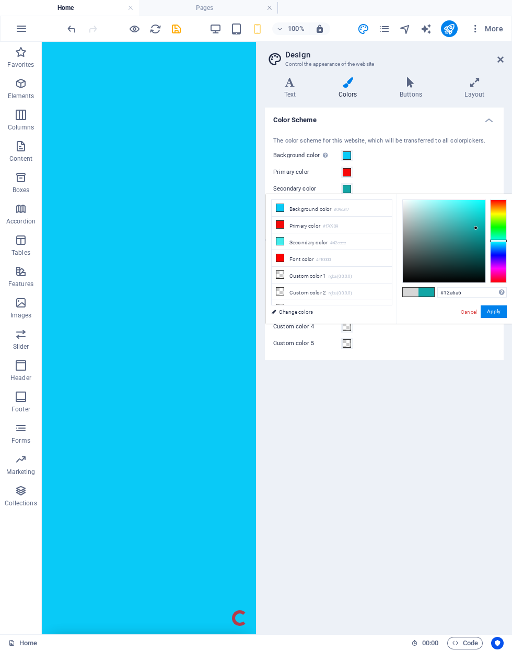
scroll to position [292, 0]
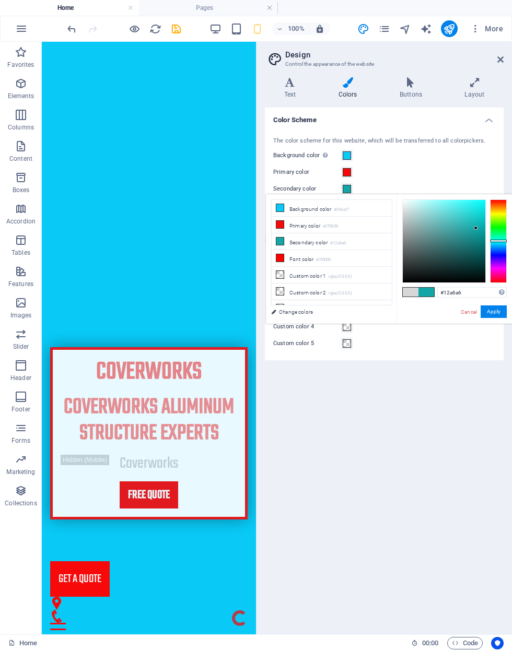
type input "#3bb0b0"
click at [485, 297] on input "#3bb0b0" at bounding box center [471, 292] width 69 height 10
click at [488, 308] on button "Apply" at bounding box center [493, 311] width 26 height 13
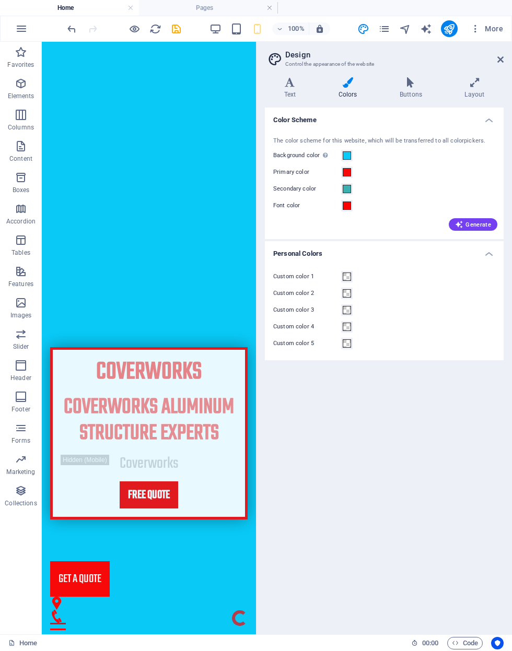
click at [351, 148] on div "The color scheme for this website, which will be transferred to all colorpicker…" at bounding box center [384, 182] width 243 height 113
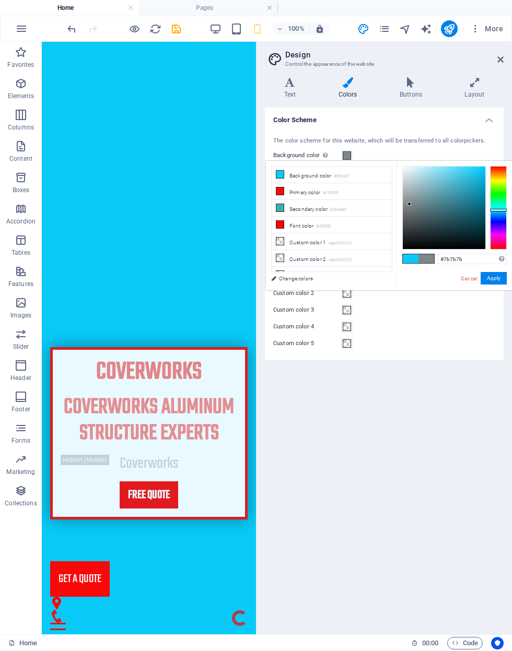
type input "#797979"
click at [492, 274] on button "Apply" at bounding box center [493, 278] width 26 height 13
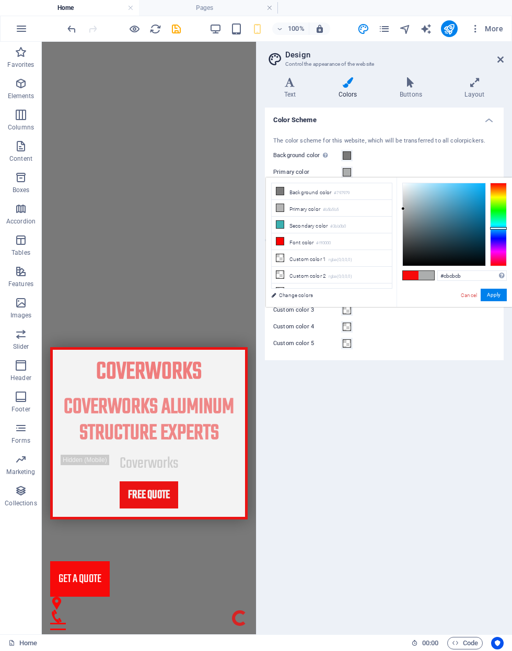
type input "#cdcdcd"
click at [496, 292] on button "Apply" at bounding box center [493, 295] width 26 height 13
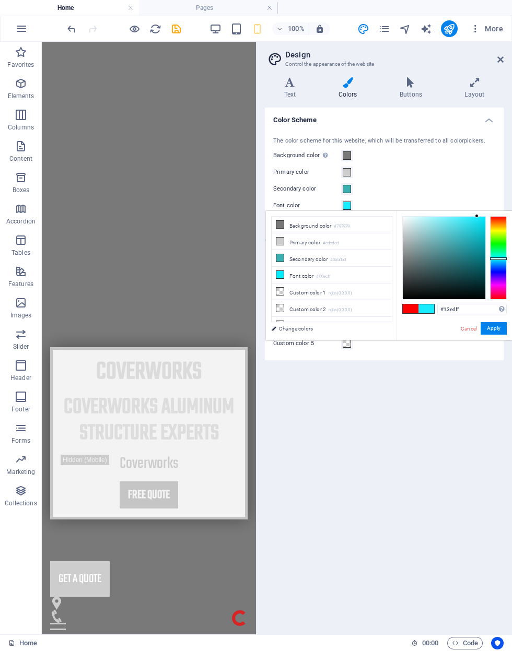
type input "#0fedff"
click at [491, 324] on button "Apply" at bounding box center [493, 328] width 26 height 13
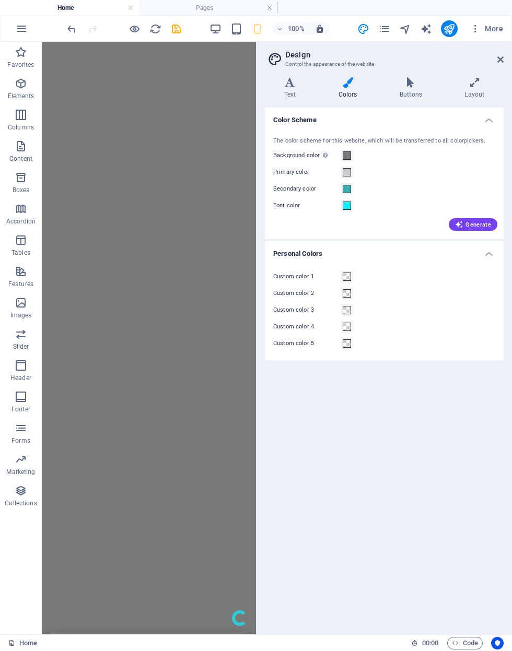
scroll to position [0, 0]
click at [339, 173] on label "Primary color" at bounding box center [307, 172] width 68 height 13
click at [341, 173] on button "Primary color" at bounding box center [346, 172] width 11 height 11
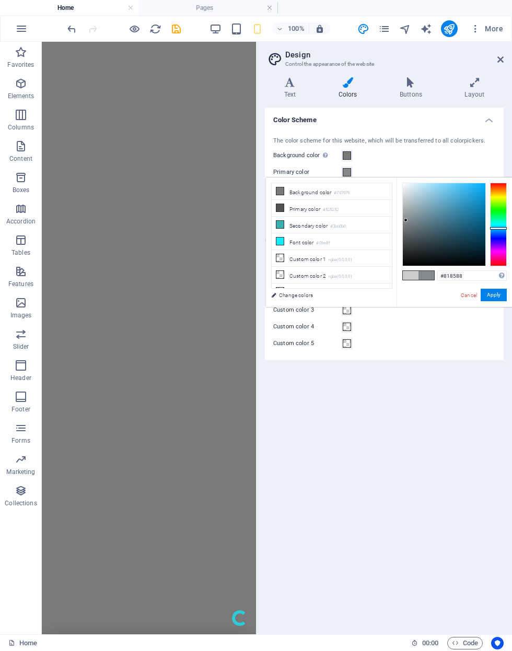
type input "#85898b"
click at [489, 299] on button "Apply" at bounding box center [493, 295] width 26 height 13
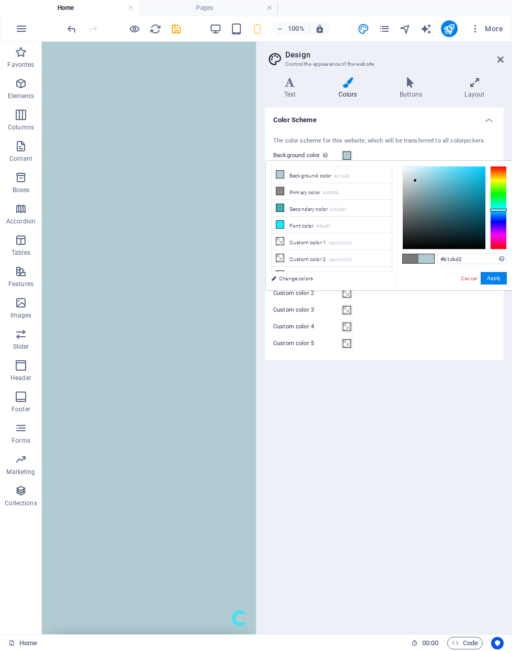
click at [494, 275] on button "Apply" at bounding box center [493, 278] width 26 height 13
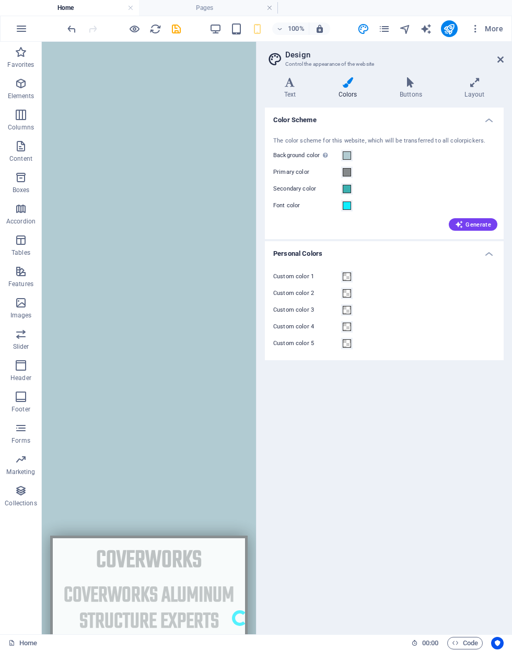
scroll to position [103, 0]
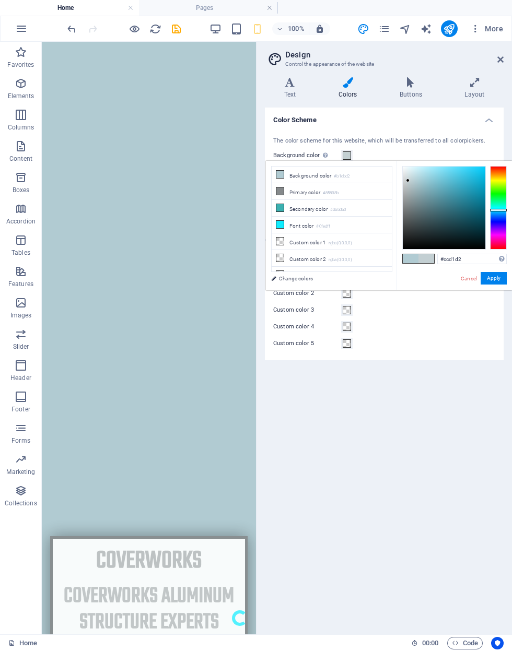
type input "#d0d0d0"
click at [495, 278] on button "Apply" at bounding box center [493, 278] width 26 height 13
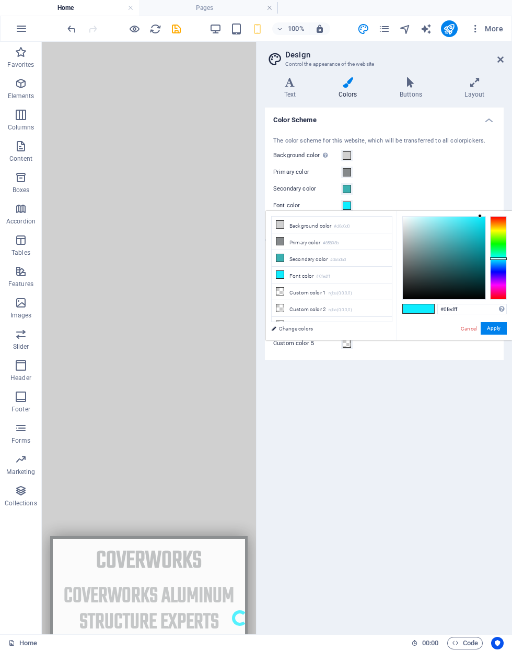
type input "#0fff1b"
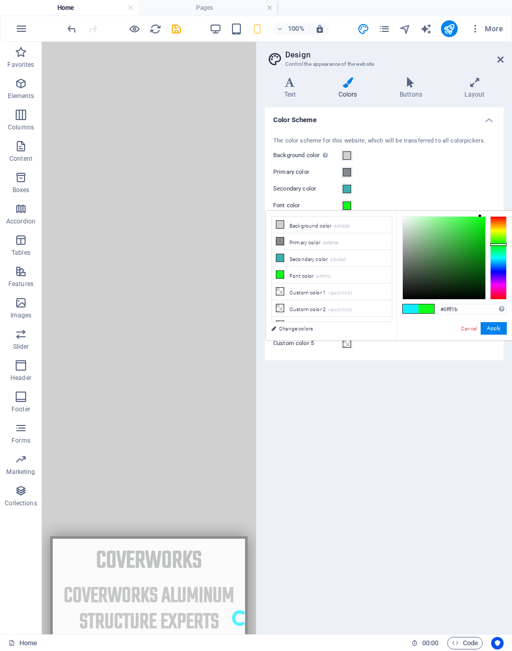
click at [478, 329] on link "Cancel" at bounding box center [468, 329] width 18 height 8
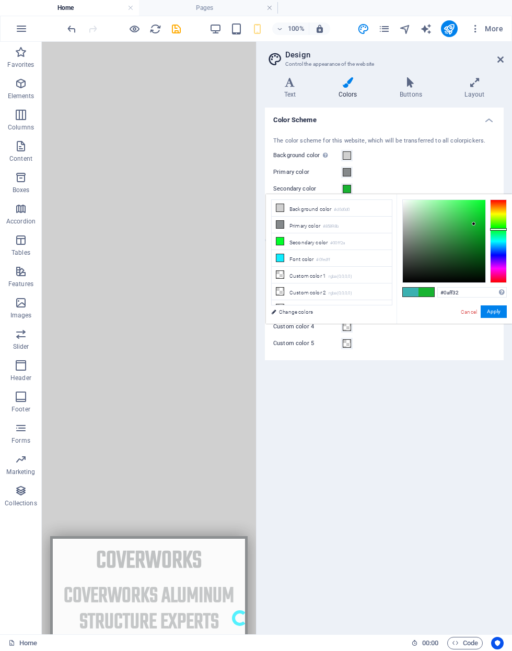
type input "#00ff2a"
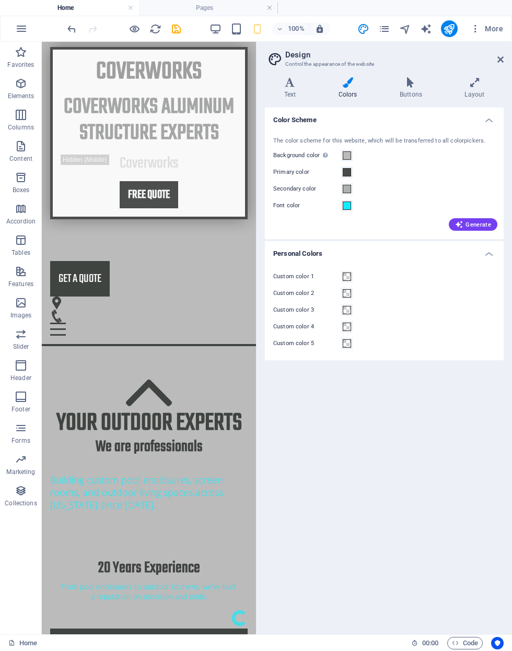
scroll to position [655, 0]
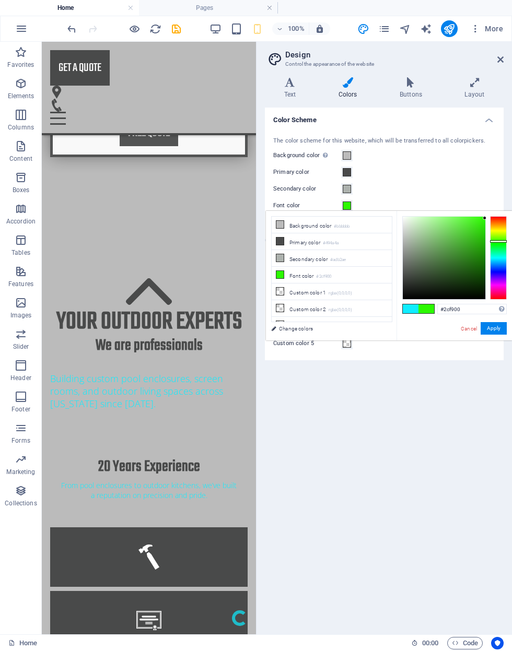
click at [487, 322] on button "Apply" at bounding box center [493, 328] width 26 height 13
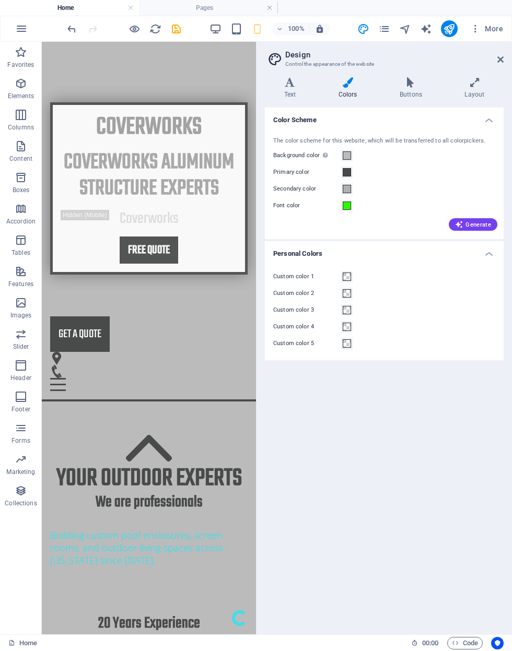
scroll to position [555, 0]
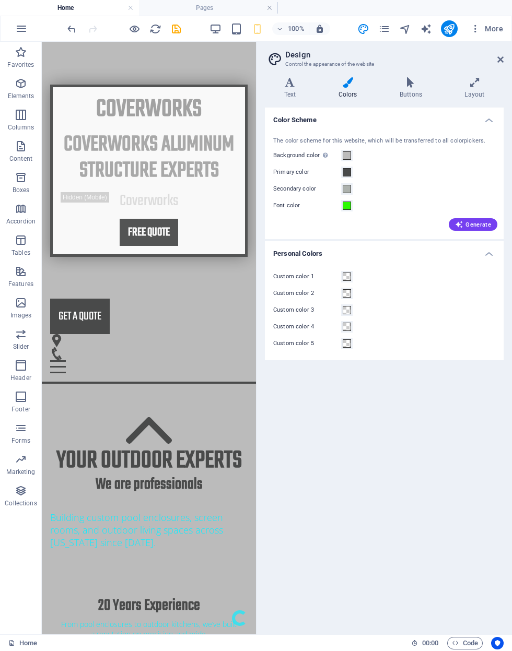
click at [316, 205] on label "Font color" at bounding box center [307, 205] width 68 height 13
click at [341, 205] on button "Font color" at bounding box center [346, 205] width 11 height 11
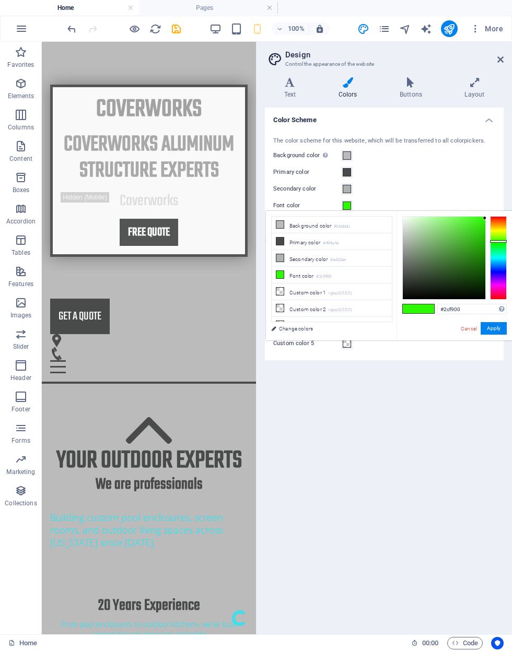
click at [494, 333] on button "Apply" at bounding box center [493, 328] width 26 height 13
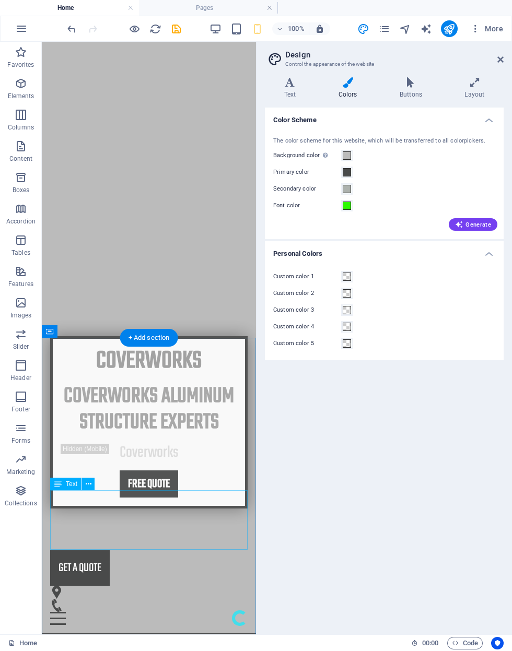
scroll to position [300, 0]
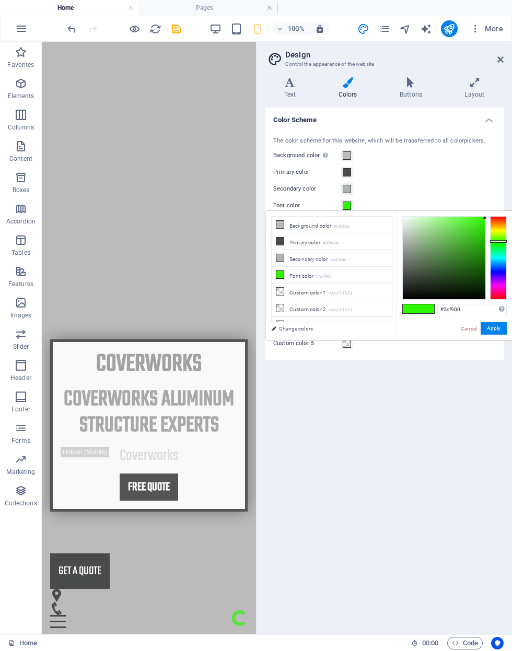
click at [484, 327] on button "Apply" at bounding box center [493, 328] width 26 height 13
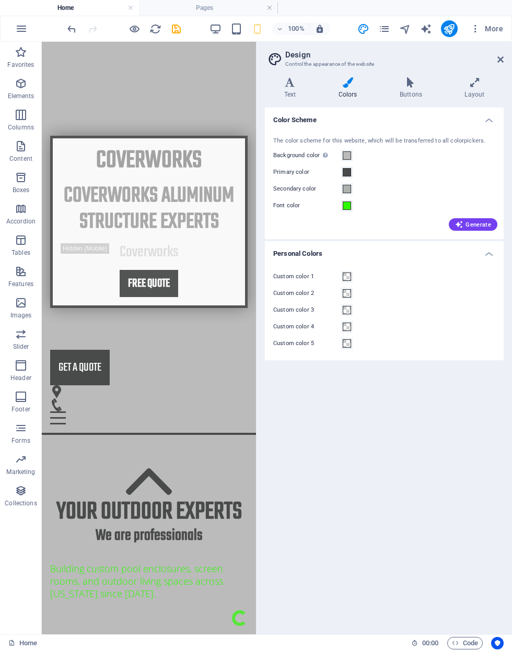
scroll to position [504, 0]
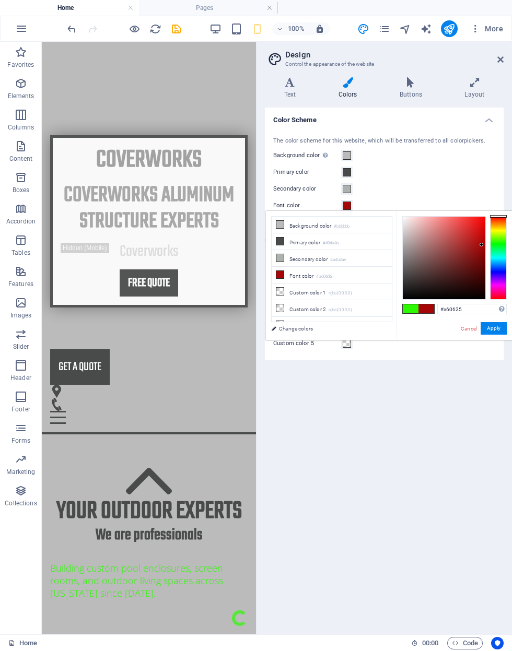
type input "#a60606"
click at [488, 327] on button "Apply" at bounding box center [493, 328] width 26 height 13
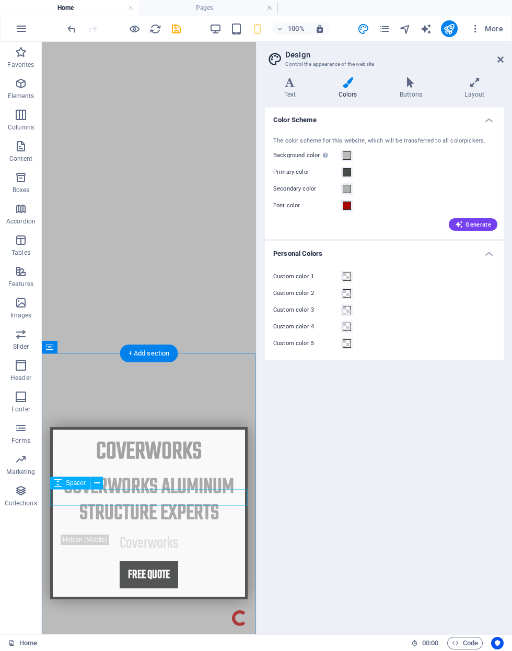
click at [87, 394] on div "Coverworks Coverworks Aluminum Structure experts Coverworks Free quote" at bounding box center [149, 513] width 214 height 239
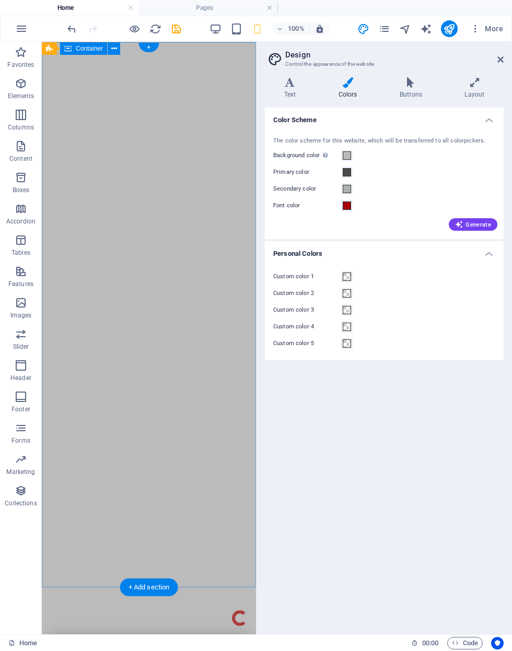
scroll to position [0, 0]
click at [491, 62] on header "Design Control the appearance of the website" at bounding box center [385, 55] width 237 height 27
click at [498, 61] on icon at bounding box center [500, 59] width 6 height 8
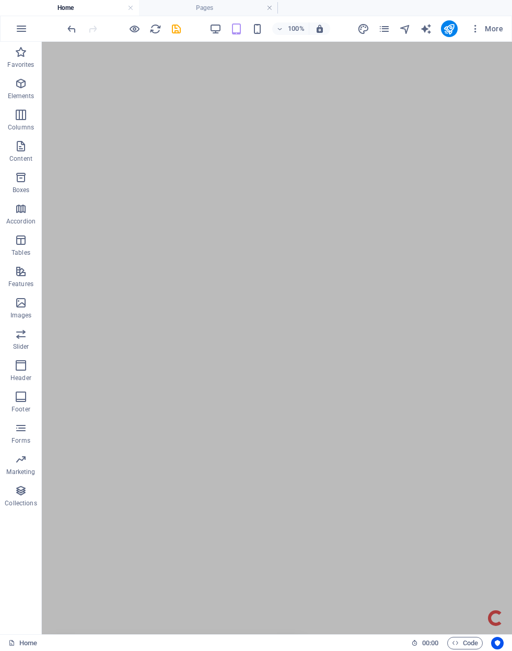
click at [176, 23] on icon "save" at bounding box center [176, 29] width 12 height 12
click at [452, 16] on div "100% More" at bounding box center [256, 28] width 511 height 25
click at [446, 29] on icon "publish" at bounding box center [449, 29] width 12 height 12
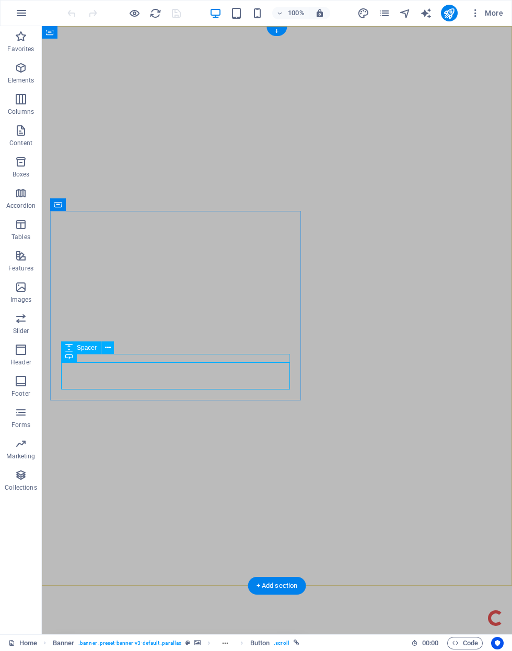
click at [104, 354] on button at bounding box center [107, 347] width 13 height 13
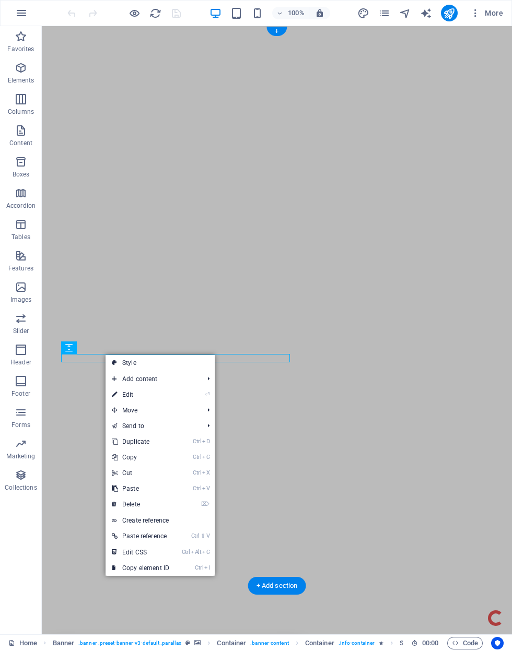
click at [109, 394] on link "⏎ Edit" at bounding box center [140, 395] width 70 height 16
select select "px"
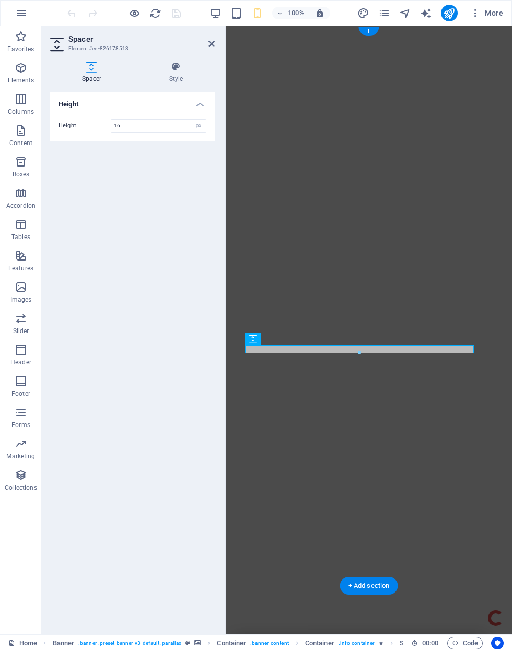
click at [178, 77] on h4 "Style" at bounding box center [175, 73] width 77 height 22
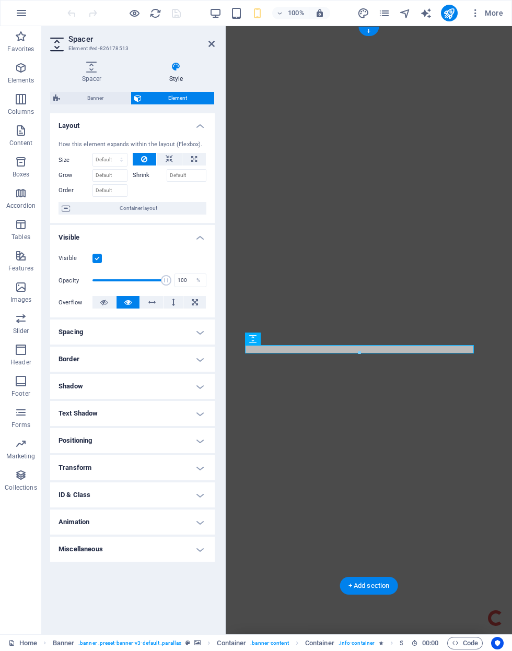
click at [210, 47] on icon at bounding box center [211, 44] width 6 height 8
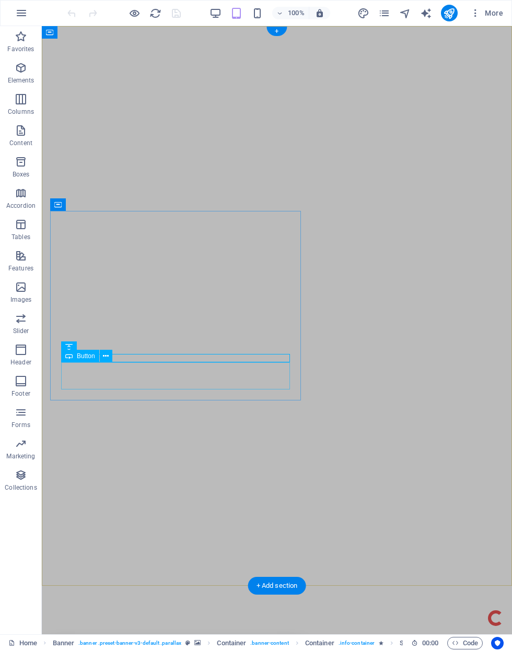
click at [102, 362] on button at bounding box center [106, 356] width 13 height 13
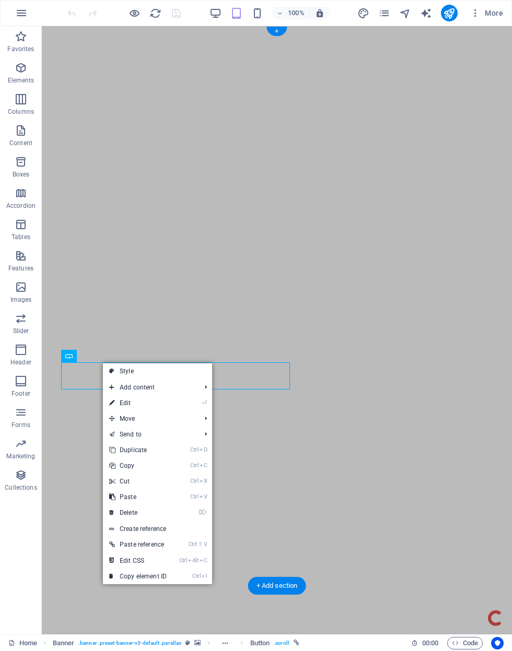
click at [109, 403] on link "⏎ Edit" at bounding box center [138, 403] width 70 height 16
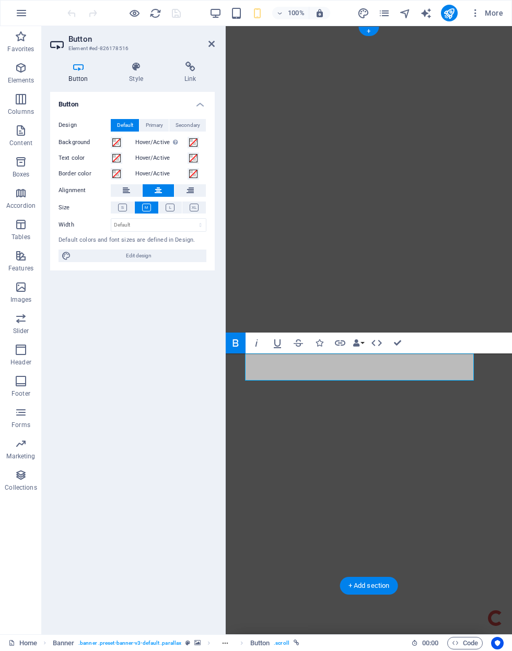
click at [190, 80] on h4 "Link" at bounding box center [190, 73] width 49 height 22
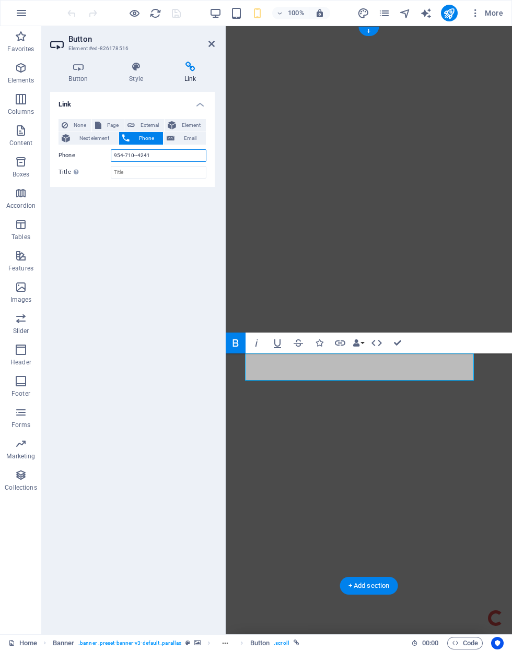
click at [148, 156] on input "954-710--4241" at bounding box center [159, 155] width 96 height 13
type input "9"
type input "[PHONE_NUMBER]"
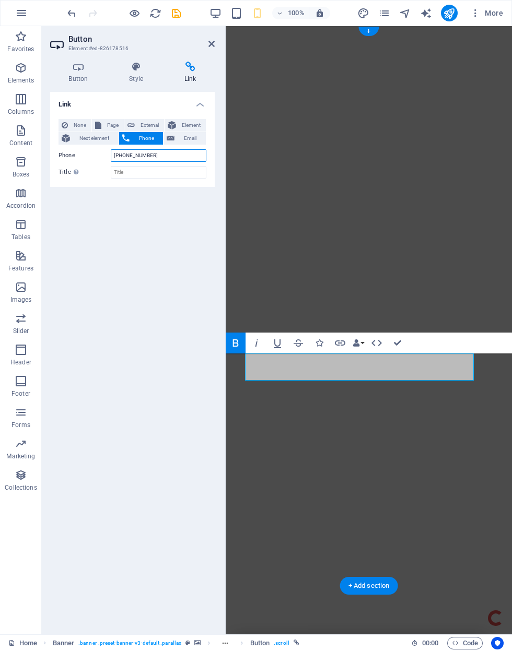
click at [142, 153] on input "[PHONE_NUMBER]" at bounding box center [159, 155] width 96 height 13
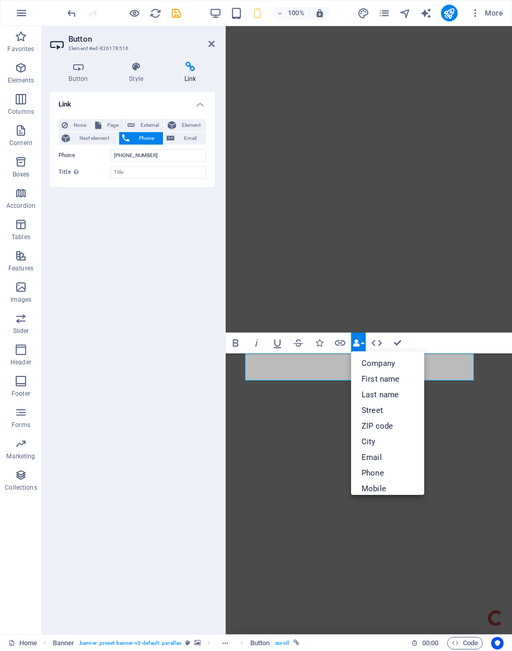
click at [356, 347] on icon "button" at bounding box center [355, 342] width 7 height 7
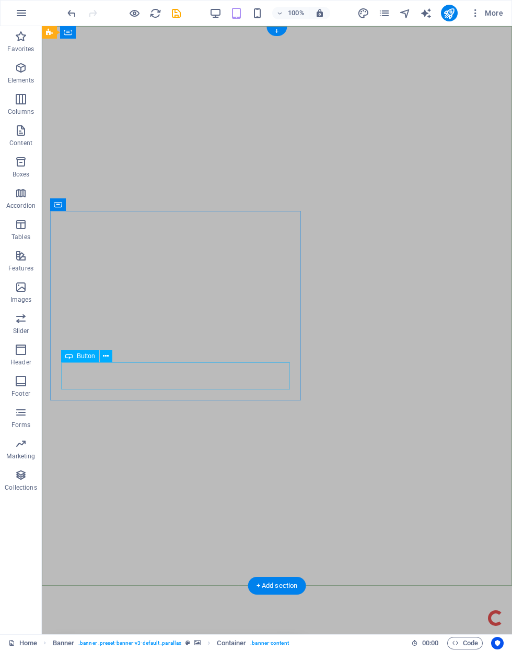
click at [75, 15] on icon "undo" at bounding box center [72, 13] width 12 height 12
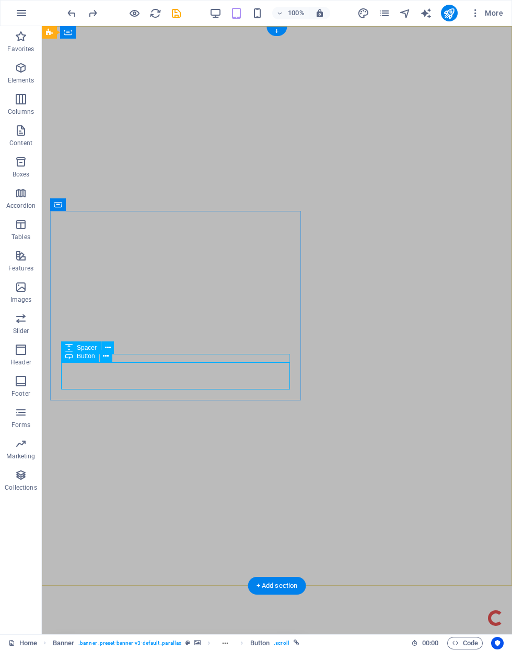
click at [103, 357] on icon at bounding box center [106, 356] width 6 height 11
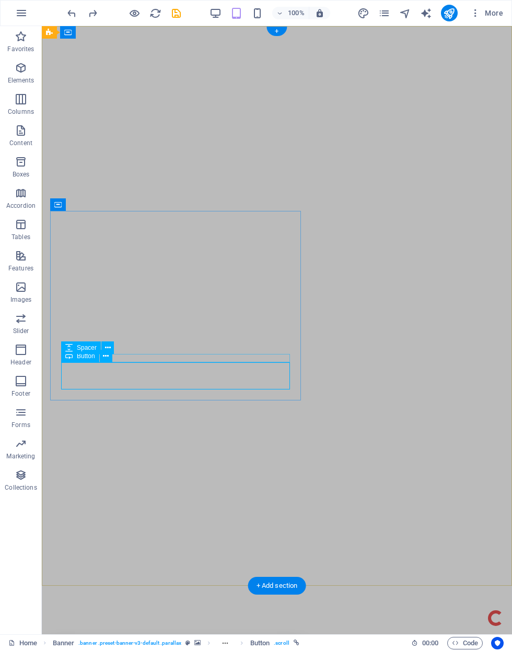
click at [96, 361] on div "Button" at bounding box center [80, 356] width 38 height 13
click at [100, 362] on button at bounding box center [106, 356] width 13 height 13
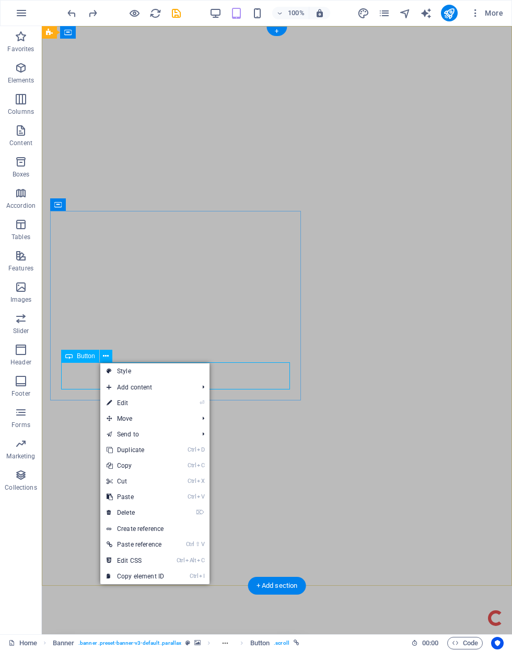
click at [110, 397] on icon at bounding box center [109, 403] width 5 height 16
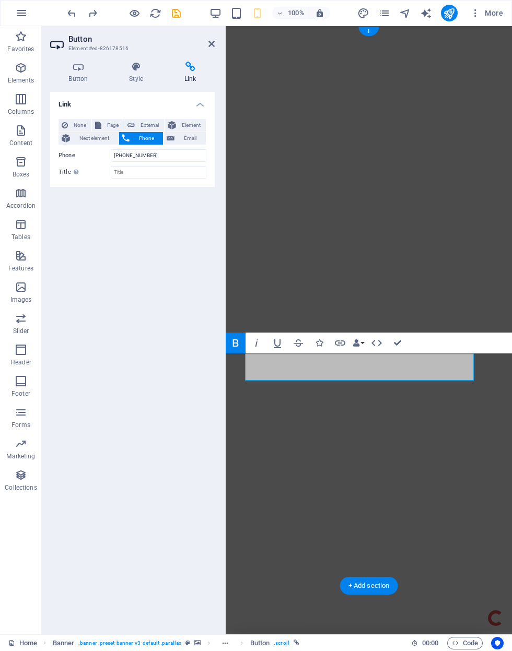
click at [171, 23] on div "100% More" at bounding box center [256, 13] width 511 height 25
click at [173, 17] on icon "save" at bounding box center [176, 13] width 12 height 12
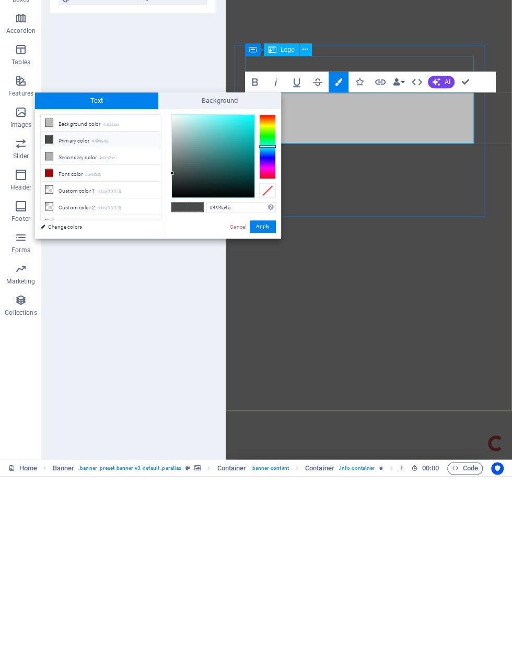
click at [82, 340] on li "Font color #a60606" at bounding box center [101, 348] width 120 height 17
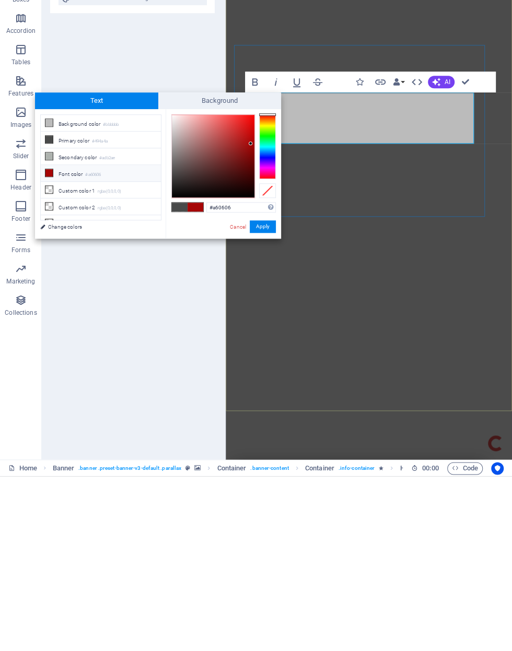
click at [334, 246] on button "Colors" at bounding box center [338, 256] width 20 height 21
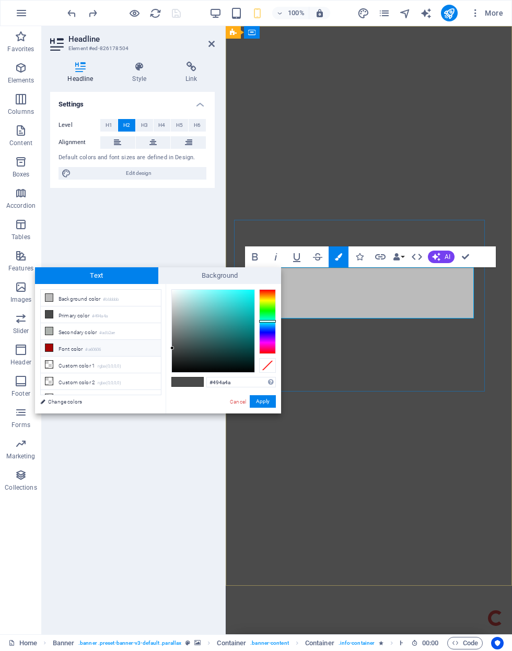
click at [76, 351] on li "Font color #a60606" at bounding box center [101, 348] width 120 height 17
type input "#a60606"
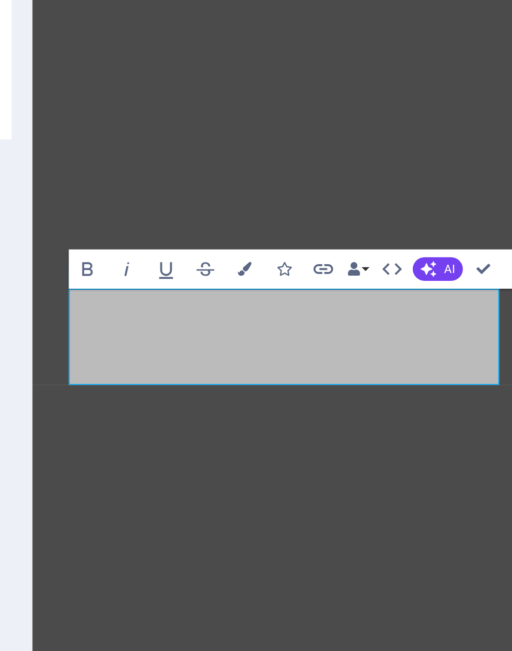
click at [171, 491] on span "Coverworks Aluminum Structure experts" at bounding box center [166, 520] width 170 height 59
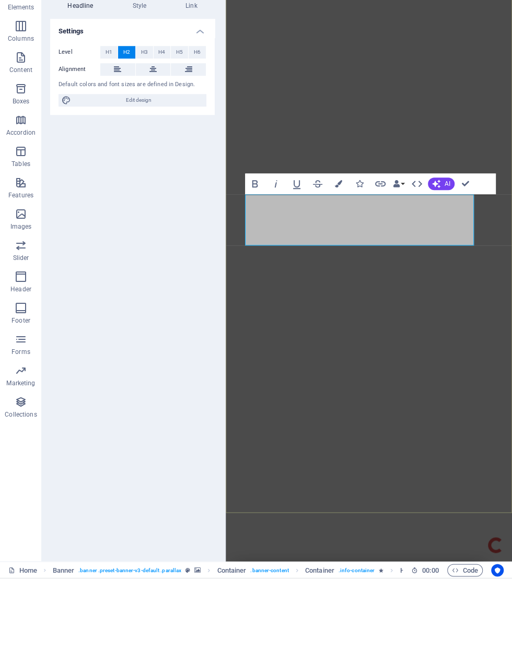
click at [465, 533] on div "Coverworks Aluminum Structure experts Coverworks Free quote" at bounding box center [369, 640] width 286 height 214
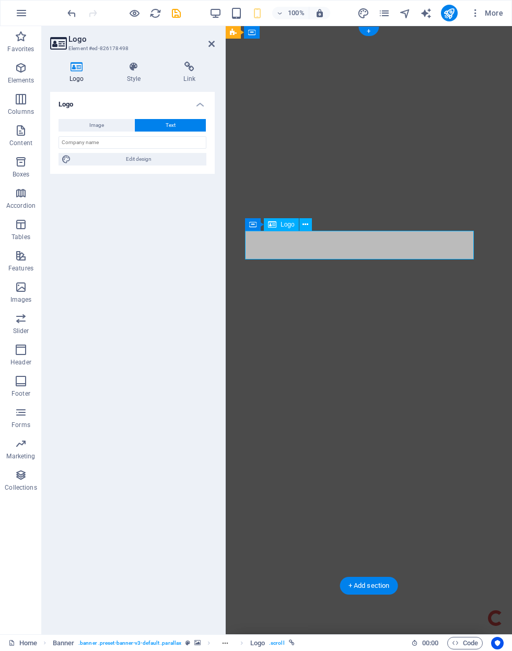
click at [409, 650] on div "Coverworks" at bounding box center [359, 664] width 229 height 29
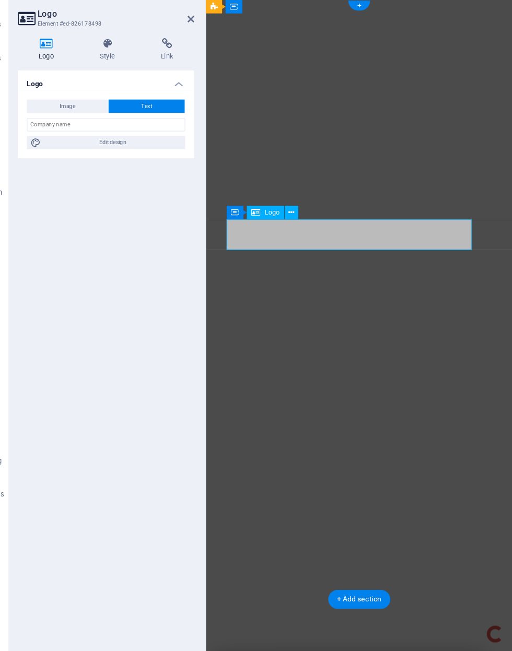
click at [410, 624] on div "Coverworks" at bounding box center [339, 638] width 229 height 29
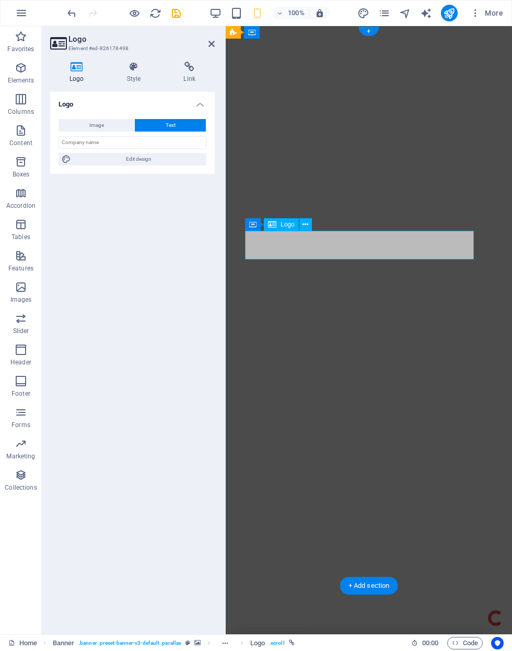
click at [396, 650] on div "Coverworks" at bounding box center [359, 664] width 229 height 29
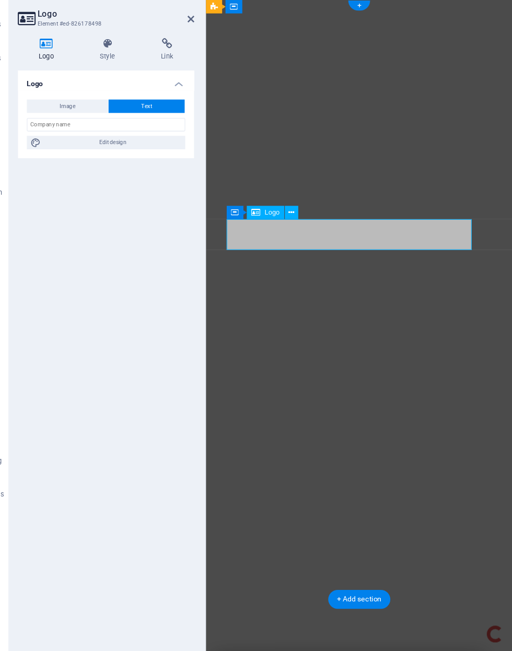
click at [108, 62] on h4 "Style" at bounding box center [136, 73] width 57 height 22
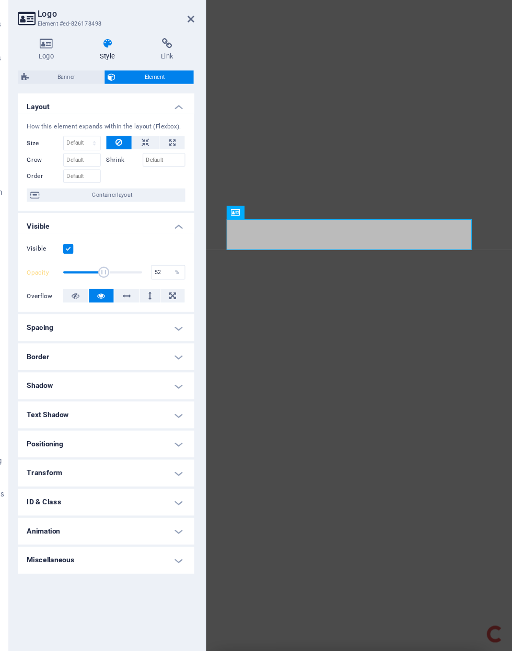
click at [386, 624] on div "Coverworks" at bounding box center [339, 638] width 229 height 29
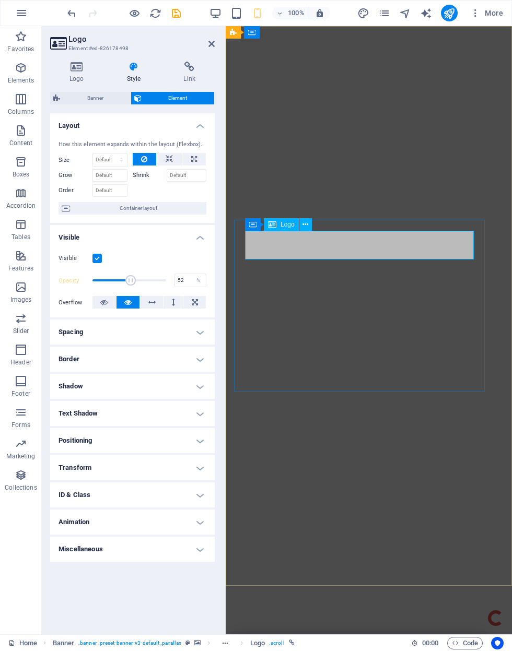
click at [73, 70] on icon at bounding box center [76, 67] width 53 height 10
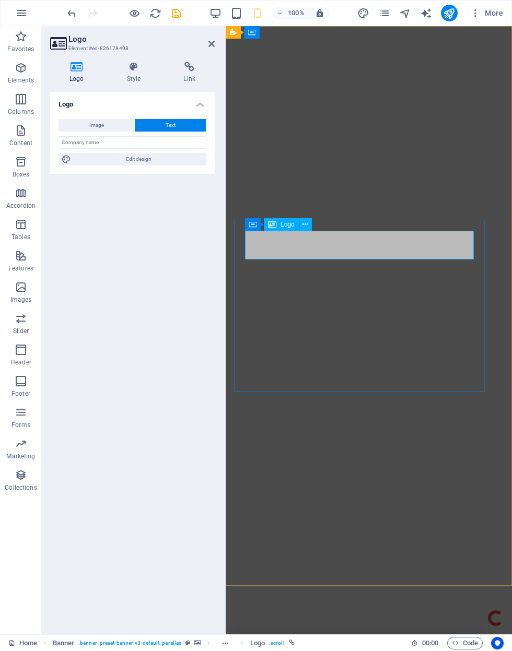
click at [68, 72] on icon at bounding box center [76, 67] width 53 height 10
click at [73, 81] on h4 "Logo" at bounding box center [78, 73] width 57 height 22
click at [71, 126] on button "Image" at bounding box center [96, 125] width 76 height 13
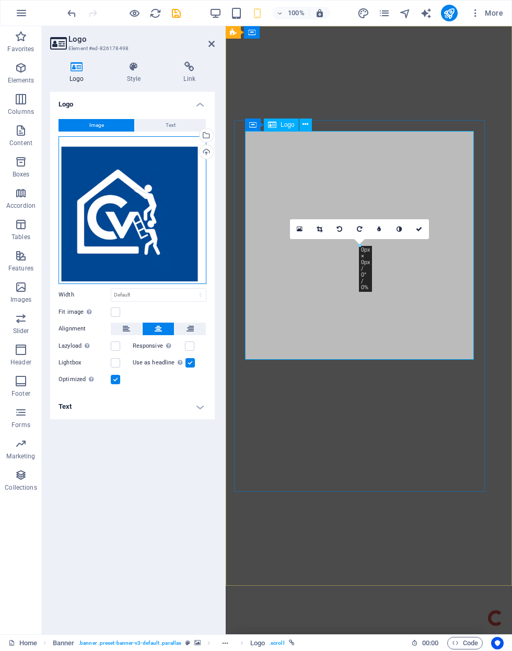
click at [114, 193] on div "Drag files here, click to choose files or select files from Files or our free s…" at bounding box center [132, 210] width 148 height 148
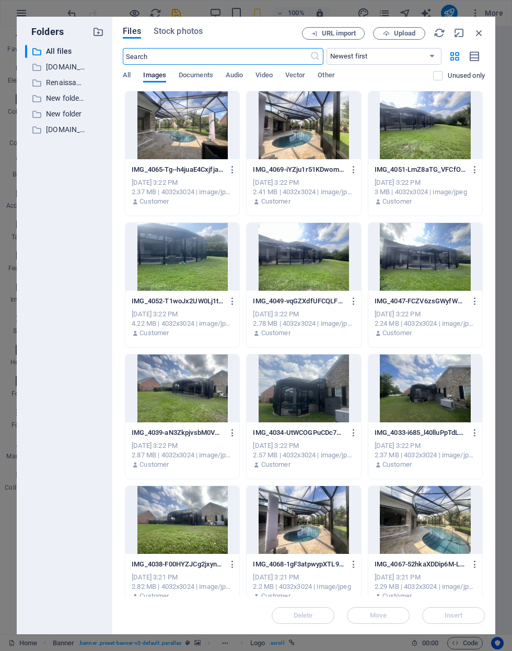
click at [483, 36] on icon "button" at bounding box center [478, 32] width 11 height 11
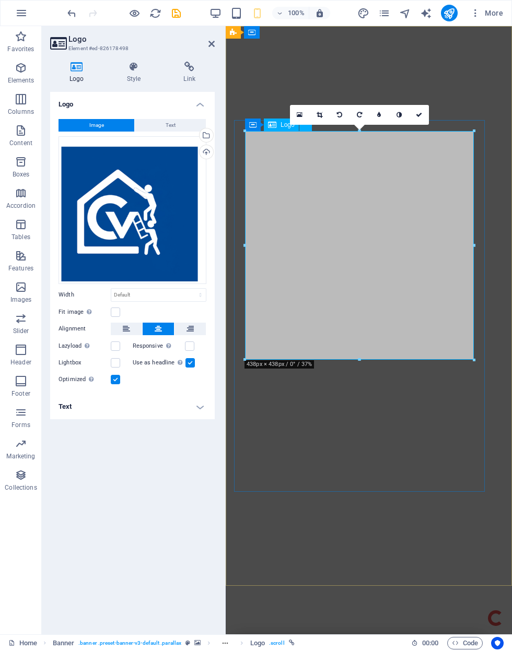
click at [396, 112] on icon at bounding box center [398, 115] width 5 height 6
click at [376, 114] on link at bounding box center [379, 115] width 20 height 20
click at [388, 116] on input "5" at bounding box center [389, 114] width 16 height 19
click at [372, 119] on link at bounding box center [371, 115] width 20 height 20
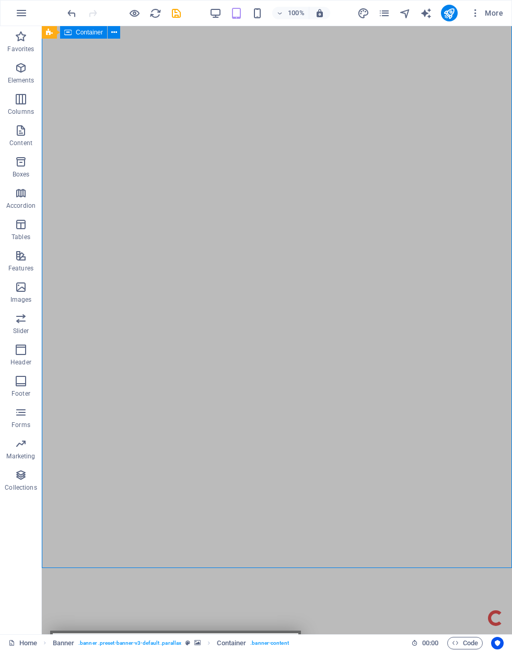
scroll to position [18, 0]
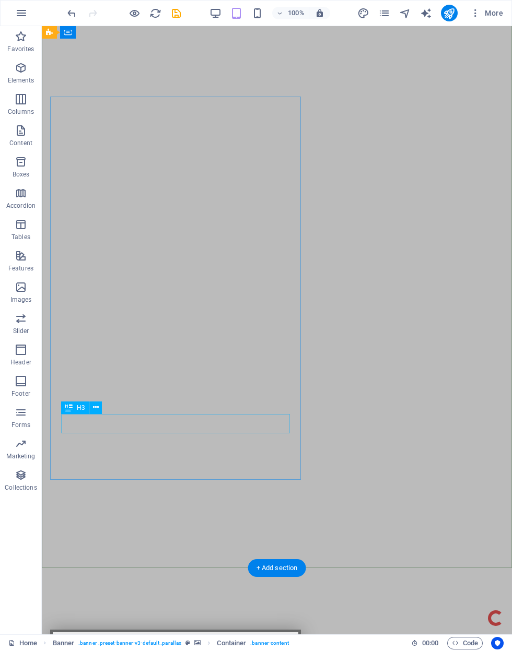
click at [93, 411] on icon at bounding box center [96, 407] width 6 height 11
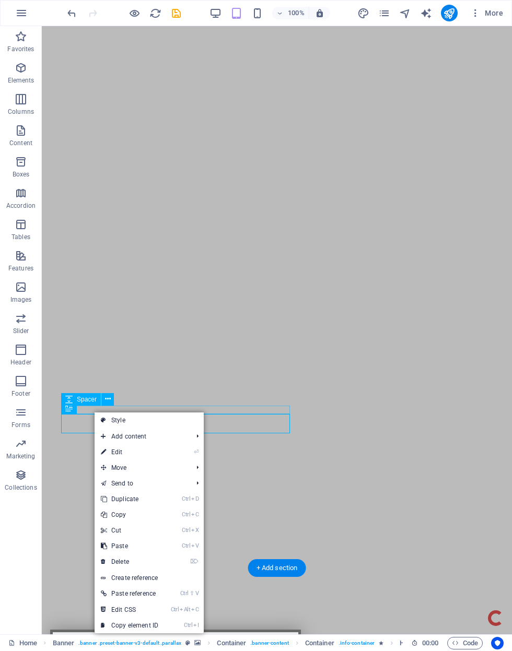
click at [99, 451] on link "⏎ Edit" at bounding box center [130, 452] width 70 height 16
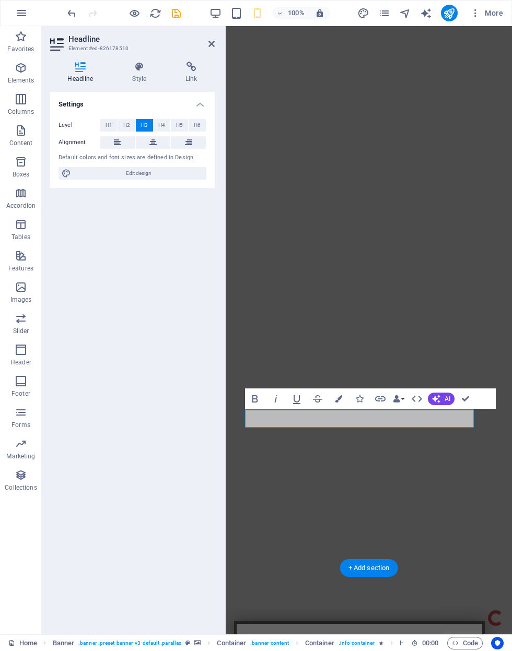
click at [191, 70] on icon at bounding box center [191, 67] width 46 height 10
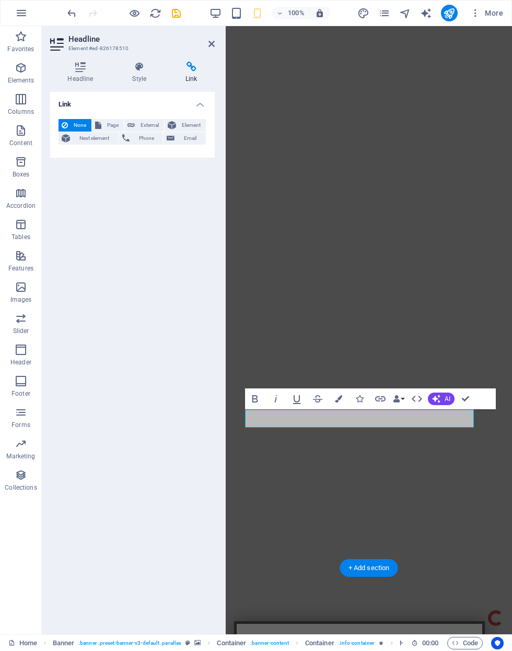
click at [106, 128] on span "Page" at bounding box center [112, 125] width 16 height 13
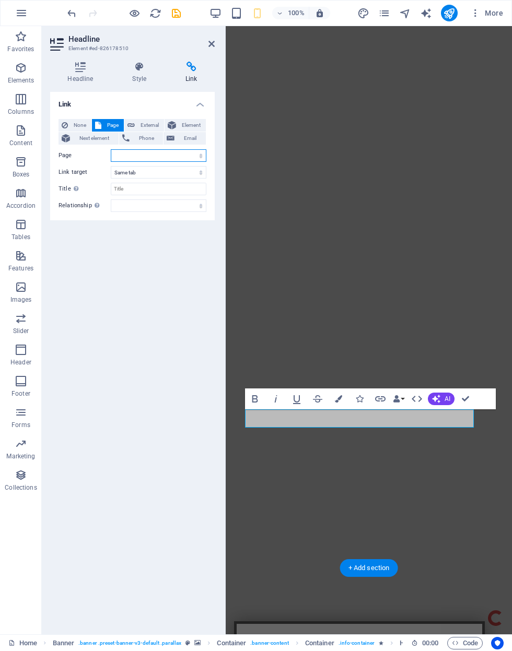
select select "2"
click at [110, 317] on div "Link None Page External Element Next element Phone Email Page Home About Servic…" at bounding box center [132, 359] width 164 height 534
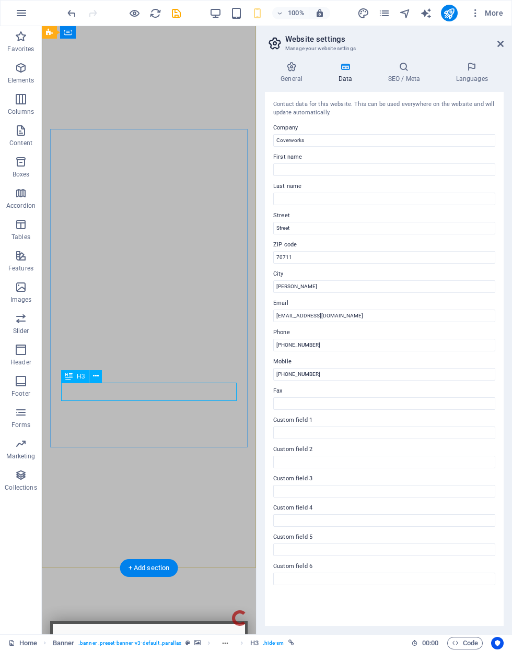
click at [91, 380] on button at bounding box center [95, 376] width 13 height 13
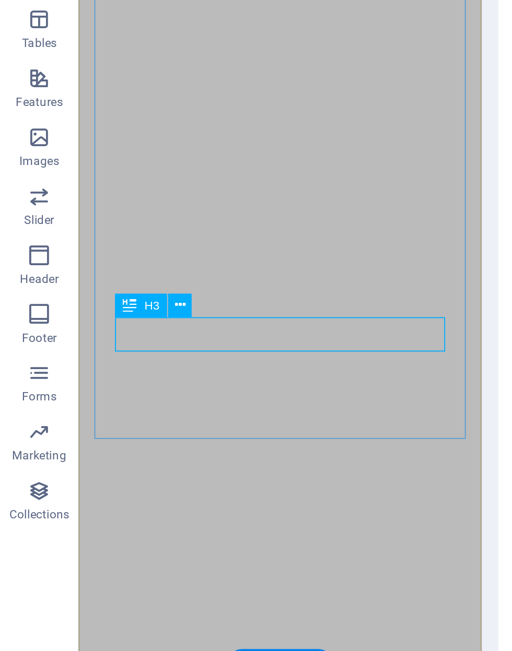
select select "2"
select select
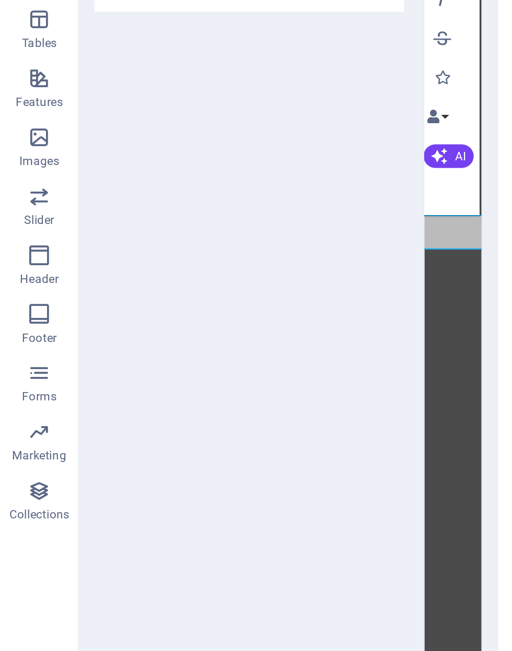
scroll to position [0, 39]
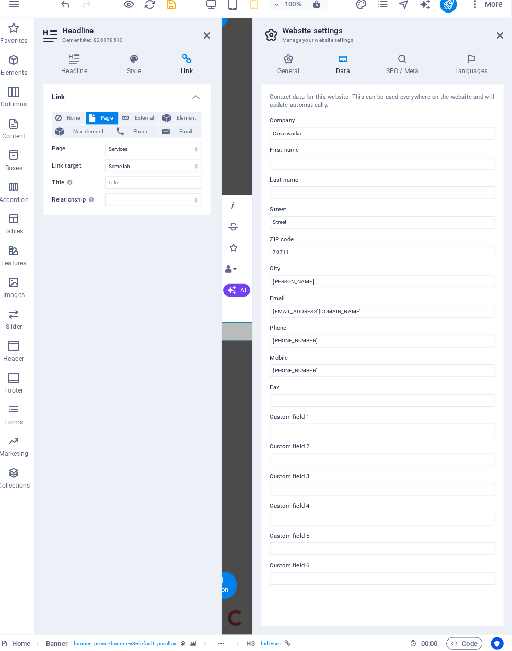
click at [208, 40] on icon at bounding box center [211, 44] width 6 height 8
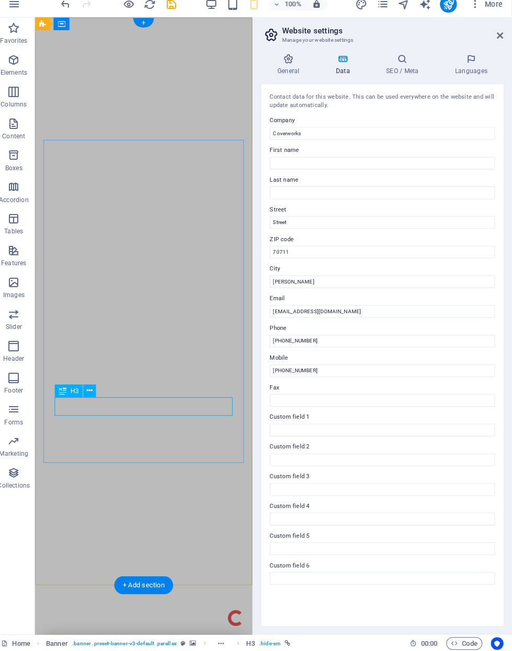
click at [80, 388] on div "H3" at bounding box center [75, 394] width 28 height 13
click at [93, 391] on icon at bounding box center [96, 393] width 6 height 11
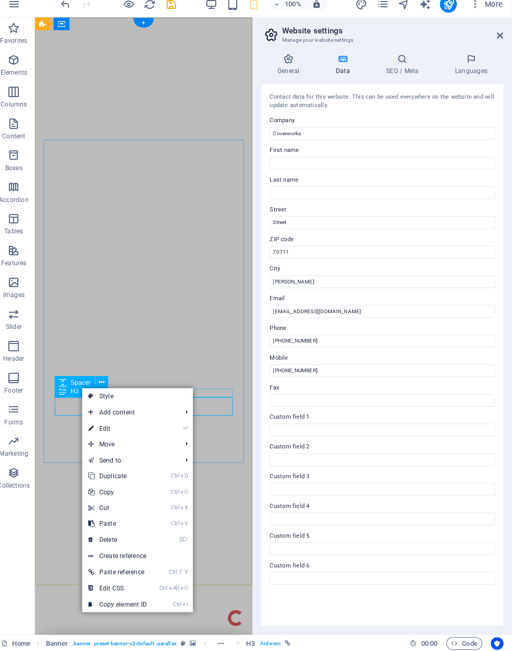
click at [88, 426] on link "⏎ Edit" at bounding box center [123, 431] width 70 height 16
select select "2"
select select
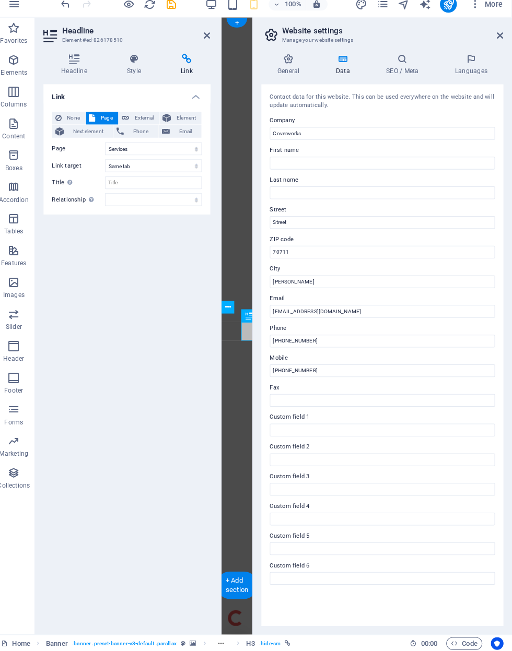
click at [95, 119] on icon at bounding box center [98, 125] width 6 height 13
click at [196, 37] on header "Headline Element #ed-826178510" at bounding box center [132, 39] width 164 height 27
click at [208, 40] on icon at bounding box center [211, 44] width 6 height 8
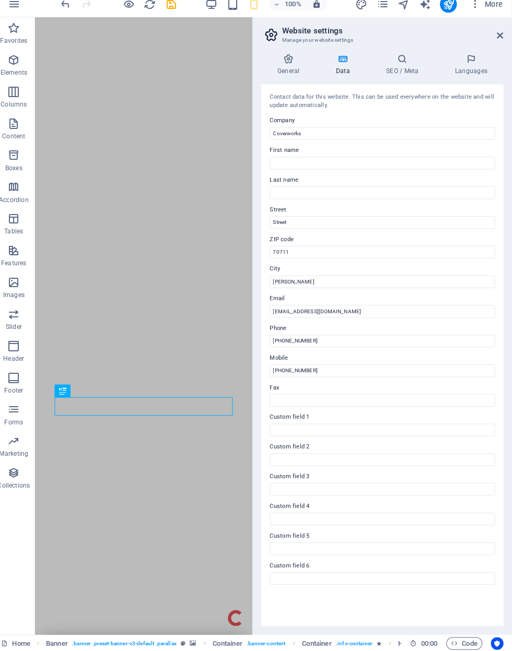
click at [163, 13] on div "100% More" at bounding box center [256, 13] width 511 height 25
click at [170, 9] on icon "save" at bounding box center [176, 13] width 12 height 12
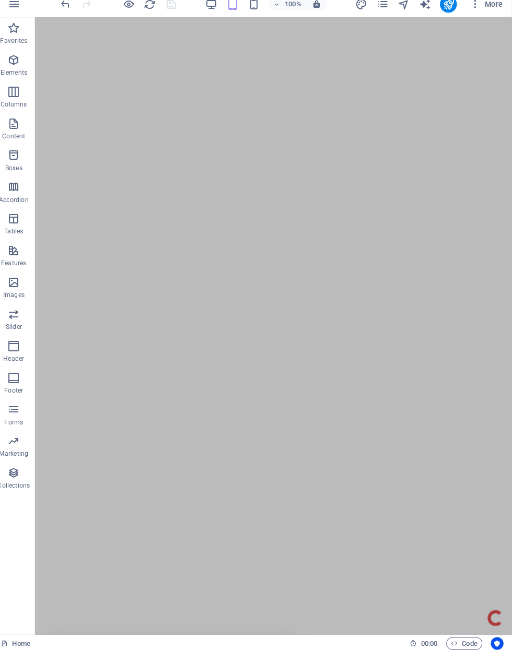
click at [443, 7] on icon "publish" at bounding box center [449, 13] width 12 height 12
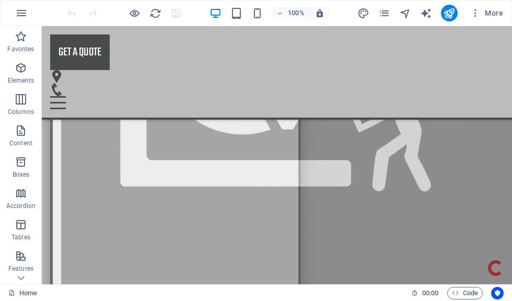
scroll to position [706, 0]
click at [380, 15] on icon "pages" at bounding box center [384, 13] width 12 height 12
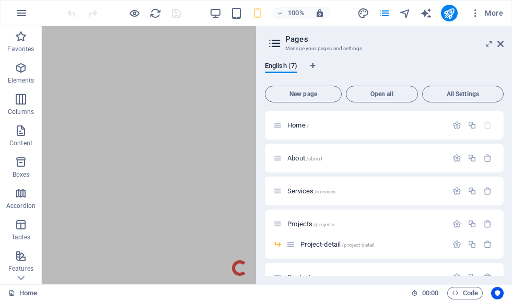
scroll to position [0, 0]
click at [407, 156] on p "About /about" at bounding box center [365, 158] width 157 height 7
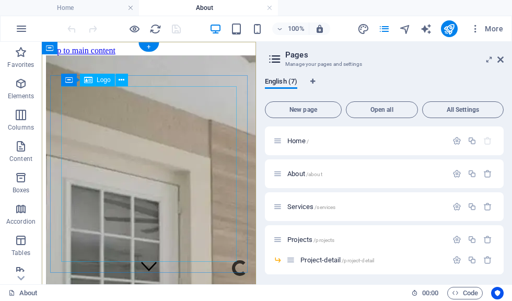
click at [126, 85] on button at bounding box center [121, 80] width 13 height 13
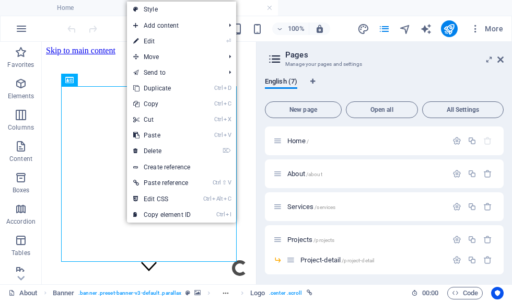
click at [133, 42] on link "⏎ Edit" at bounding box center [162, 41] width 70 height 16
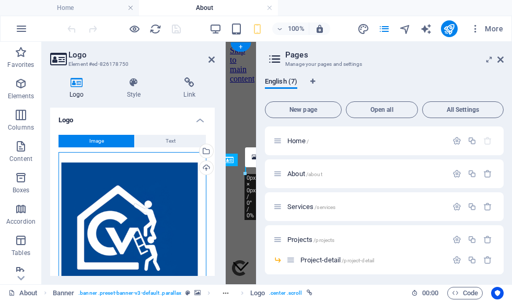
click at [92, 191] on div "Drag files here, click to choose files or select files from Files or our free s…" at bounding box center [132, 226] width 148 height 148
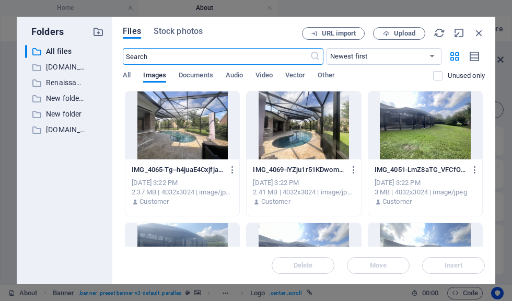
click at [480, 33] on icon "button" at bounding box center [478, 32] width 11 height 11
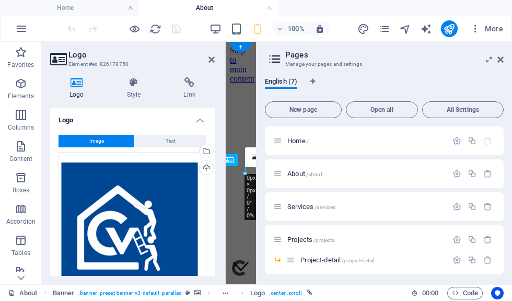
click at [132, 91] on h4 "Style" at bounding box center [136, 88] width 57 height 22
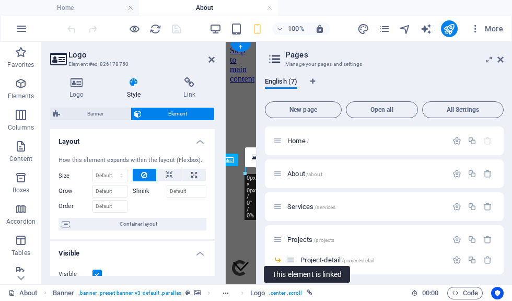
click at [72, 85] on icon at bounding box center [76, 82] width 53 height 10
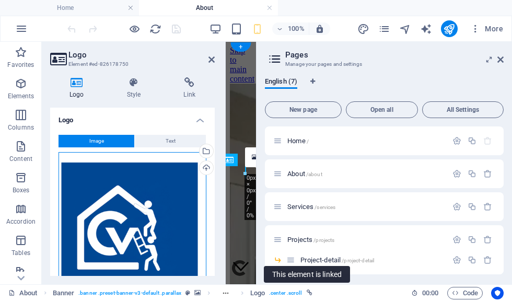
click at [167, 214] on div "Drag files here, click to choose files or select files from Files or our free s…" at bounding box center [132, 226] width 148 height 148
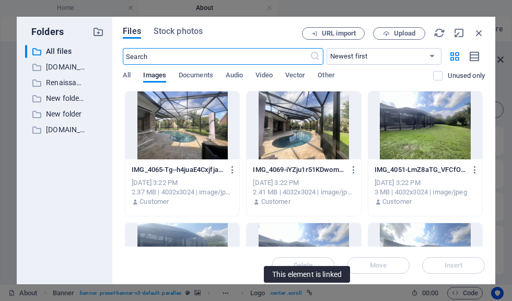
click at [409, 33] on span "Upload" at bounding box center [404, 33] width 21 height 6
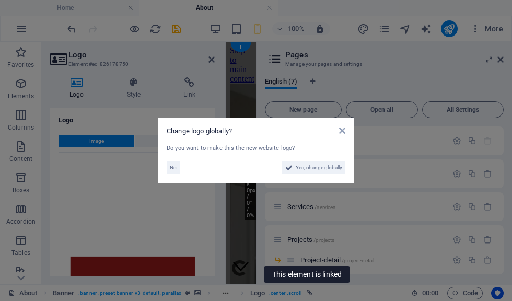
click at [335, 168] on span "Yes, change globally" at bounding box center [319, 167] width 46 height 13
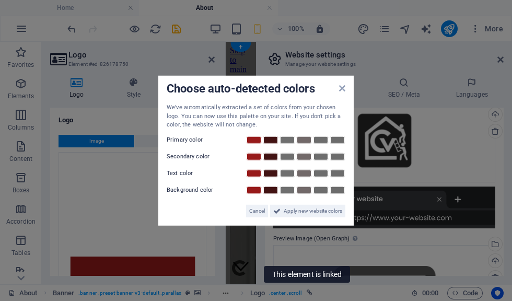
scroll to position [199, 0]
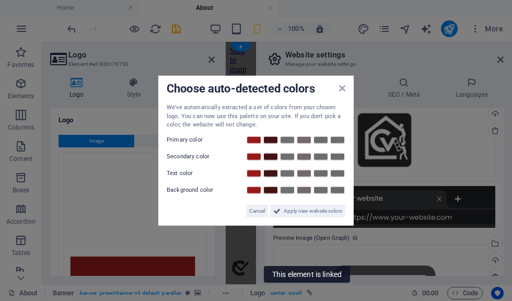
click at [317, 211] on span "Apply new website colors" at bounding box center [313, 210] width 58 height 13
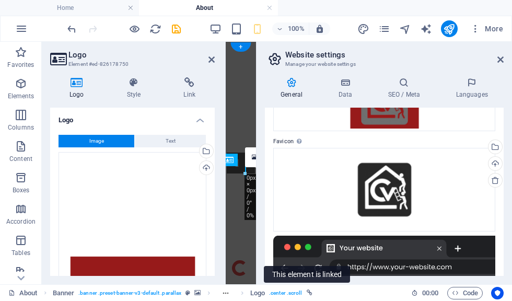
scroll to position [115, 0]
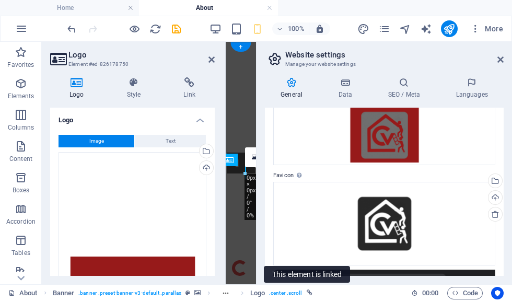
click at [167, 28] on div at bounding box center [123, 28] width 117 height 17
click at [182, 23] on icon "save" at bounding box center [176, 29] width 12 height 12
click at [179, 28] on div at bounding box center [123, 28] width 117 height 17
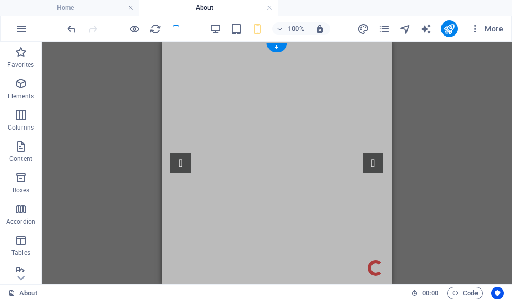
scroll to position [0, 0]
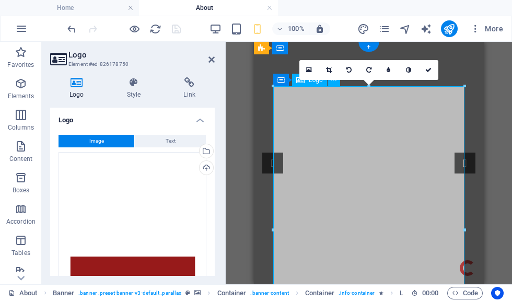
click at [77, 144] on button "Image" at bounding box center [96, 141] width 76 height 13
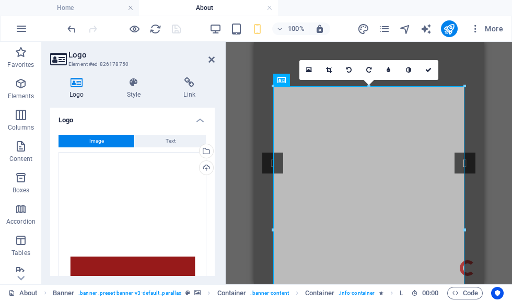
click at [64, 138] on button "Image" at bounding box center [96, 141] width 76 height 13
click at [70, 142] on button "Image" at bounding box center [96, 141] width 76 height 13
click at [78, 144] on button "Image" at bounding box center [96, 141] width 76 height 13
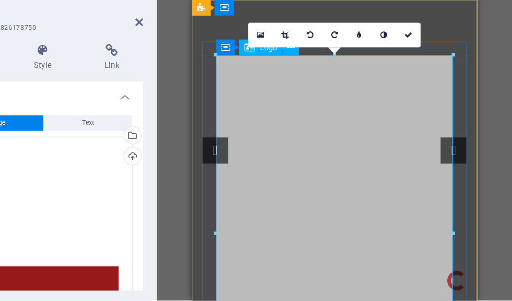
click at [306, 66] on icon at bounding box center [309, 69] width 6 height 7
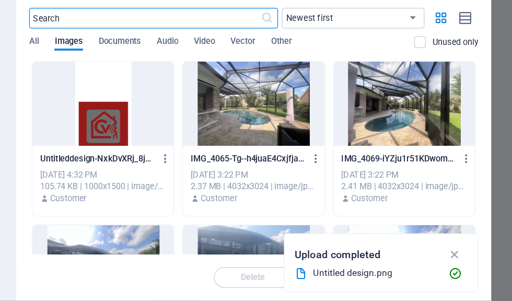
click at [400, 19] on div "Folders ​ All files All files ​ [DOMAIN_NAME] [DOMAIN_NAME] ​ Renaissance Renai…" at bounding box center [256, 150] width 512 height 301
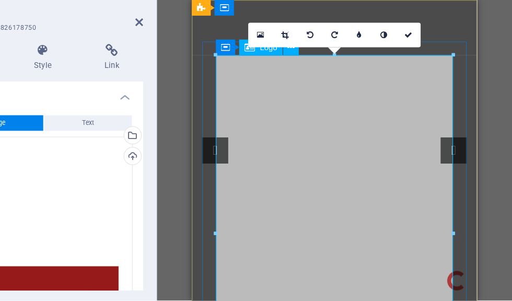
click at [379, 60] on link at bounding box center [389, 70] width 20 height 20
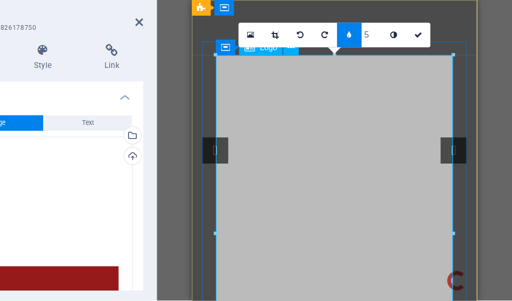
click at [379, 67] on icon at bounding box center [381, 70] width 4 height 6
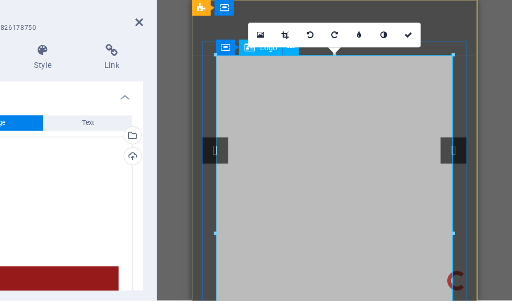
click at [406, 67] on icon at bounding box center [408, 70] width 5 height 6
click at [425, 67] on icon at bounding box center [428, 70] width 6 height 6
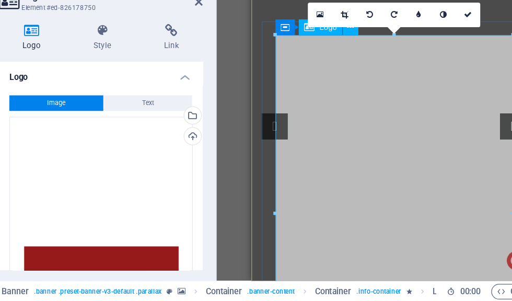
scroll to position [9, 0]
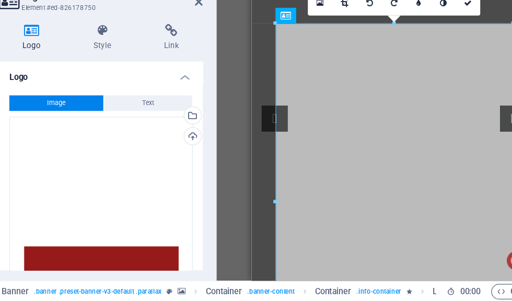
click at [457, 205] on div "Loading" at bounding box center [465, 206] width 16 height 16
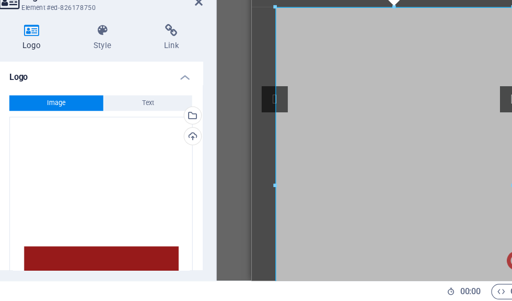
scroll to position [22, 0]
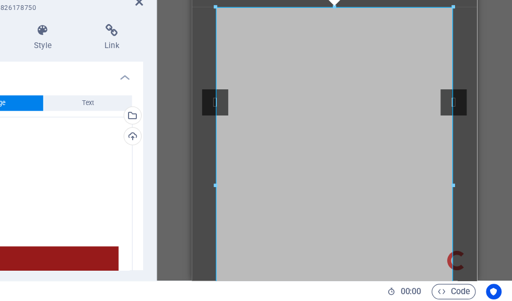
click at [463, 208] on div at bounding box center [465, 207] width 4 height 287
click at [463, 212] on div at bounding box center [465, 207] width 4 height 287
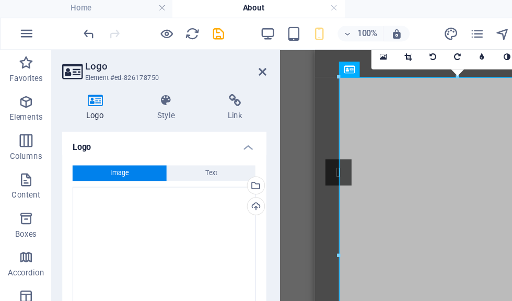
click at [128, 85] on icon at bounding box center [134, 82] width 53 height 10
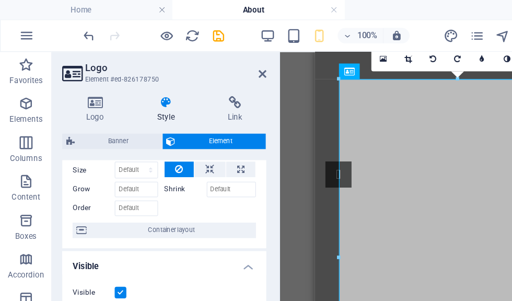
scroll to position [14, 0]
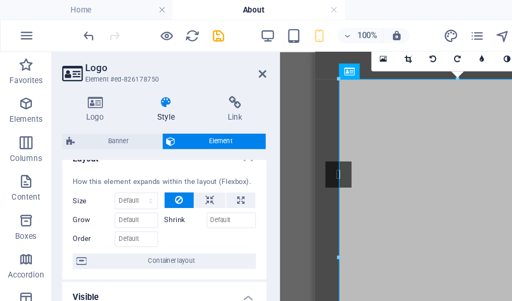
click at [172, 156] on icon at bounding box center [169, 161] width 7 height 13
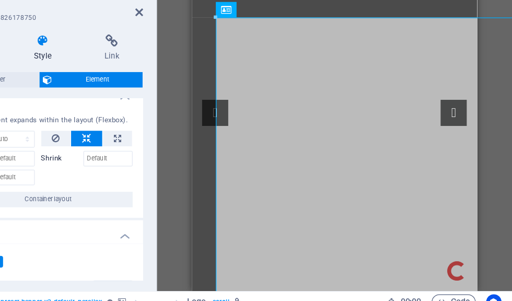
click at [157, 155] on button at bounding box center [169, 161] width 25 height 13
click at [141, 155] on icon at bounding box center [144, 161] width 6 height 13
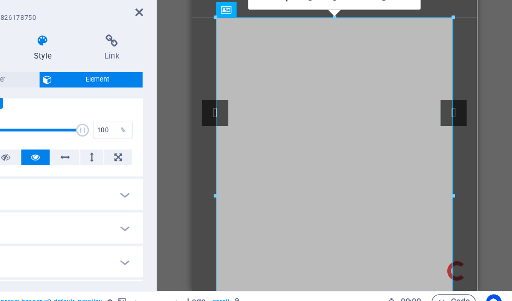
scroll to position [123, 0]
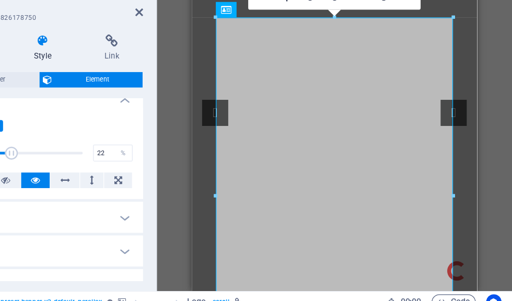
type input "21"
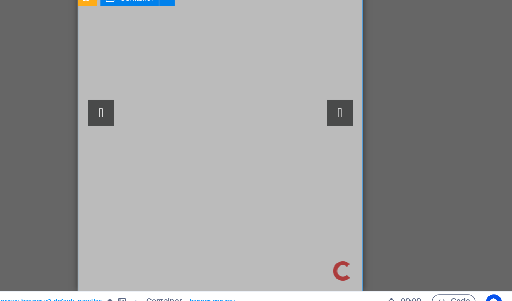
click at [374, 165] on div "Drag here to replace the existing content. Press “Ctrl” if you want to create a…" at bounding box center [277, 163] width 470 height 242
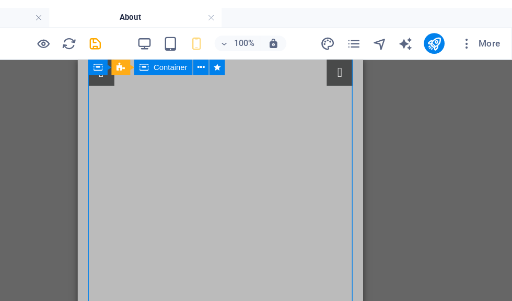
scroll to position [109, 0]
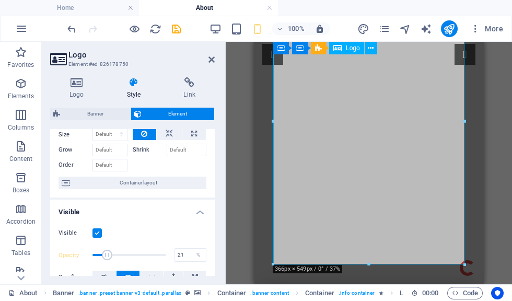
scroll to position [0, 0]
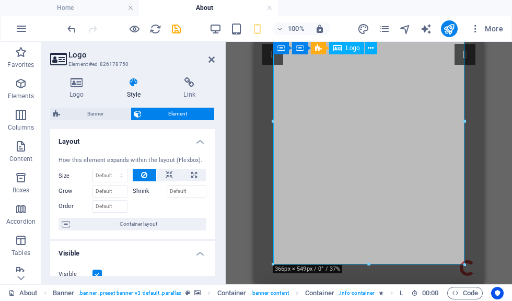
click at [198, 220] on span "Container layout" at bounding box center [138, 224] width 130 height 13
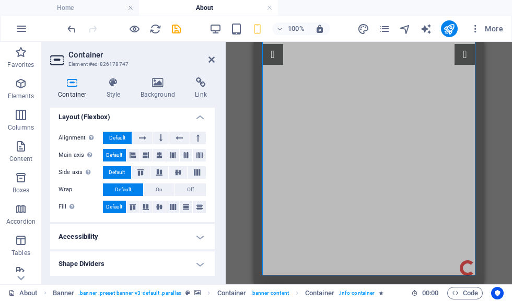
scroll to position [30, 0]
click at [409, 30] on icon "navigator" at bounding box center [405, 29] width 12 height 12
select select "15901082-en"
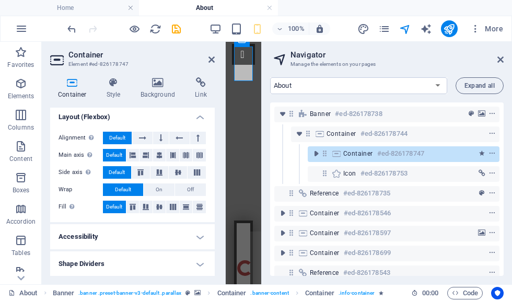
click at [206, 64] on header "Container Element #ed-826178747" at bounding box center [132, 55] width 164 height 27
click at [211, 57] on icon at bounding box center [211, 59] width 6 height 8
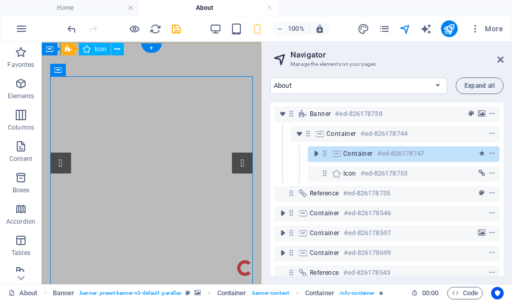
scroll to position [0, 0]
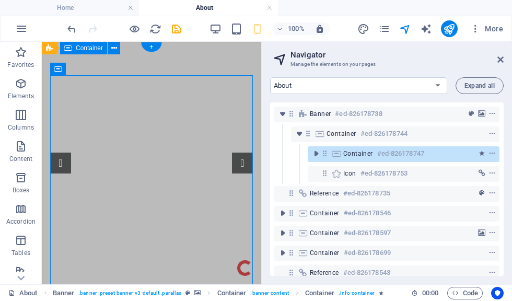
click at [486, 128] on div at bounding box center [472, 133] width 49 height 13
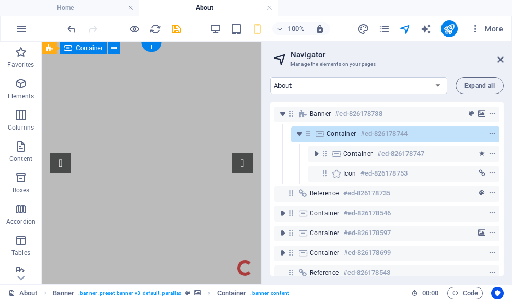
click at [442, 156] on div "Container #ed-826178747" at bounding box center [395, 153] width 104 height 13
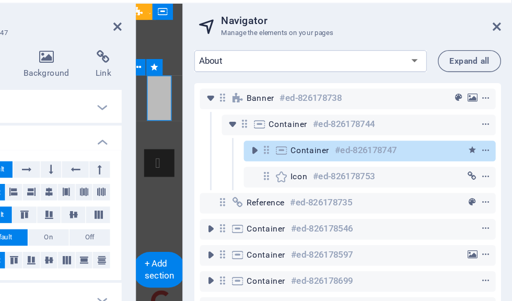
scroll to position [58, 0]
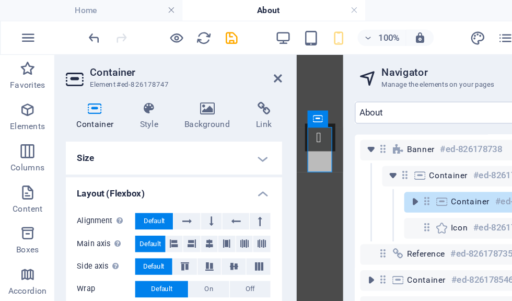
click at [212, 64] on link at bounding box center [211, 59] width 6 height 9
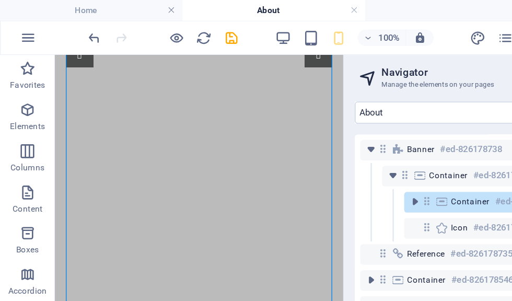
scroll to position [113, 0]
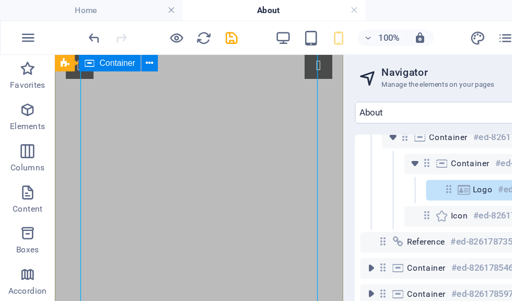
scroll to position [29, 0]
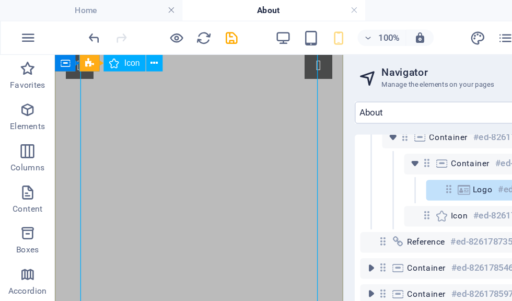
click at [361, 166] on h6 "#ed-826178753" at bounding box center [383, 164] width 47 height 13
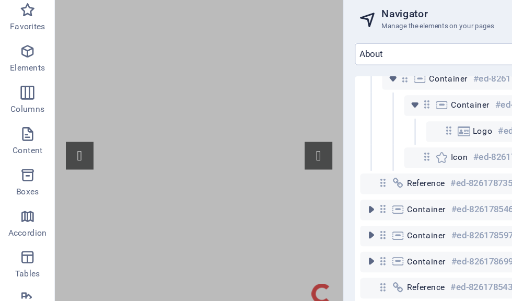
scroll to position [0, 0]
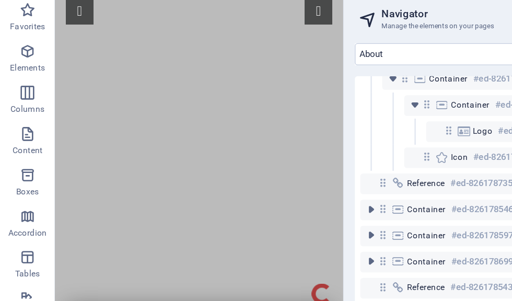
click at [284, 198] on icon "toggle-expand" at bounding box center [282, 203] width 10 height 10
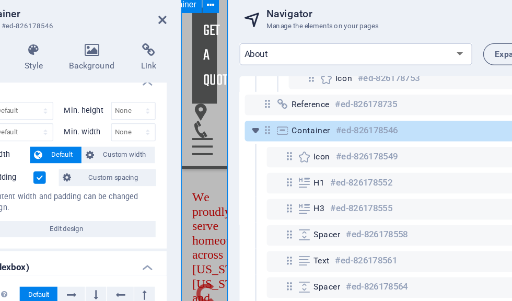
scroll to position [12, 0]
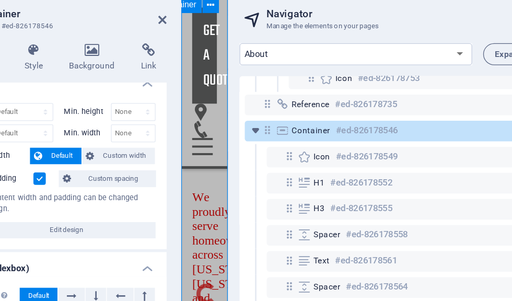
click at [208, 55] on link at bounding box center [211, 59] width 6 height 9
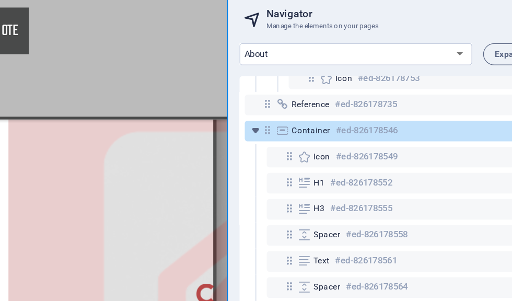
scroll to position [699, 0]
click at [326, 177] on div "H1 #ed-826178552" at bounding box center [386, 183] width 121 height 13
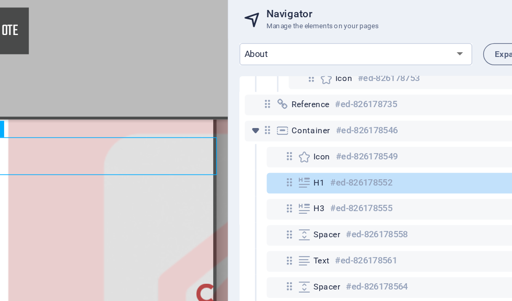
scroll to position [367, 0]
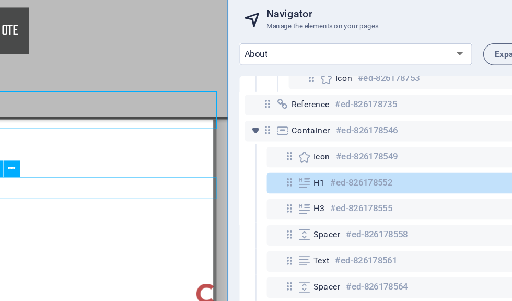
click at [351, 217] on h6 "#ed-826178558" at bounding box center [374, 223] width 47 height 13
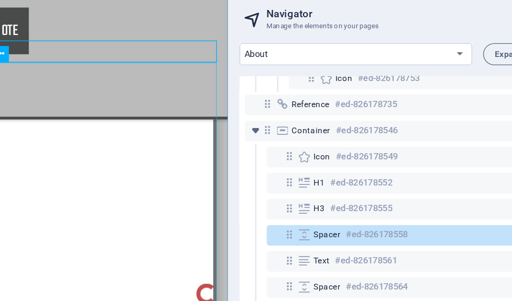
scroll to position [524, 0]
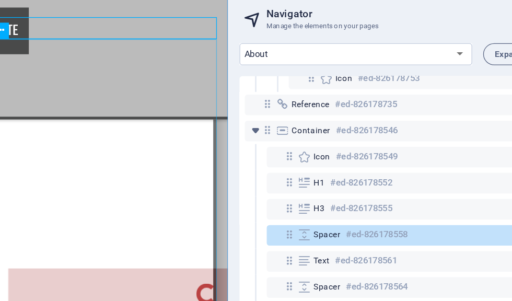
click at [326, 237] on div "Text #ed-826178561" at bounding box center [386, 243] width 121 height 13
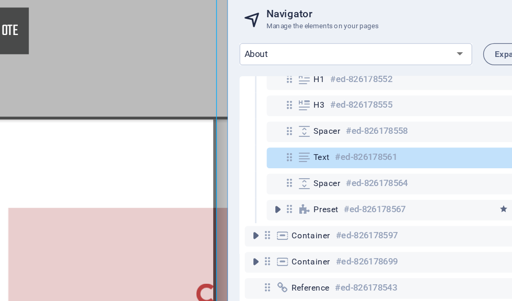
scroll to position [168, 0]
click at [349, 197] on h6 "#ed-826178567" at bounding box center [372, 203] width 47 height 13
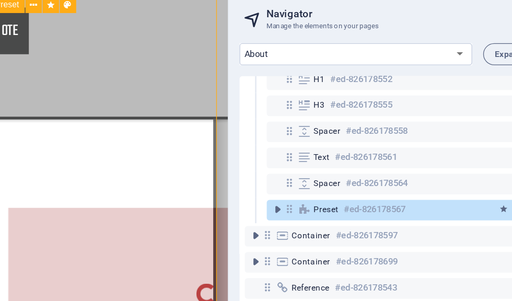
scroll to position [1010, 0]
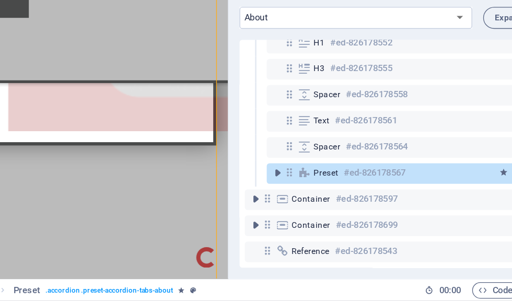
click at [277, 218] on icon "toggle-expand" at bounding box center [282, 223] width 10 height 10
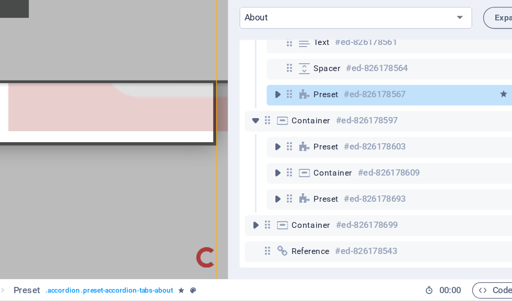
scroll to position [228, 0]
click at [277, 238] on icon "toggle-expand" at bounding box center [282, 243] width 10 height 10
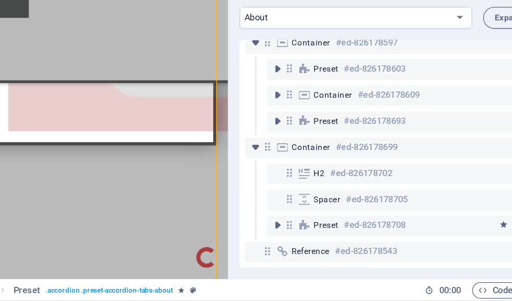
scroll to position [287, 0]
click at [339, 197] on h6 "#ed-826178702" at bounding box center [362, 203] width 47 height 13
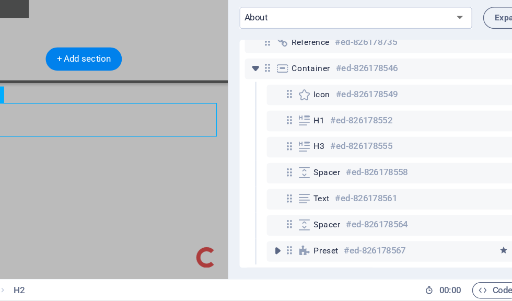
scroll to position [109, 0]
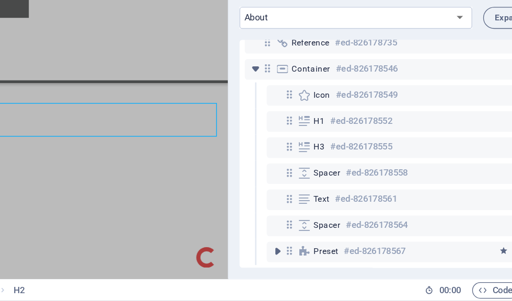
click at [343, 217] on h6 "#ed-826178561" at bounding box center [366, 223] width 47 height 13
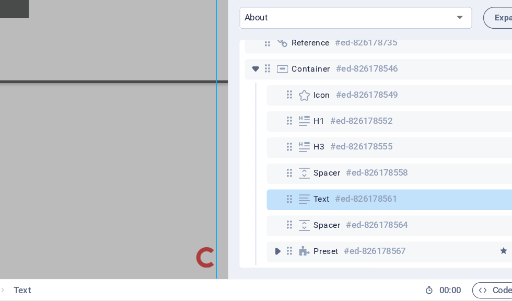
scroll to position [570, 0]
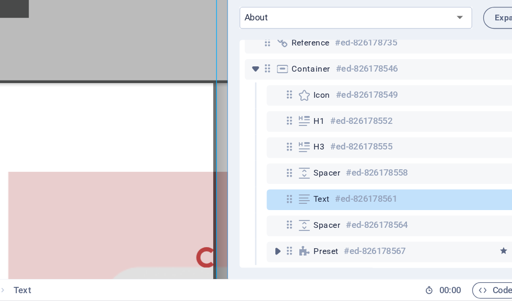
click at [339, 178] on h6 "#ed-826178555" at bounding box center [362, 184] width 47 height 13
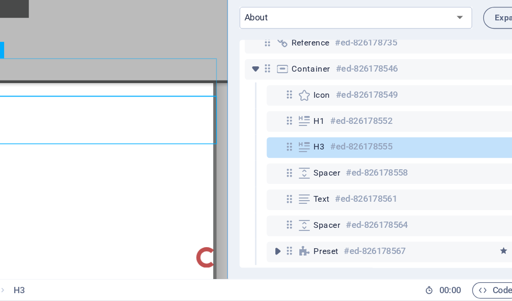
click at [339, 158] on h6 "#ed-826178552" at bounding box center [362, 164] width 47 height 13
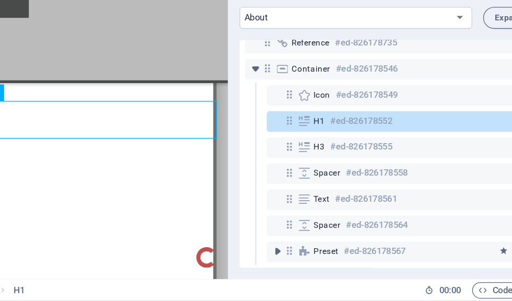
click at [339, 158] on h6 "#ed-826178552" at bounding box center [362, 164] width 47 height 13
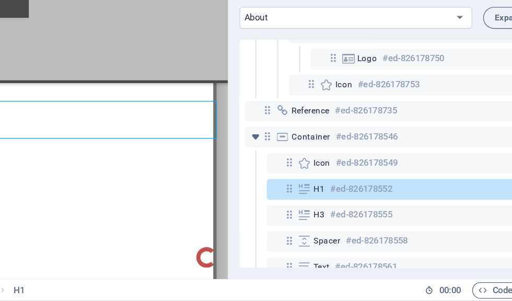
scroll to position [56, 0]
click at [343, 150] on h6 "#ed-826178735" at bounding box center [366, 156] width 47 height 13
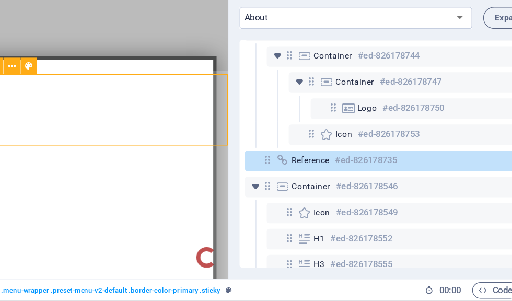
scroll to position [18, 0]
click at [360, 169] on h6 "#ed-826178753" at bounding box center [383, 175] width 47 height 13
select select "xMidYMid"
select select "px"
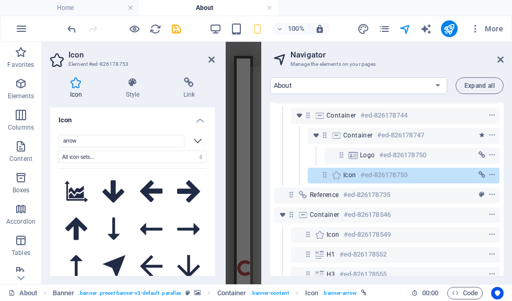
click at [214, 61] on icon at bounding box center [211, 59] width 6 height 8
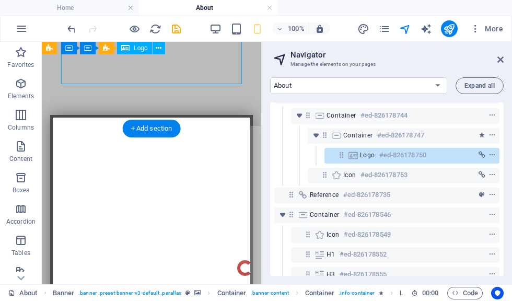
click at [276, 29] on icon "button" at bounding box center [279, 29] width 7 height 7
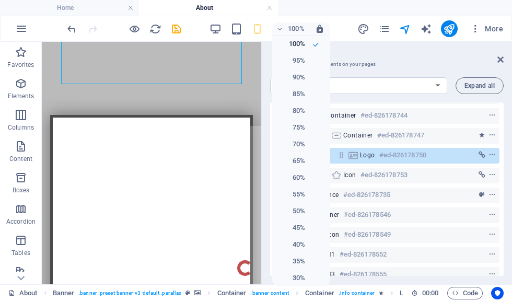
click at [302, 129] on h6 "75%" at bounding box center [291, 127] width 27 height 13
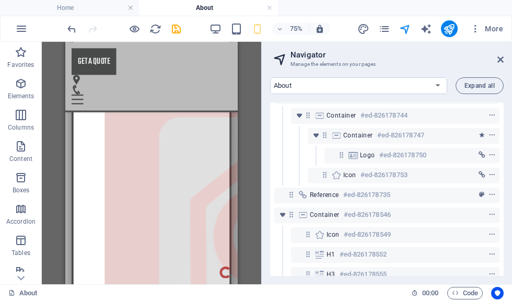
scroll to position [735, 0]
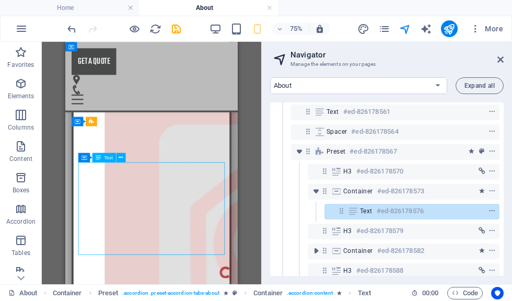
scroll to position [243, 0]
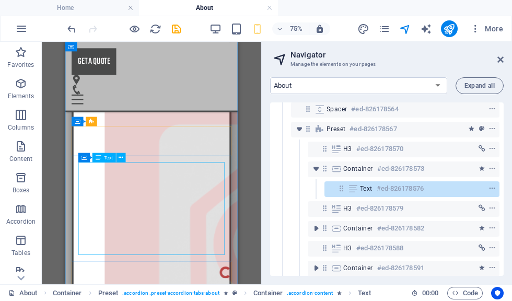
click at [115, 155] on div "Text" at bounding box center [103, 156] width 23 height 9
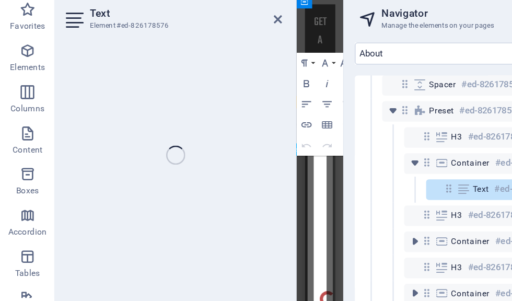
scroll to position [1794, 0]
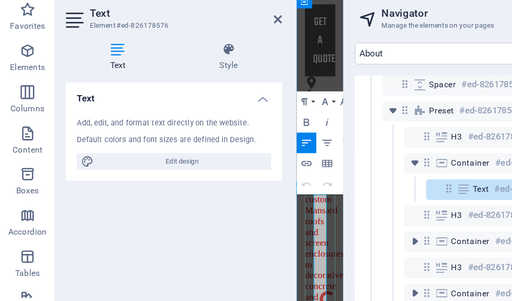
click at [79, 161] on span "Edit design" at bounding box center [138, 167] width 129 height 13
select select "px"
select select "300"
select select "px"
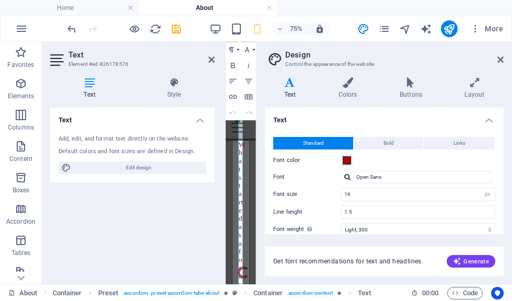
scroll to position [0, 0]
click at [331, 73] on div "Variants Text Colors Buttons Layout Text Standard Bold Links Font color Font Op…" at bounding box center [383, 176] width 255 height 215
click at [346, 80] on icon at bounding box center [347, 82] width 57 height 10
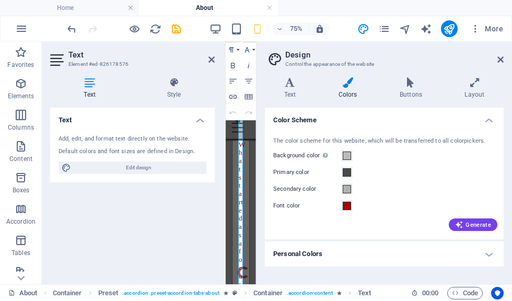
click at [498, 56] on icon at bounding box center [500, 59] width 6 height 8
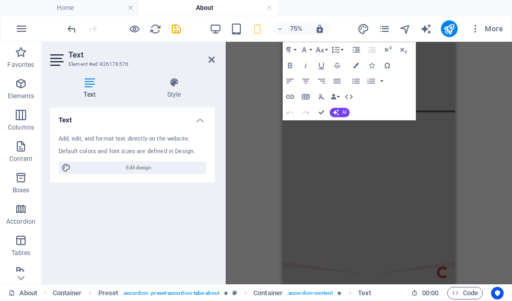
scroll to position [834, 0]
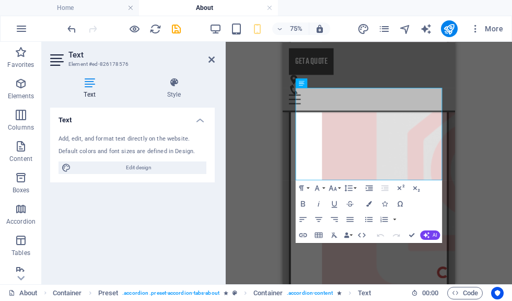
click at [166, 88] on h4 "Style" at bounding box center [173, 88] width 81 height 22
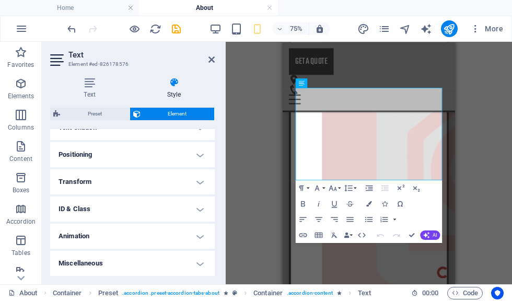
scroll to position [301, 0]
click at [78, 116] on span "Preset" at bounding box center [94, 114] width 63 height 13
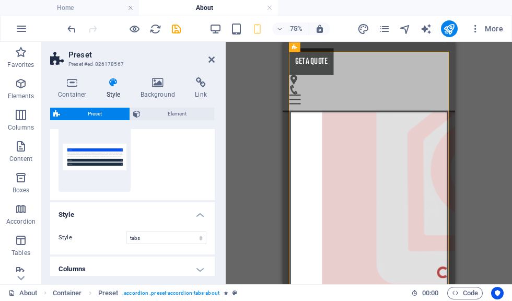
scroll to position [34, 0]
click at [489, 129] on div "Drag here to replace the existing content. Press “Ctrl” if you want to create a…" at bounding box center [369, 163] width 286 height 242
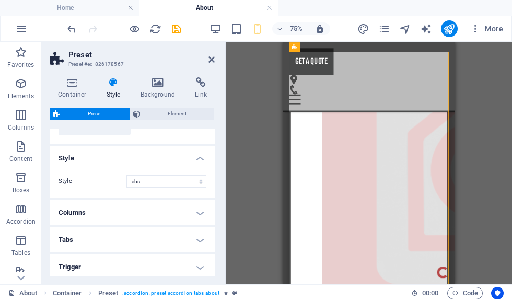
scroll to position [77, 0]
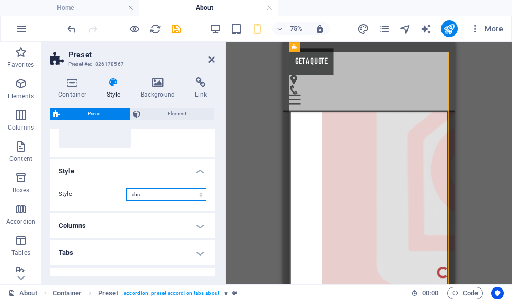
click at [146, 188] on select "normal columns tabs" at bounding box center [166, 194] width 80 height 13
select select "columns"
click at [135, 196] on select "normal columns tabs" at bounding box center [166, 194] width 80 height 13
click at [100, 168] on h4 "Style" at bounding box center [132, 168] width 164 height 19
click at [136, 193] on h4 "Columns" at bounding box center [132, 198] width 164 height 25
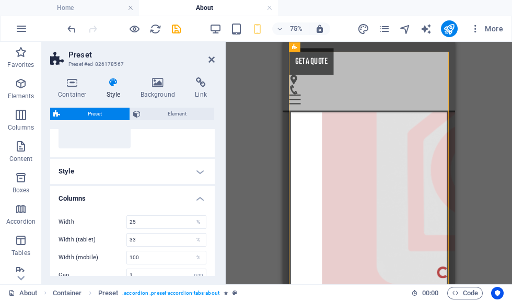
click at [72, 195] on h4 "Columns" at bounding box center [132, 195] width 164 height 19
click at [65, 194] on h4 "Columns" at bounding box center [132, 198] width 164 height 25
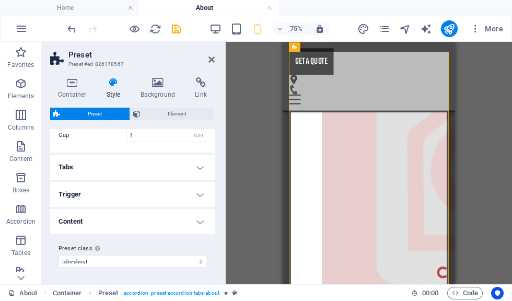
scroll to position [216, 0]
click at [63, 170] on h4 "Tabs" at bounding box center [132, 167] width 164 height 25
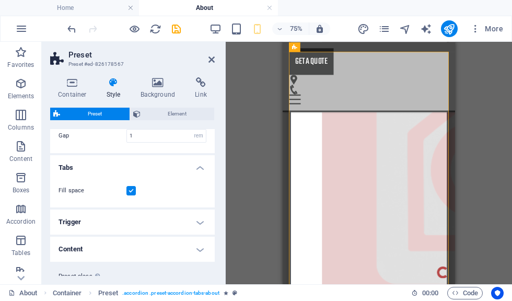
click at [72, 172] on h4 "Tabs" at bounding box center [132, 164] width 164 height 19
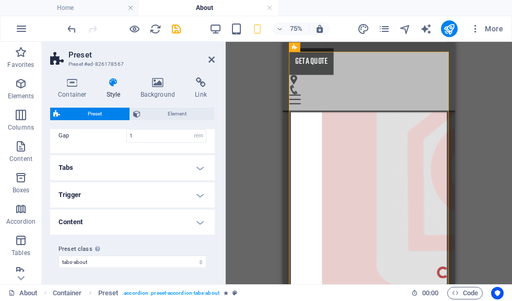
click at [201, 163] on h4 "Tabs" at bounding box center [132, 167] width 164 height 25
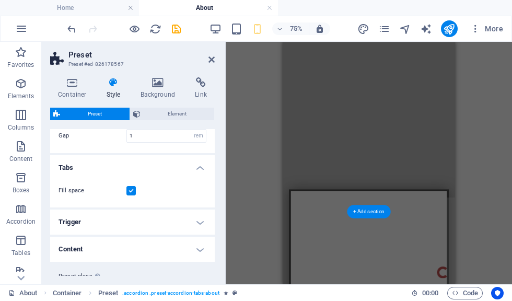
click at [462, 184] on div "Drag here to replace the existing content. Press “Ctrl” if you want to create a…" at bounding box center [369, 163] width 286 height 242
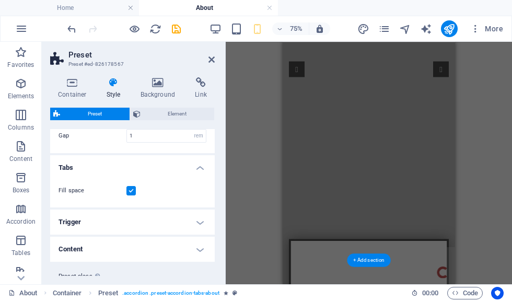
click at [490, 165] on div "Drag here to replace the existing content. Press “Ctrl” if you want to create a…" at bounding box center [369, 163] width 286 height 242
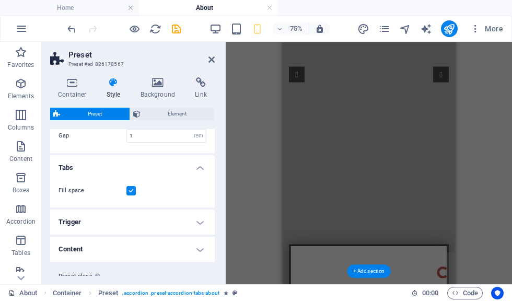
click at [490, 164] on div "Drag here to replace the existing content. Press “Ctrl” if you want to create a…" at bounding box center [369, 163] width 286 height 242
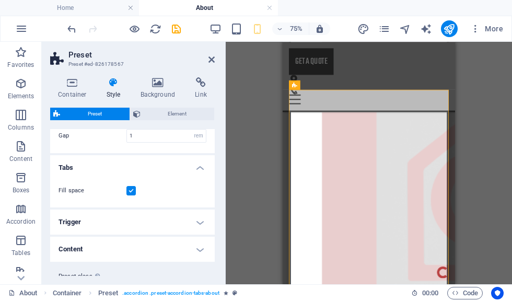
scroll to position [823, 0]
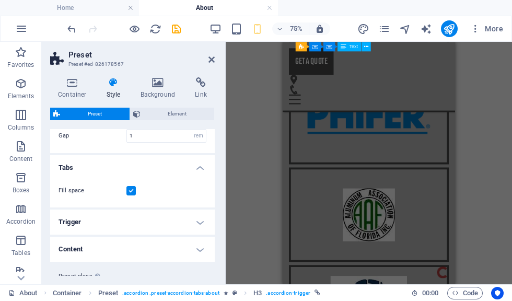
scroll to position [4128, 0]
click at [478, 174] on div "Drag here to replace the existing content. Press “Ctrl” if you want to create a…" at bounding box center [369, 163] width 286 height 242
click at [486, 169] on div "Drag here to replace the existing content. Press “Ctrl” if you want to create a…" at bounding box center [369, 163] width 286 height 242
click at [442, 30] on button "publish" at bounding box center [449, 28] width 17 height 17
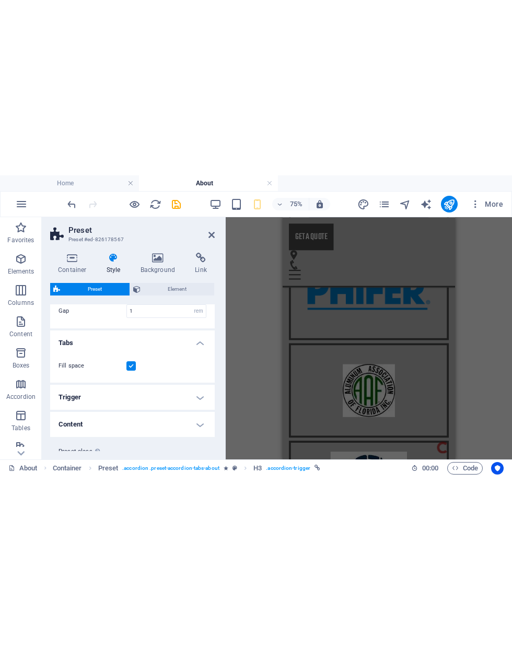
scroll to position [891, 0]
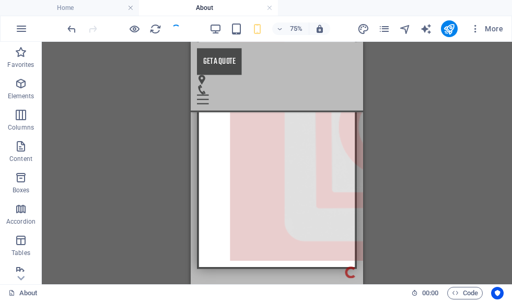
click at [442, 33] on button "publish" at bounding box center [449, 28] width 17 height 17
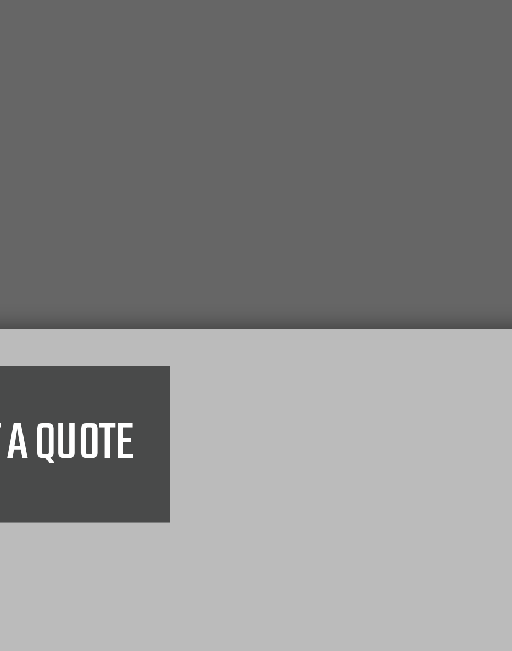
scroll to position [718, 0]
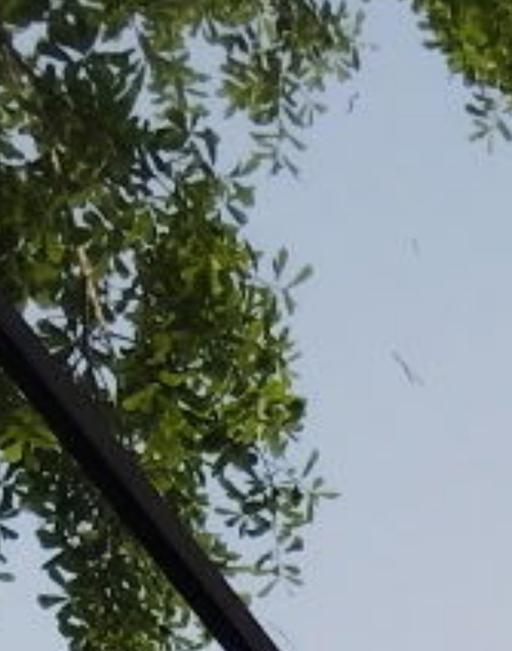
scroll to position [3, 0]
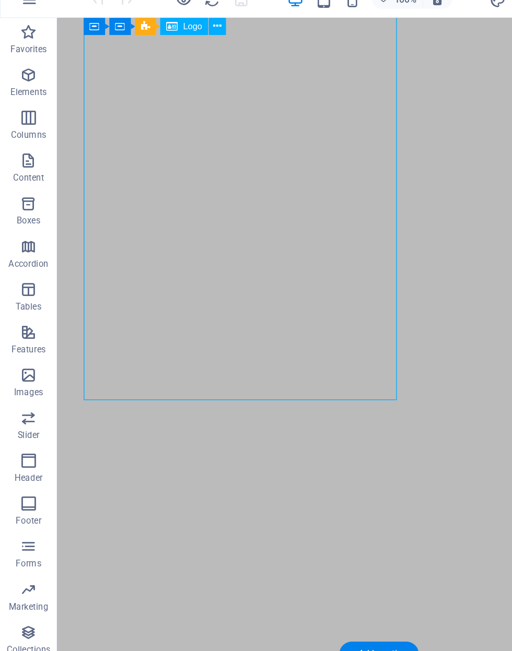
scroll to position [108, 0]
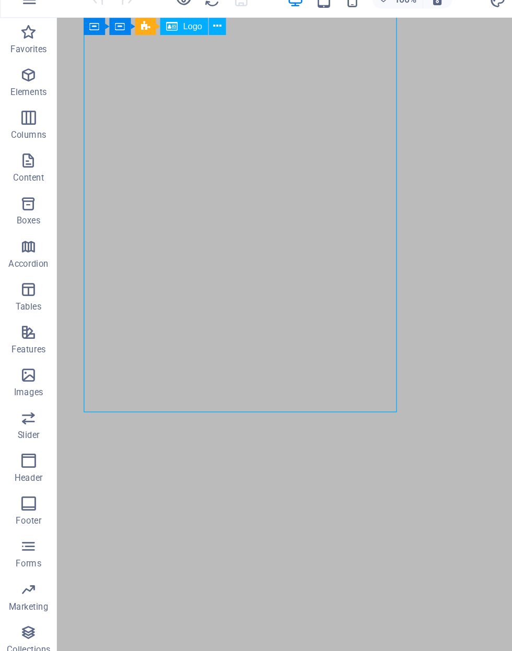
click at [127, 26] on icon at bounding box center [125, 32] width 8 height 13
click at [132, 26] on div "Logo" at bounding box center [134, 32] width 35 height 13
click at [163, 26] on button at bounding box center [158, 32] width 13 height 13
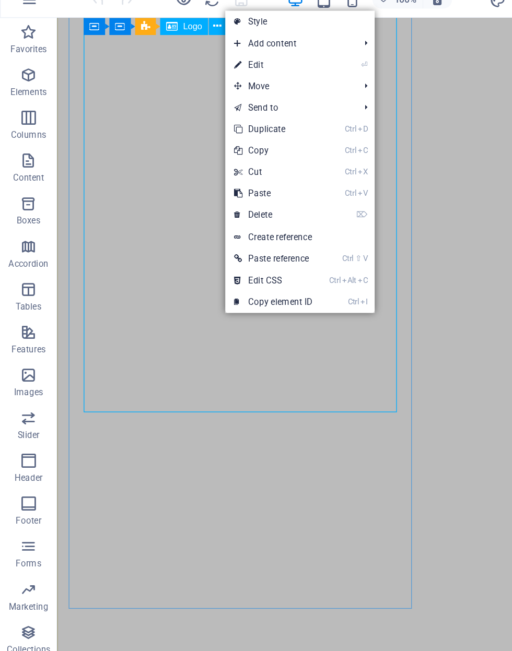
click at [171, 53] on icon at bounding box center [173, 61] width 5 height 16
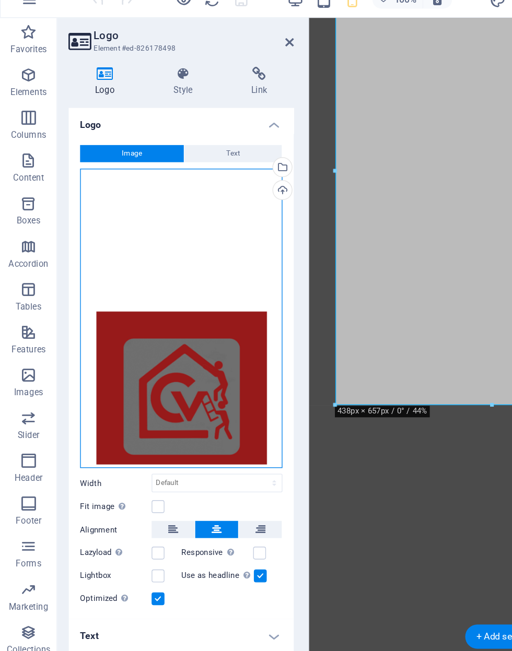
click at [84, 290] on div "Drag files here, click to choose files or select files from Files or our free s…" at bounding box center [132, 245] width 148 height 219
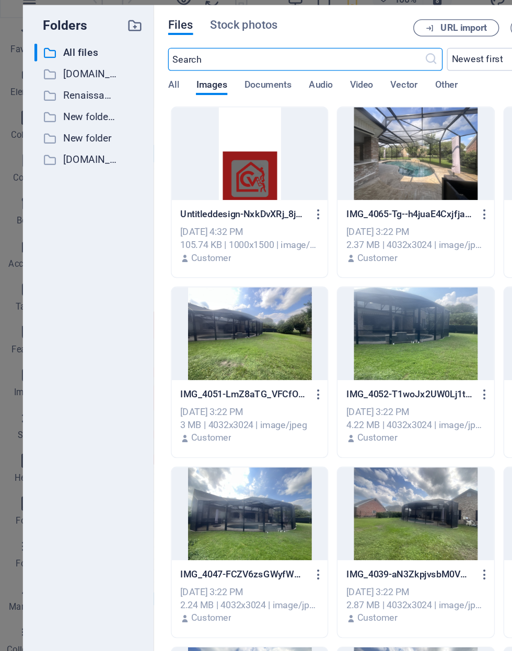
click at [86, 289] on div "​ All files All files ​ [DOMAIN_NAME] [DOMAIN_NAME] ​ Renaissance Renaissance ​…" at bounding box center [64, 335] width 79 height 581
click at [171, 122] on div at bounding box center [182, 125] width 114 height 68
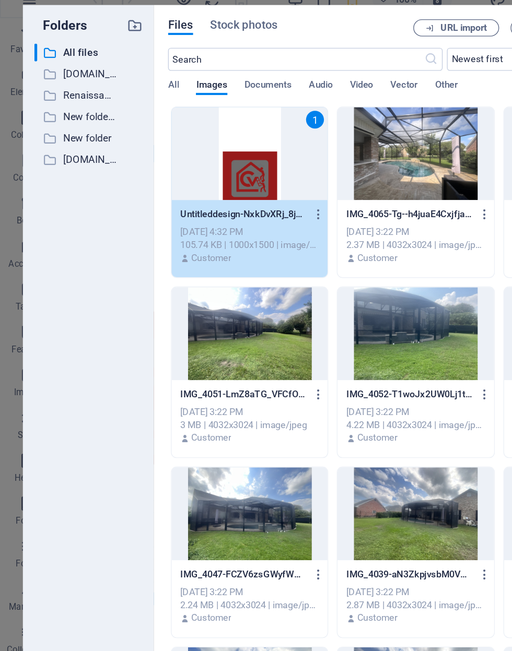
click at [230, 165] on icon "button" at bounding box center [233, 169] width 10 height 9
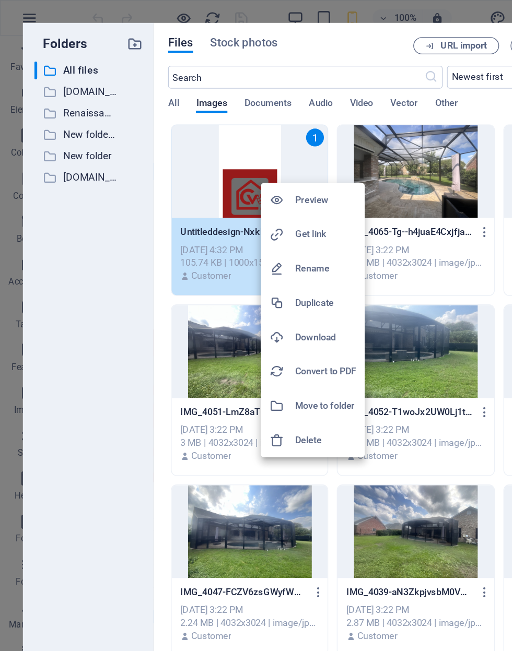
click at [367, 104] on div at bounding box center [256, 325] width 512 height 651
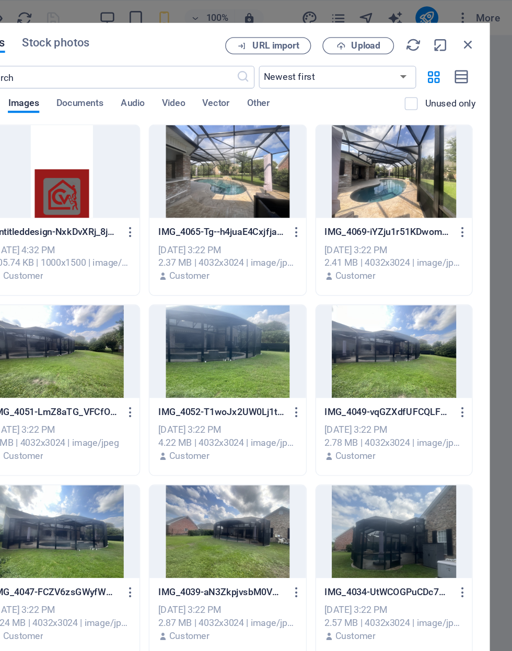
click at [378, 36] on span "Upload" at bounding box center [399, 33] width 43 height 7
click at [394, 32] on span "Upload" at bounding box center [404, 33] width 21 height 6
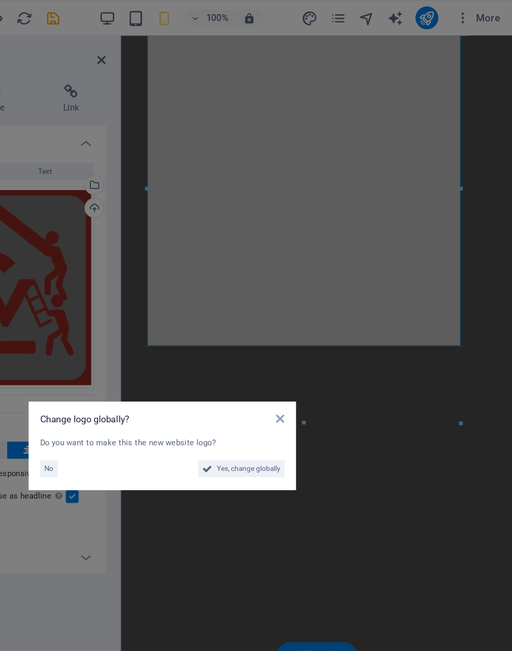
click at [296, 341] on span "Yes, change globally" at bounding box center [319, 342] width 46 height 13
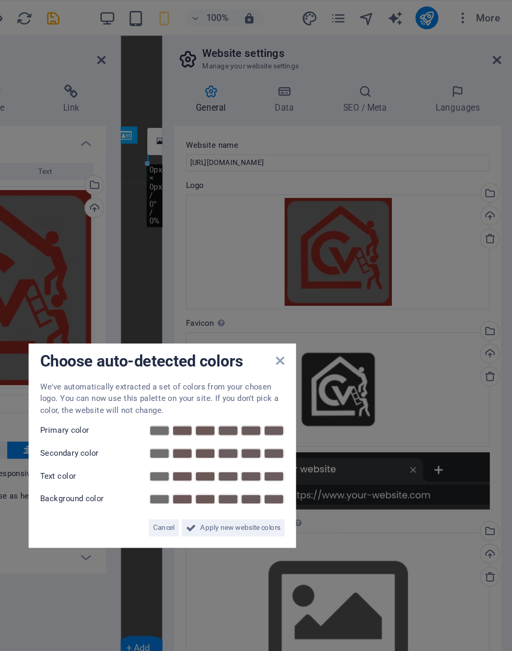
click at [339, 263] on icon at bounding box center [342, 263] width 6 height 8
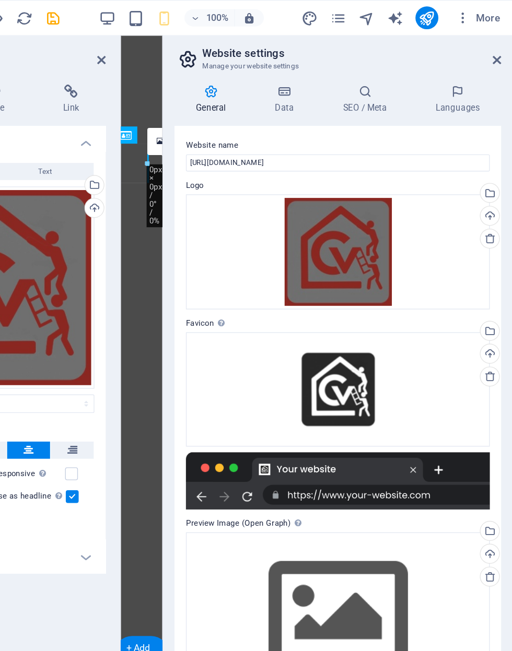
click at [170, 14] on icon "save" at bounding box center [176, 13] width 12 height 12
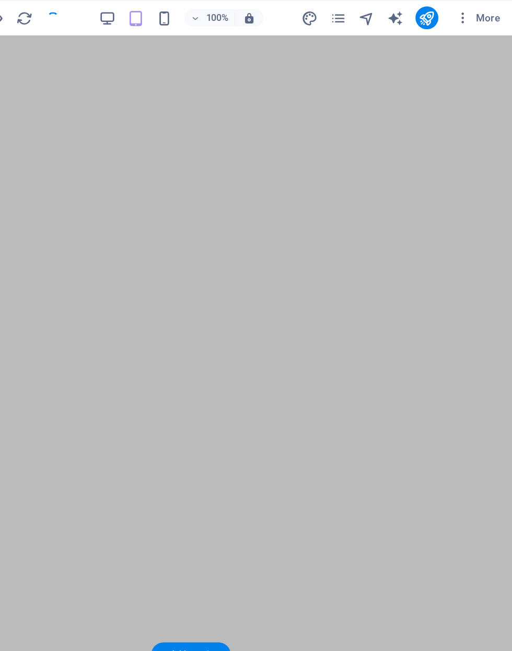
click at [65, 11] on div at bounding box center [123, 13] width 117 height 17
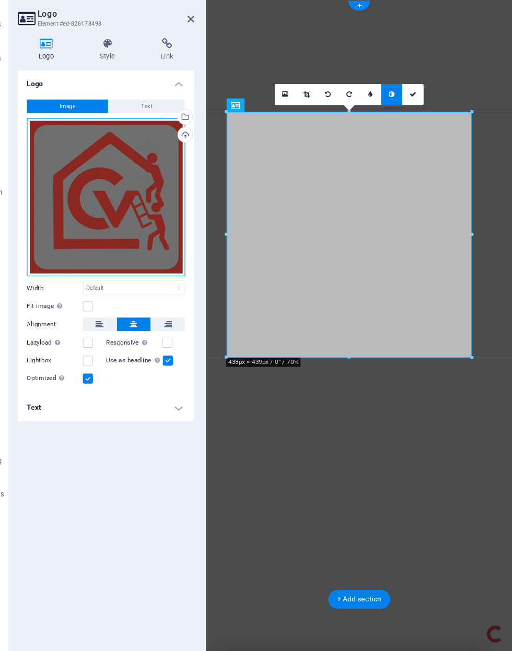
click at [63, 230] on div "Drag files here, click to choose files or select files from Files or our free s…" at bounding box center [132, 210] width 148 height 148
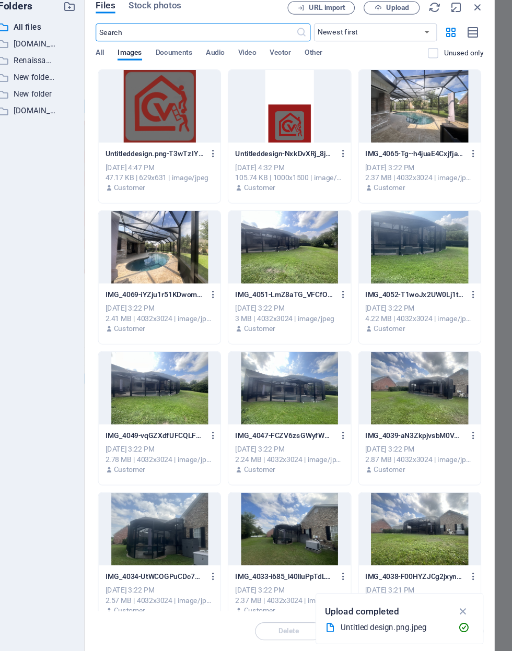
click at [473, 27] on icon "button" at bounding box center [478, 32] width 11 height 11
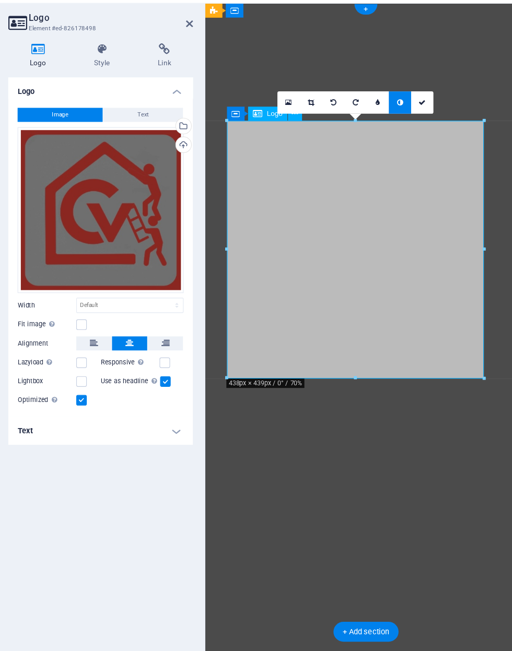
click at [108, 62] on icon at bounding box center [134, 67] width 53 height 10
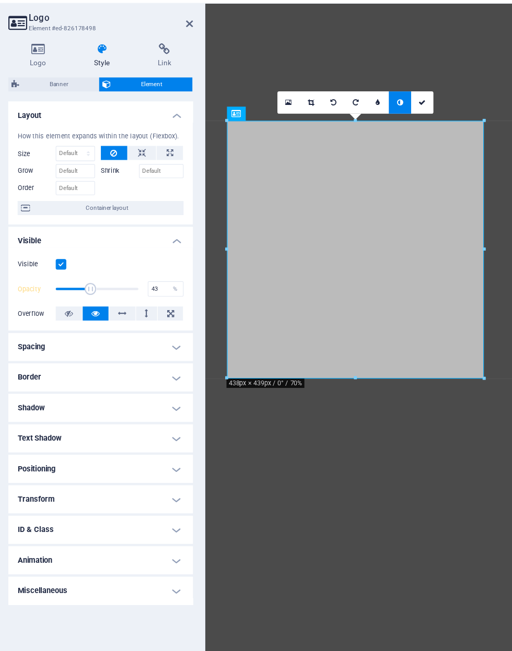
type input "40"
click at [377, 111] on icon at bounding box center [379, 114] width 4 height 6
click at [361, 104] on link at bounding box center [371, 114] width 20 height 20
click at [396, 111] on icon at bounding box center [398, 114] width 5 height 6
click at [50, 62] on icon at bounding box center [76, 67] width 53 height 10
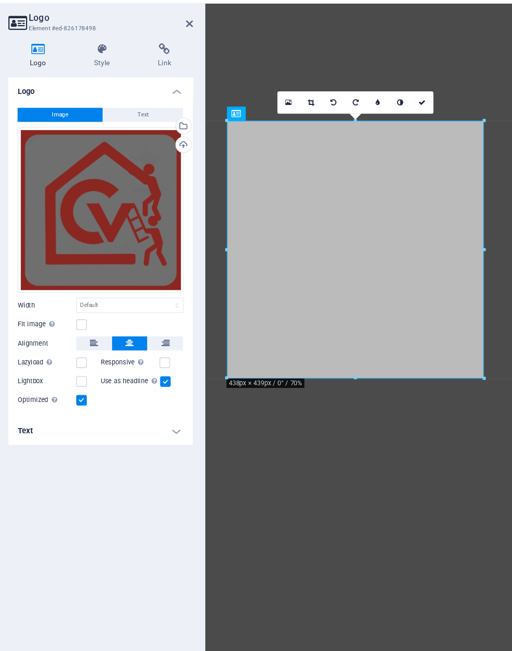
click at [108, 62] on icon at bounding box center [134, 67] width 53 height 10
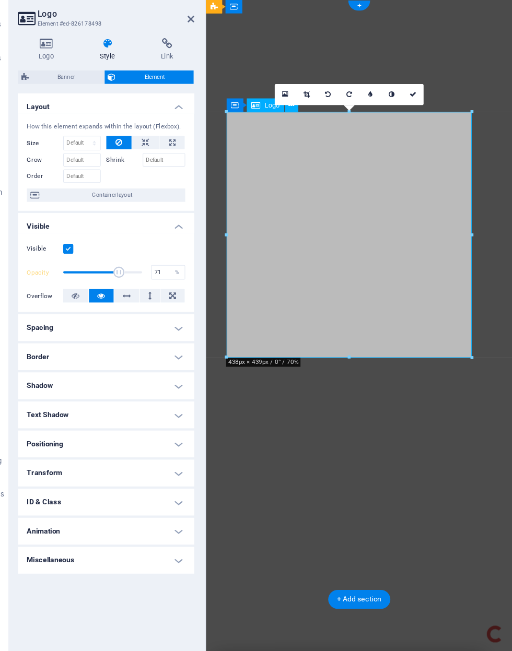
type input "70"
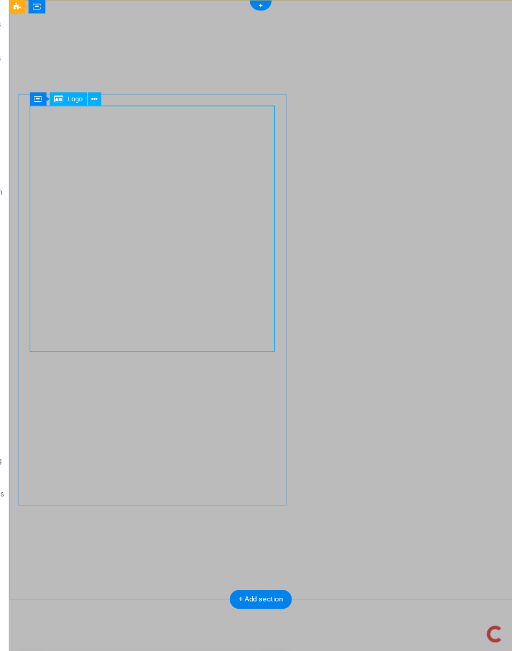
click at [119, 113] on icon at bounding box center [122, 118] width 6 height 11
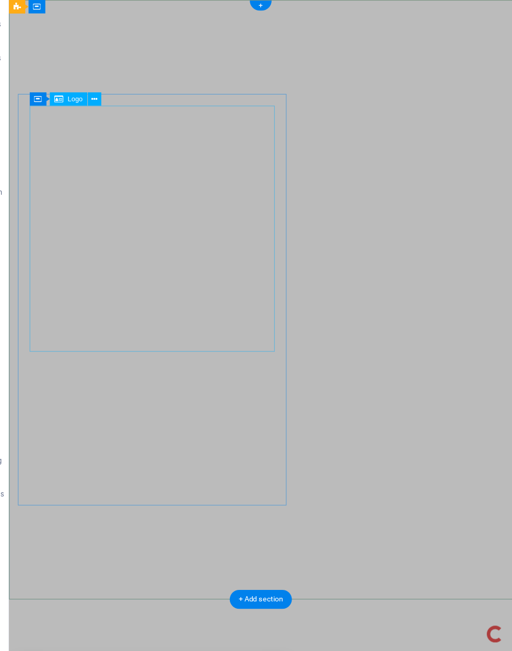
click at [119, 113] on icon at bounding box center [122, 118] width 6 height 11
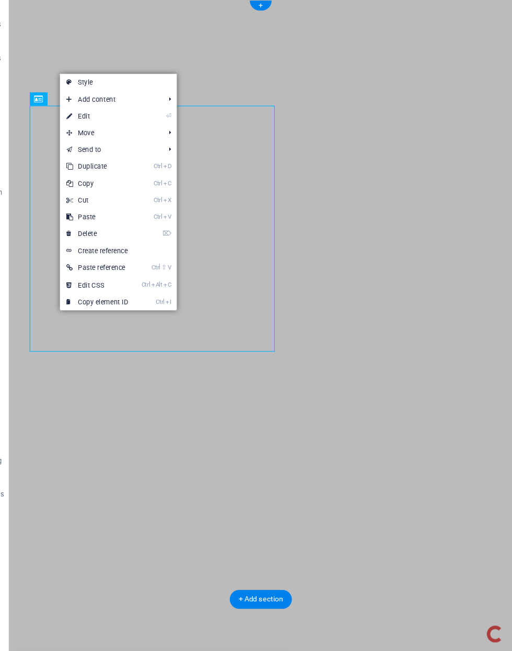
click at [89, 127] on link "⏎ Edit" at bounding box center [124, 135] width 70 height 16
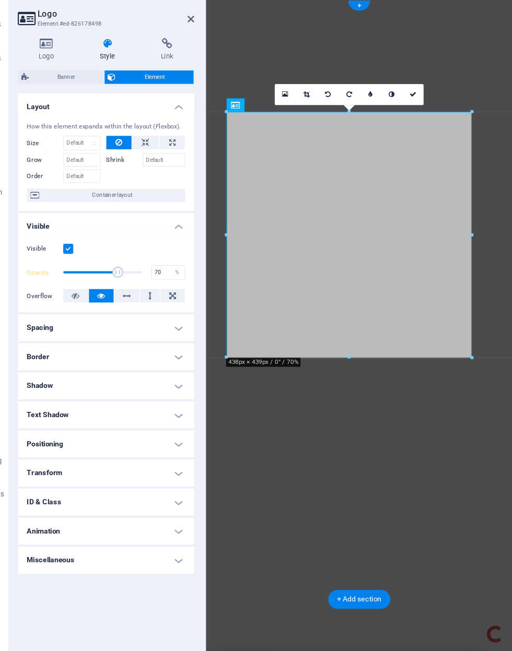
click at [290, 104] on link at bounding box center [300, 114] width 20 height 20
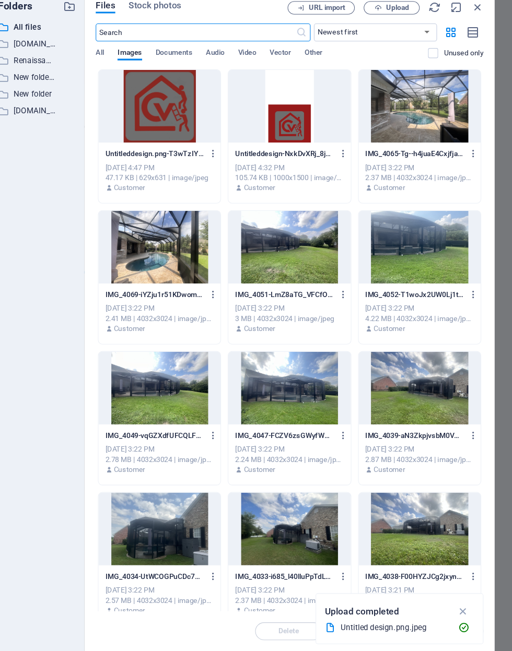
click at [473, 27] on icon "button" at bounding box center [478, 32] width 11 height 11
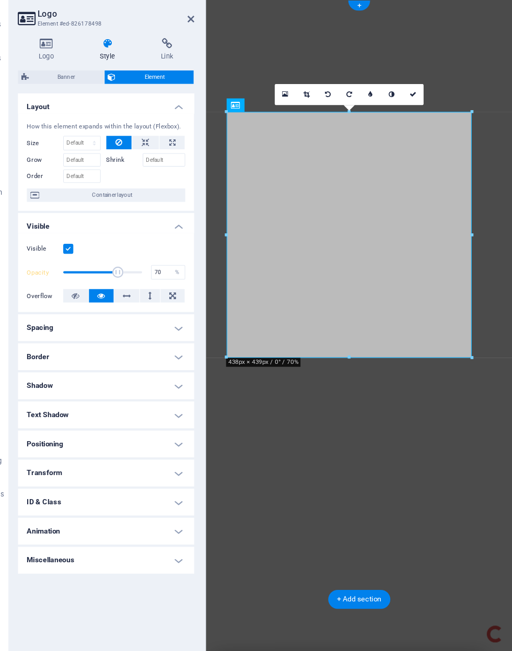
click at [316, 111] on icon at bounding box center [319, 114] width 6 height 6
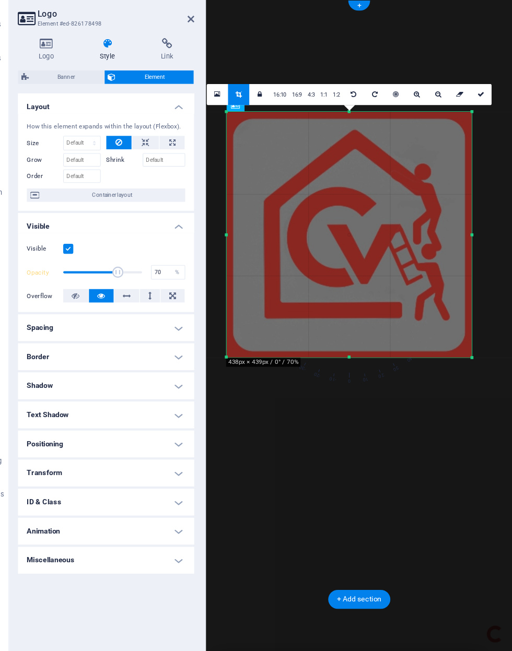
click at [453, 104] on link at bounding box center [463, 114] width 20 height 20
click at [471, 104] on link at bounding box center [481, 114] width 20 height 20
click at [431, 104] on link at bounding box center [441, 114] width 20 height 20
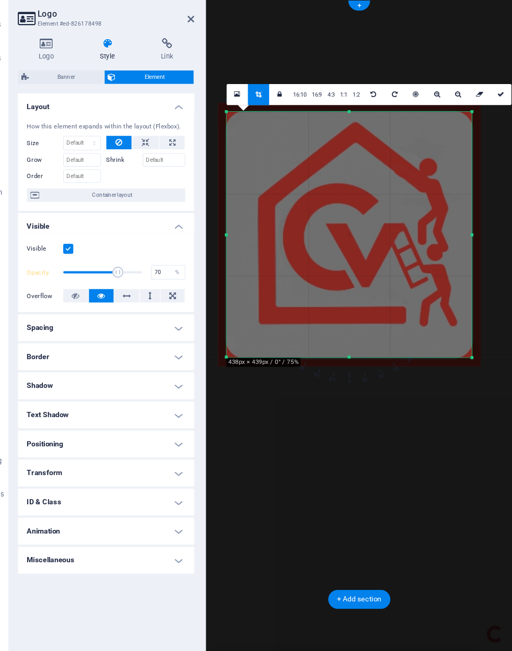
click at [438, 111] on icon at bounding box center [441, 114] width 6 height 6
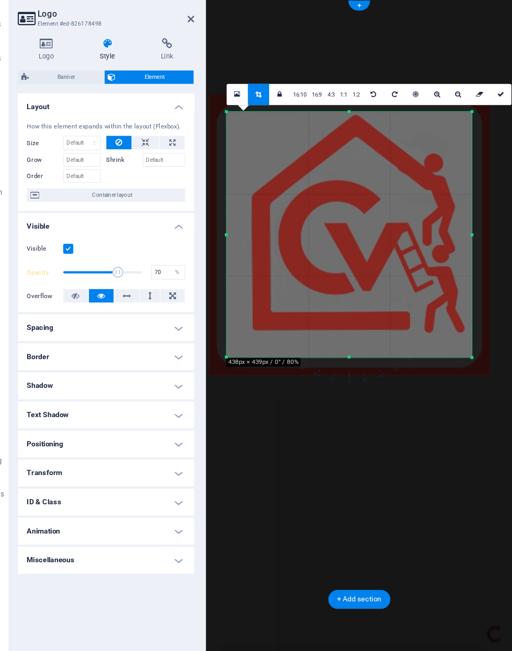
click at [451, 104] on link at bounding box center [461, 114] width 20 height 20
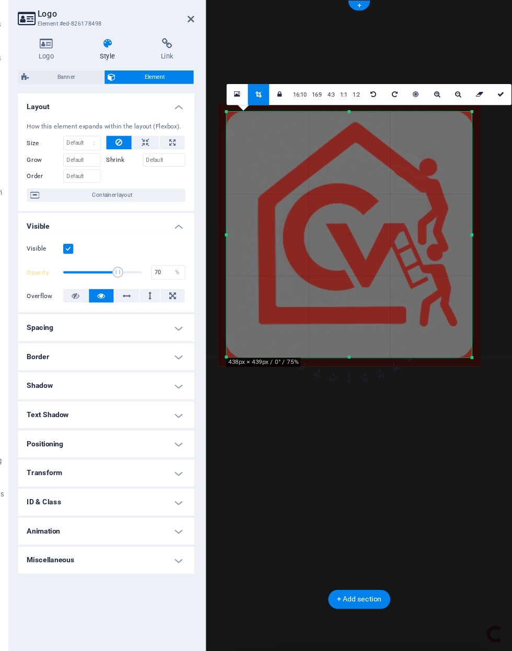
click at [451, 104] on link at bounding box center [461, 114] width 20 height 20
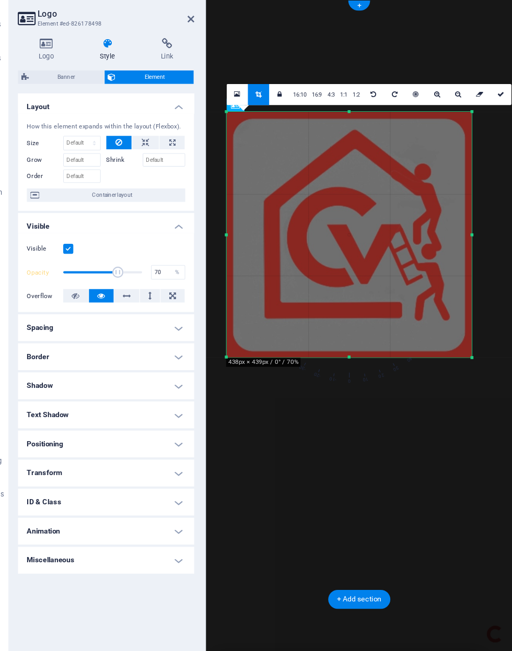
click at [498, 111] on icon at bounding box center [501, 114] width 6 height 6
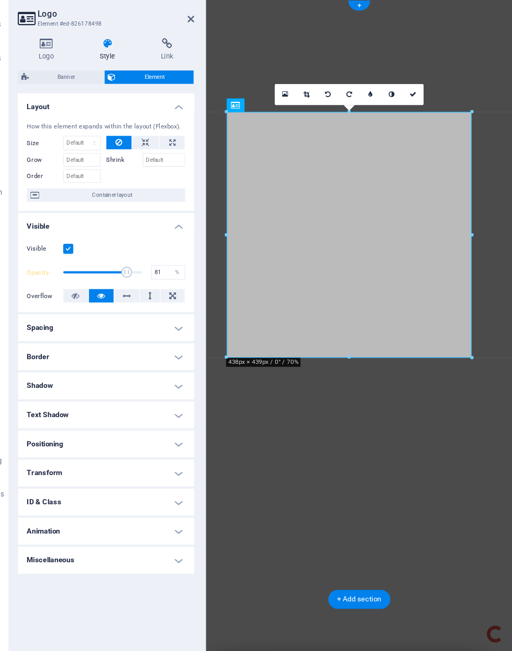
type input "80"
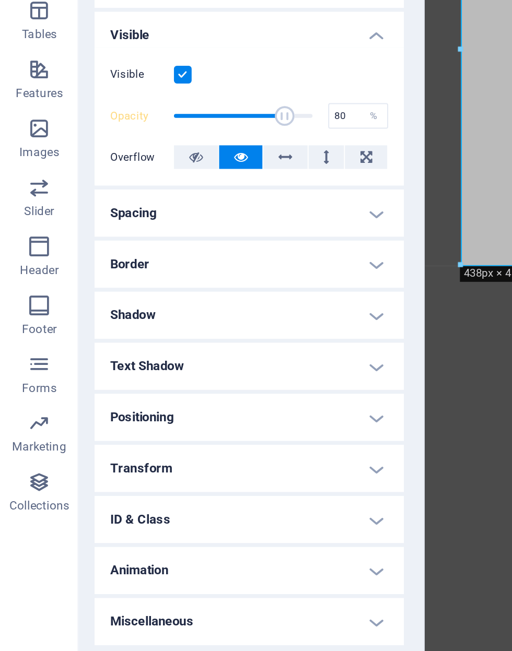
click at [208, 401] on h4 "Text Shadow" at bounding box center [132, 413] width 164 height 25
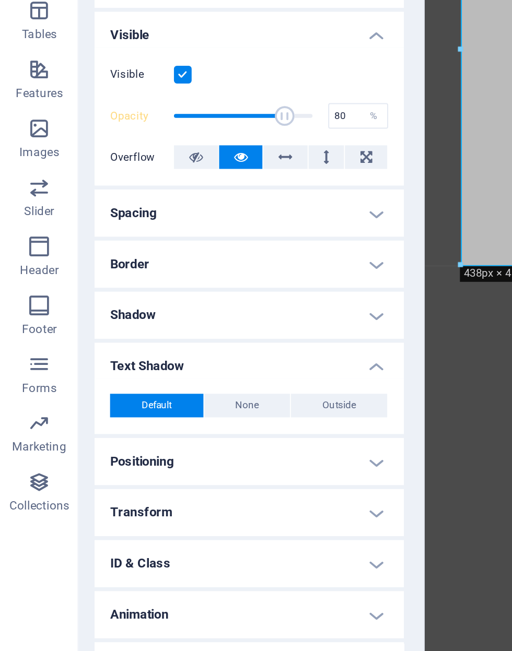
click at [206, 401] on h4 "Text Shadow" at bounding box center [132, 410] width 164 height 19
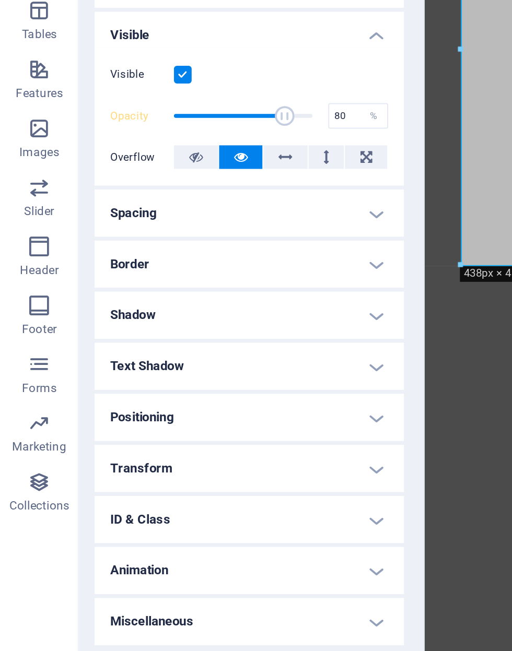
click at [205, 401] on h4 "Text Shadow" at bounding box center [132, 413] width 164 height 25
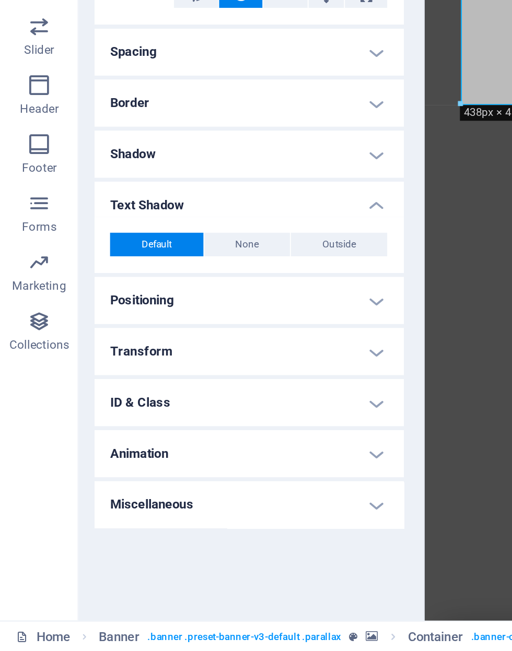
click at [205, 452] on h4 "Positioning" at bounding box center [132, 464] width 164 height 25
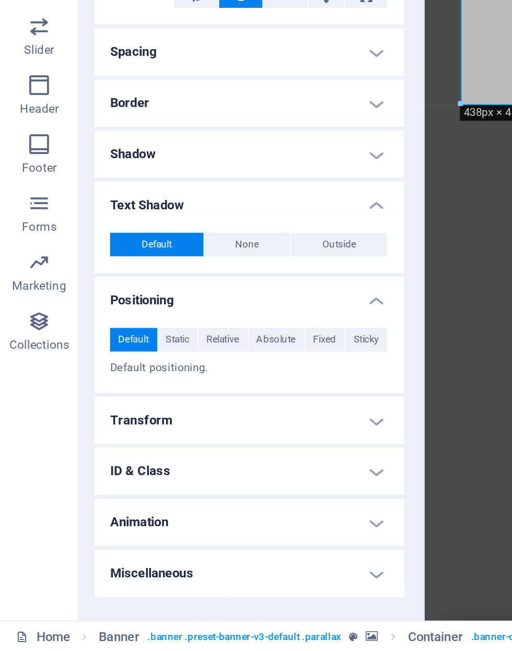
click at [62, 515] on h4 "Transform" at bounding box center [132, 527] width 164 height 25
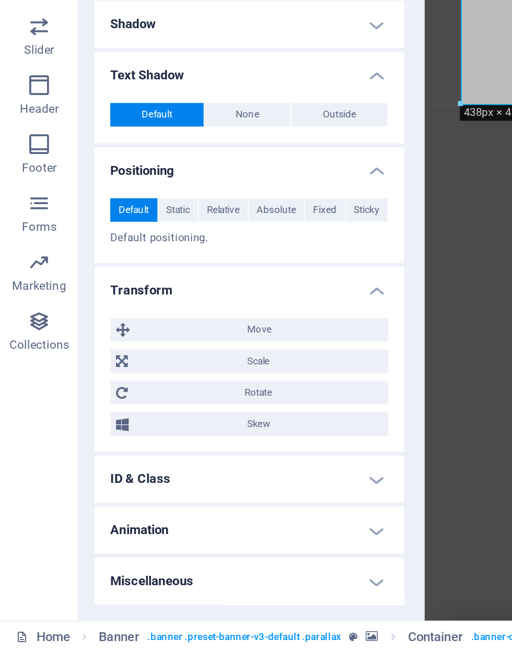
scroll to position [68, 0]
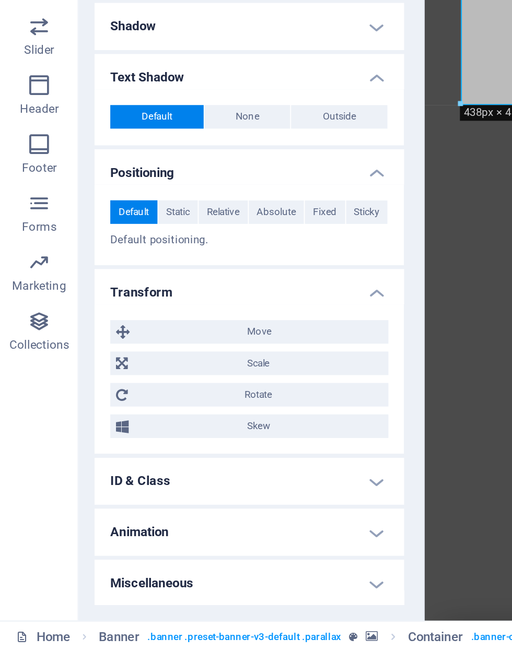
click at [187, 525] on span "Skew" at bounding box center [138, 531] width 132 height 13
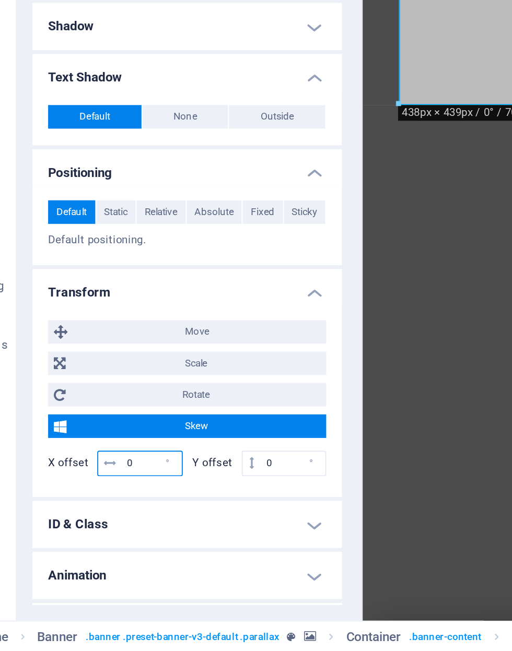
click at [98, 545] on input "0" at bounding box center [114, 551] width 32 height 13
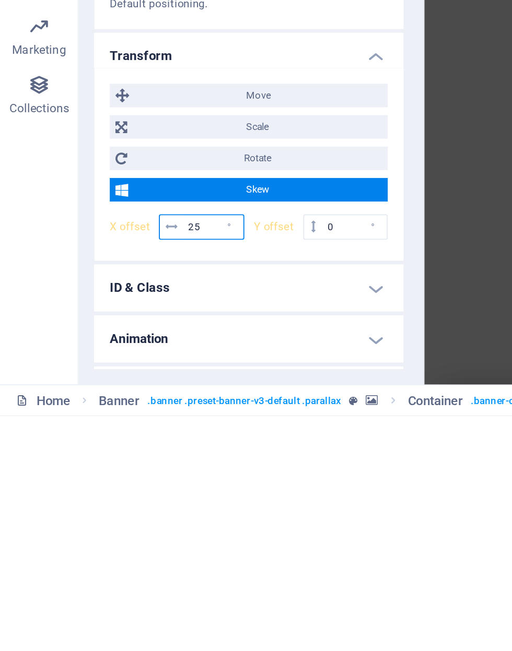
type input "25"
click at [189, 545] on input "0" at bounding box center [189, 551] width 34 height 13
type input "3"
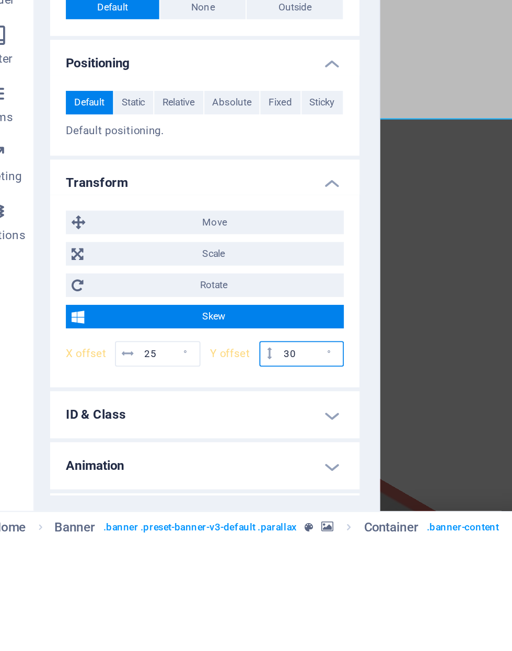
type input "3"
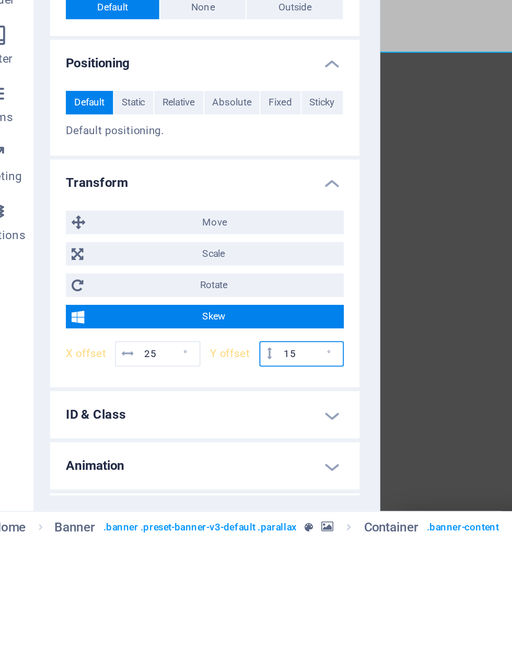
type input "15"
click at [98, 545] on input "25" at bounding box center [114, 551] width 32 height 13
type input "2"
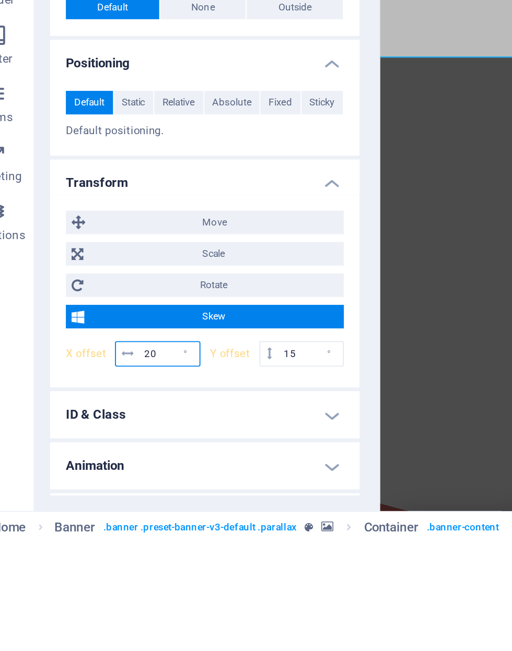
scroll to position [0, 0]
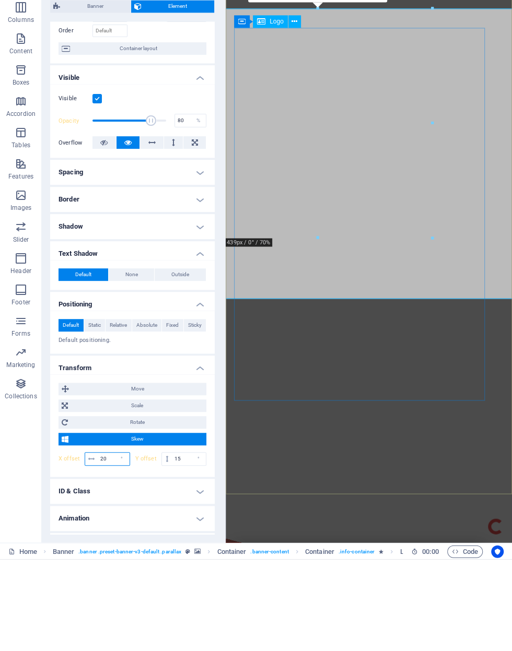
type input "20"
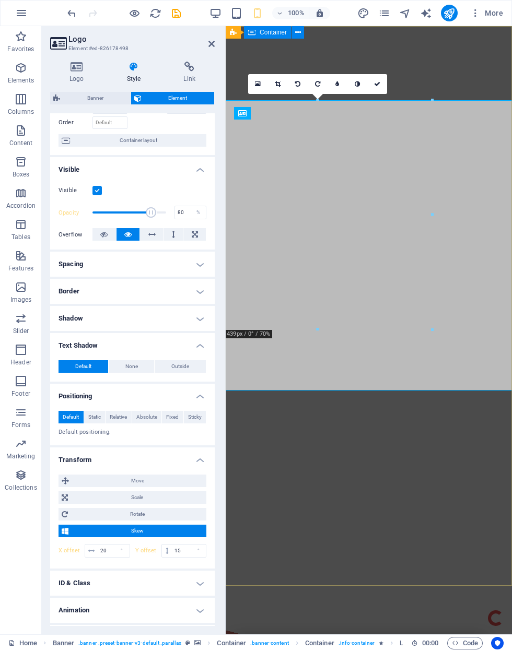
click at [275, 83] on link at bounding box center [278, 84] width 20 height 20
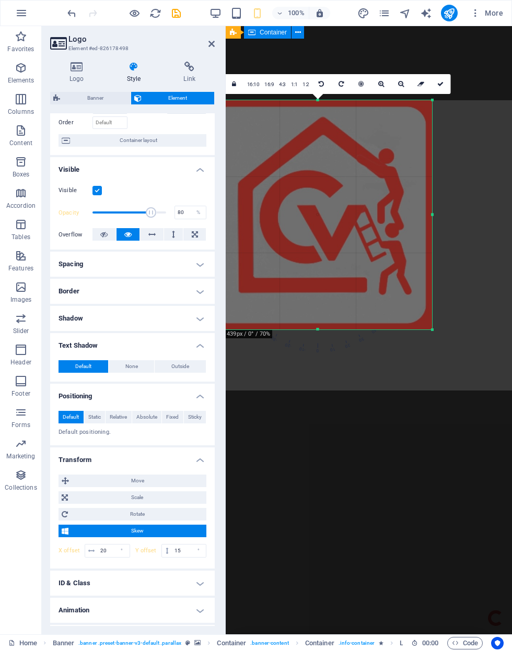
click at [398, 82] on icon at bounding box center [401, 84] width 6 height 6
click at [409, 82] on link at bounding box center [419, 84] width 20 height 20
click at [454, 83] on link at bounding box center [459, 84] width 20 height 20
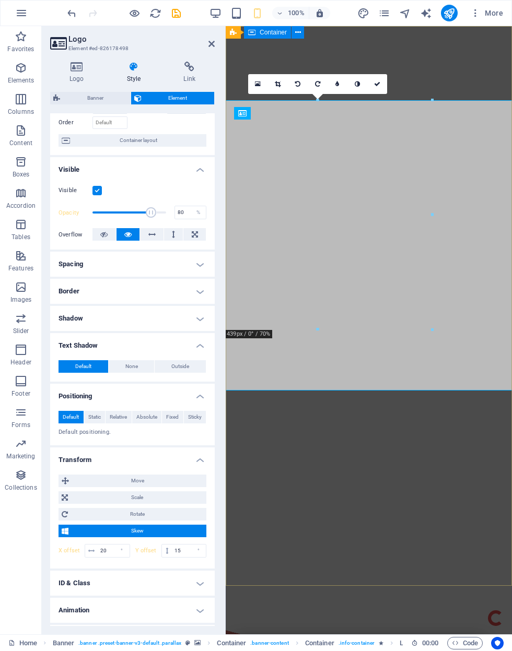
click at [74, 73] on h4 "Logo" at bounding box center [78, 73] width 57 height 22
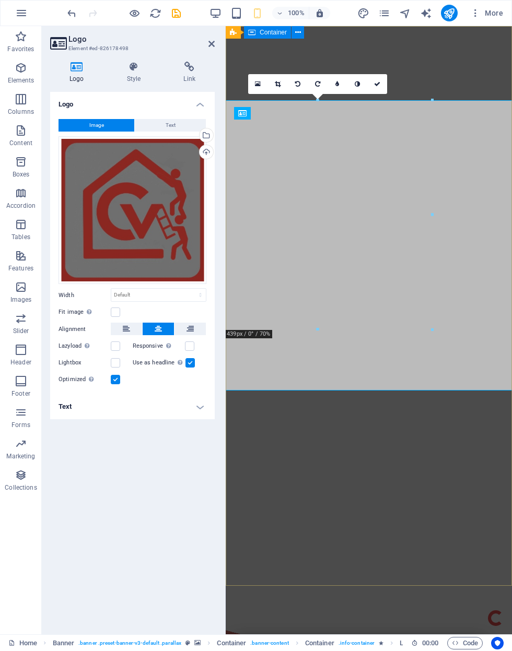
click at [104, 316] on label "Fit image Automatically fit image to a fixed width and height" at bounding box center [84, 312] width 52 height 13
click at [0, 0] on input "Fit image Automatically fit image to a fixed width and height" at bounding box center [0, 0] width 0 height 0
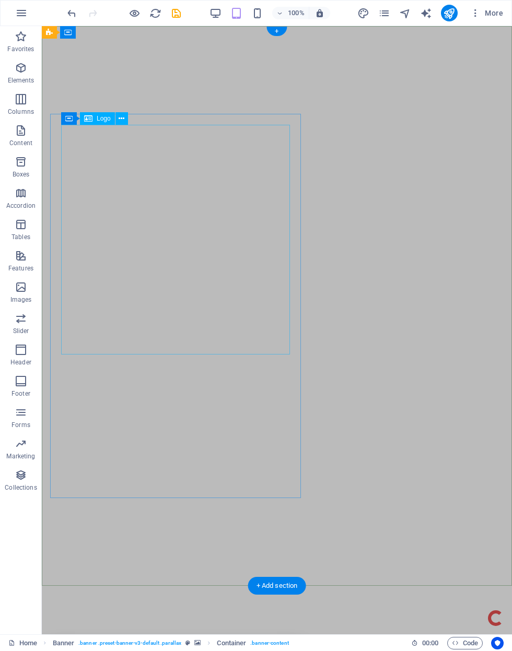
click at [120, 122] on icon at bounding box center [122, 118] width 6 height 11
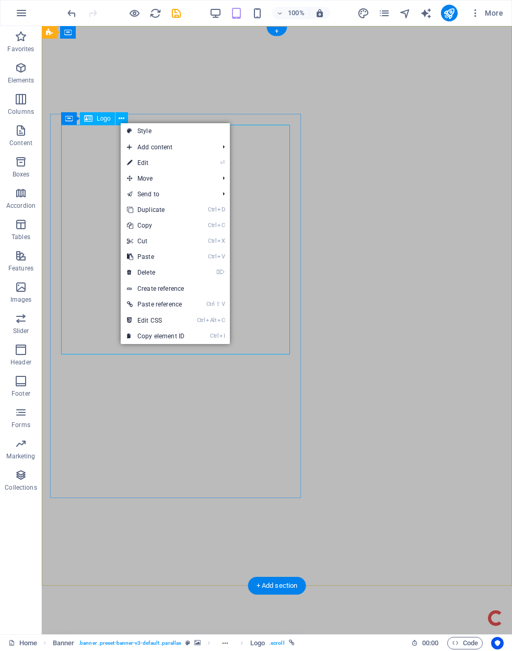
click at [89, 123] on icon at bounding box center [88, 118] width 8 height 13
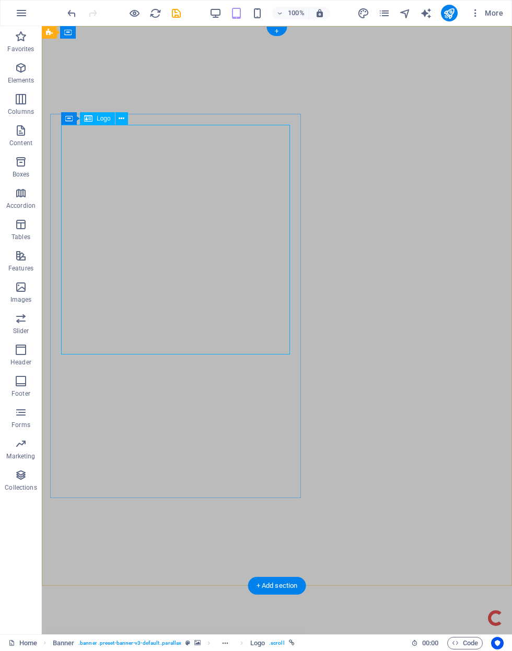
click at [127, 122] on button at bounding box center [121, 118] width 13 height 13
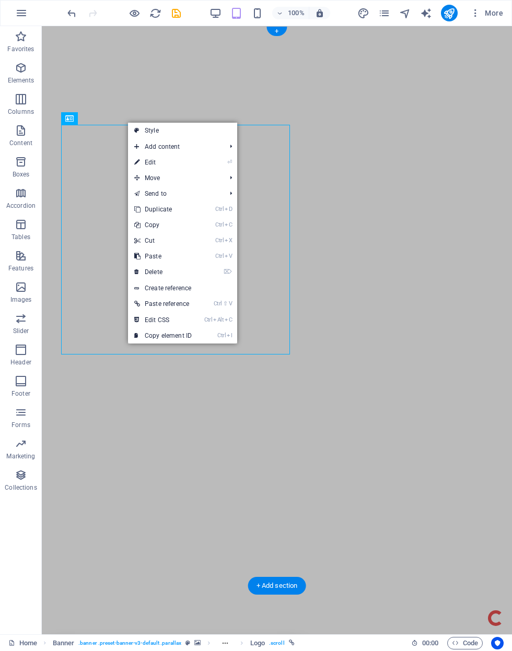
click at [139, 166] on icon at bounding box center [136, 163] width 5 height 16
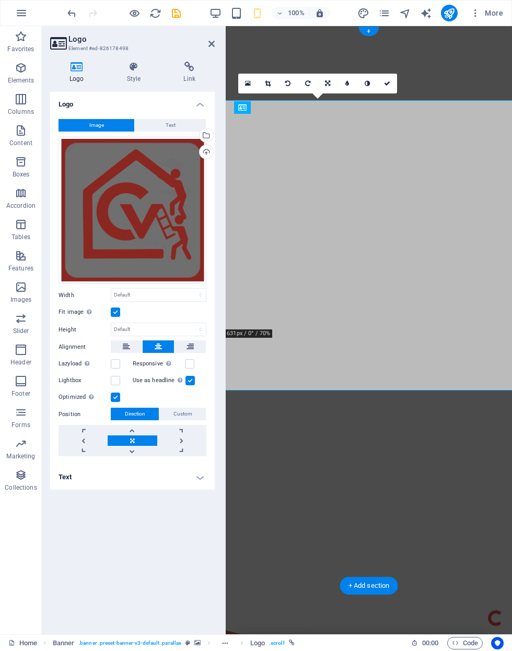
click at [391, 77] on link at bounding box center [387, 84] width 20 height 20
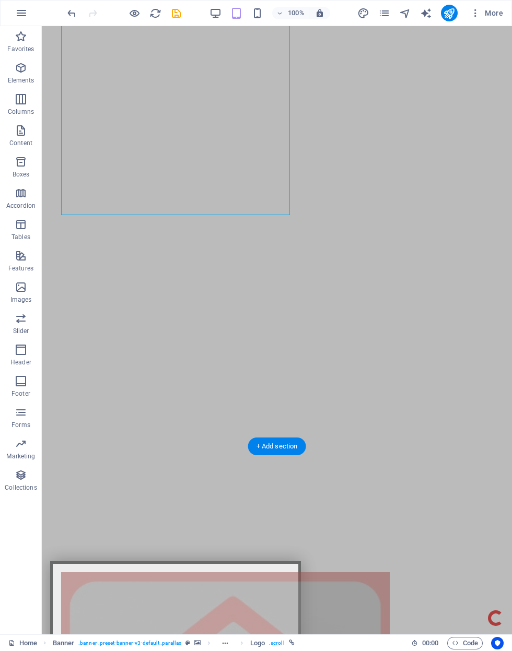
scroll to position [33, 0]
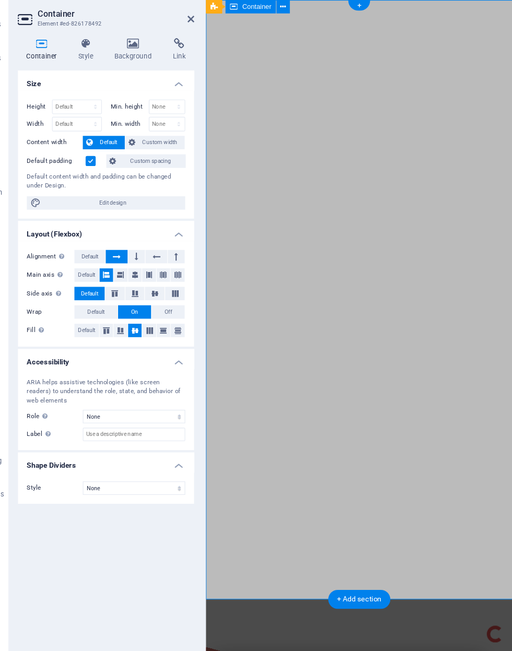
scroll to position [0, 0]
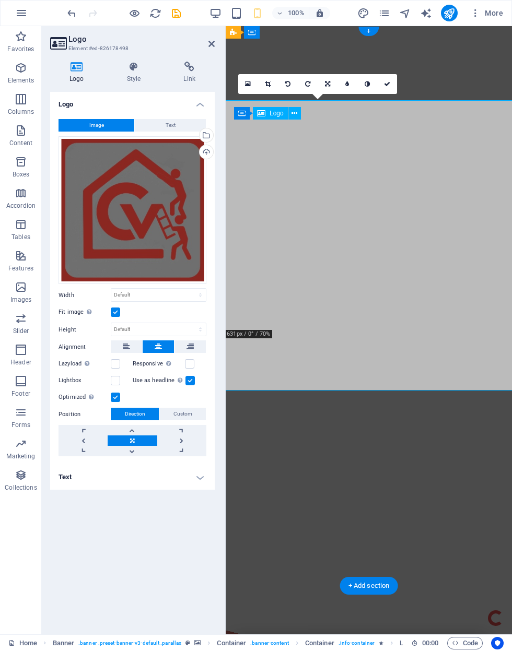
click at [162, 127] on button "Text" at bounding box center [170, 125] width 71 height 13
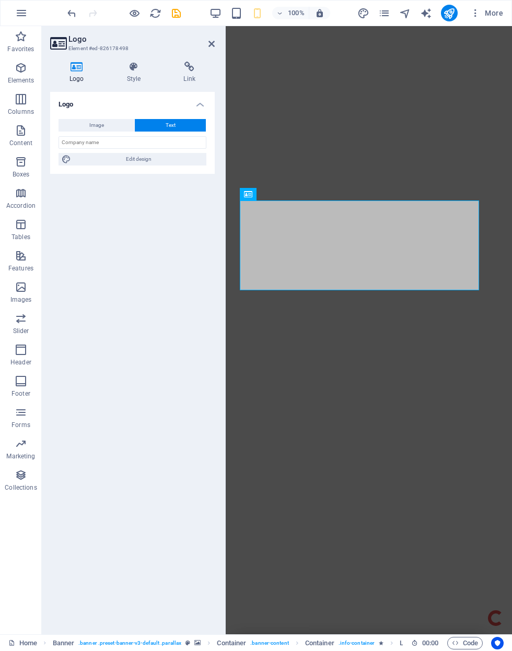
click at [85, 126] on button "Image" at bounding box center [96, 125] width 76 height 13
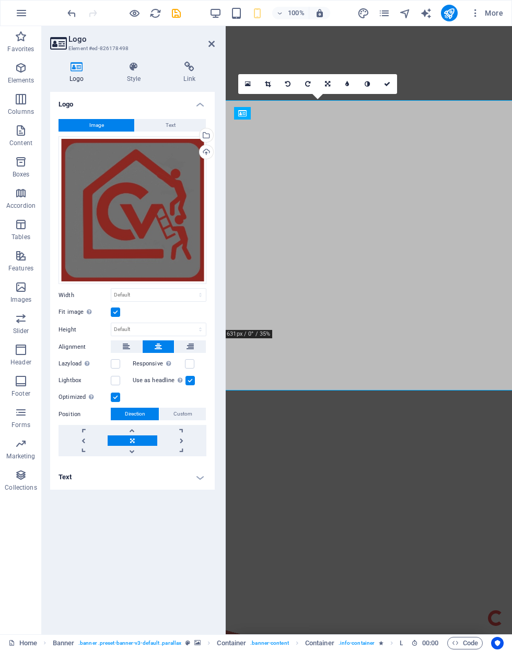
click at [133, 64] on icon at bounding box center [134, 67] width 53 height 10
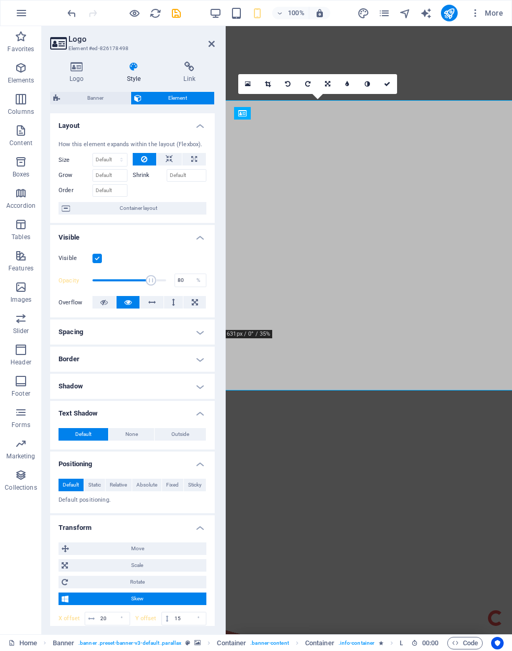
click at [165, 154] on button at bounding box center [169, 159] width 25 height 13
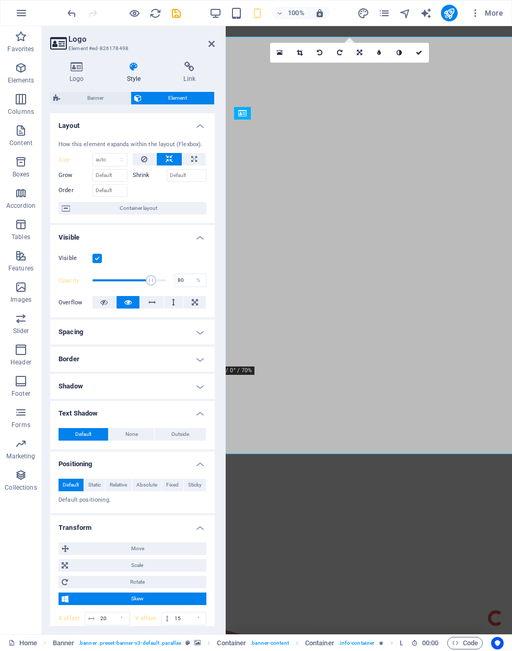
click at [198, 159] on button at bounding box center [193, 159] width 23 height 13
type input "100"
select select "%"
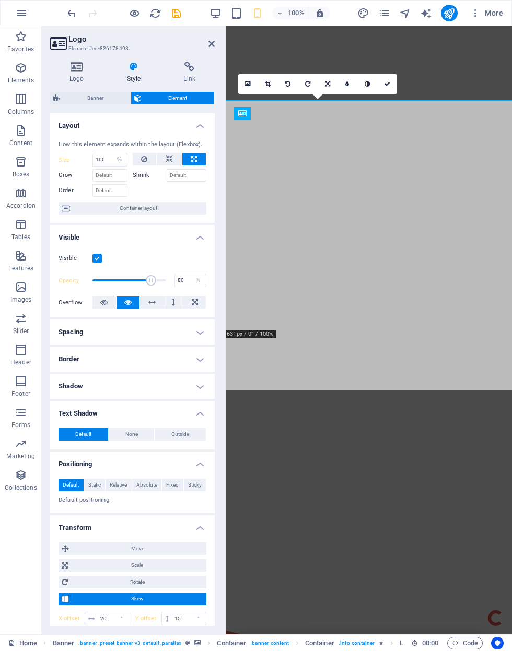
click at [142, 163] on icon at bounding box center [144, 159] width 6 height 13
select select "DISABLED_OPTION_VALUE"
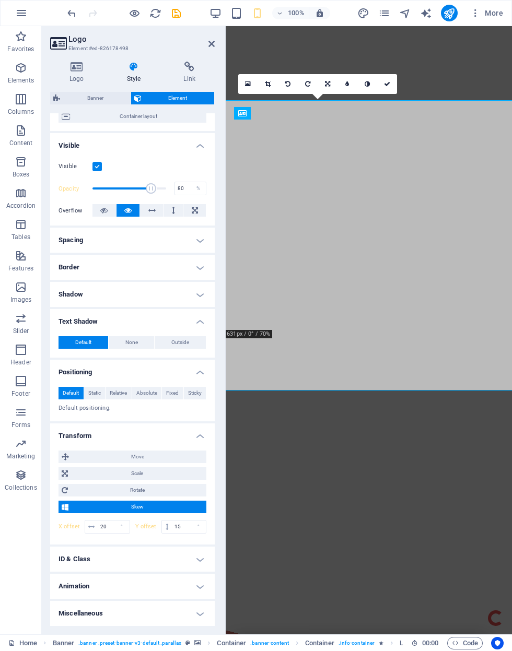
scroll to position [91, 0]
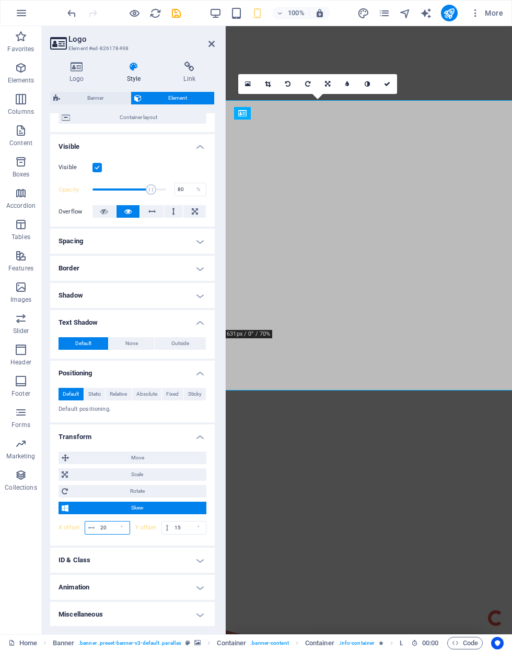
click at [106, 528] on input "20" at bounding box center [114, 528] width 32 height 13
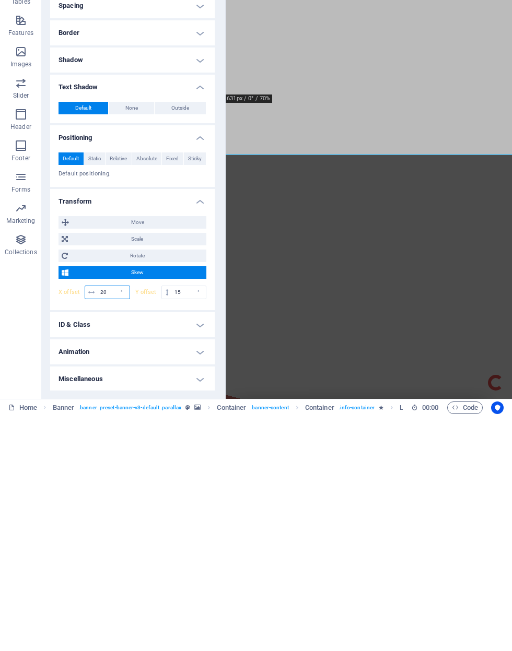
type input "2"
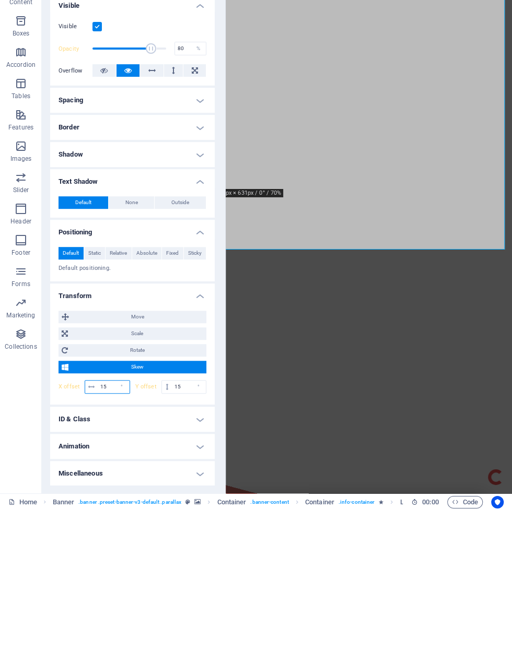
type input "1"
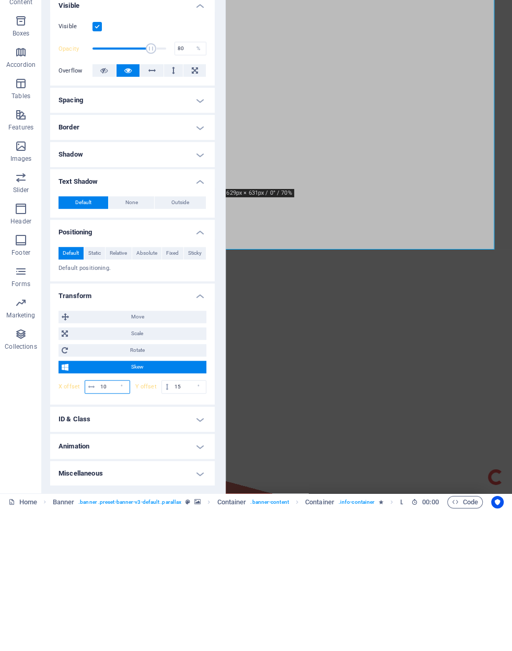
type input "1"
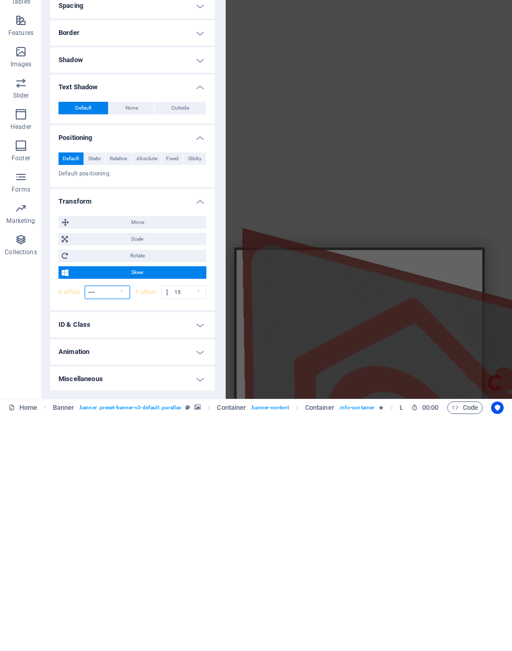
scroll to position [157, 0]
click at [188, 522] on input "15" at bounding box center [189, 528] width 34 height 13
type input "1"
type input "9"
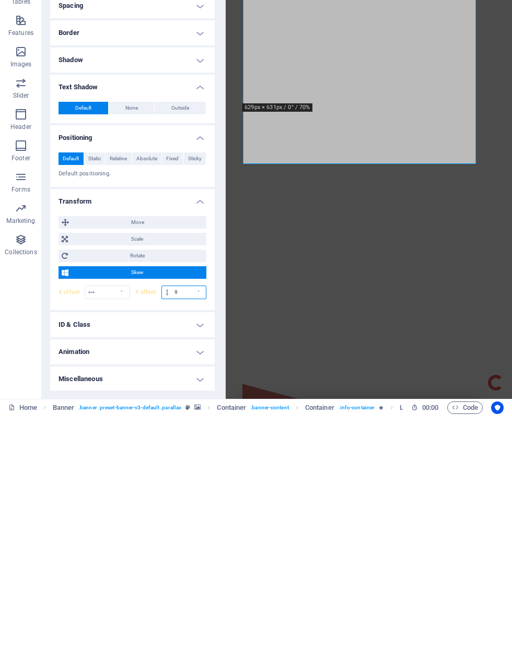
type input "1"
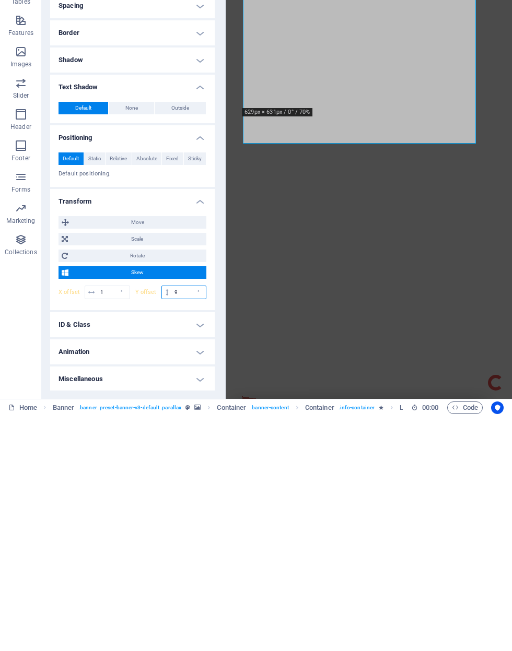
scroll to position [0, 0]
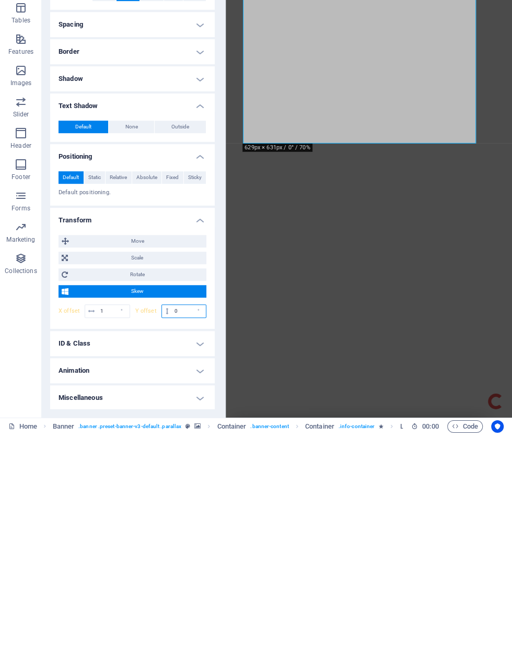
type input "0"
click at [108, 522] on input "1" at bounding box center [114, 528] width 32 height 13
type input "0"
click at [87, 485] on span "Rotate" at bounding box center [137, 491] width 132 height 13
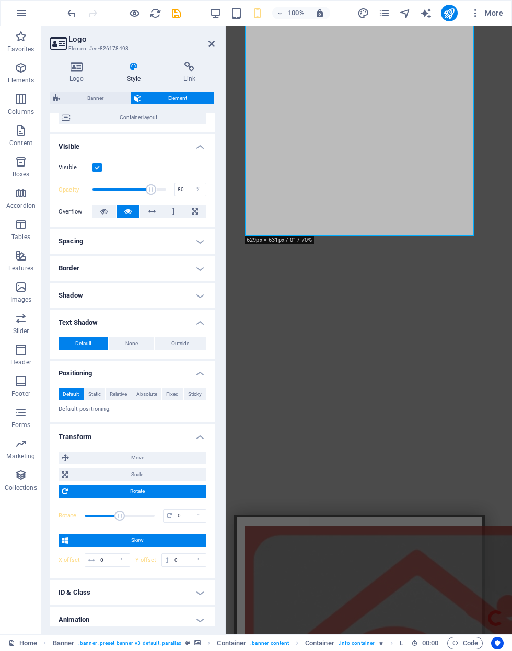
scroll to position [126, 0]
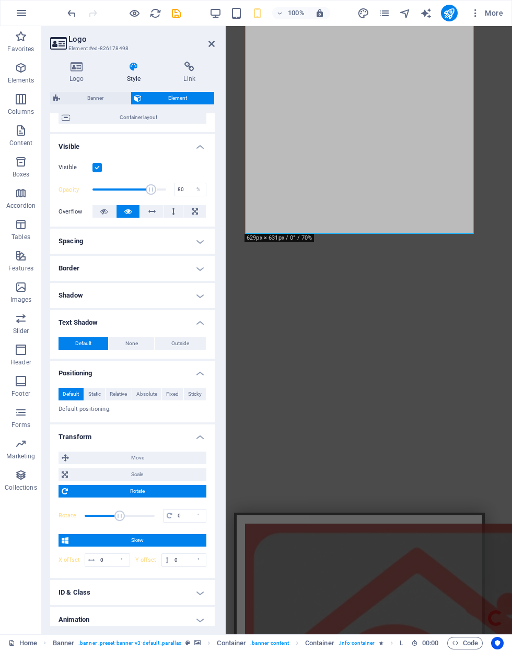
click at [72, 469] on span "Scale" at bounding box center [137, 474] width 132 height 13
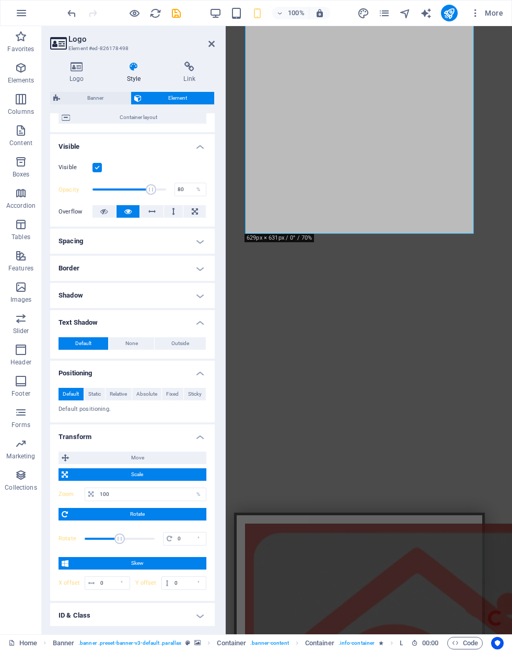
click at [67, 452] on icon at bounding box center [65, 458] width 7 height 13
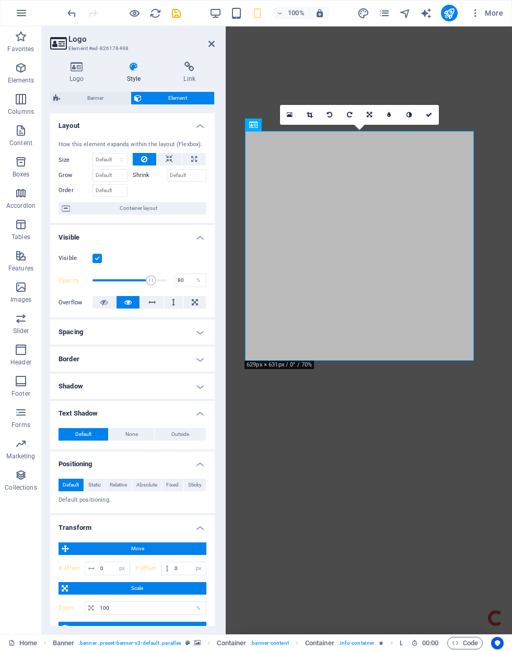
scroll to position [0, 0]
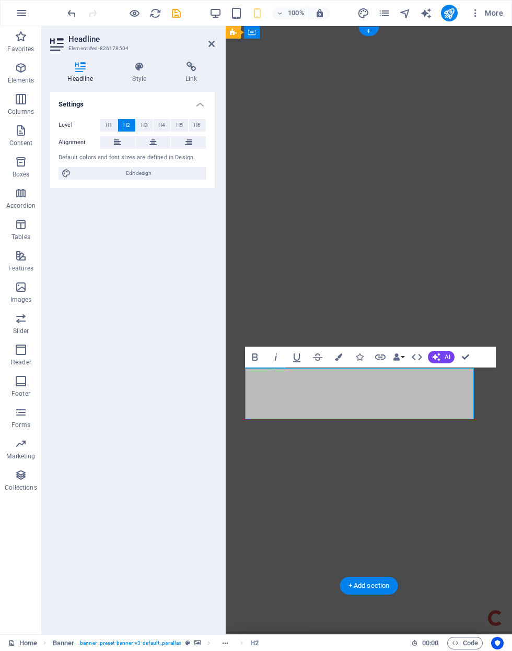
click at [157, 145] on button at bounding box center [153, 142] width 35 height 13
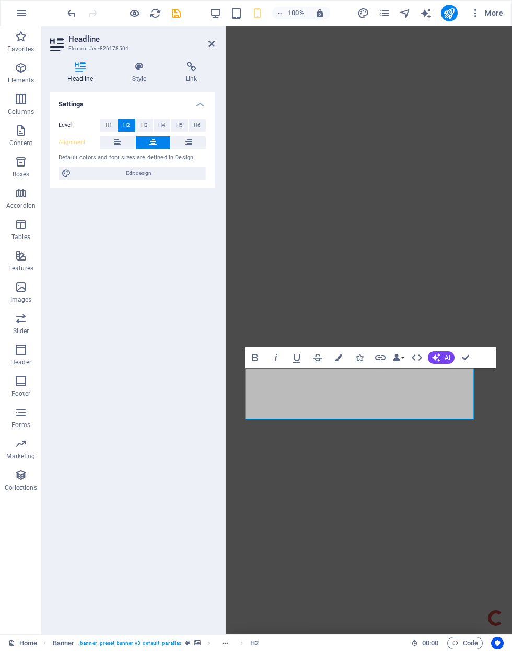
click at [110, 168] on span "Edit design" at bounding box center [138, 173] width 129 height 13
select select "px"
select select "300"
select select "px"
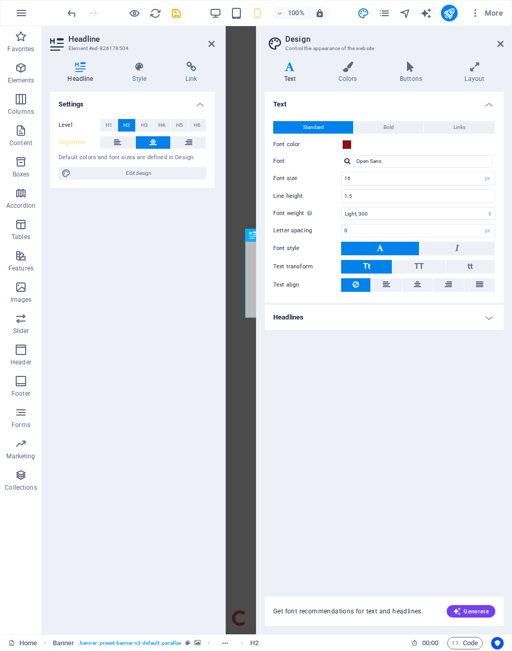
click at [138, 67] on icon at bounding box center [139, 67] width 49 height 10
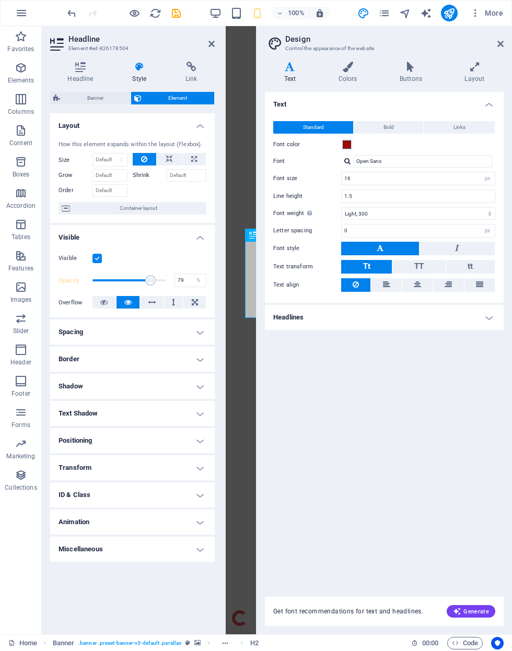
type input "80"
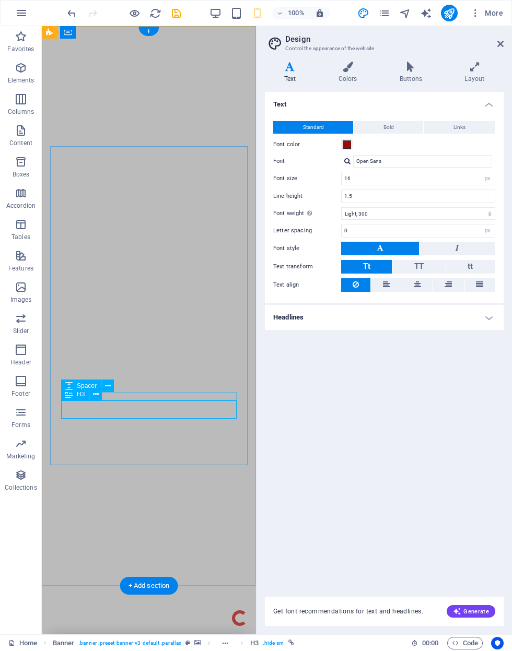
click at [91, 397] on button at bounding box center [95, 394] width 13 height 13
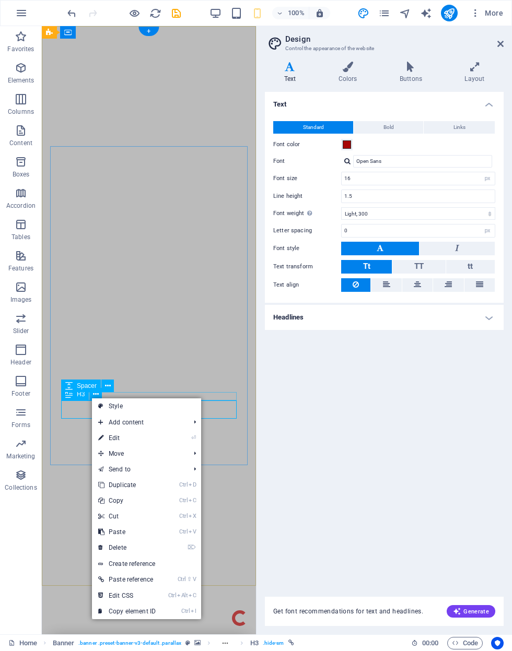
click at [97, 441] on link "⏎ Edit" at bounding box center [127, 438] width 70 height 16
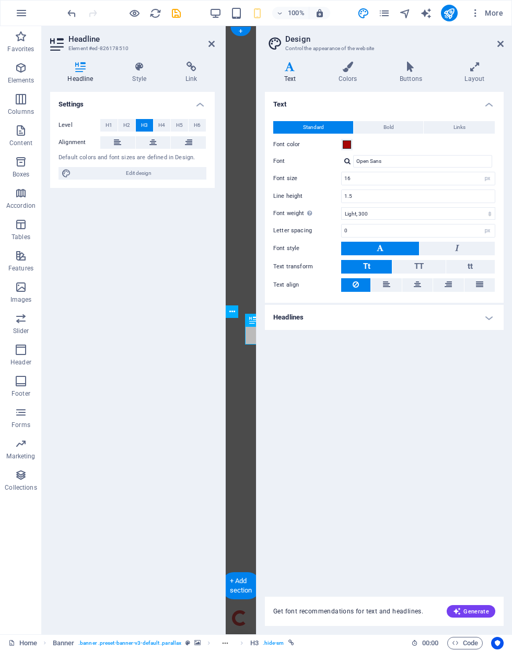
click at [96, 162] on div "Level H1 H2 H3 H4 H5 H6 Alignment Default colors and font sizes are defined in …" at bounding box center [132, 150] width 164 height 78
click at [144, 79] on h4 "Style" at bounding box center [141, 73] width 53 height 22
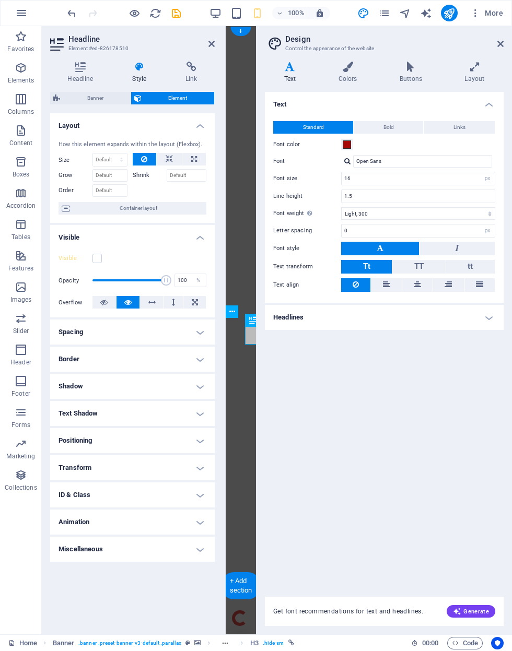
click at [59, 439] on h4 "Positioning" at bounding box center [132, 440] width 164 height 25
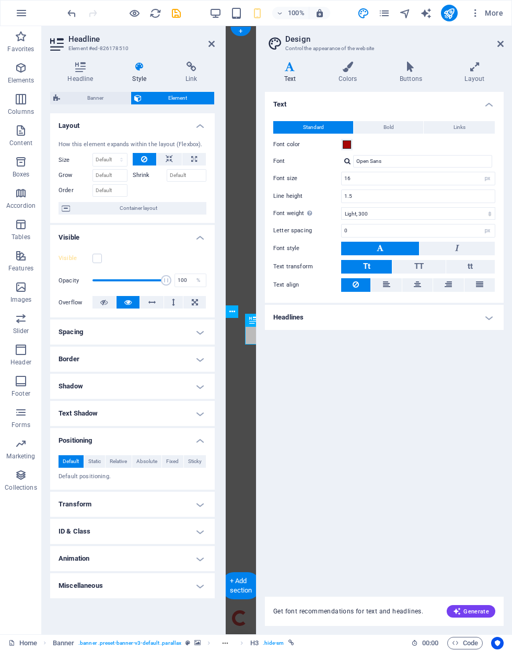
click at [66, 433] on h4 "Positioning" at bounding box center [132, 437] width 164 height 19
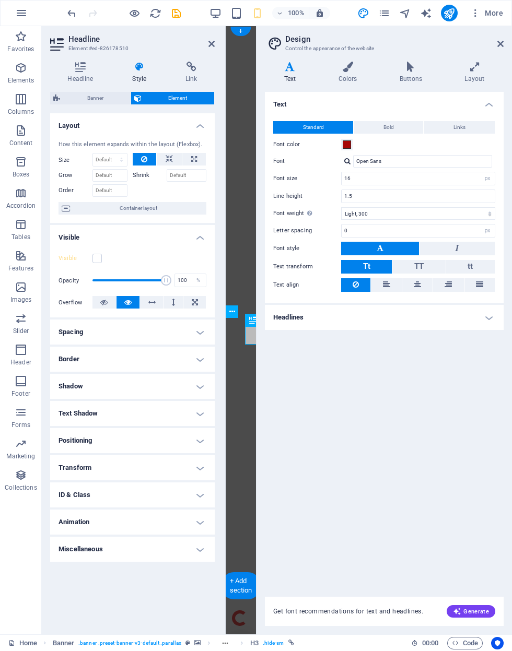
click at [68, 547] on h4 "Miscellaneous" at bounding box center [132, 549] width 164 height 25
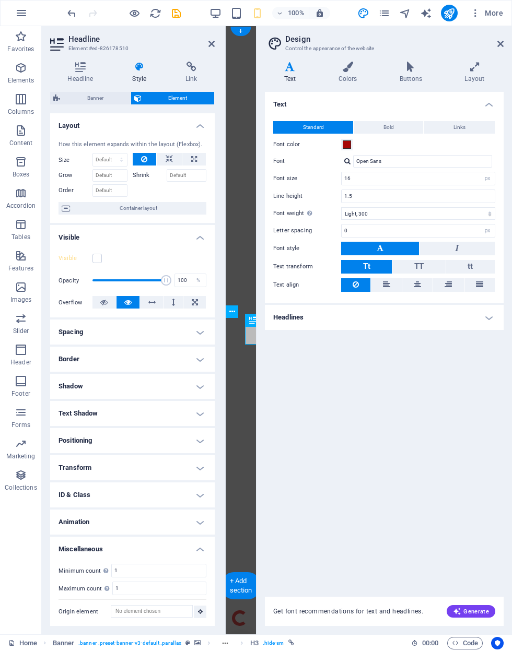
click at [63, 490] on h4 "ID & Class" at bounding box center [132, 494] width 164 height 25
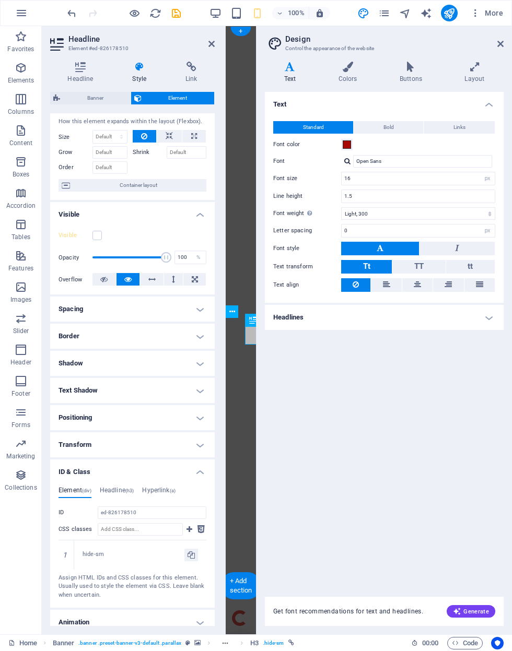
scroll to position [28, 0]
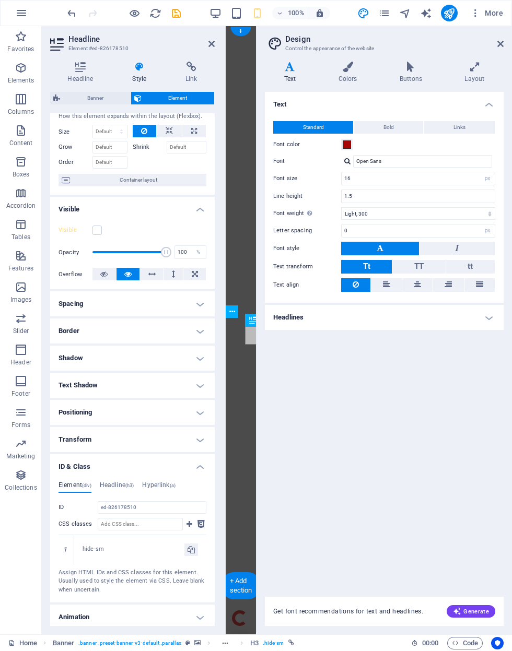
click at [62, 552] on div "1" at bounding box center [66, 549] width 16 height 29
click at [88, 550] on div "hide-sm" at bounding box center [133, 549] width 102 height 9
click at [0, 0] on icon at bounding box center [0, 0] width 0 height 0
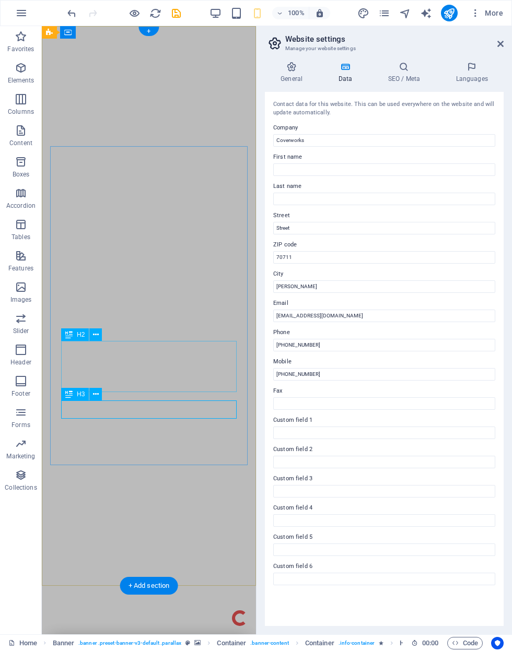
click at [97, 398] on icon at bounding box center [96, 394] width 6 height 11
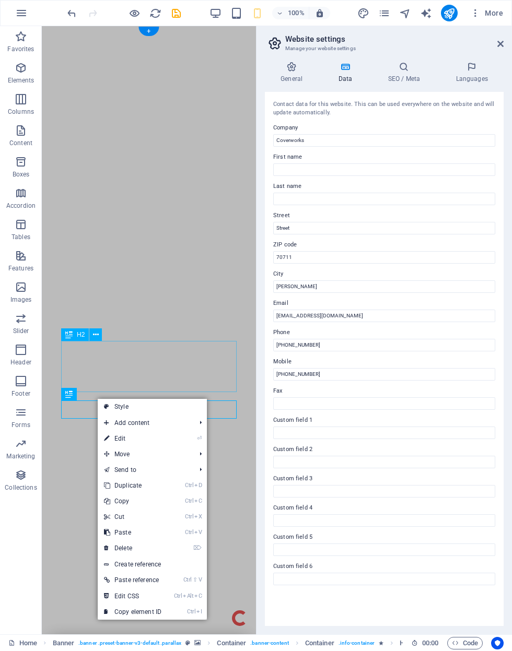
click at [103, 438] on link "⏎ Edit" at bounding box center [133, 439] width 70 height 16
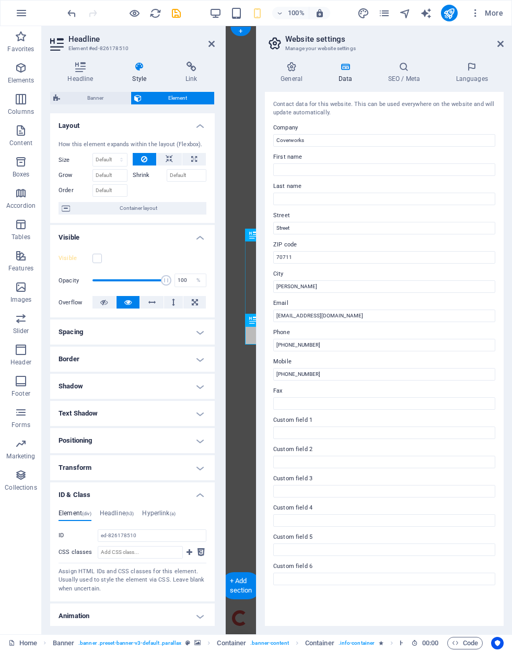
click at [186, 76] on h4 "Link" at bounding box center [191, 73] width 46 height 22
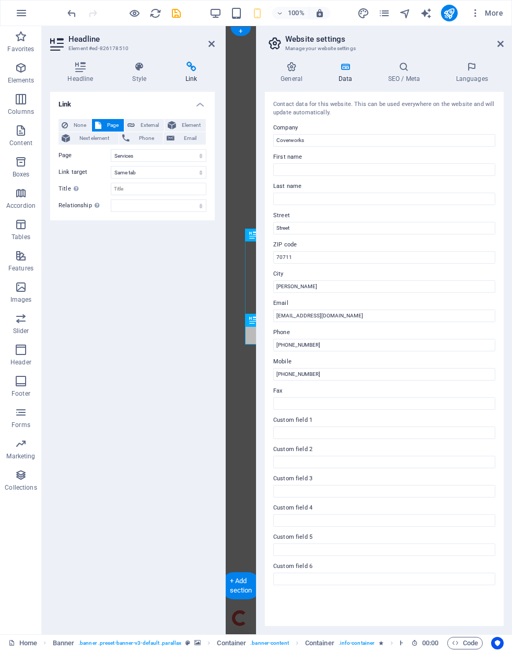
click at [196, 29] on header "Headline Element #ed-826178510" at bounding box center [132, 39] width 164 height 27
click at [210, 49] on link at bounding box center [211, 44] width 6 height 9
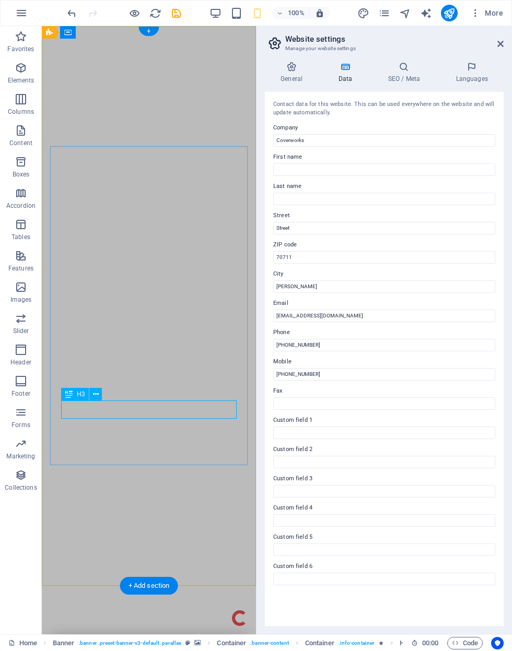
click at [100, 398] on button at bounding box center [95, 394] width 13 height 13
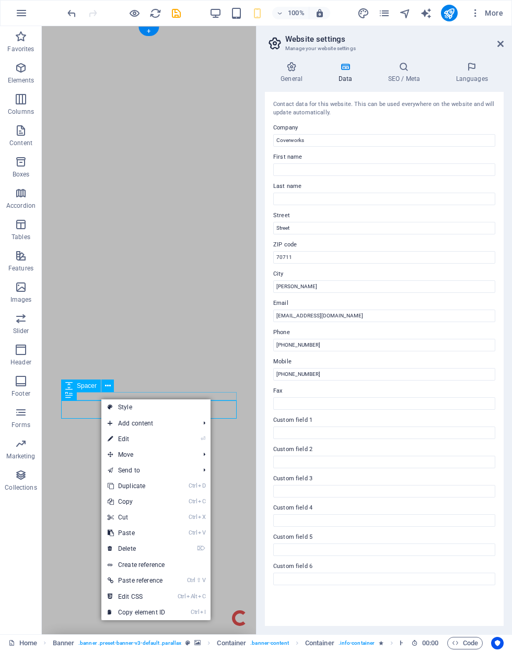
click at [157, 548] on link "⌦ Delete" at bounding box center [136, 549] width 70 height 16
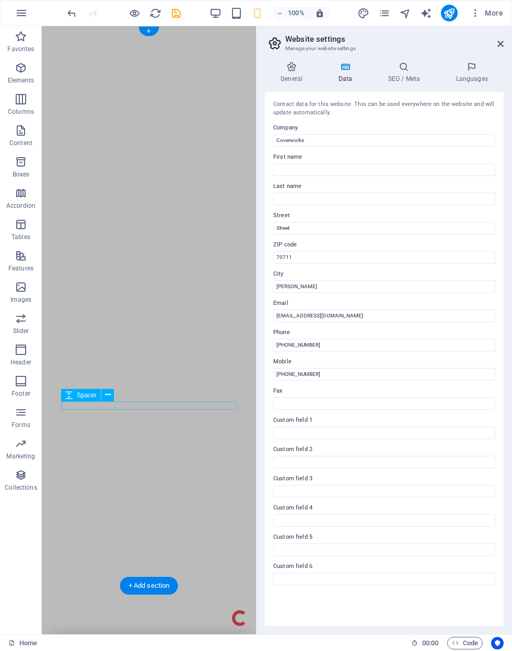
scroll to position [0, 0]
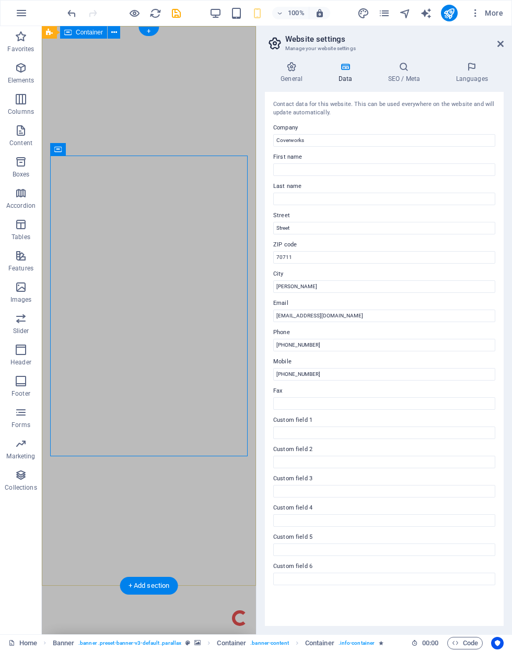
click at [99, 150] on button at bounding box center [104, 149] width 13 height 13
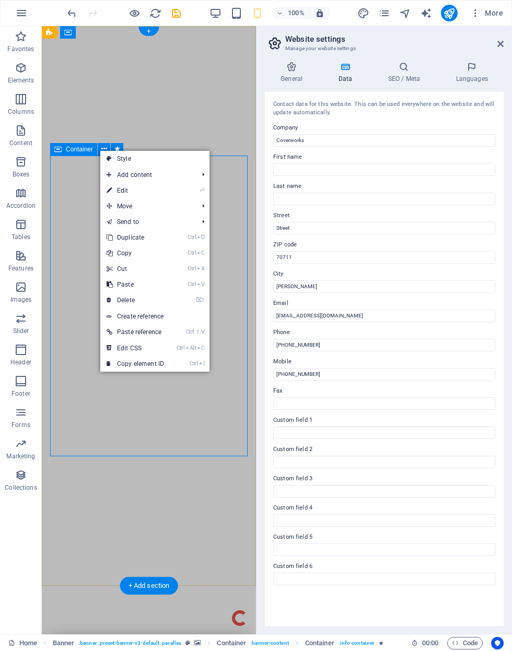
click at [153, 190] on link "⏎ Edit" at bounding box center [135, 191] width 70 height 16
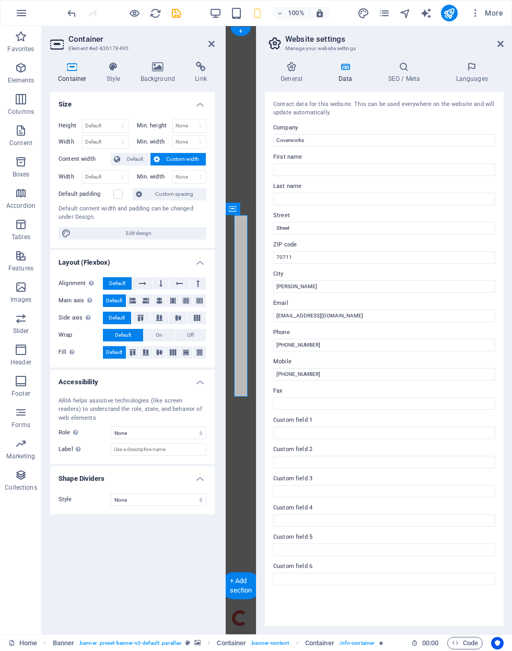
click at [153, 74] on h4 "Background" at bounding box center [160, 73] width 55 height 22
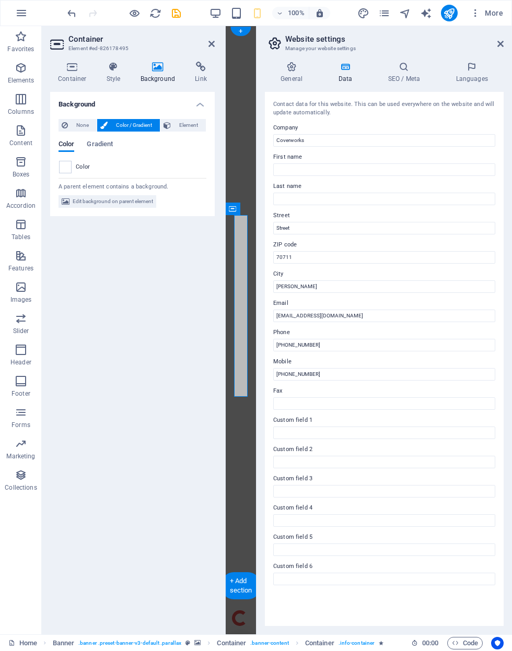
click at [70, 171] on span at bounding box center [65, 166] width 11 height 11
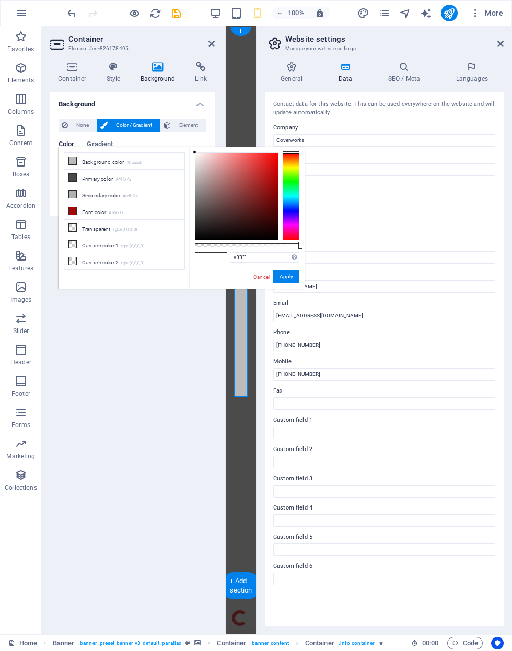
click at [124, 162] on li "Background color #bbbbbb" at bounding box center [124, 161] width 120 height 17
click at [249, 239] on div at bounding box center [236, 196] width 82 height 87
type input "rgba(2, 1, 1, 0.61)"
click at [285, 278] on button "Apply" at bounding box center [286, 276] width 26 height 13
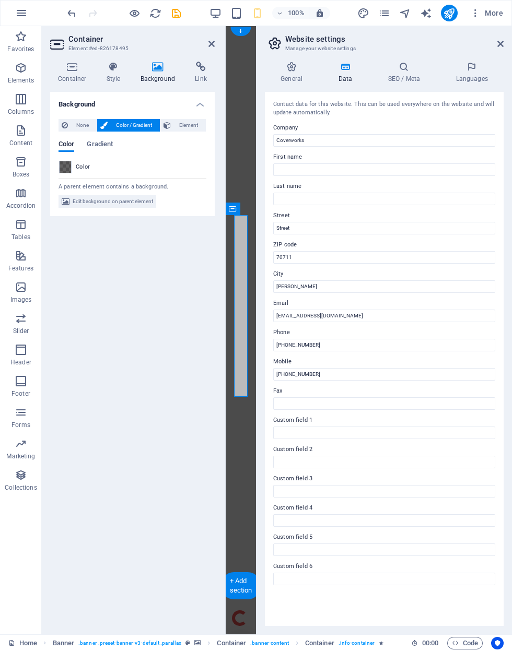
click at [210, 41] on icon at bounding box center [211, 44] width 6 height 8
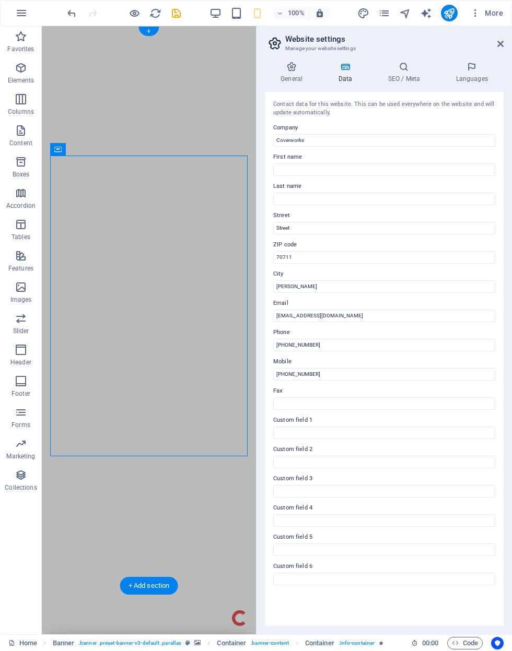
click at [502, 46] on icon at bounding box center [500, 44] width 6 height 8
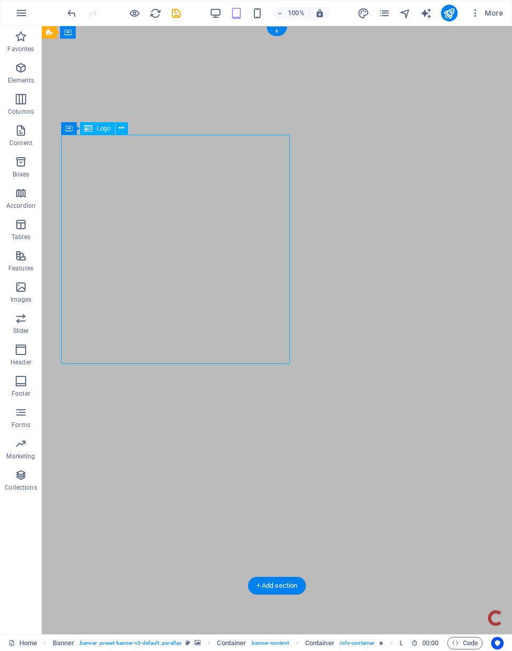
click at [122, 134] on button at bounding box center [121, 128] width 13 height 13
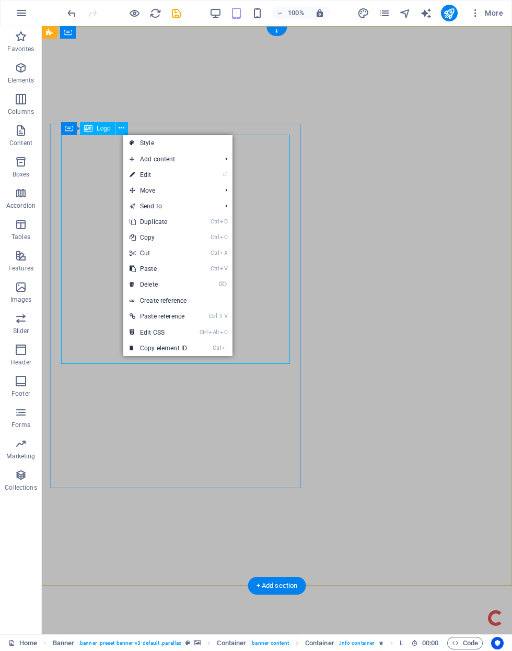
click at [127, 180] on link "⏎ Edit" at bounding box center [158, 175] width 70 height 16
select select "px"
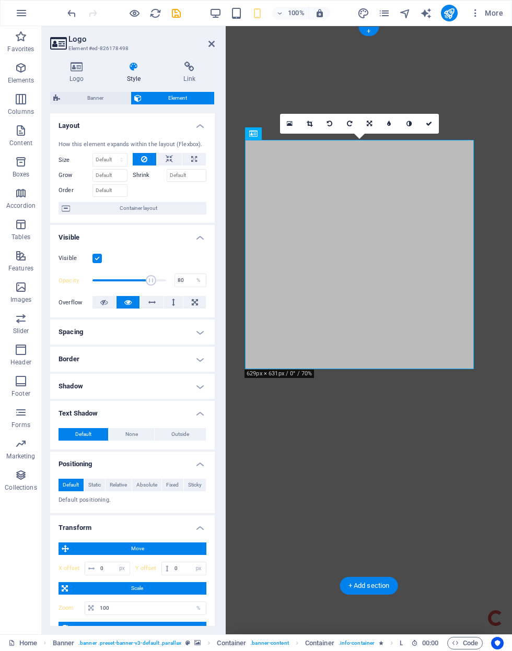
click at [77, 96] on span "Banner" at bounding box center [95, 98] width 64 height 13
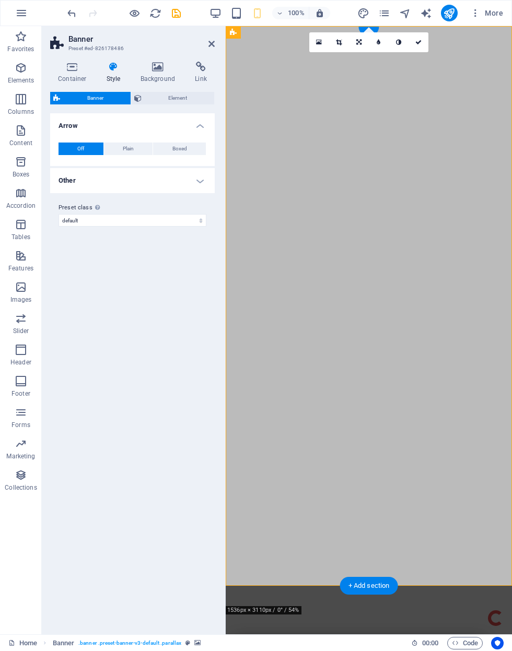
click at [125, 152] on span "Plain" at bounding box center [128, 149] width 11 height 13
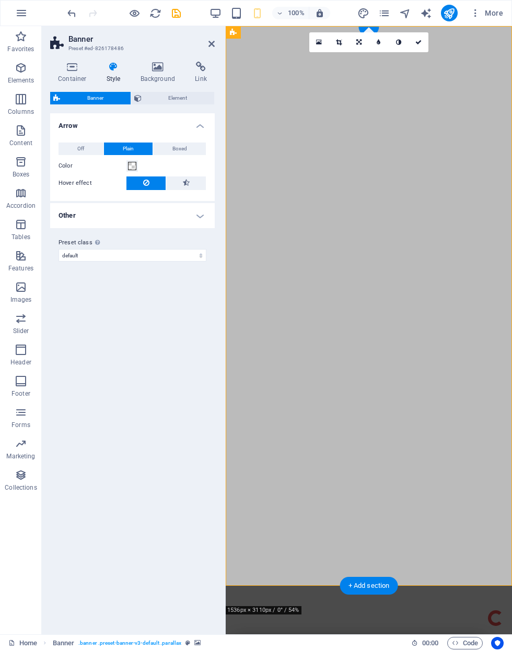
click at [171, 148] on button "Boxed" at bounding box center [179, 149] width 53 height 13
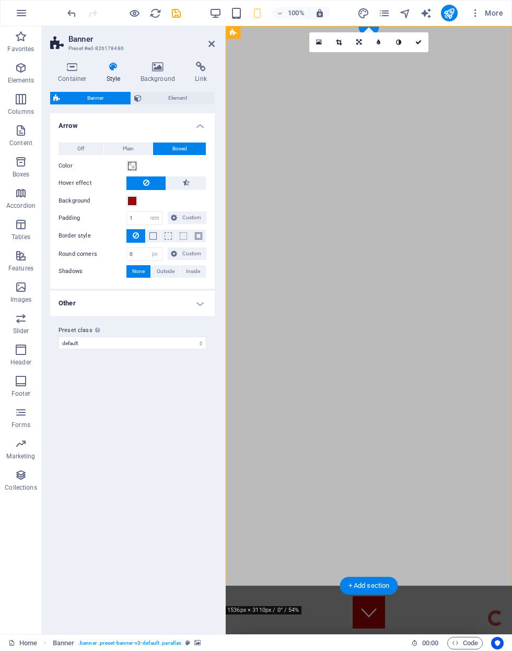
click at [156, 75] on h4 "Background" at bounding box center [160, 73] width 55 height 22
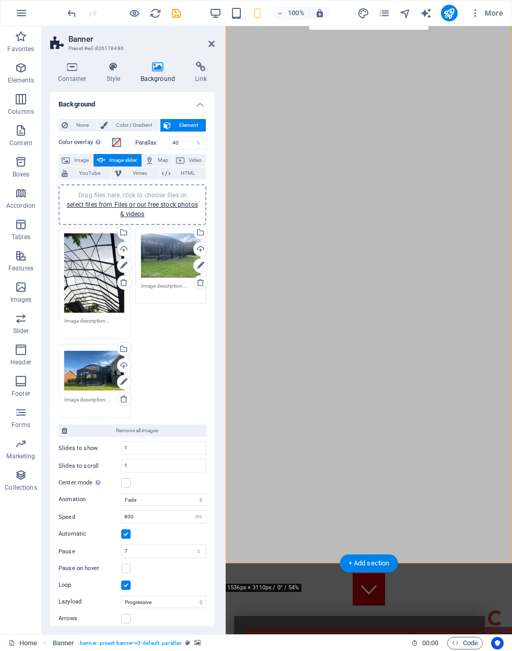
scroll to position [22, 0]
click at [113, 145] on span at bounding box center [116, 142] width 8 height 8
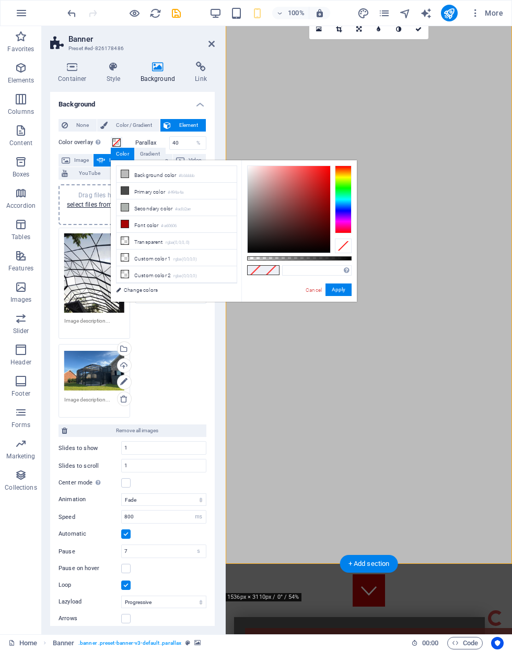
click at [120, 210] on li "Secondary color #adb2ae" at bounding box center [176, 207] width 120 height 17
type input "#adb2ae"
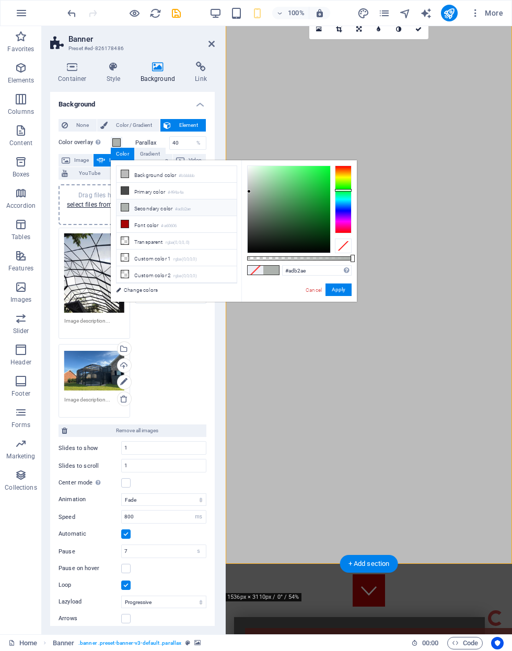
click at [70, 17] on icon "undo" at bounding box center [72, 13] width 12 height 12
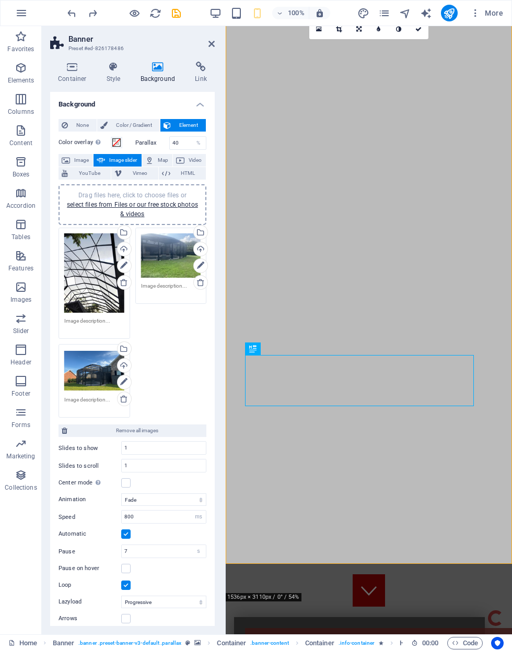
click at [150, 74] on h4 "Background" at bounding box center [160, 73] width 55 height 22
click at [151, 74] on h4 "Background" at bounding box center [160, 73] width 55 height 22
click at [174, 19] on icon "save" at bounding box center [176, 13] width 12 height 12
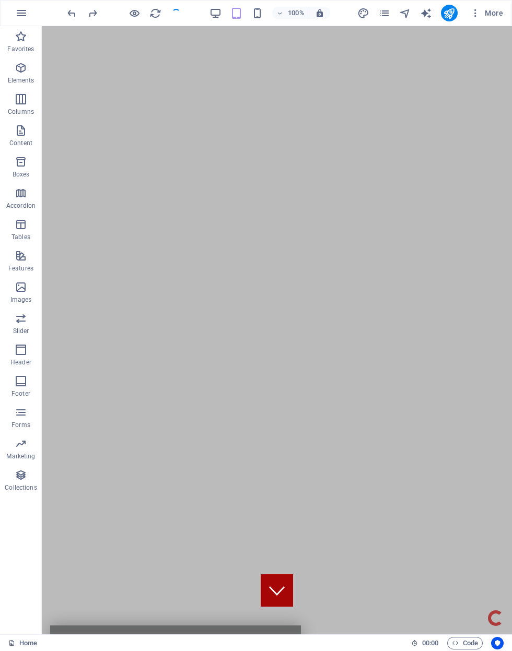
click at [450, 11] on icon "publish" at bounding box center [449, 13] width 12 height 12
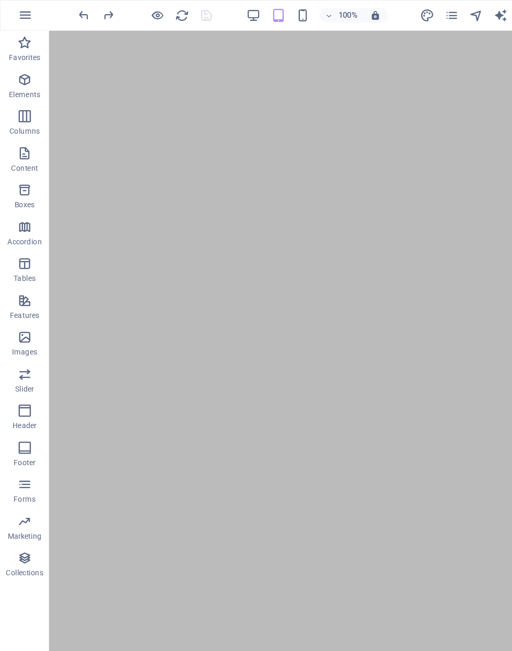
scroll to position [-1, 0]
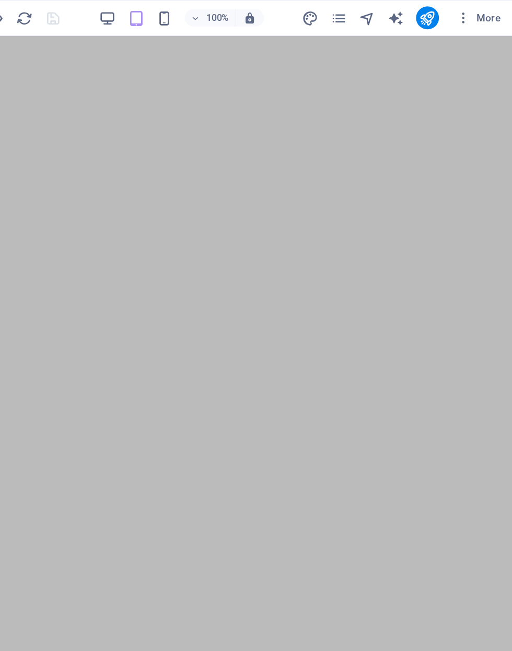
click at [443, 9] on icon "publish" at bounding box center [449, 13] width 12 height 12
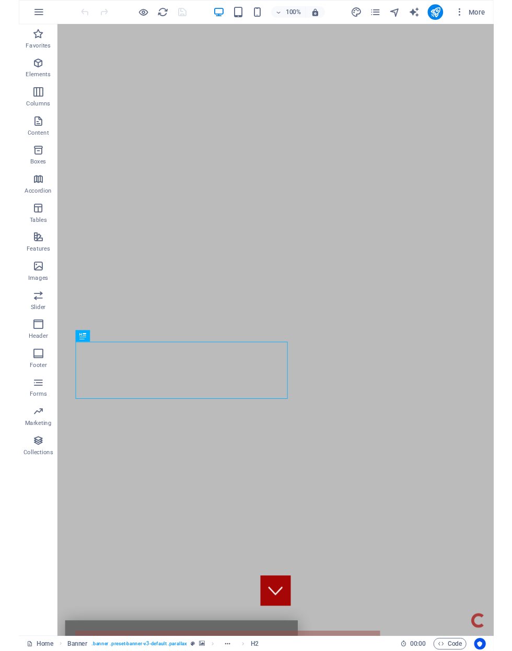
scroll to position [27, 0]
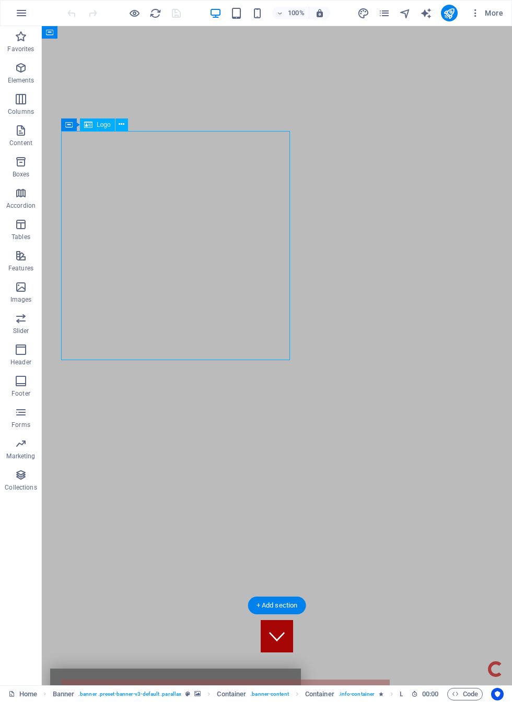
click at [126, 131] on div "Container Logo" at bounding box center [98, 125] width 74 height 13
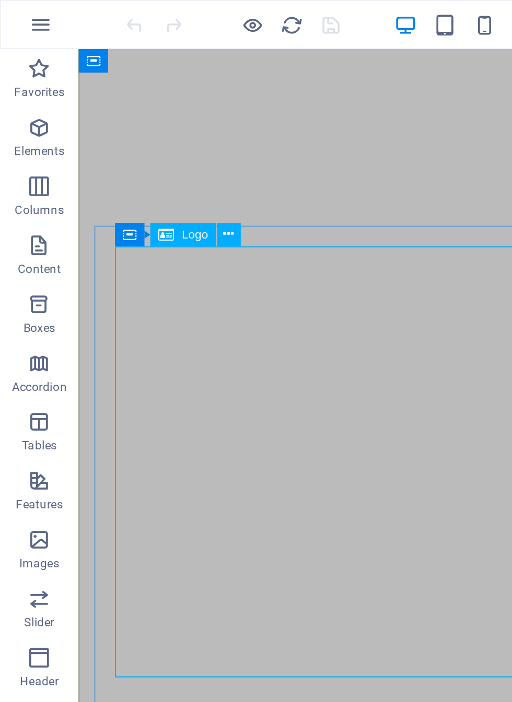
click at [123, 127] on icon at bounding box center [122, 124] width 6 height 11
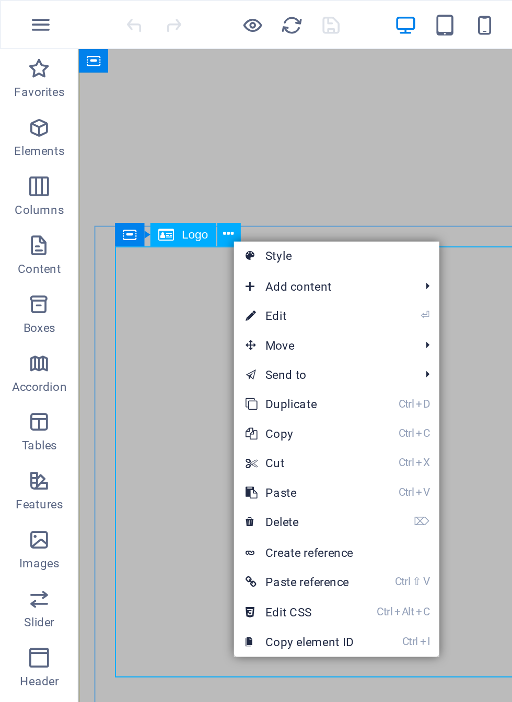
click at [166, 170] on link "⏎ Edit" at bounding box center [159, 168] width 70 height 16
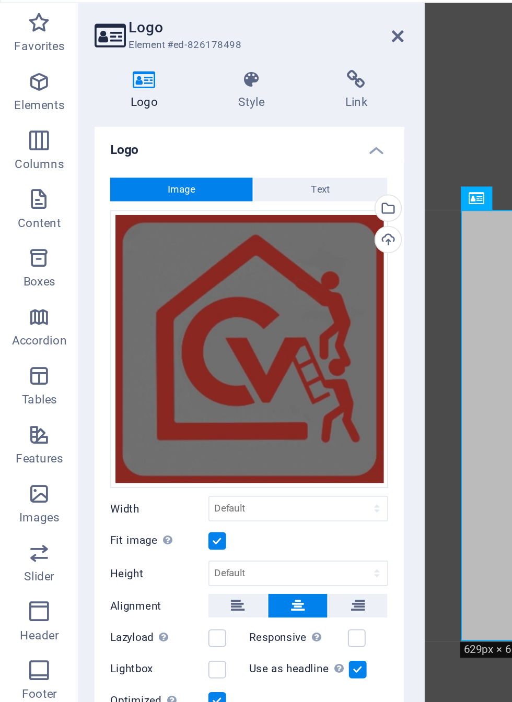
click at [138, 62] on icon at bounding box center [134, 67] width 53 height 10
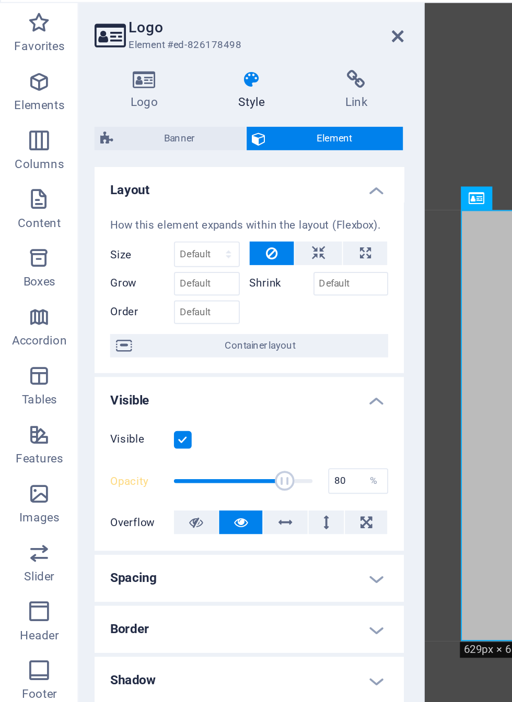
click at [70, 62] on h4 "Logo" at bounding box center [78, 73] width 57 height 22
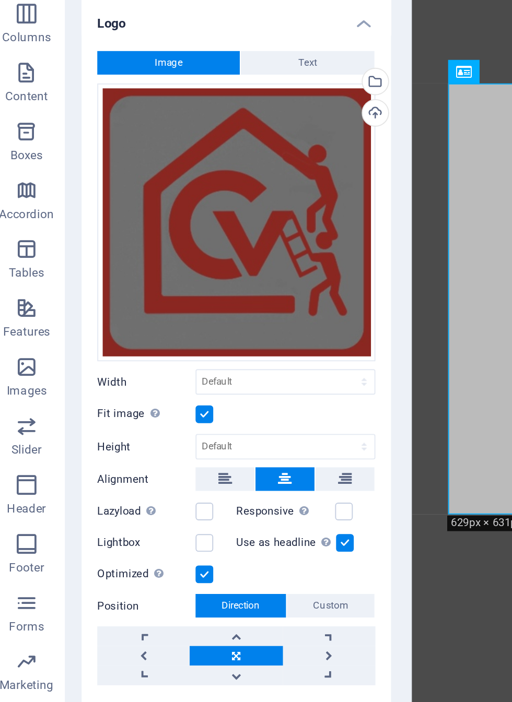
click at [167, 119] on span "Text" at bounding box center [171, 125] width 10 height 13
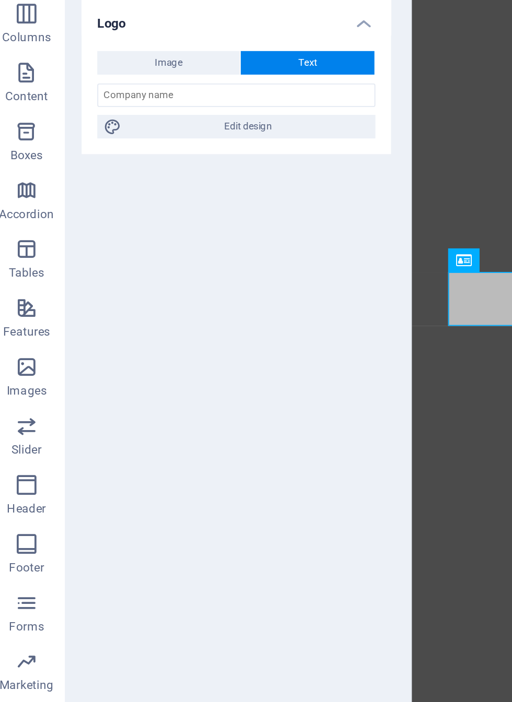
click at [66, 119] on button "Image" at bounding box center [96, 125] width 76 height 13
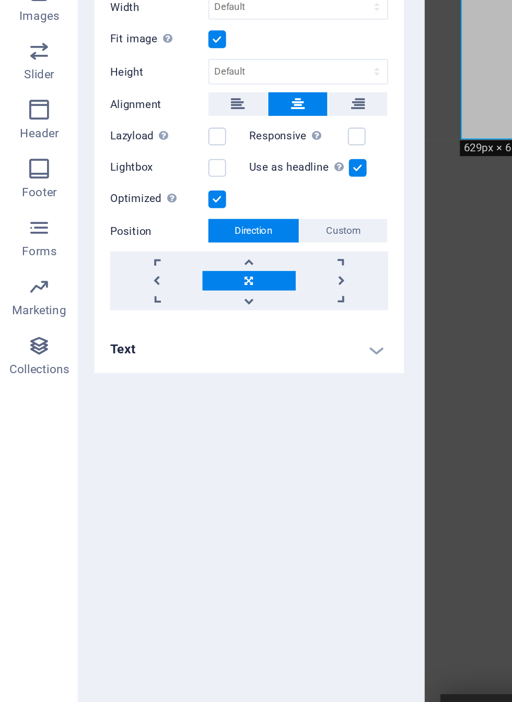
click at [202, 465] on h4 "Text" at bounding box center [132, 477] width 164 height 25
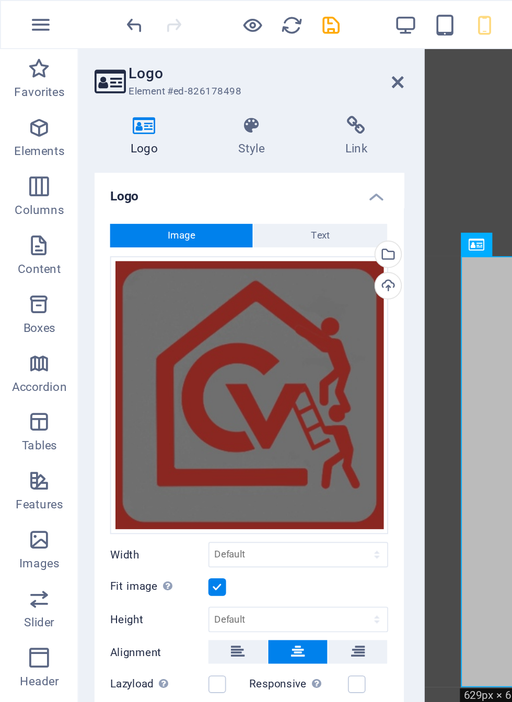
click at [138, 71] on icon at bounding box center [134, 67] width 53 height 10
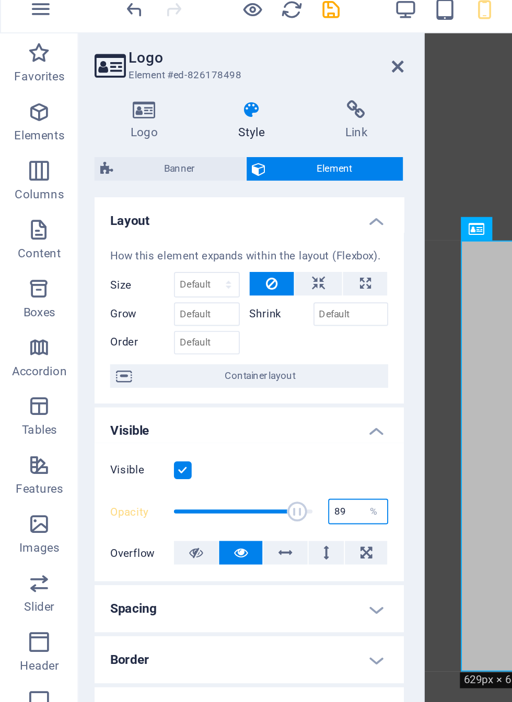
click at [189, 274] on input "89" at bounding box center [190, 280] width 31 height 13
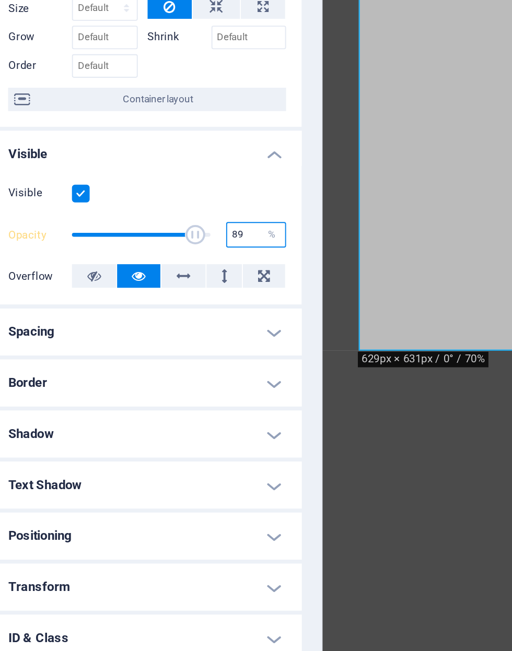
type input "8"
type input "90"
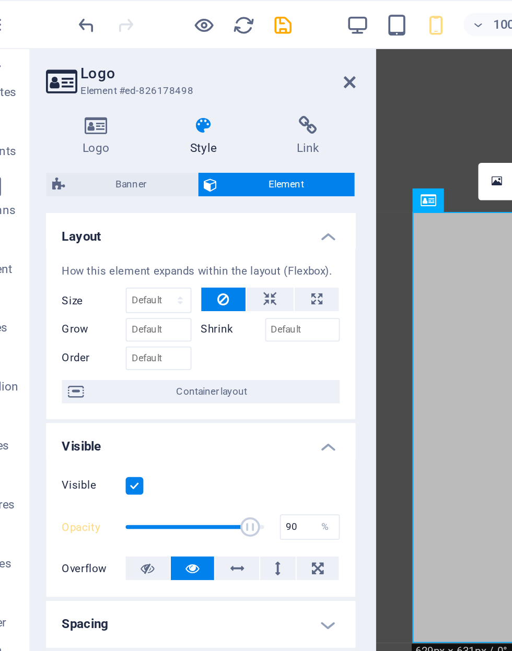
click at [63, 94] on span "Banner" at bounding box center [95, 98] width 64 height 13
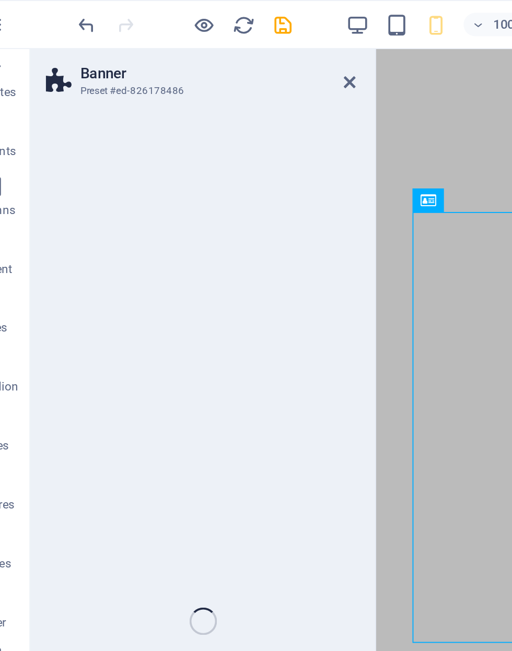
select select "rem"
select select "px"
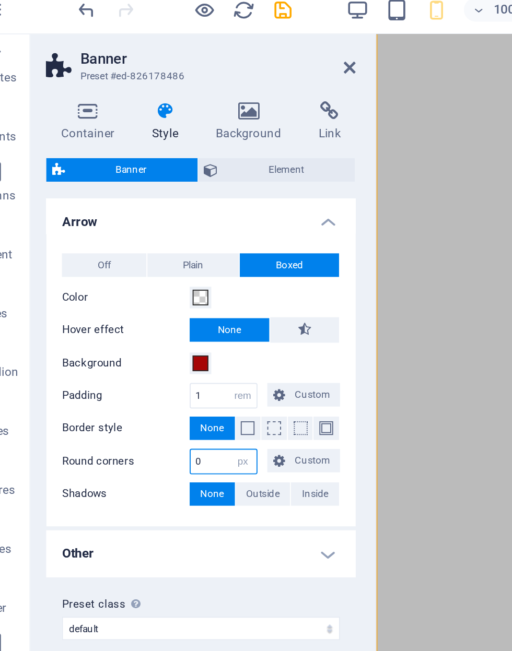
click at [127, 247] on input "0" at bounding box center [144, 253] width 35 height 13
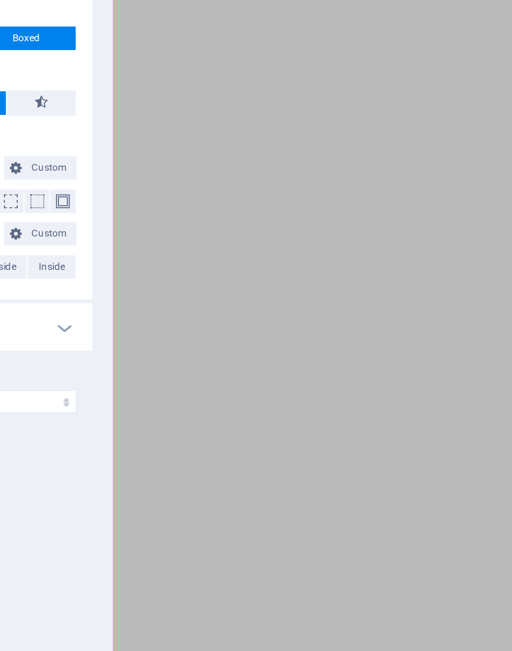
scroll to position [0, 0]
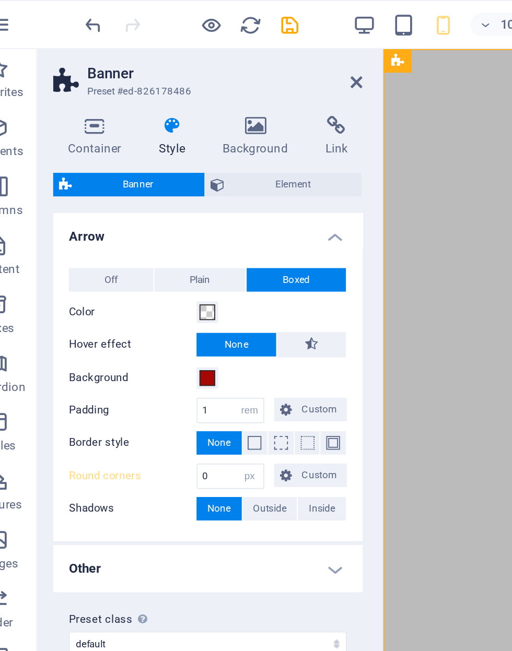
click at [152, 98] on span "Element" at bounding box center [178, 98] width 67 height 13
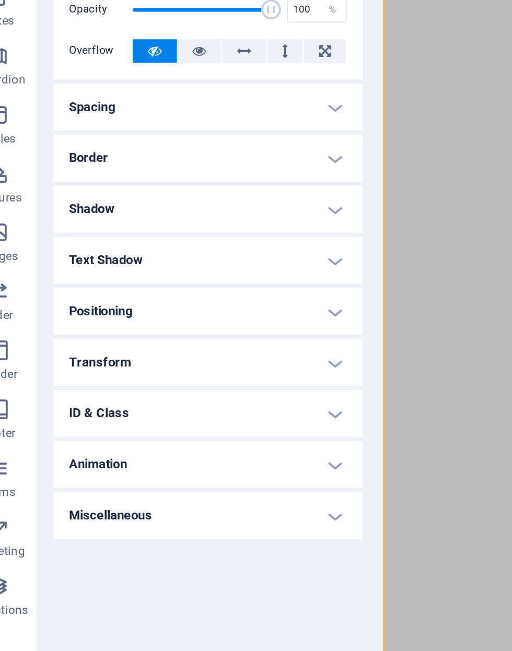
click at [50, 316] on h4 "Positioning" at bounding box center [132, 328] width 164 height 25
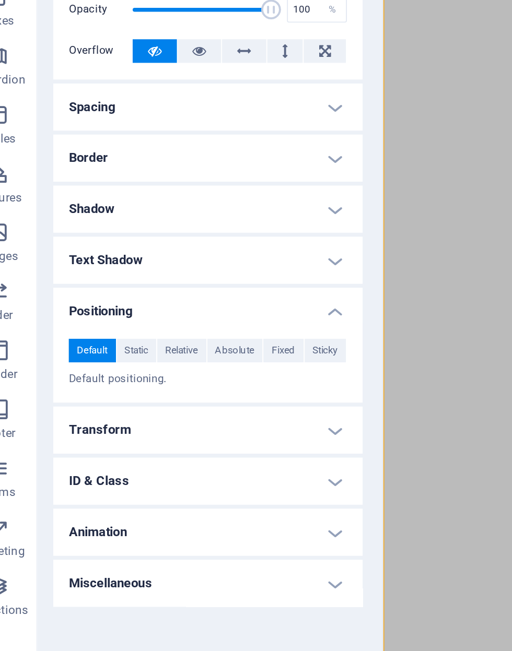
click at [182, 380] on h4 "Transform" at bounding box center [132, 392] width 164 height 25
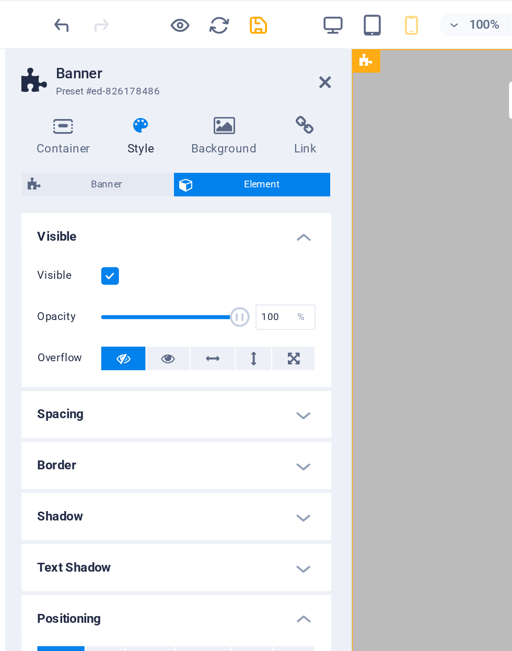
click at [133, 69] on icon at bounding box center [158, 67] width 51 height 10
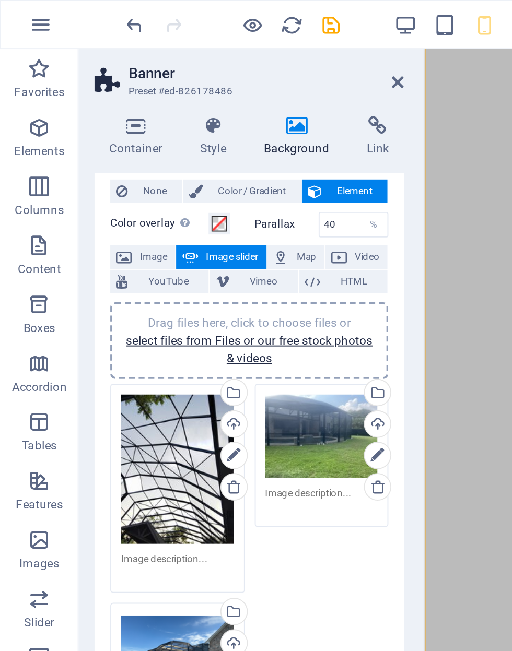
click at [110, 102] on button "Color / Gradient" at bounding box center [128, 102] width 63 height 13
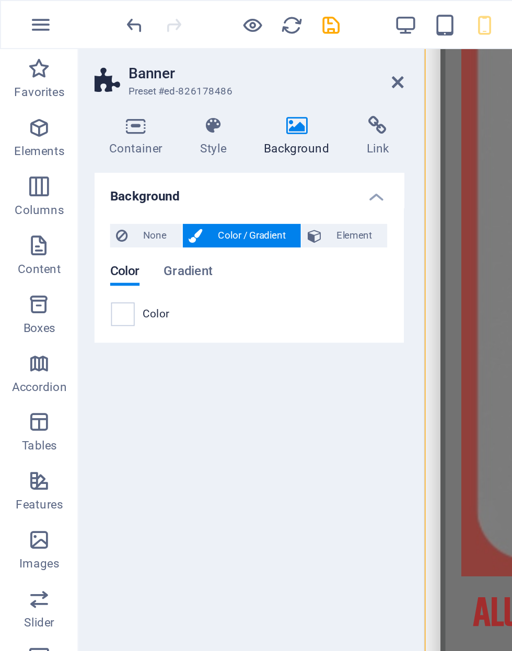
click at [96, 143] on span "Gradient" at bounding box center [100, 145] width 26 height 15
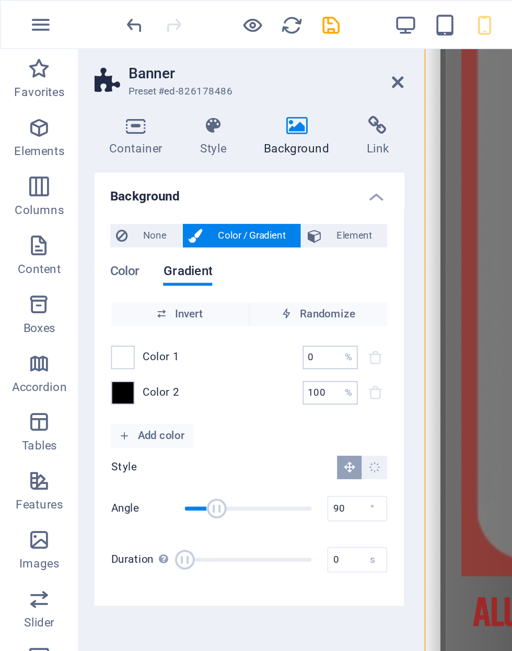
click at [59, 145] on span "Color" at bounding box center [66, 145] width 16 height 15
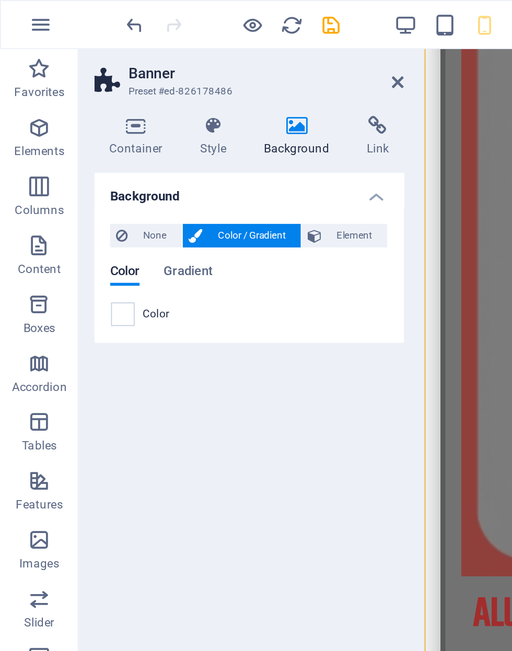
click at [67, 125] on icon at bounding box center [65, 125] width 6 height 13
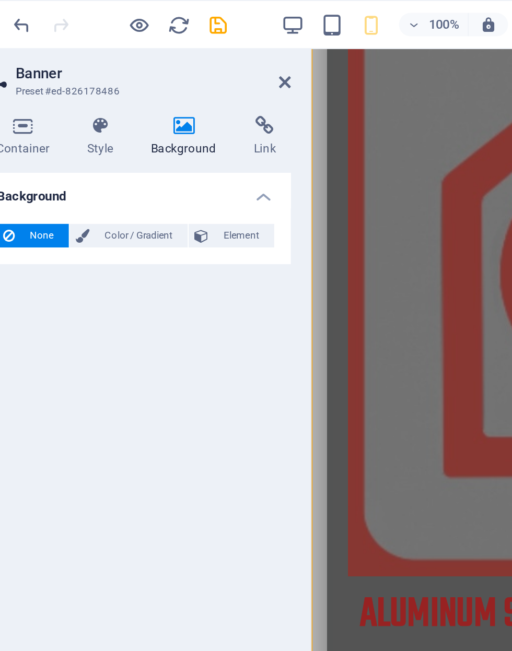
click at [111, 125] on span "Color / Gradient" at bounding box center [134, 125] width 46 height 13
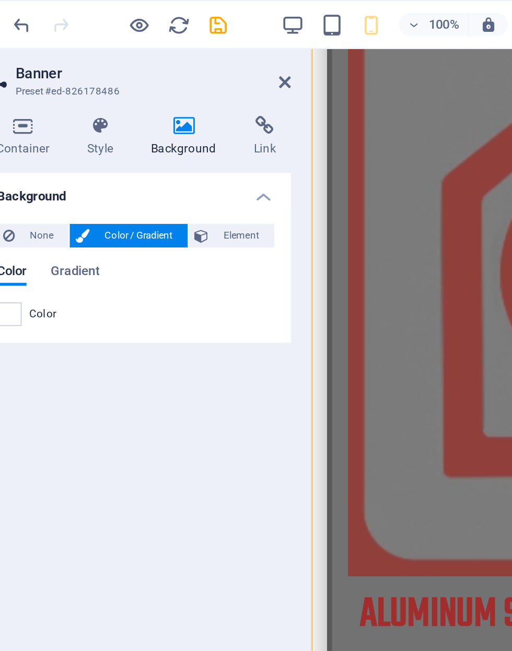
click at [174, 127] on span "Element" at bounding box center [188, 125] width 29 height 13
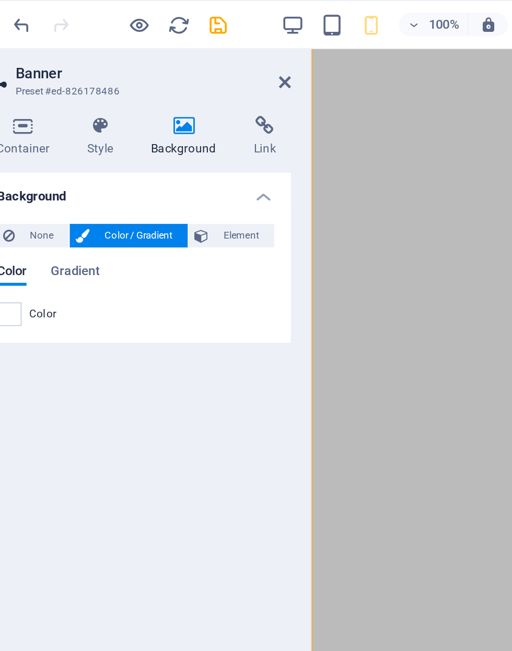
select select "ms"
select select "s"
select select "progressive"
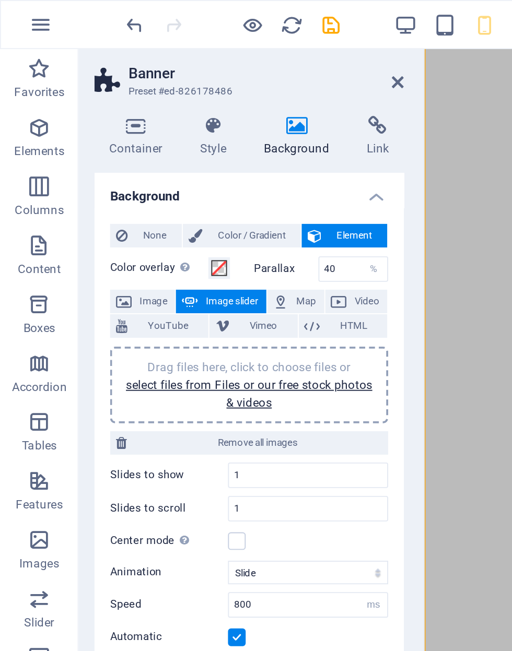
click at [68, 124] on button "None" at bounding box center [77, 125] width 38 height 13
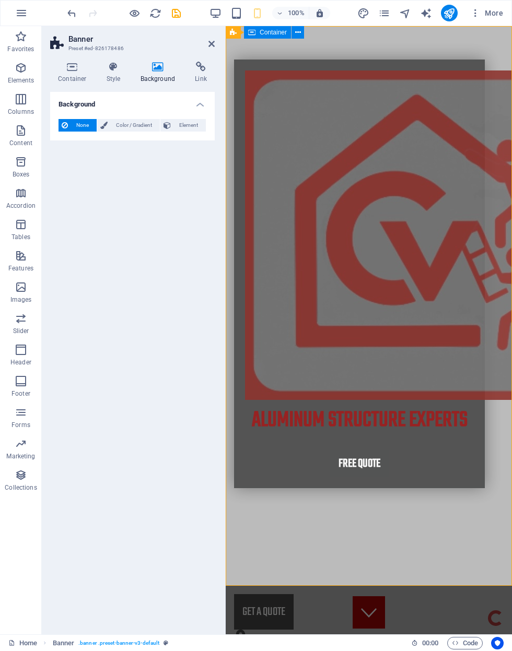
click at [468, 84] on div "Aluminum Structure experts Free quote" at bounding box center [369, 274] width 286 height 496
click at [161, 82] on h4 "Background" at bounding box center [160, 73] width 55 height 22
click at [169, 74] on h4 "Background" at bounding box center [160, 73] width 55 height 22
click at [188, 129] on span "Element" at bounding box center [188, 125] width 29 height 13
select select "ms"
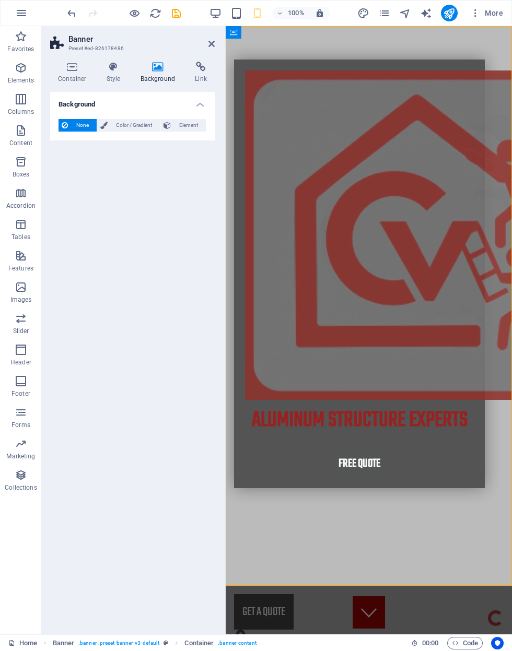
select select "s"
select select "progressive"
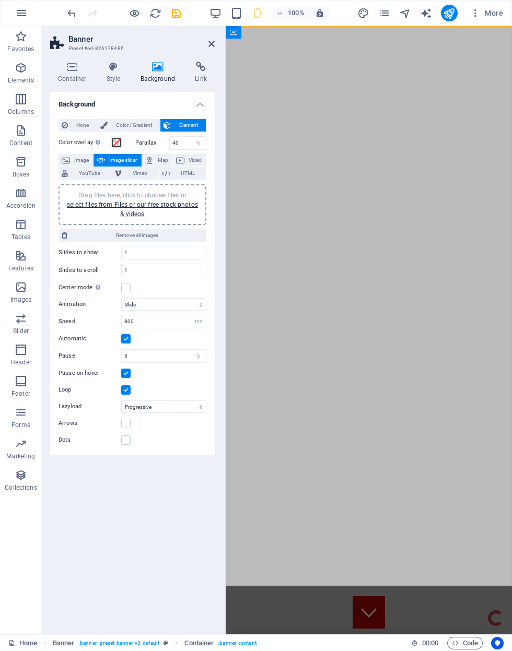
click at [105, 206] on link "select files from Files or our free stock photos & videos" at bounding box center [132, 209] width 131 height 17
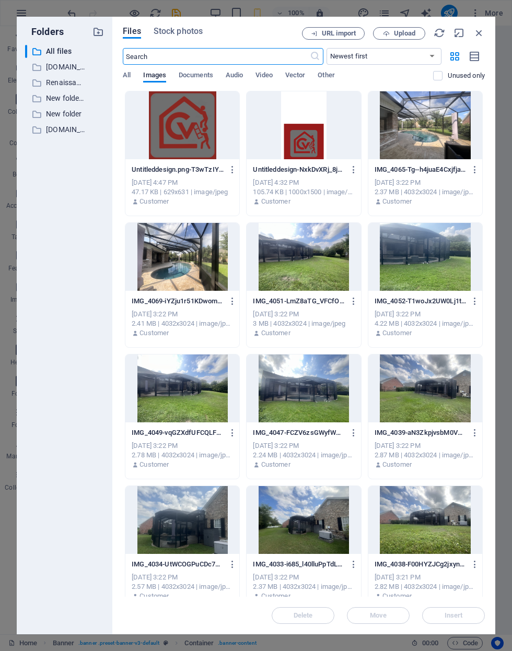
click at [438, 253] on div at bounding box center [425, 257] width 114 height 68
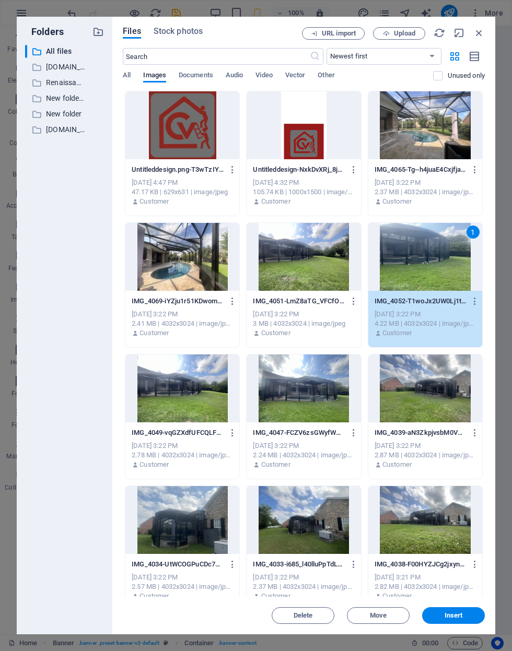
click at [171, 257] on div at bounding box center [182, 257] width 114 height 68
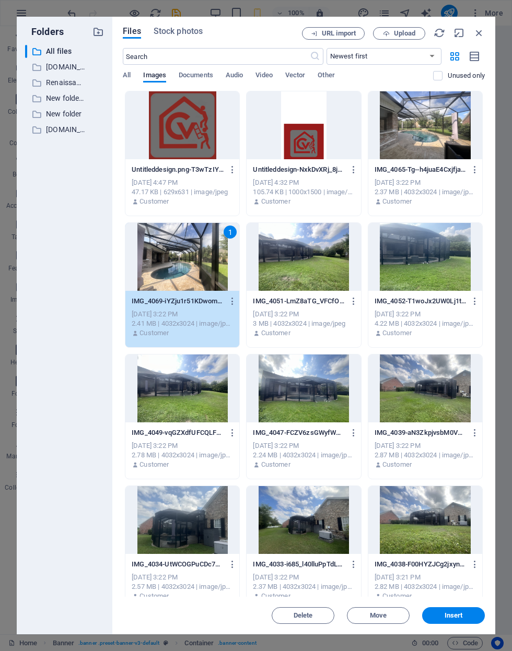
click at [454, 622] on button "Insert" at bounding box center [453, 615] width 63 height 17
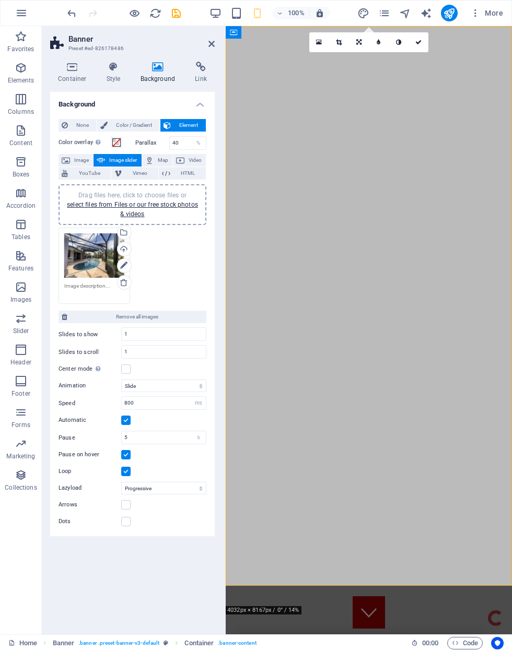
click at [109, 196] on span "Drag files here, click to choose files or select files from Files or our free s…" at bounding box center [132, 205] width 131 height 26
click at [95, 206] on link "select files from Files or our free stock photos & videos" at bounding box center [132, 209] width 131 height 17
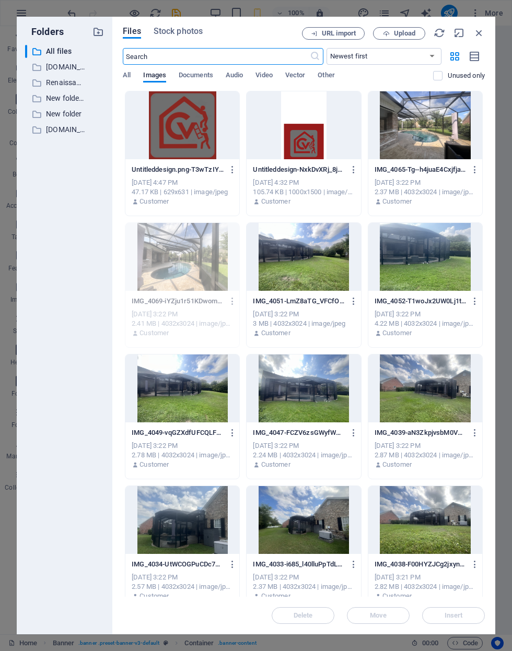
click at [482, 30] on icon "button" at bounding box center [478, 32] width 11 height 11
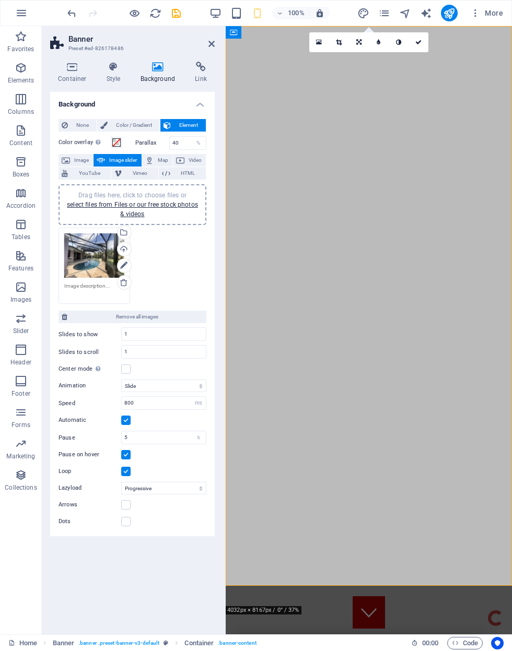
click at [121, 205] on link "select files from Files or our free stock photos & videos" at bounding box center [132, 209] width 131 height 17
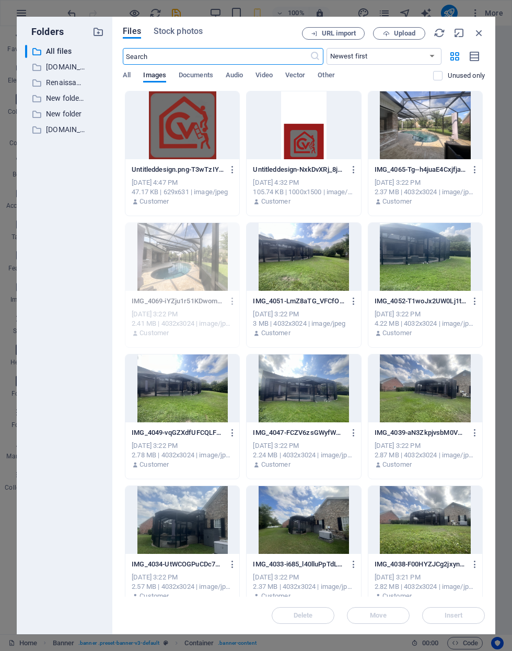
click at [476, 34] on icon "button" at bounding box center [478, 32] width 11 height 11
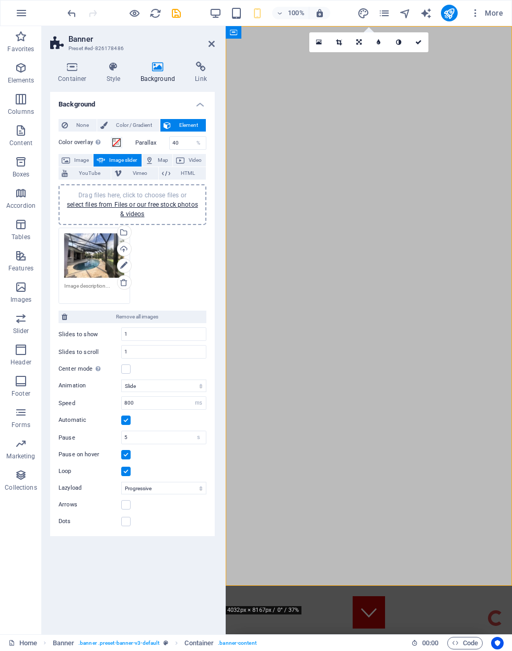
click at [114, 203] on link "select files from Files or our free stock photos & videos" at bounding box center [132, 209] width 131 height 17
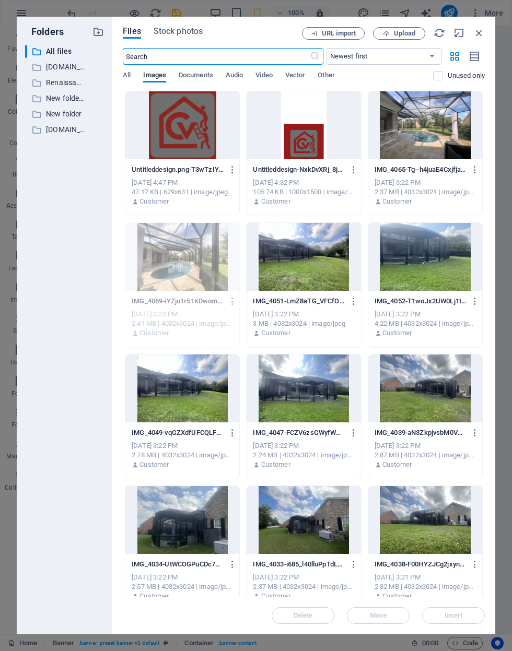
click at [399, 31] on span "Upload" at bounding box center [404, 33] width 21 height 6
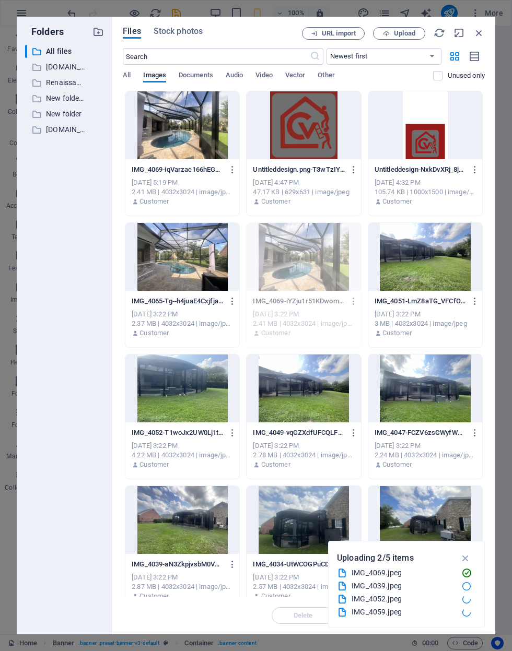
click at [480, 28] on icon "button" at bounding box center [478, 32] width 11 height 11
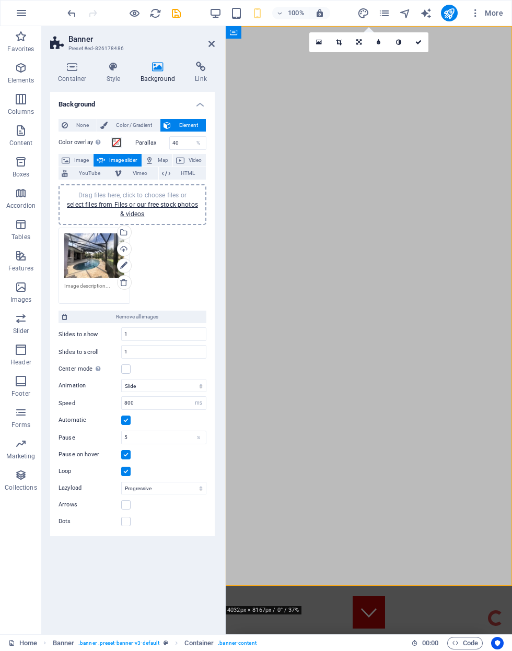
click at [104, 207] on link "select files from Files or our free stock photos & videos" at bounding box center [132, 209] width 131 height 17
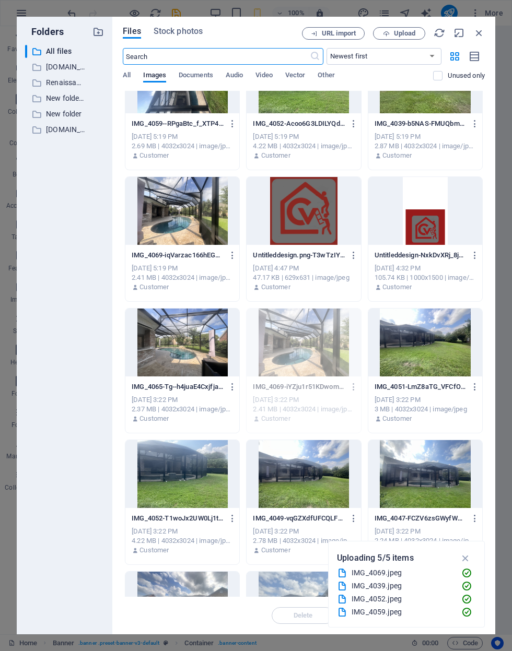
scroll to position [74, 0]
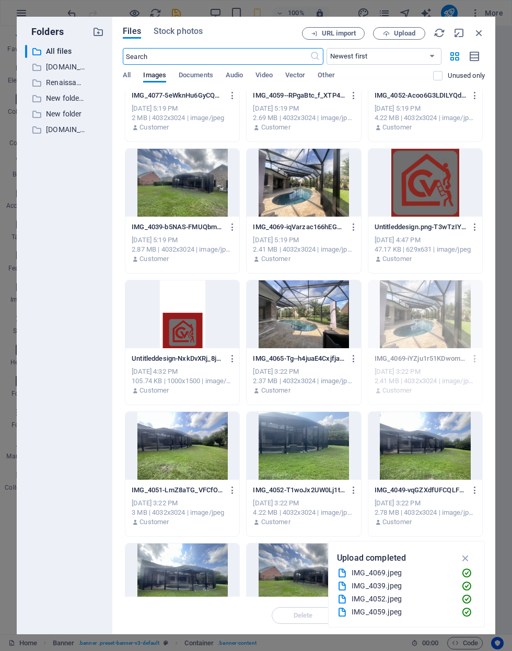
click at [331, 302] on div at bounding box center [303, 314] width 114 height 68
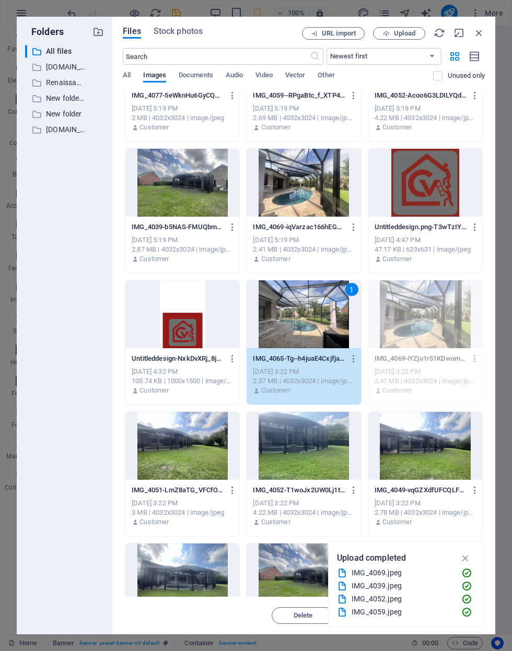
click at [468, 556] on icon "button" at bounding box center [465, 557] width 12 height 11
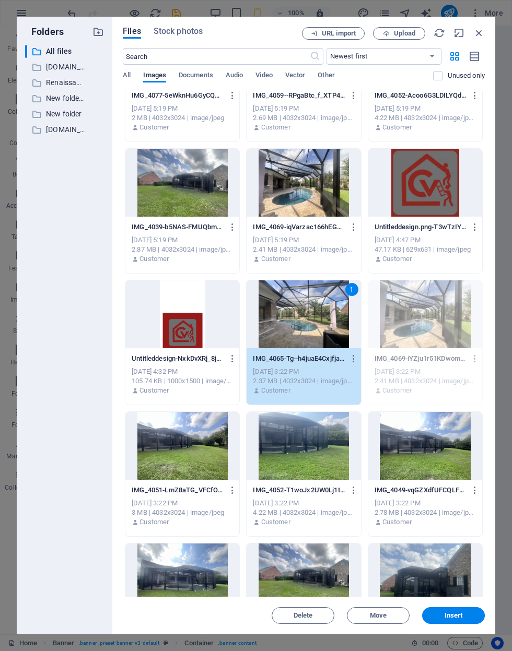
click at [467, 615] on span "Insert" at bounding box center [453, 615] width 54 height 6
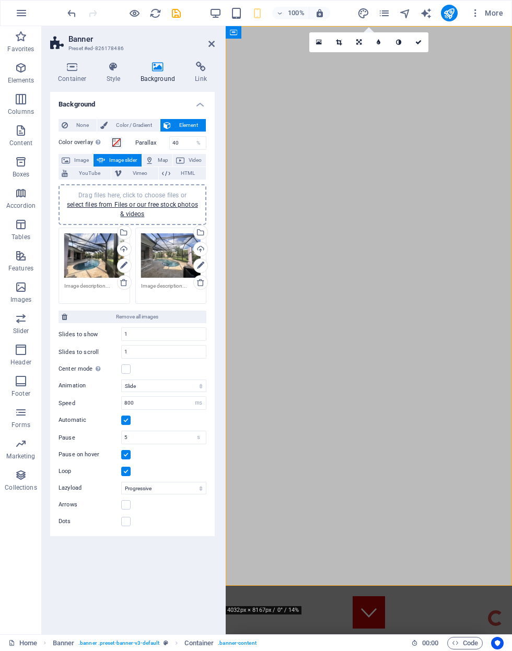
click at [116, 217] on div "Drag files here, click to choose files or select files from Files or our free s…" at bounding box center [132, 205] width 135 height 28
click at [92, 205] on link "select files from Files or our free stock photos & videos" at bounding box center [132, 209] width 131 height 17
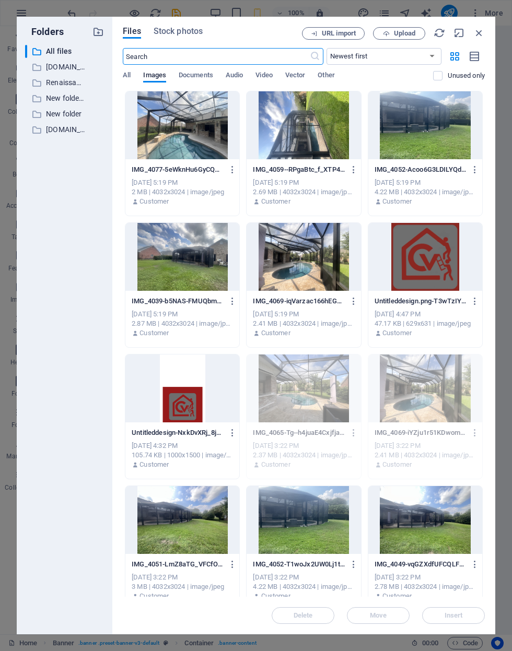
click at [434, 123] on div at bounding box center [425, 125] width 114 height 68
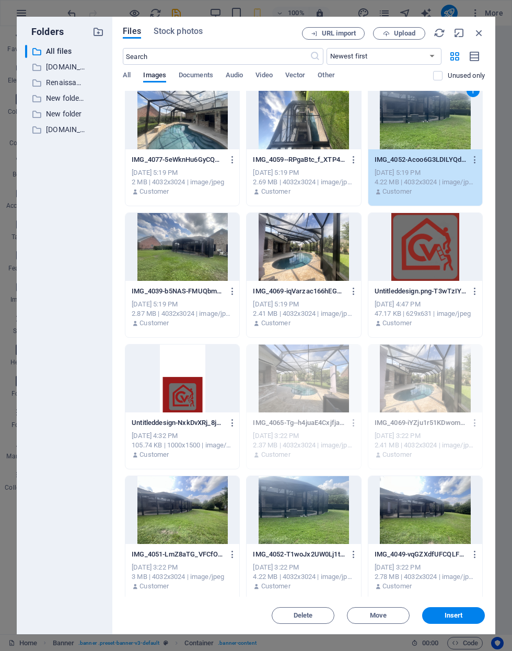
scroll to position [25, 0]
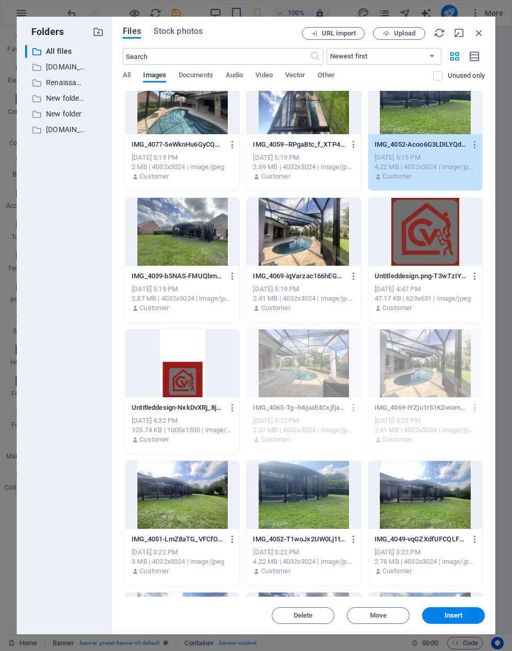
click at [470, 620] on button "Insert" at bounding box center [453, 615] width 63 height 17
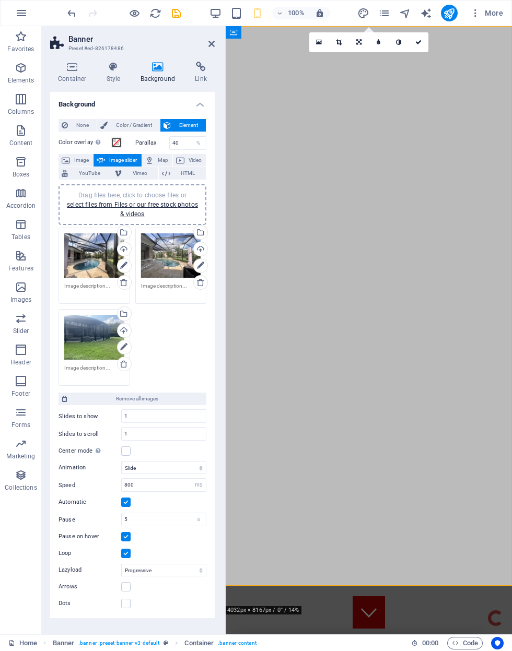
click at [119, 201] on link "select files from Files or our free stock photos & videos" at bounding box center [132, 209] width 131 height 17
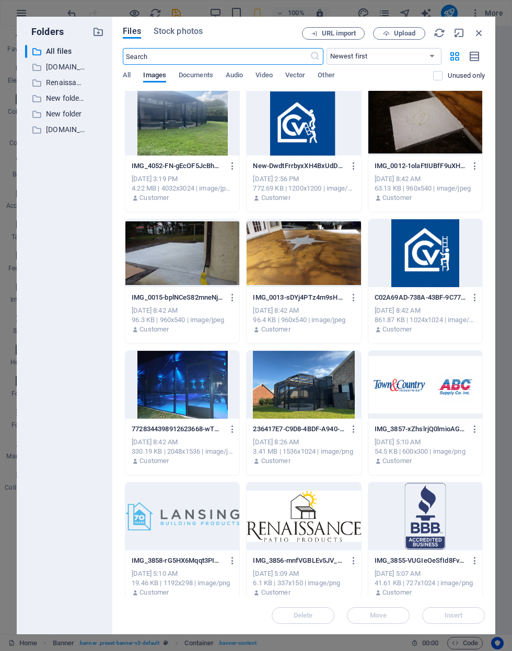
scroll to position [925, 0]
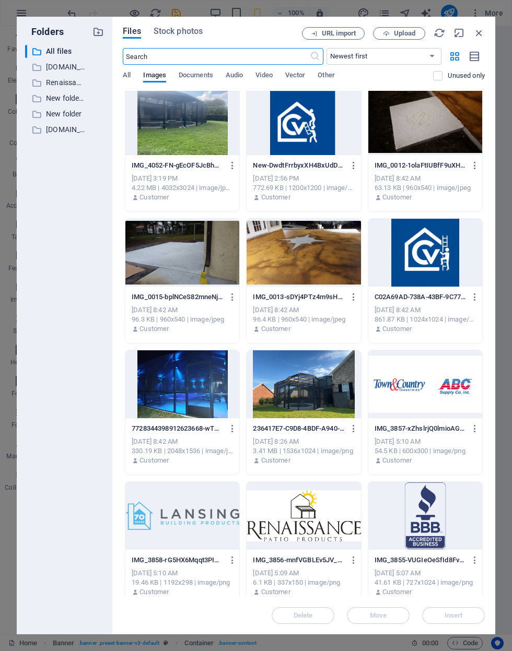
click at [331, 384] on div at bounding box center [303, 384] width 114 height 68
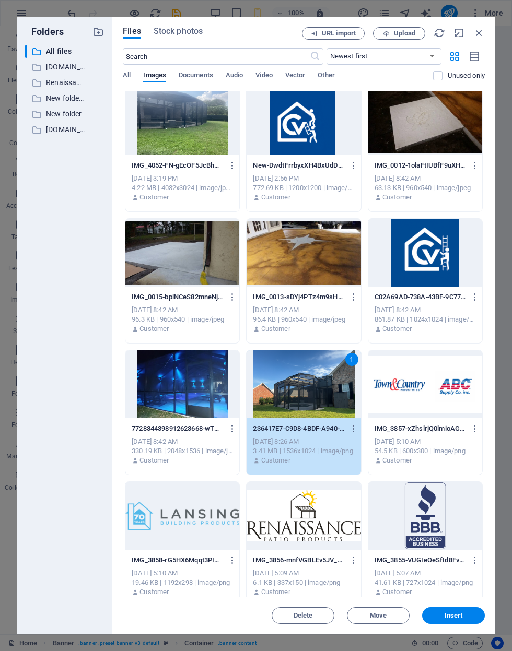
click at [471, 616] on span "Insert" at bounding box center [453, 615] width 54 height 6
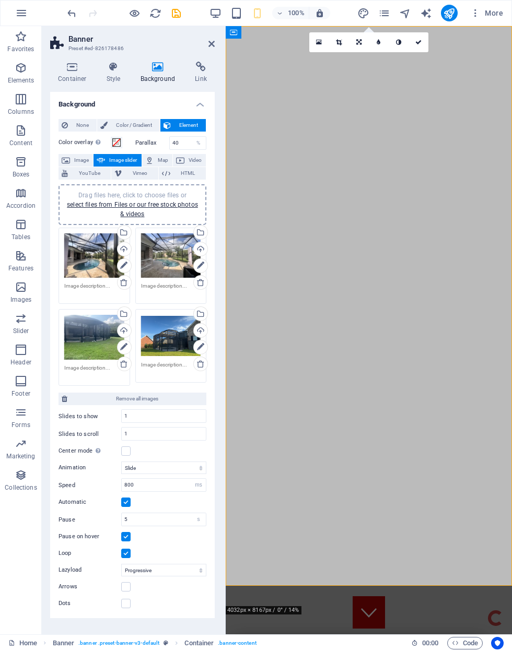
click at [108, 205] on link "select files from Files or our free stock photos & videos" at bounding box center [132, 209] width 131 height 17
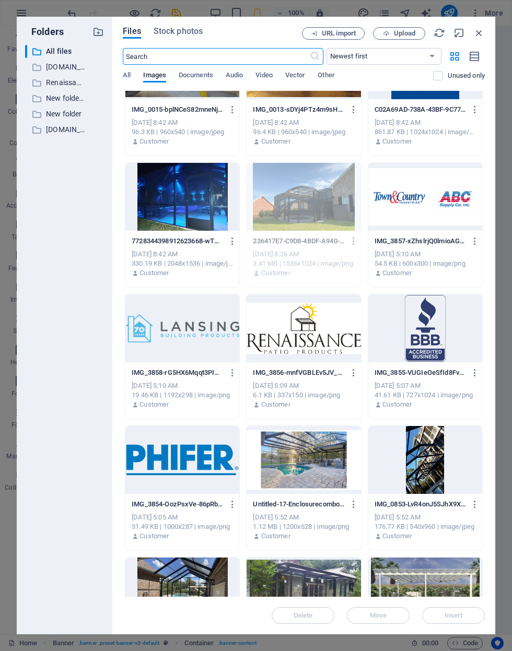
scroll to position [1111, 0]
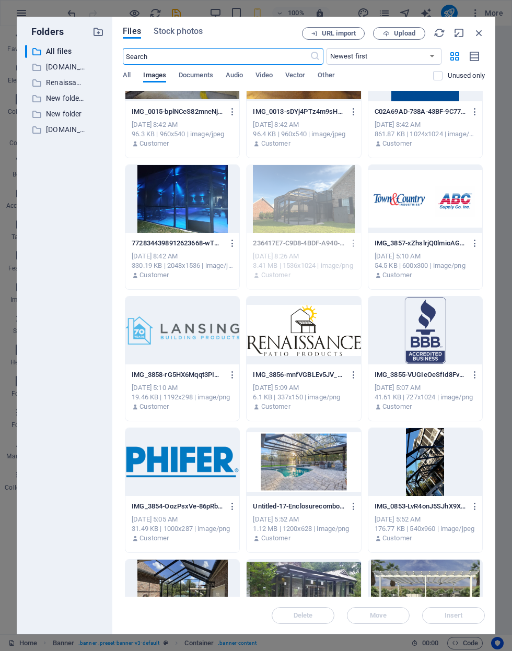
click at [142, 208] on div at bounding box center [182, 199] width 114 height 68
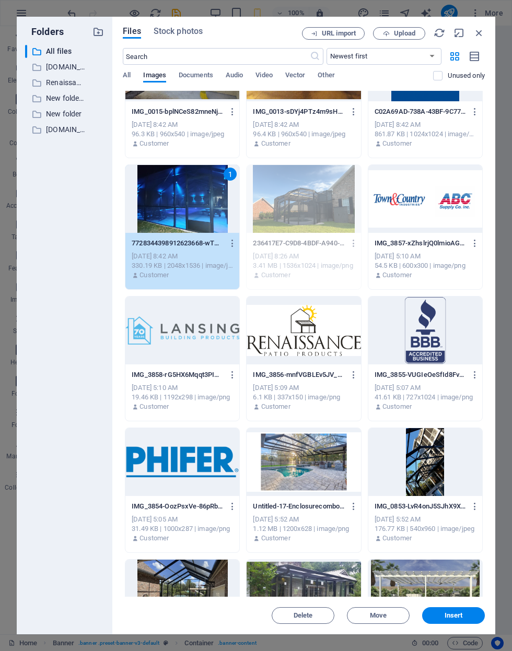
click at [459, 619] on span "Insert" at bounding box center [453, 615] width 18 height 6
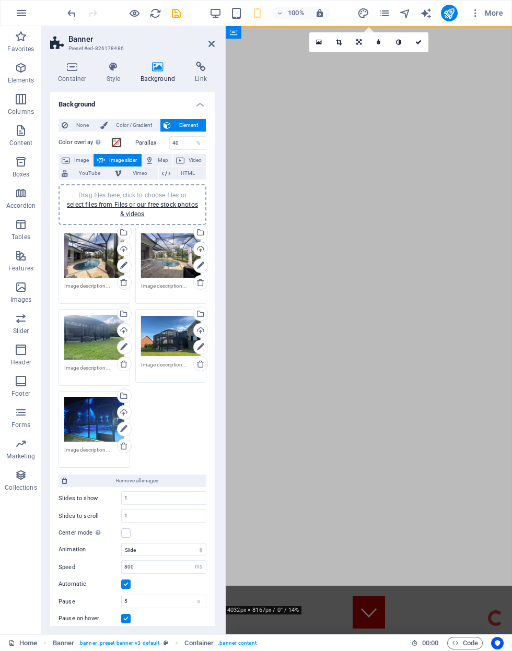
click at [421, 38] on link at bounding box center [418, 42] width 20 height 20
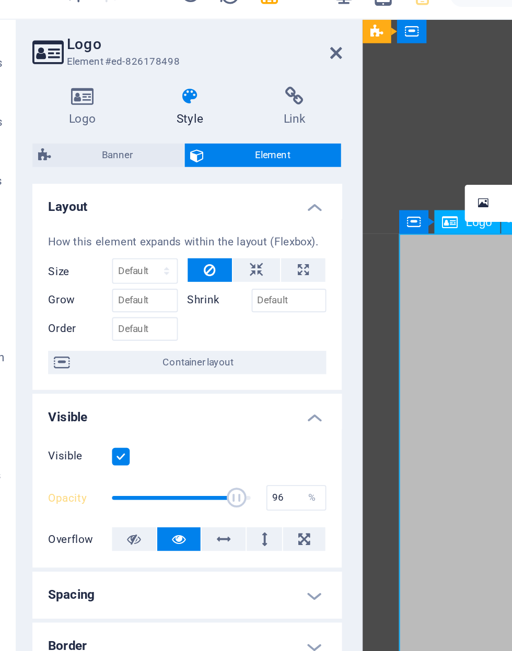
type input "100"
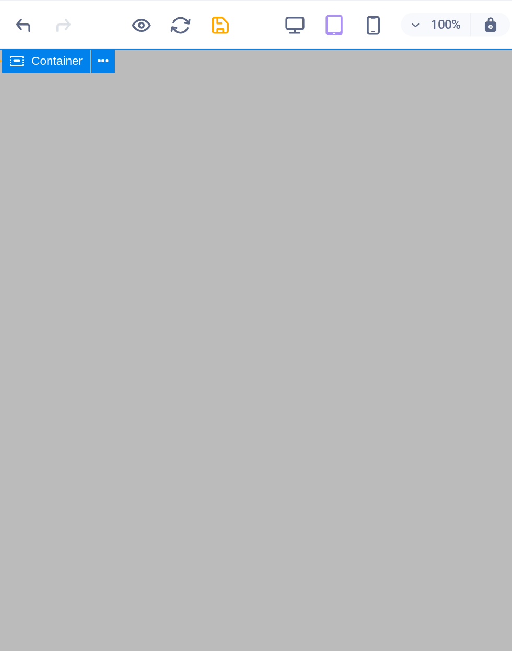
click at [170, 11] on icon "save" at bounding box center [176, 13] width 12 height 12
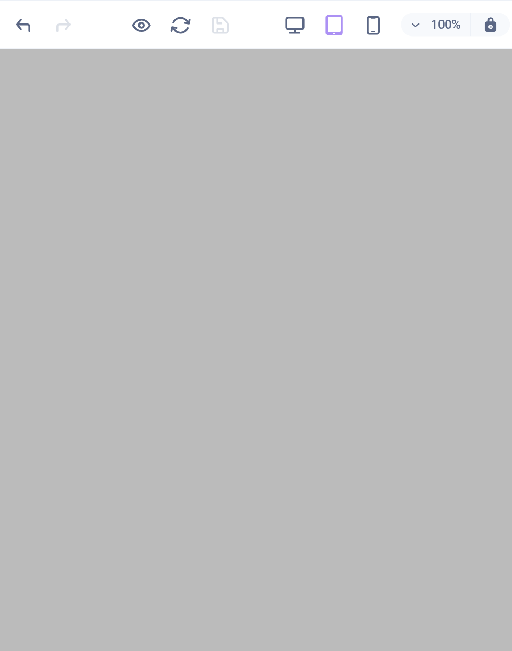
scroll to position [0, 0]
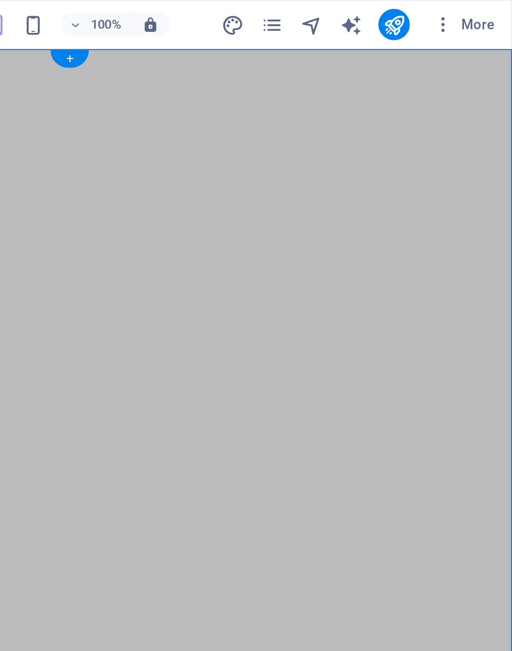
click at [443, 11] on icon "publish" at bounding box center [449, 13] width 12 height 12
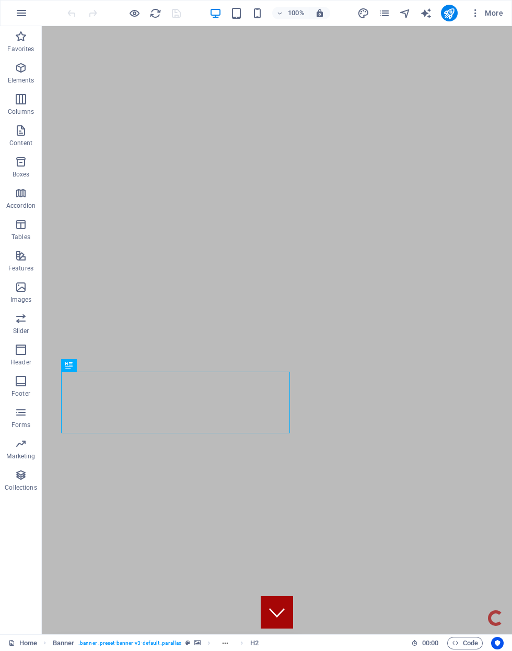
click at [448, 10] on icon "publish" at bounding box center [449, 13] width 12 height 12
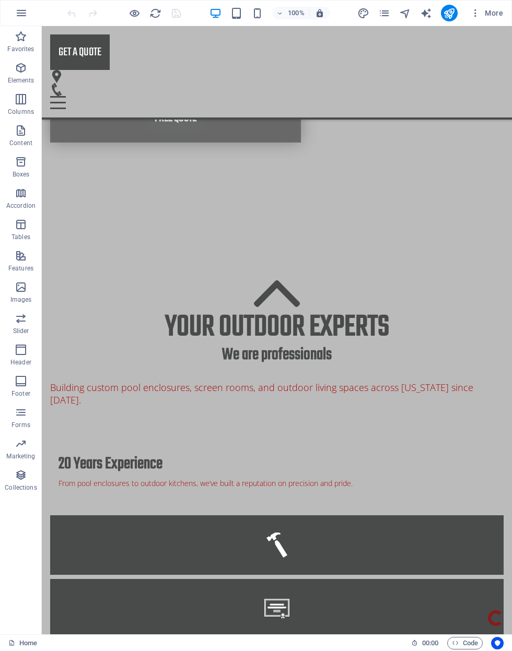
scroll to position [970, 0]
click at [386, 11] on icon "pages" at bounding box center [384, 13] width 12 height 12
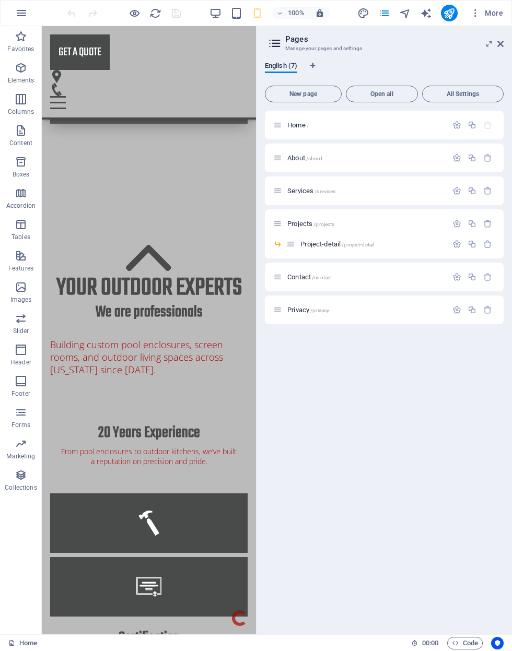
click at [334, 245] on span "Project-detail /project-detail" at bounding box center [337, 244] width 74 height 8
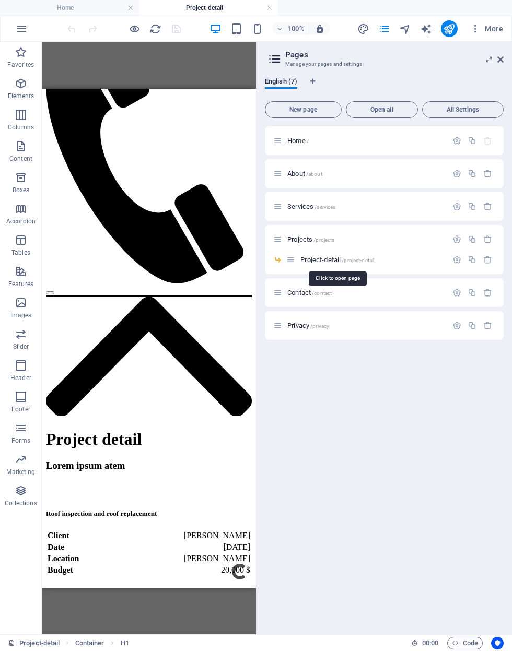
scroll to position [1076, 0]
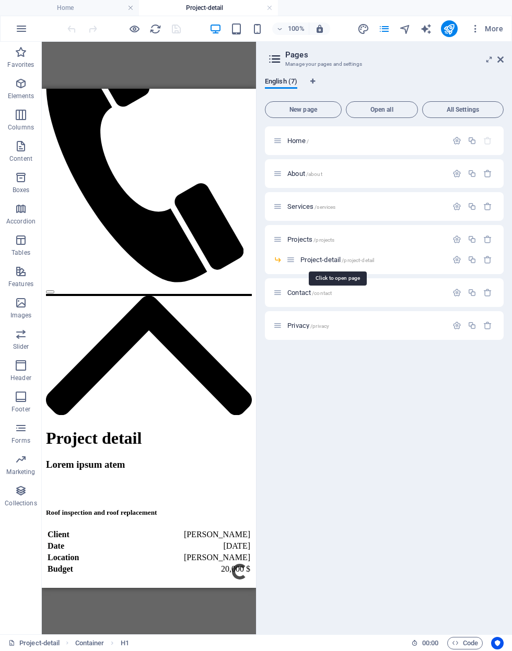
click at [492, 262] on button "button" at bounding box center [487, 259] width 15 height 9
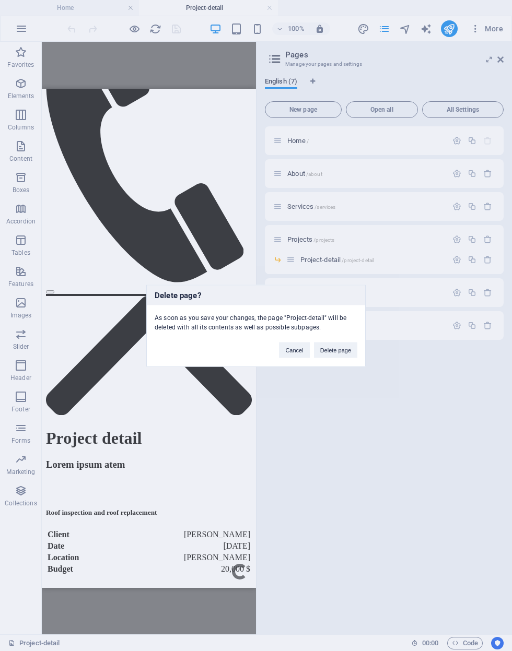
click at [345, 343] on button "Delete page" at bounding box center [335, 350] width 43 height 16
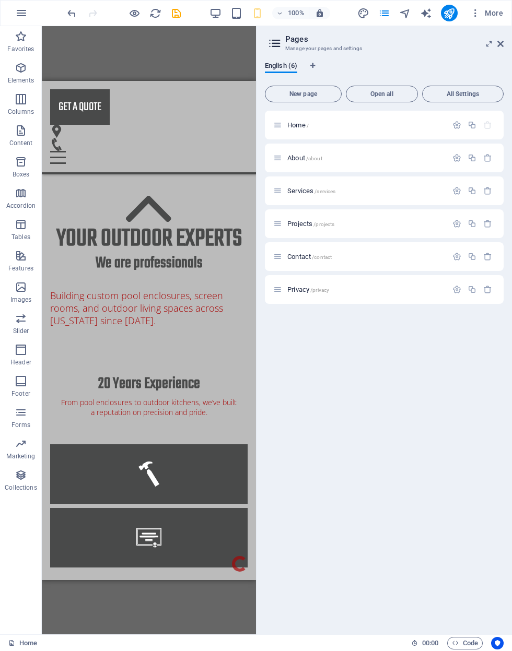
click at [399, 222] on p "Projects /projects" at bounding box center [365, 223] width 157 height 7
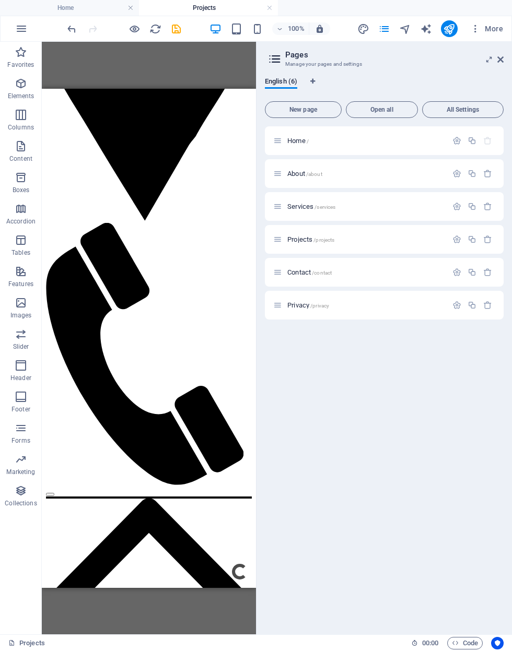
scroll to position [905, 0]
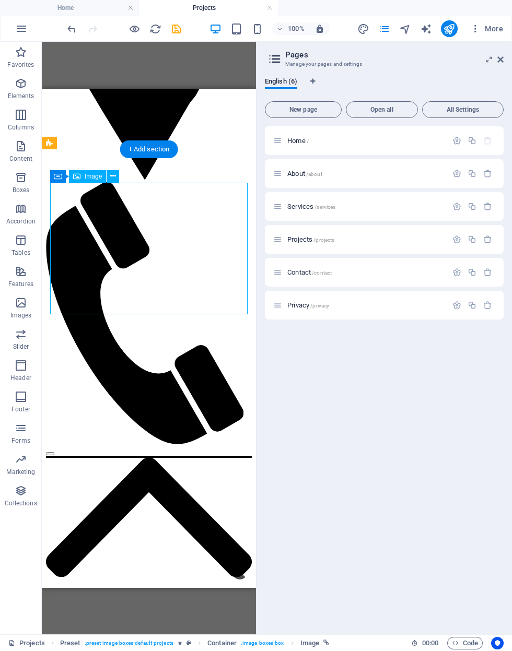
click at [112, 178] on icon at bounding box center [113, 176] width 6 height 11
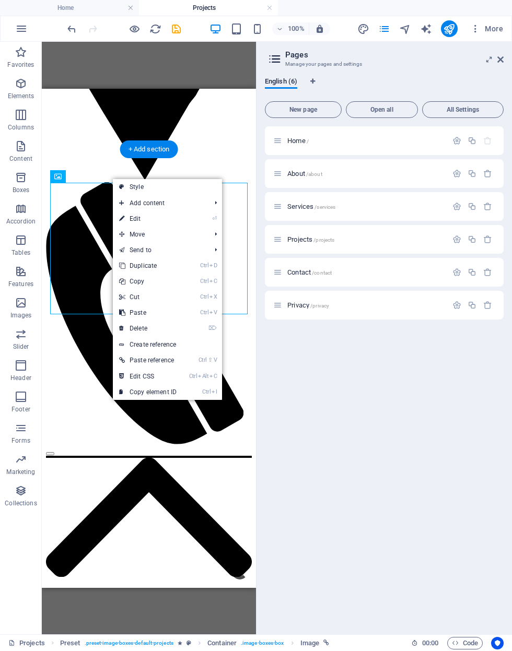
click at [126, 218] on link "⏎ Edit" at bounding box center [148, 219] width 70 height 16
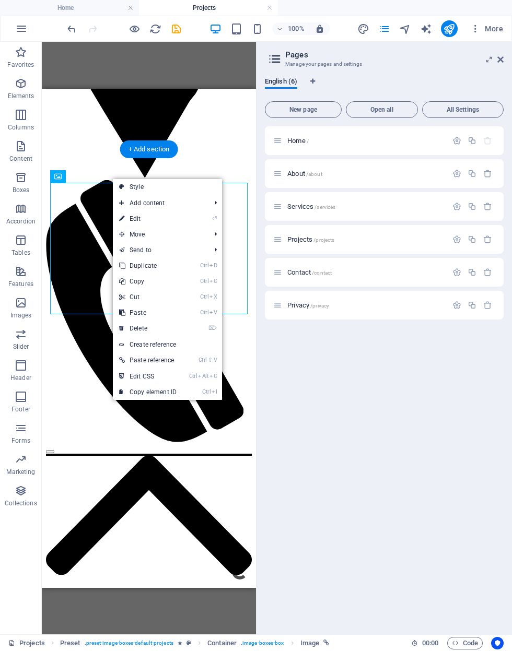
select select "%"
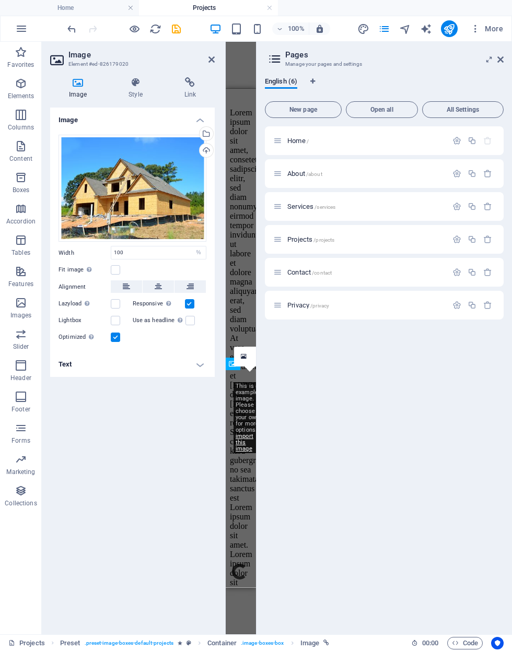
scroll to position [3145, 0]
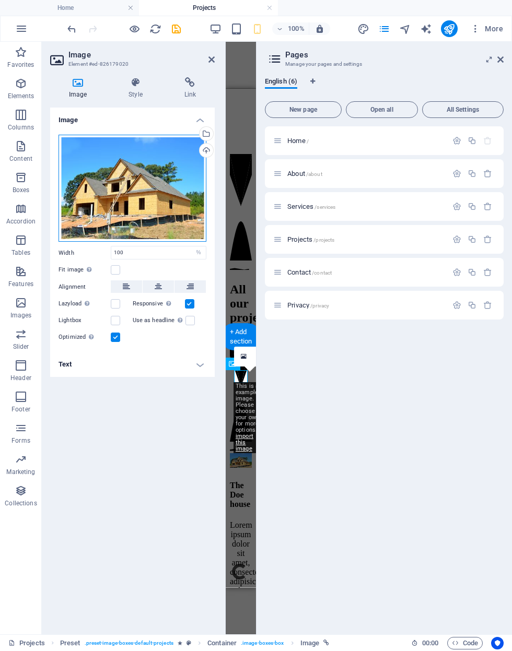
click at [130, 191] on div "Drag files here, click to choose files or select files from Files or our free s…" at bounding box center [132, 189] width 148 height 108
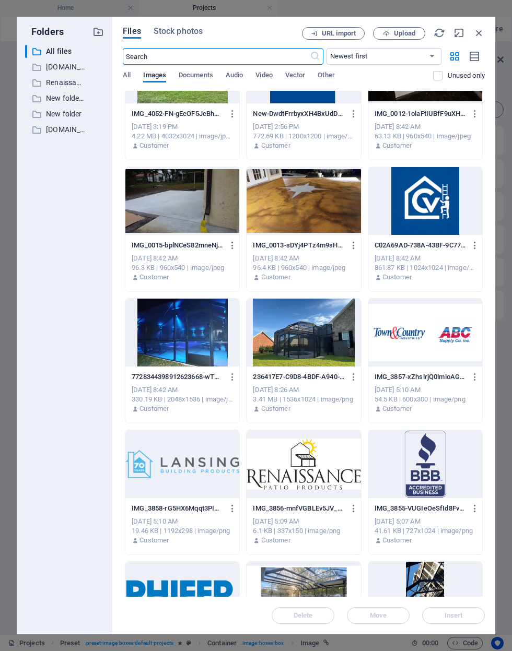
scroll to position [977, 0]
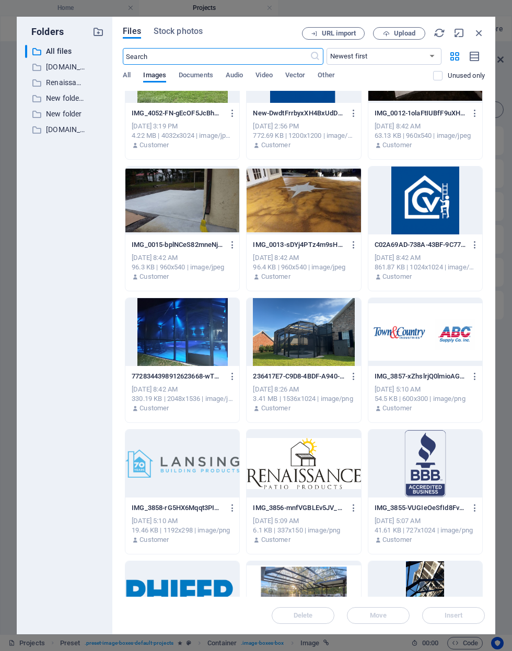
click at [309, 327] on div at bounding box center [303, 332] width 114 height 68
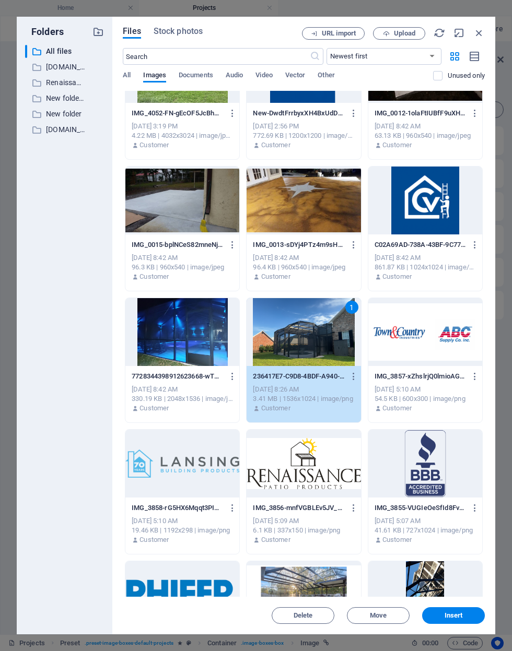
click at [332, 334] on div "1" at bounding box center [303, 332] width 114 height 68
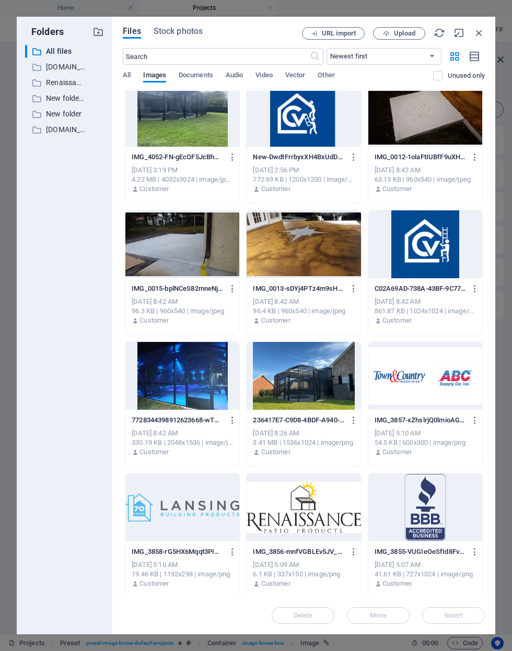
scroll to position [934, 0]
click at [322, 367] on div at bounding box center [303, 376] width 114 height 68
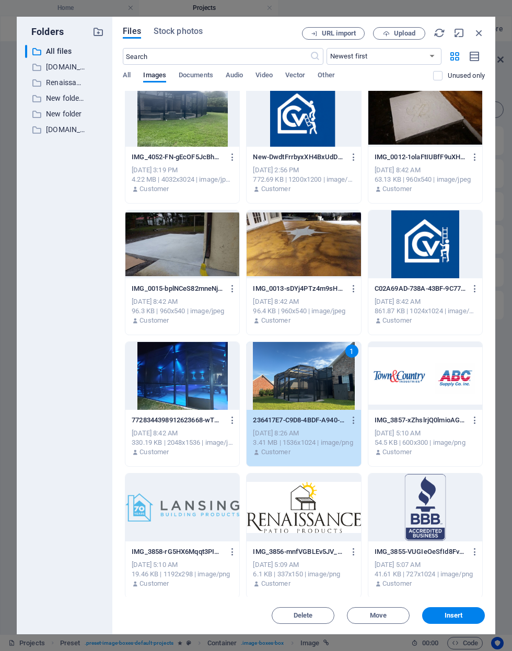
click at [464, 611] on button "Insert" at bounding box center [453, 615] width 63 height 17
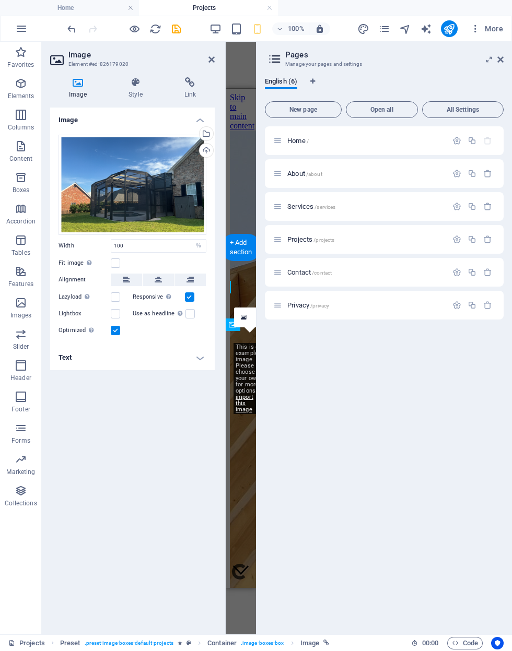
scroll to position [3185, 0]
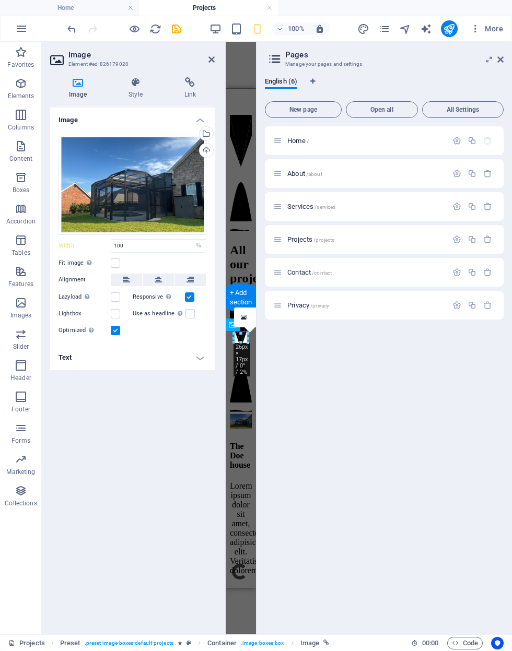
click at [209, 64] on link at bounding box center [211, 59] width 6 height 9
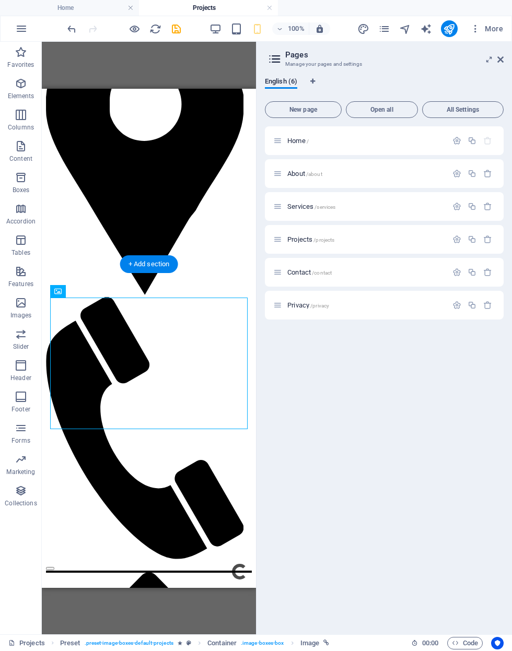
scroll to position [792, 0]
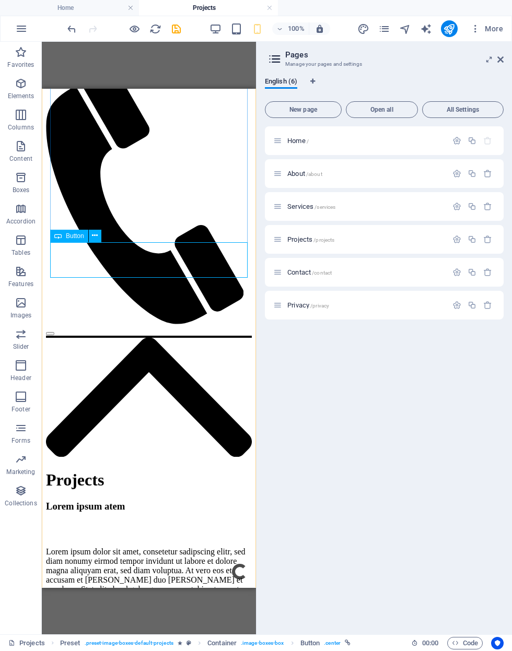
scroll to position [1030, 0]
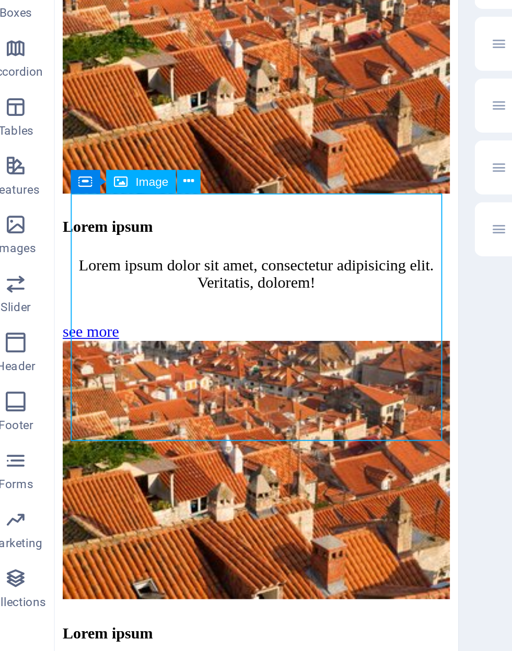
select select "%"
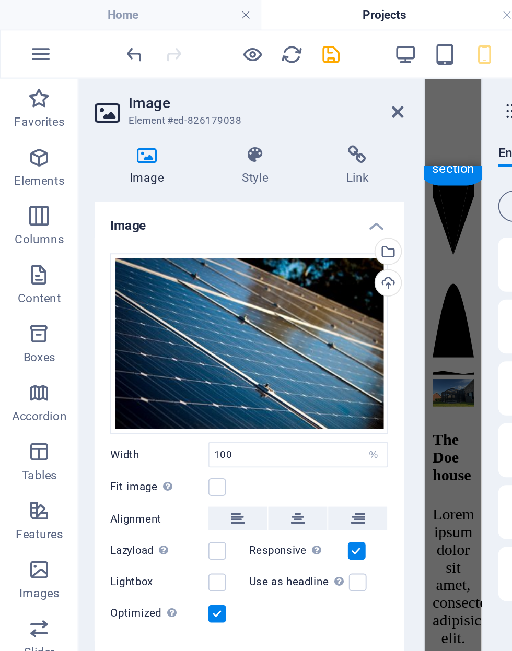
click at [207, 149] on div "Upload" at bounding box center [205, 152] width 16 height 16
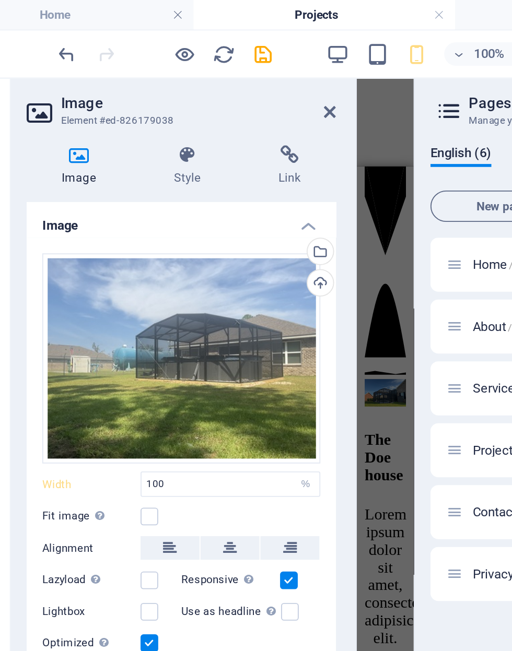
click at [208, 60] on icon at bounding box center [211, 59] width 6 height 8
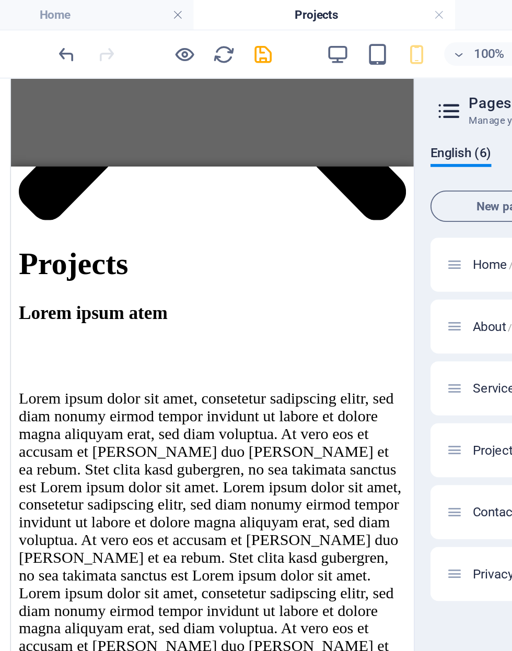
scroll to position [1353, 0]
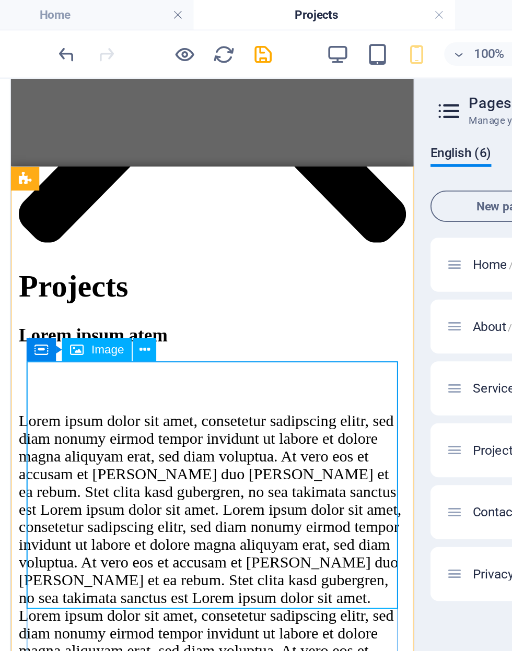
click at [110, 188] on icon at bounding box center [113, 186] width 6 height 11
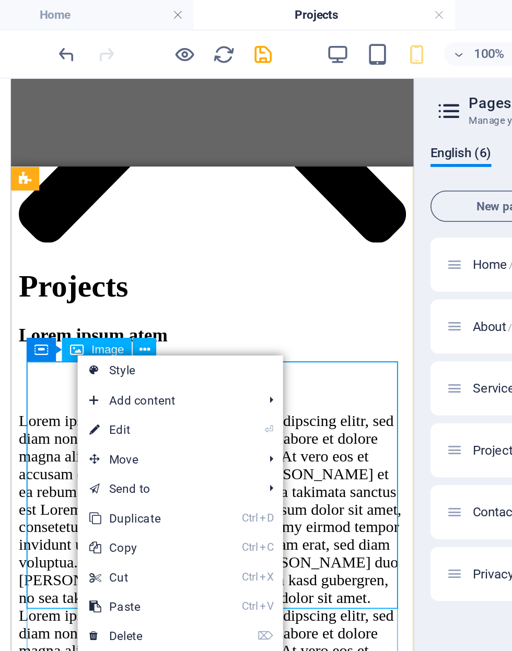
click at [77, 232] on link "⏎ Edit" at bounding box center [112, 229] width 70 height 16
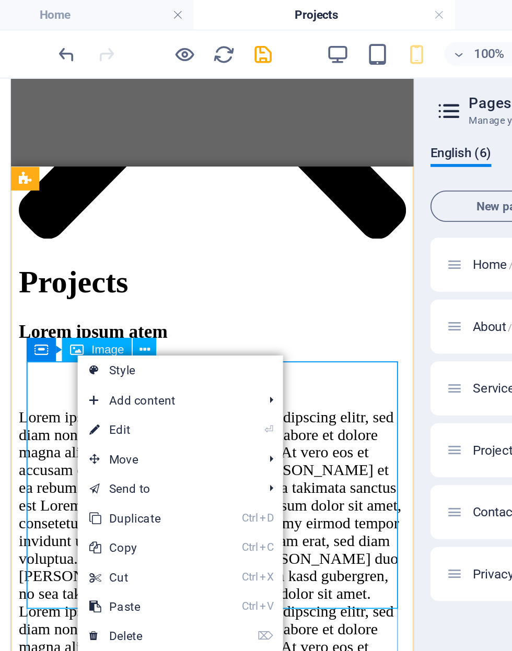
select select "%"
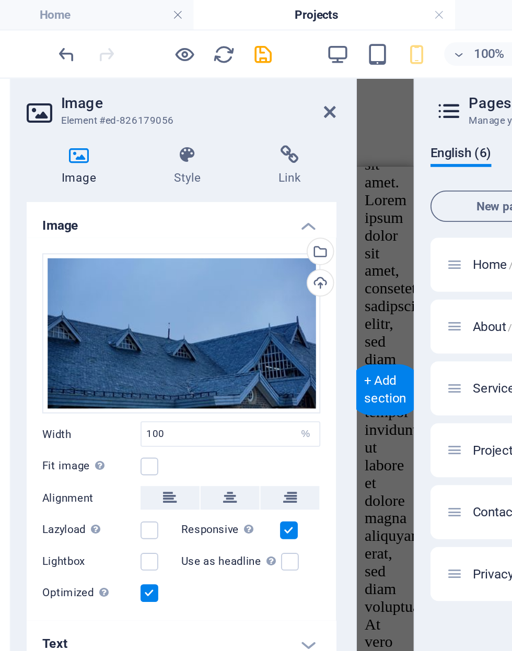
scroll to position [3649, 0]
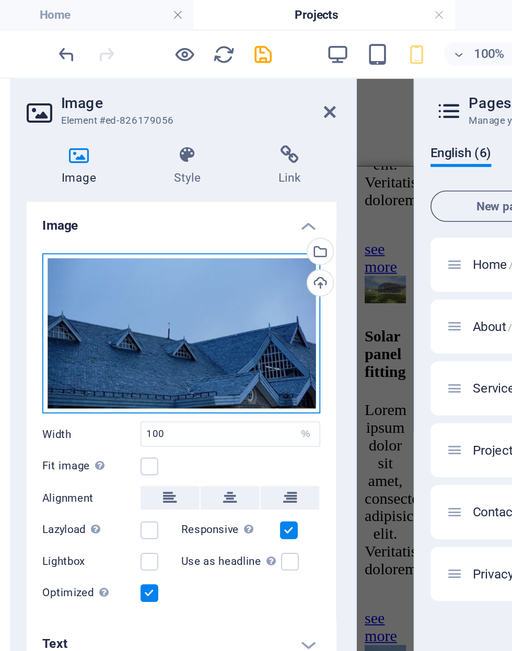
click at [58, 178] on div "Drag files here, click to choose files or select files from Files or our free s…" at bounding box center [132, 178] width 148 height 86
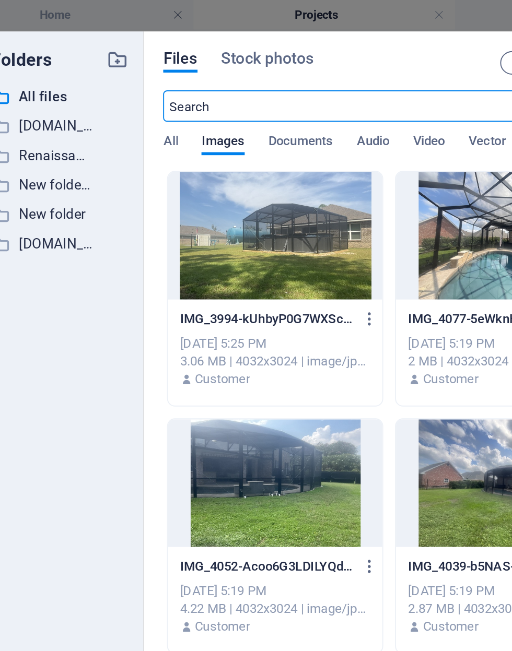
scroll to position [0, 0]
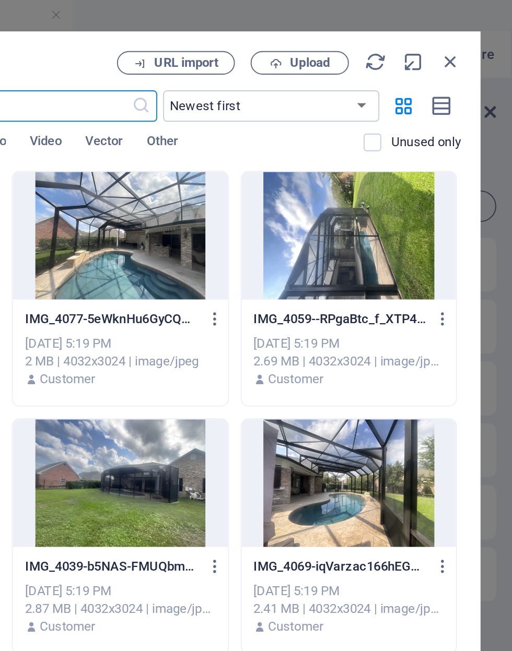
click at [473, 29] on icon "button" at bounding box center [478, 32] width 11 height 11
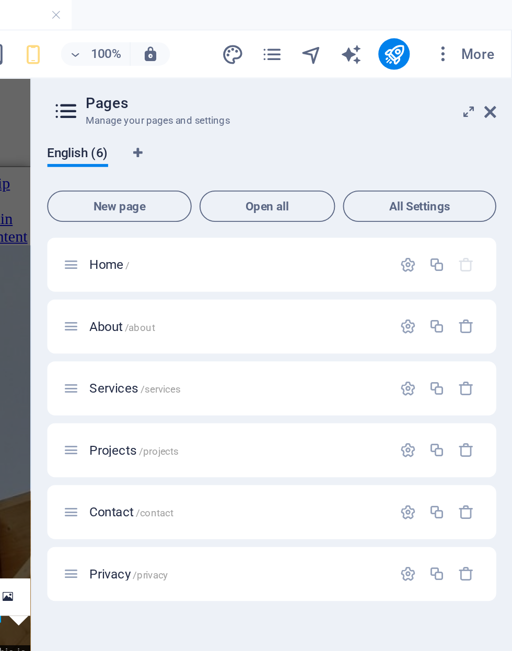
scroll to position [3688, 0]
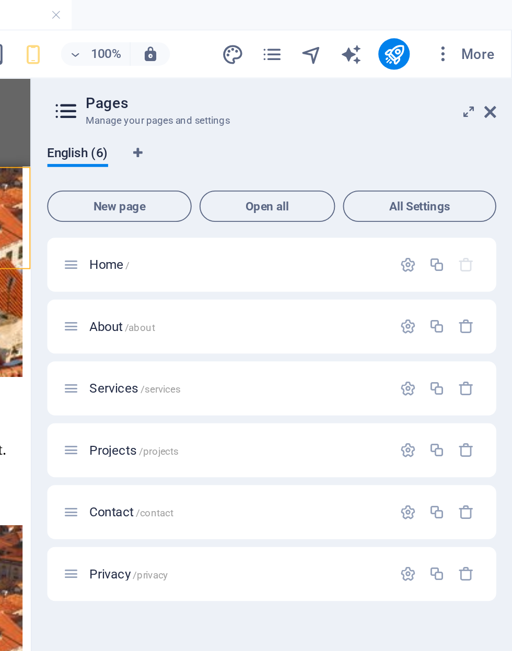
click at [497, 58] on icon at bounding box center [500, 59] width 6 height 8
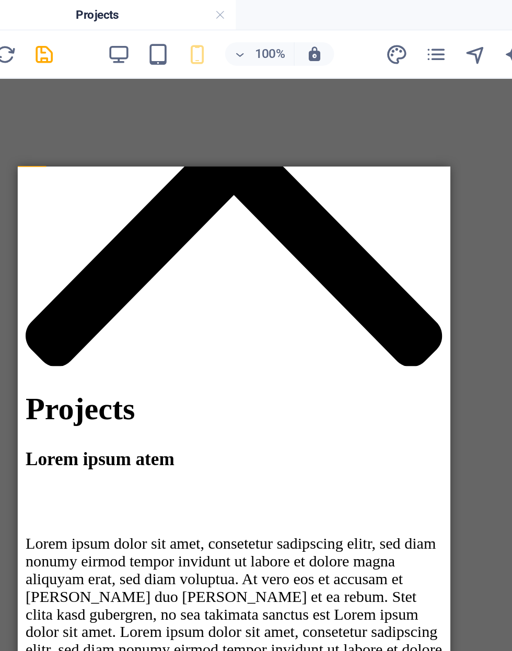
scroll to position [1347, 0]
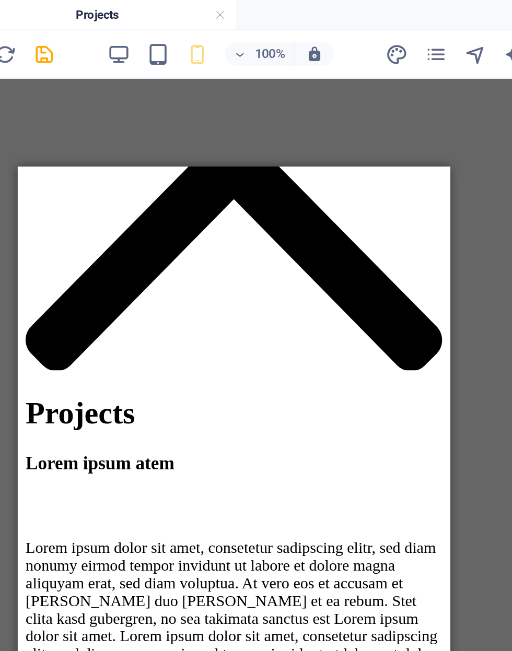
click at [170, 29] on icon "save" at bounding box center [176, 29] width 12 height 12
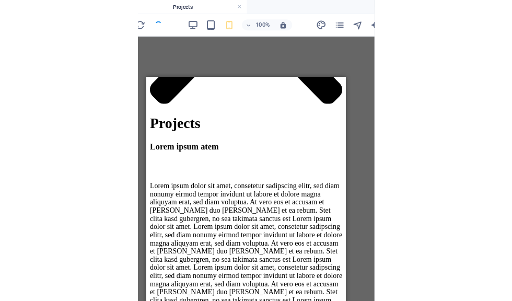
scroll to position [1384, 0]
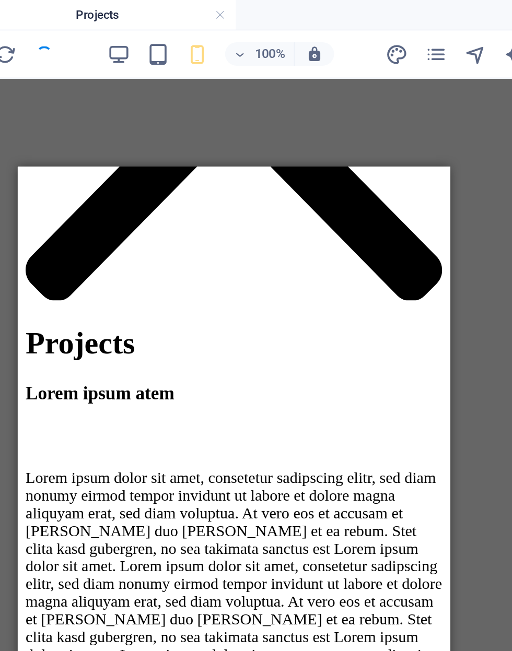
select select "%"
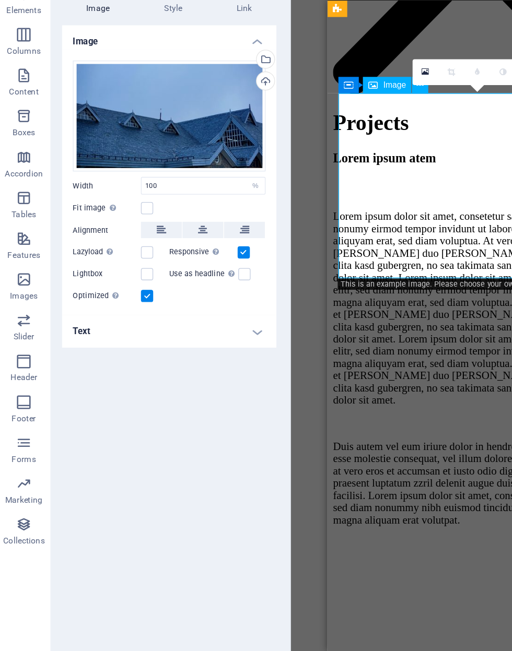
click at [203, 144] on div "Upload" at bounding box center [205, 152] width 16 height 16
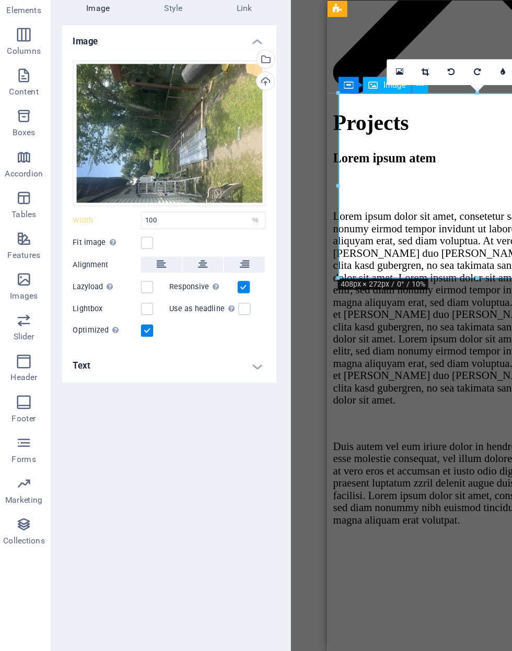
click at [200, 144] on div "Upload" at bounding box center [205, 152] width 16 height 16
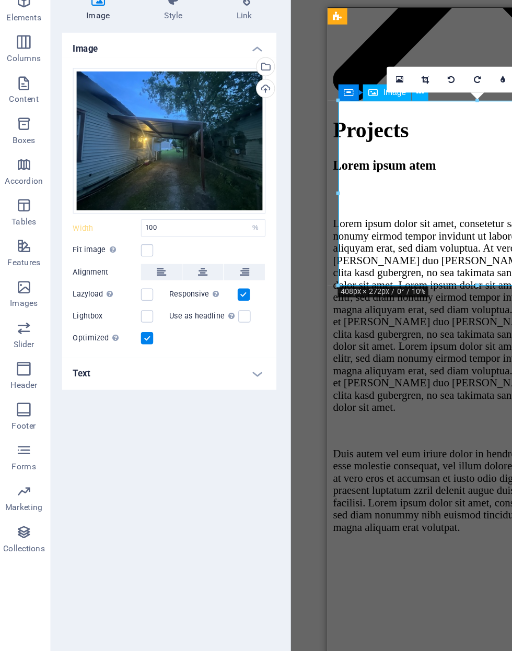
click at [244, 353] on div "Drag here to replace the existing content. Press “Ctrl” if you want to create a…" at bounding box center [369, 338] width 286 height 593
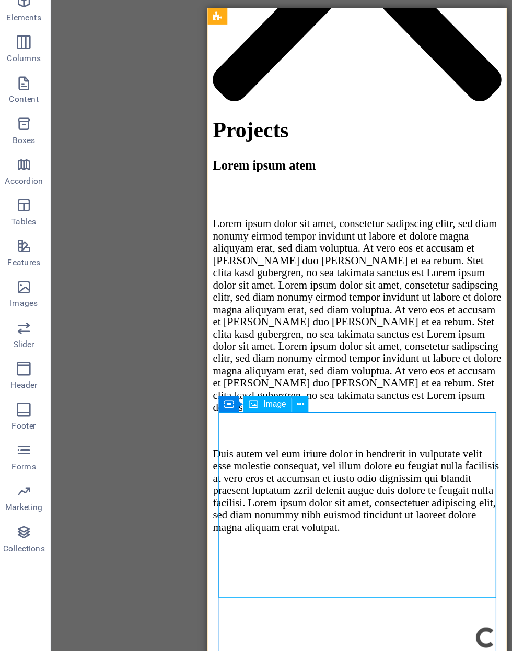
click at [230, 387] on icon at bounding box center [233, 392] width 6 height 11
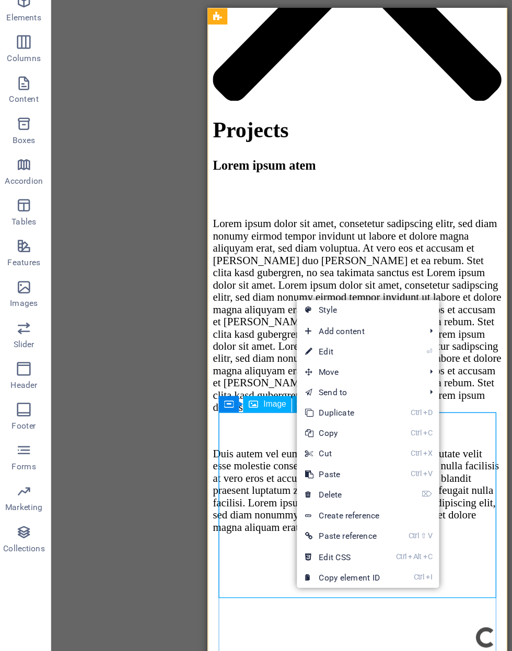
click at [281, 345] on link "⏎ Edit" at bounding box center [265, 353] width 70 height 16
select select "%"
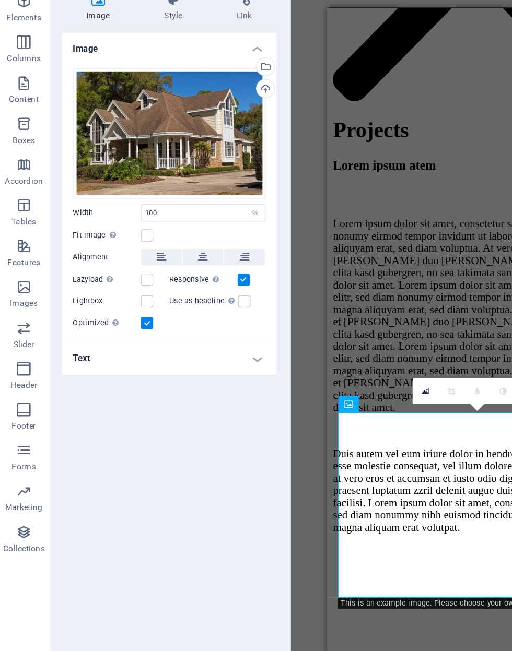
click at [206, 144] on div "Upload" at bounding box center [205, 152] width 16 height 16
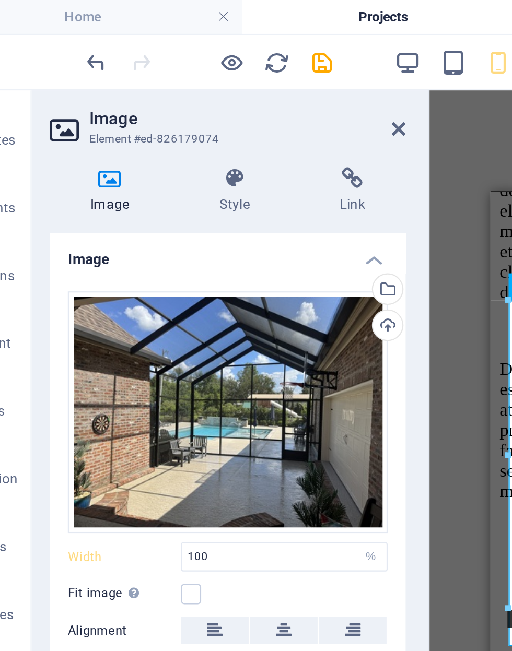
click at [226, 78] on div "Drag here to replace the existing content. Press “Ctrl” if you want to create a…" at bounding box center [369, 338] width 286 height 593
click at [226, 102] on div "Drag here to replace the existing content. Press “Ctrl” if you want to create a…" at bounding box center [369, 338] width 286 height 593
click at [170, 27] on icon "save" at bounding box center [176, 29] width 12 height 12
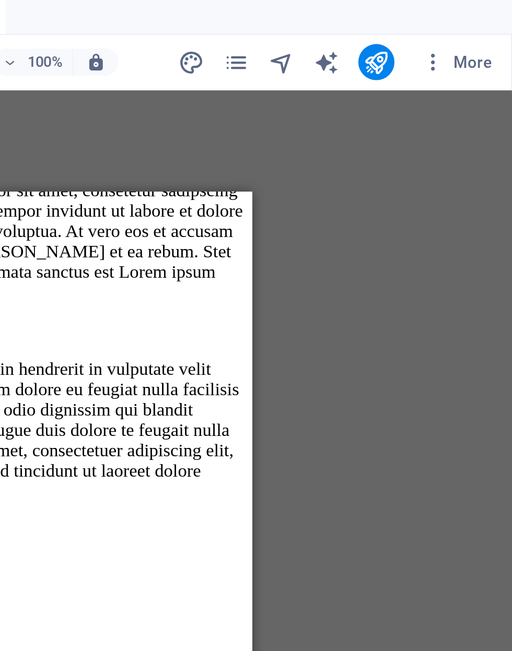
click at [443, 26] on icon "publish" at bounding box center [449, 29] width 12 height 12
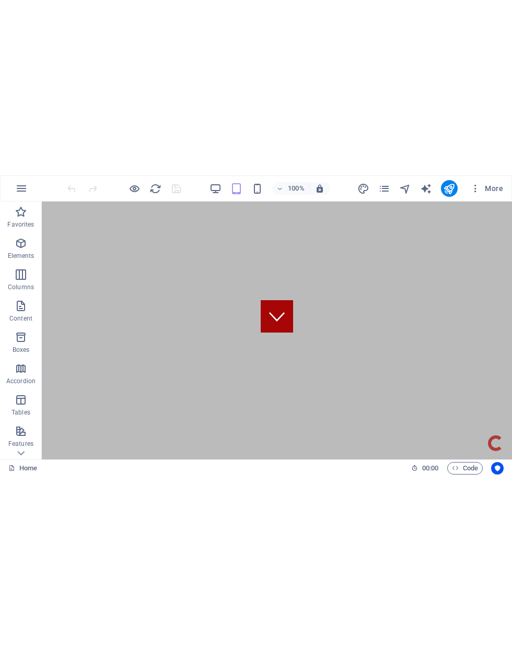
scroll to position [122, 0]
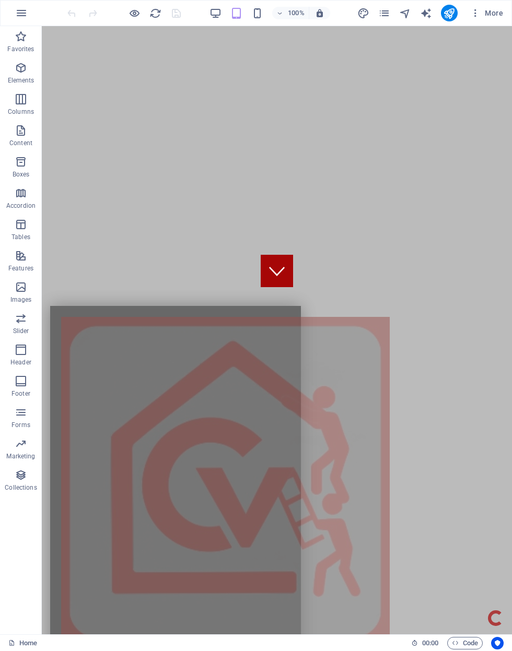
click at [431, 9] on icon "text_generator" at bounding box center [426, 13] width 12 height 12
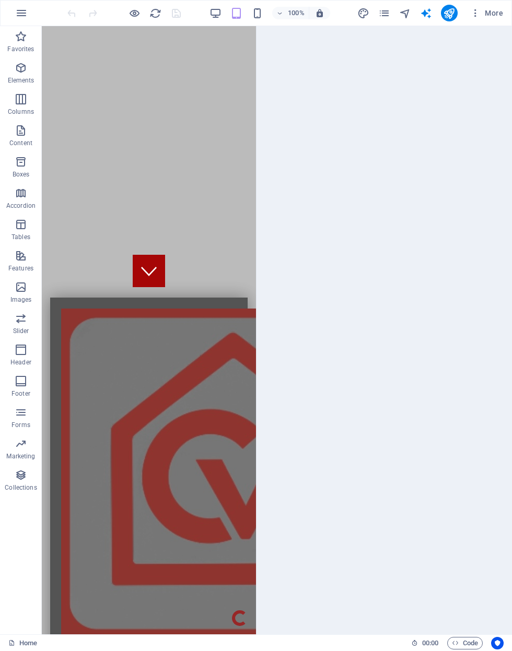
scroll to position [341, 0]
select select "English"
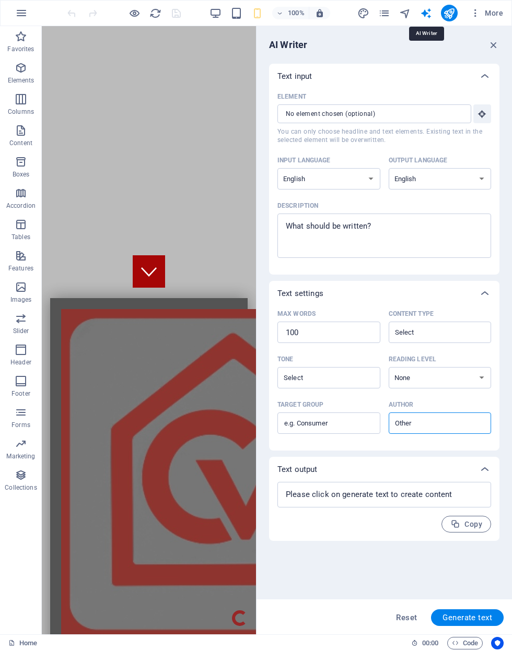
click at [390, 11] on icon "pages" at bounding box center [384, 13] width 12 height 12
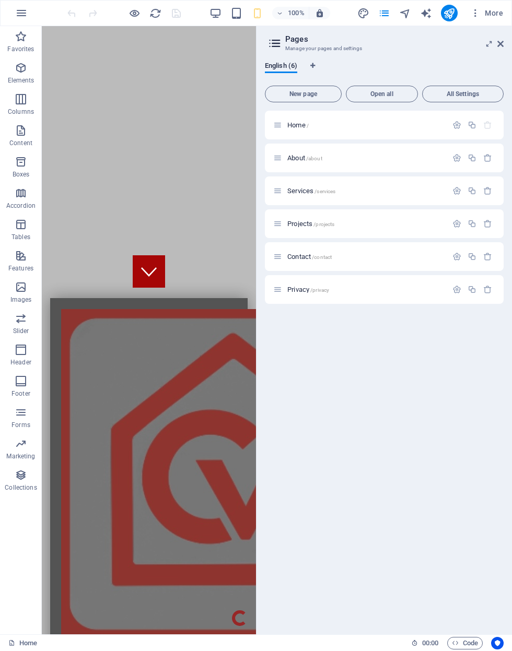
click at [410, 216] on div "Projects /projects" at bounding box center [384, 223] width 239 height 29
click at [414, 223] on p "Projects /projects" at bounding box center [365, 223] width 157 height 7
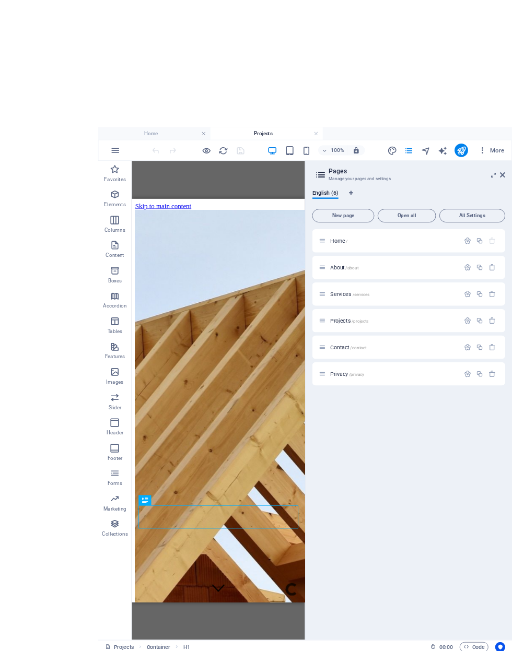
scroll to position [0, 0]
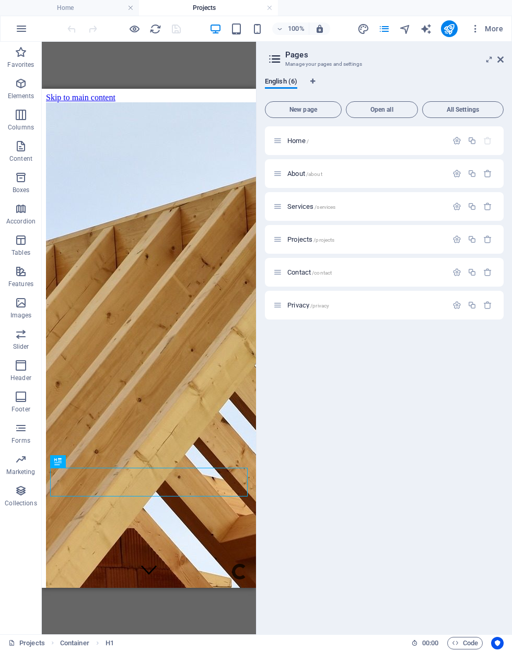
click at [398, 420] on div "Home / About /about Services /services Projects /projects Contact /contact Priv…" at bounding box center [384, 376] width 239 height 500
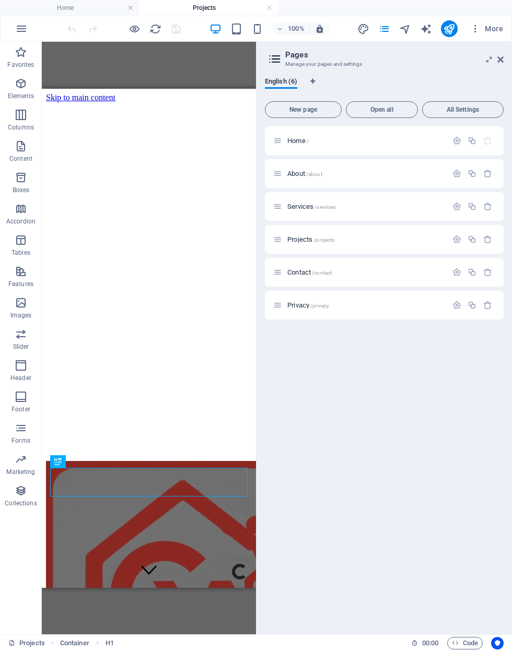
click at [497, 55] on link at bounding box center [500, 59] width 6 height 9
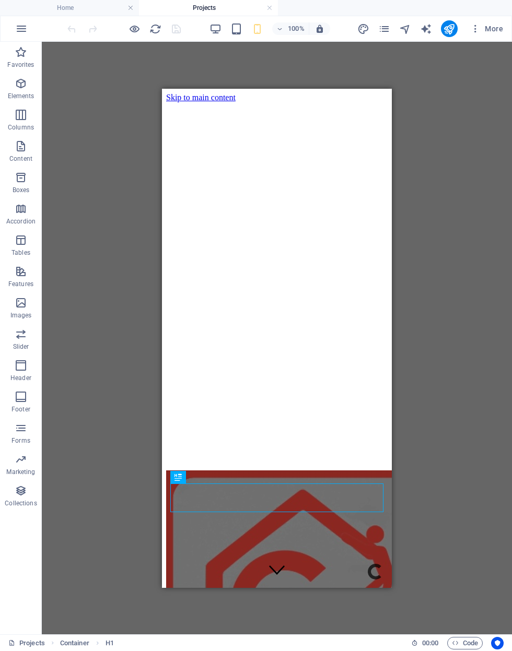
click at [364, 470] on div at bounding box center [276, 602] width 221 height 264
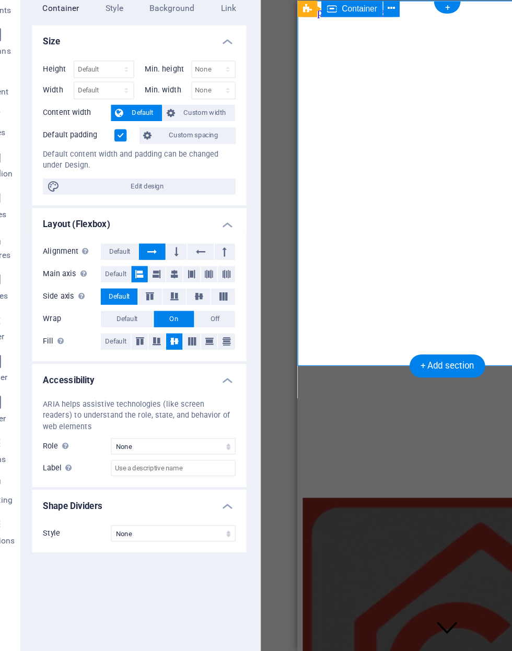
click at [74, 225] on span "Edit design" at bounding box center [138, 231] width 129 height 13
select select "px"
select select "300"
select select "px"
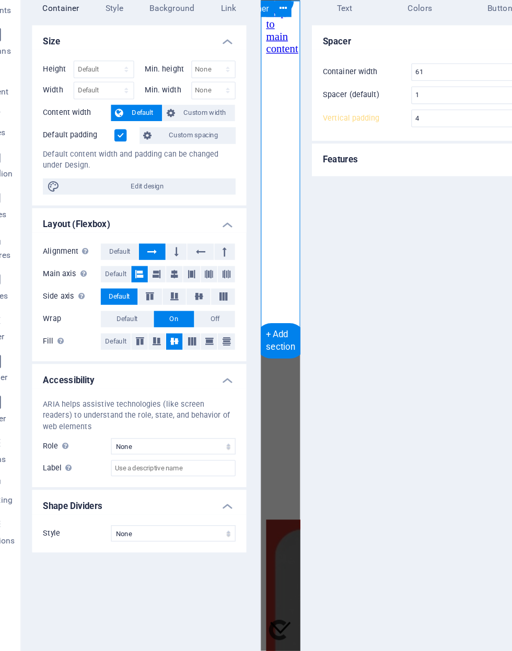
click at [74, 225] on span "Edit design" at bounding box center [138, 231] width 129 height 13
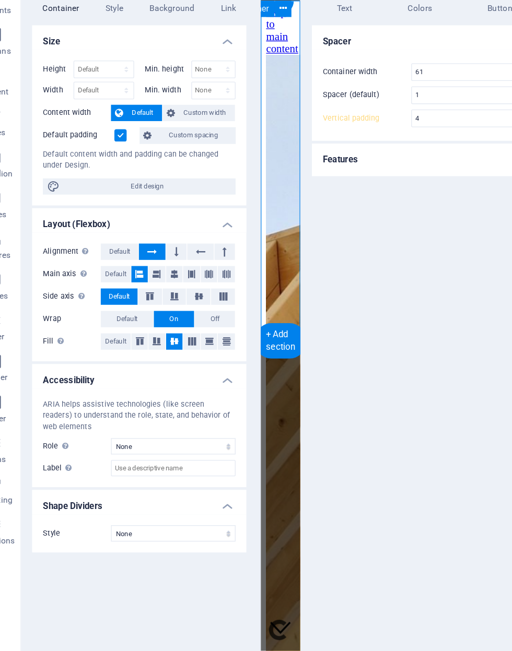
click at [133, 77] on h4 "Background" at bounding box center [160, 88] width 55 height 22
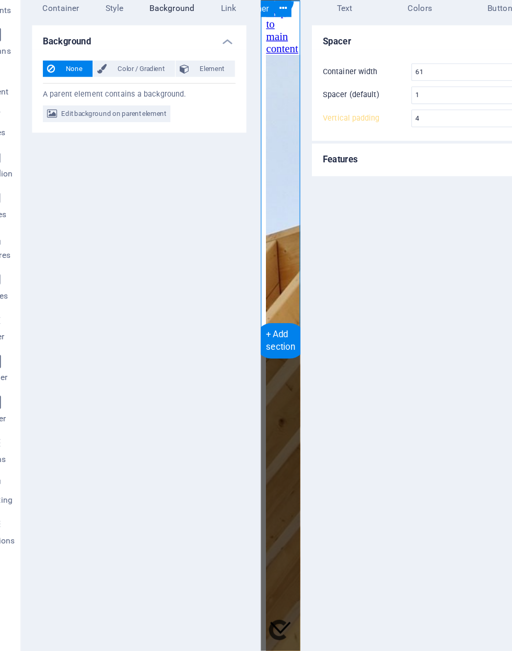
click at [133, 77] on h4 "Background" at bounding box center [160, 88] width 55 height 22
click at [73, 169] on span "Edit background on parent element" at bounding box center [113, 175] width 80 height 13
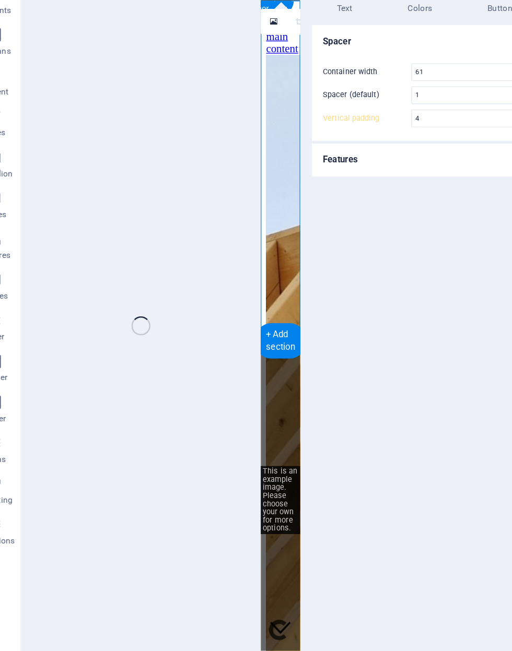
select select "fade"
select select "ms"
select select "s"
select select "progressive"
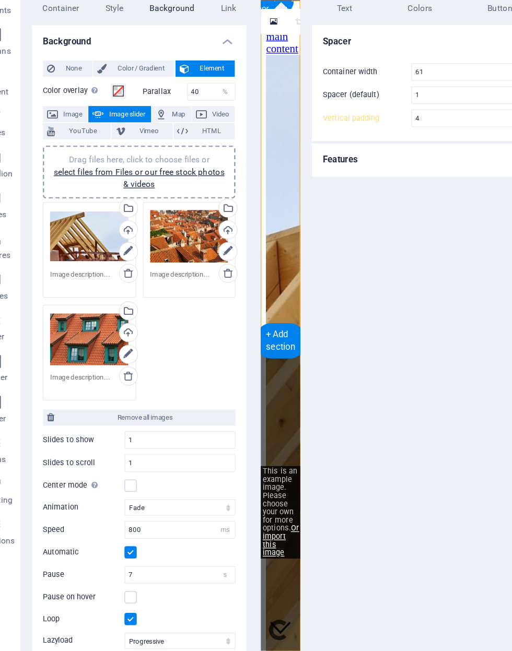
click at [88, 295] on textarea at bounding box center [94, 303] width 60 height 16
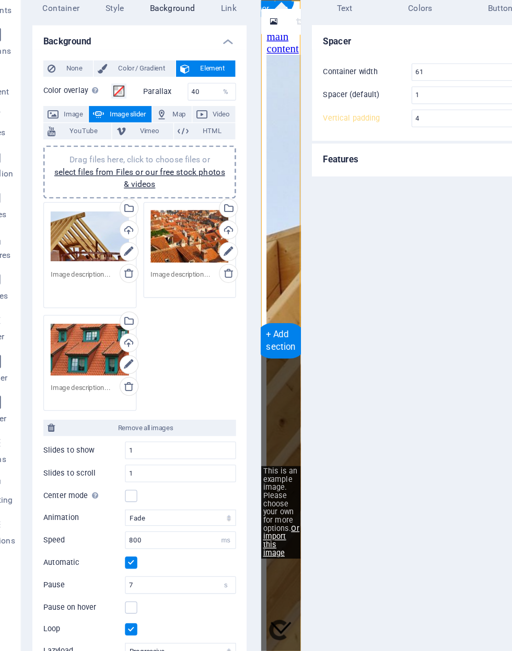
click at [117, 378] on link at bounding box center [124, 385] width 15 height 15
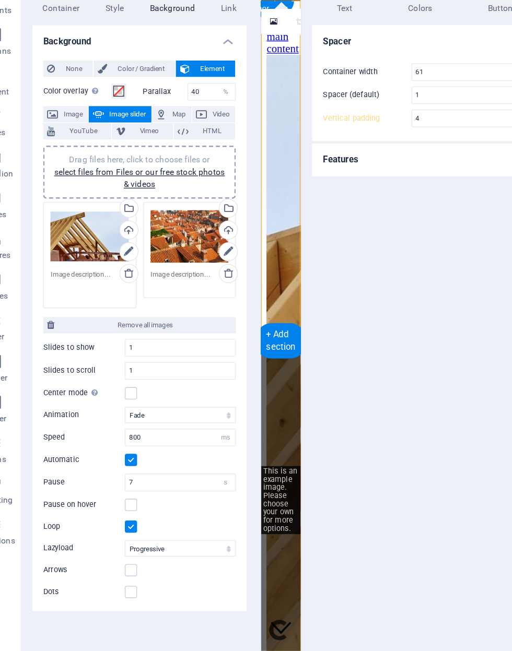
click at [120, 294] on icon at bounding box center [124, 298] width 8 height 8
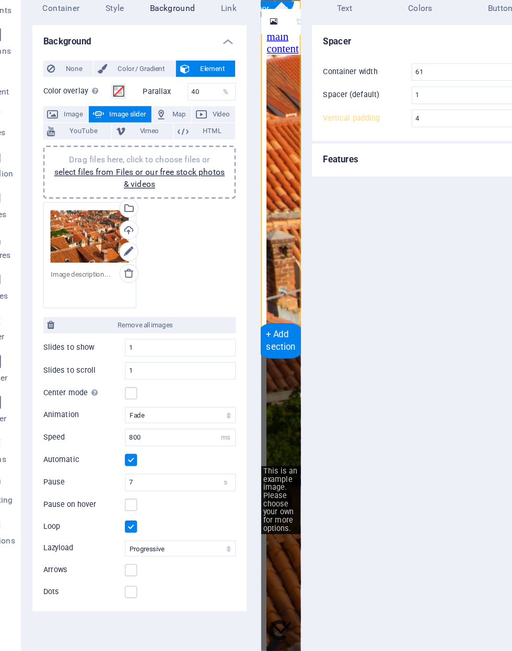
click at [117, 291] on link at bounding box center [124, 298] width 15 height 15
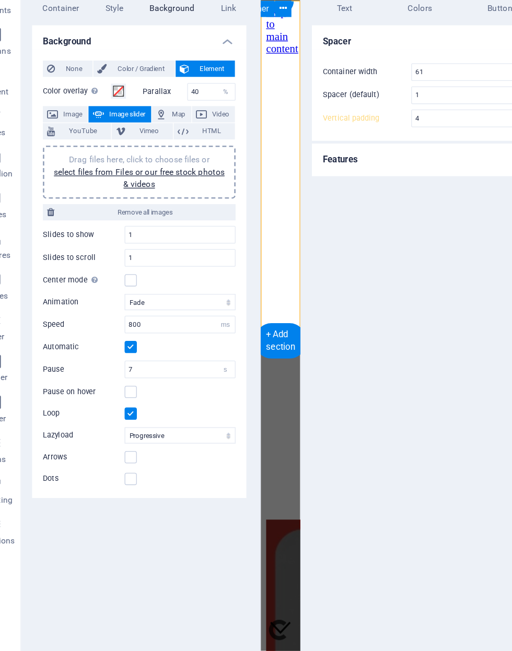
click at [67, 217] on link "select files from Files or our free stock photos & videos" at bounding box center [132, 225] width 131 height 17
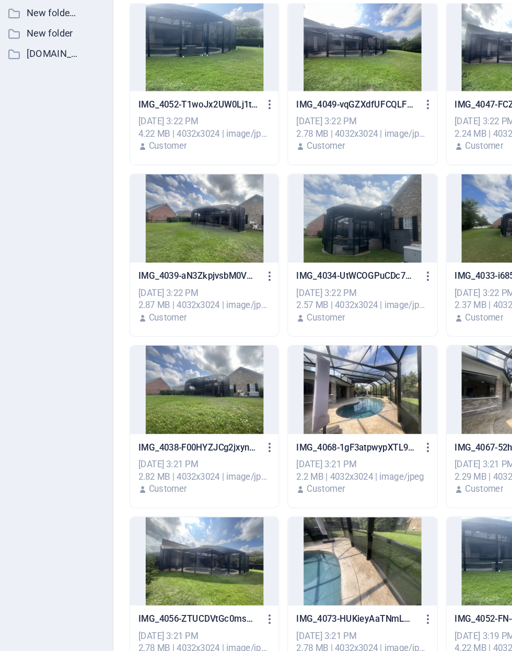
scroll to position [659, 0]
click at [293, 222] on div at bounding box center [303, 256] width 114 height 68
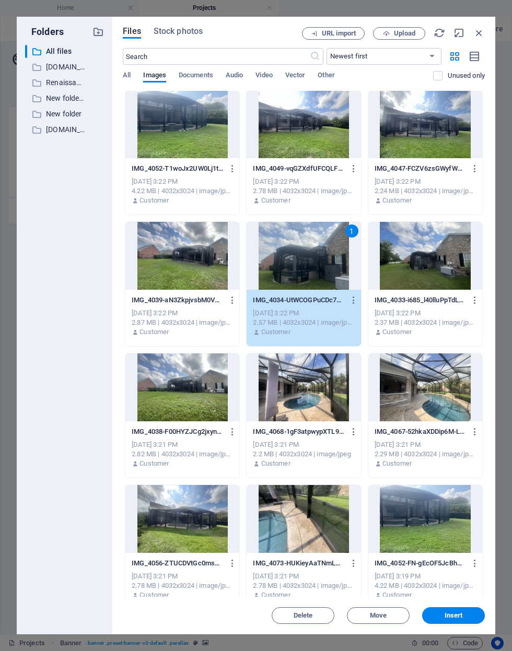
click at [463, 620] on button "Insert" at bounding box center [453, 615] width 63 height 17
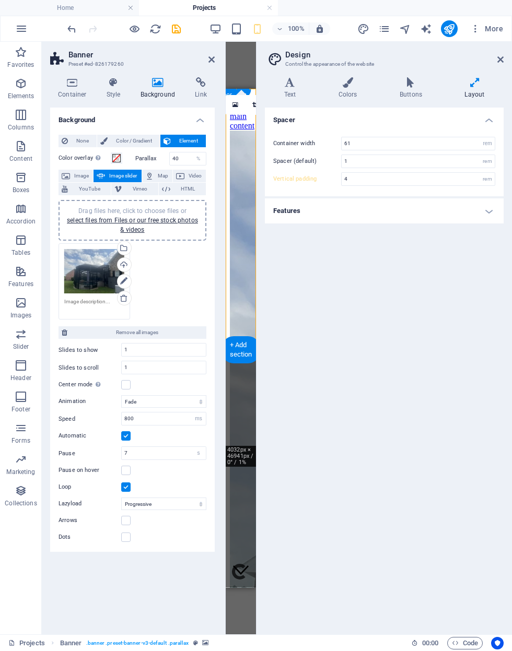
click at [89, 230] on div "Drag files here, click to choose files or select files from Files or our free s…" at bounding box center [132, 220] width 135 height 28
click at [172, 42] on header "Banner Preset #ed-826179260" at bounding box center [132, 55] width 164 height 27
click at [161, 28] on icon "reload" at bounding box center [155, 29] width 12 height 12
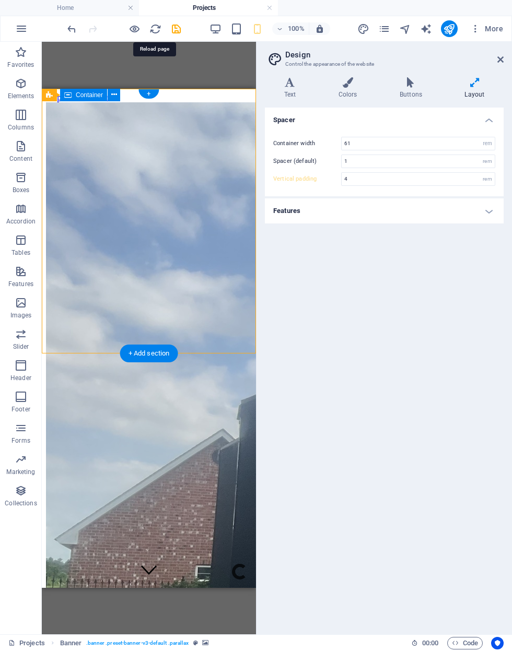
click at [181, 31] on icon "save" at bounding box center [176, 29] width 12 height 12
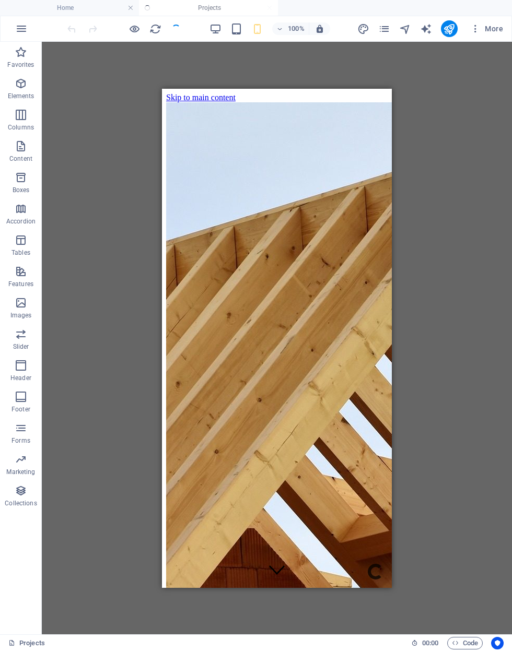
scroll to position [0, 0]
click at [380, 32] on icon "pages" at bounding box center [384, 29] width 12 height 12
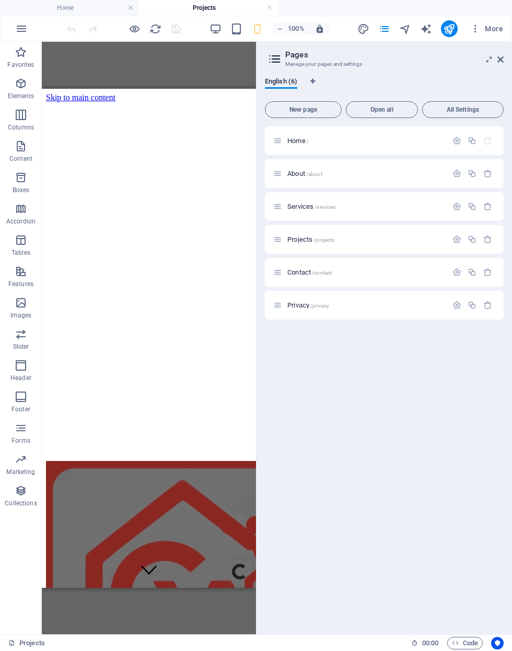
click at [381, 147] on div "Home /" at bounding box center [384, 140] width 239 height 29
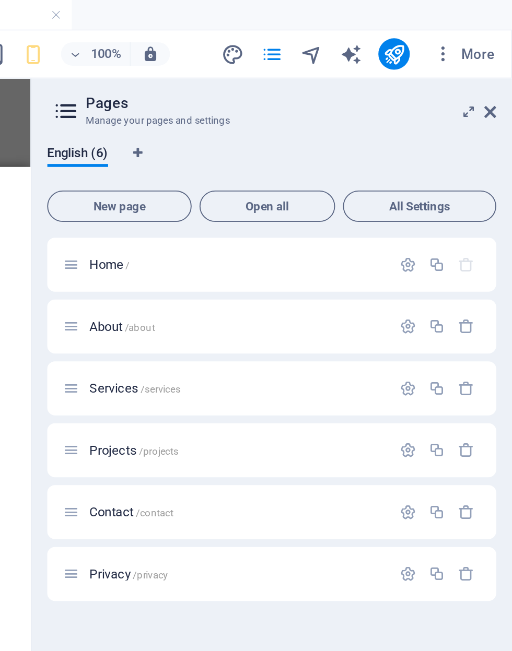
click at [273, 146] on div "Home /" at bounding box center [360, 141] width 174 height 12
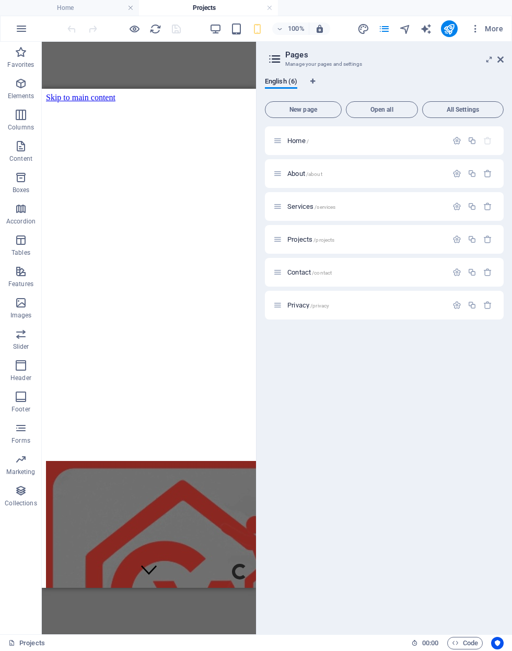
click at [401, 144] on p "Home /" at bounding box center [365, 140] width 157 height 7
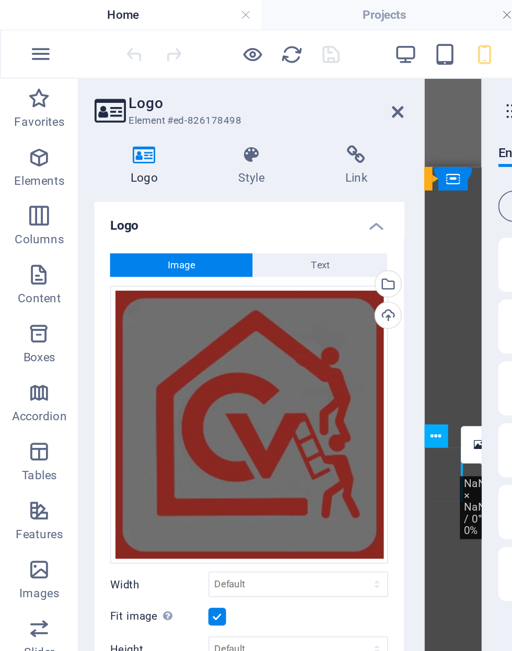
click at [137, 87] on icon at bounding box center [134, 82] width 53 height 10
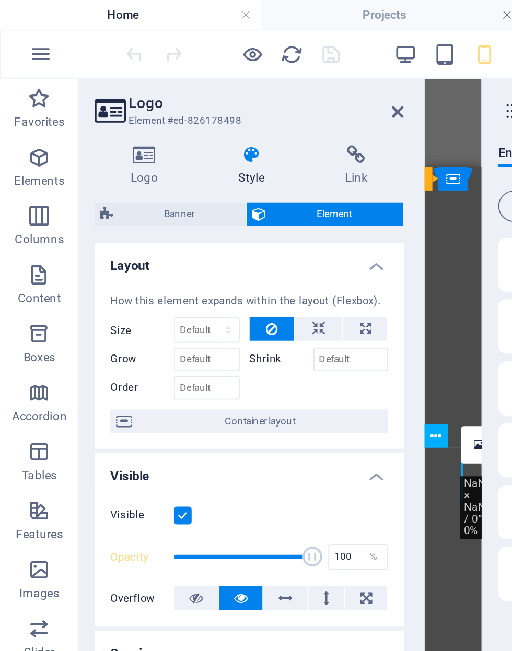
click at [83, 81] on icon at bounding box center [76, 82] width 53 height 10
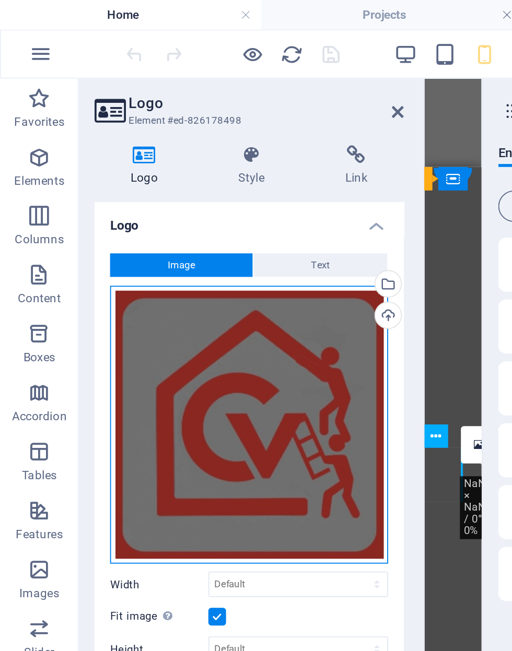
click at [180, 227] on div "Drag files here, click to choose files or select files from Files or our free s…" at bounding box center [132, 226] width 148 height 148
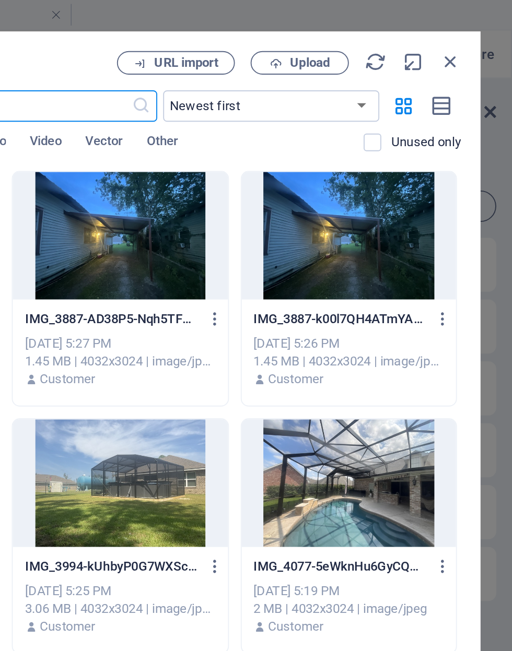
click at [473, 32] on icon "button" at bounding box center [478, 32] width 11 height 11
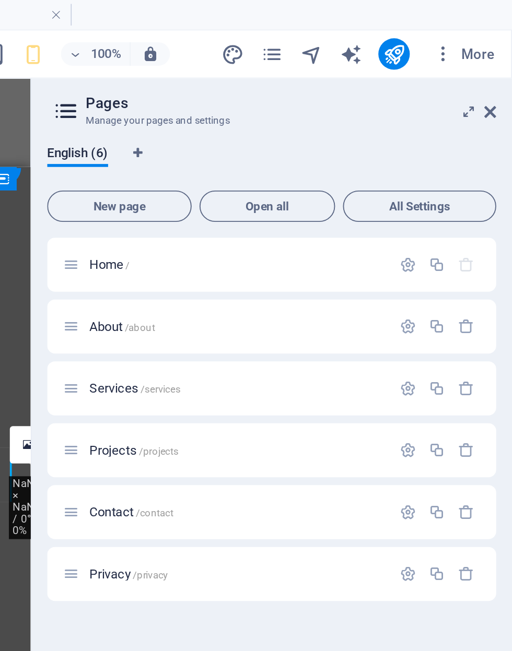
click at [497, 60] on icon at bounding box center [500, 59] width 6 height 8
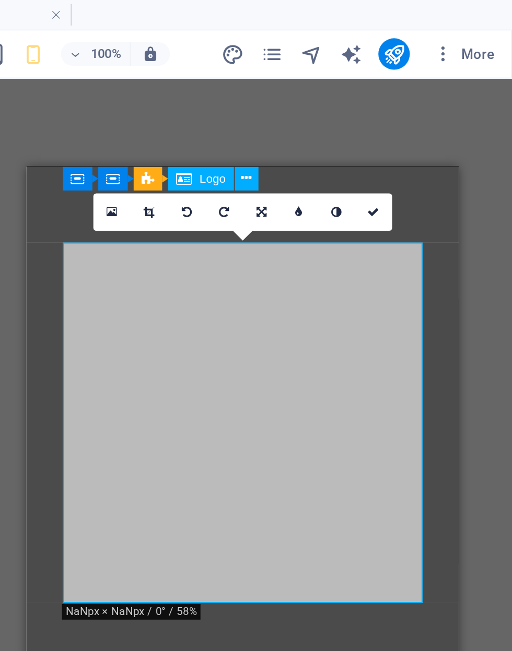
scroll to position [20, 0]
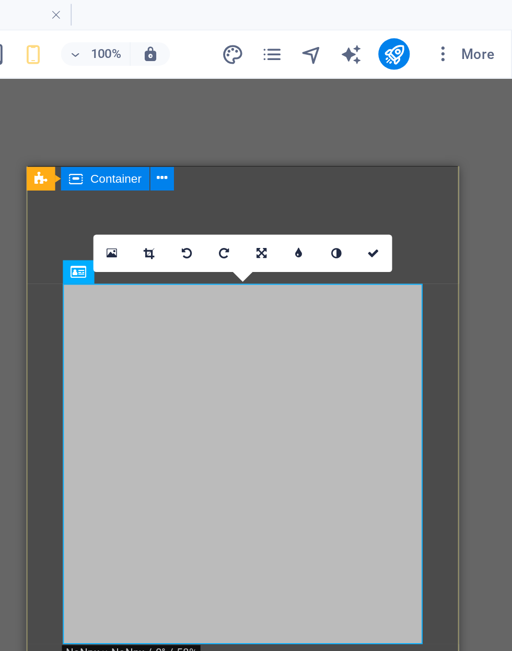
click at [416, 136] on icon at bounding box center [418, 135] width 5 height 6
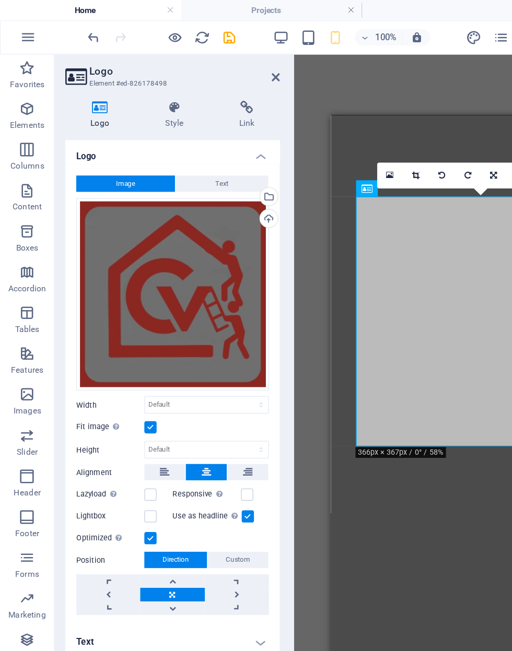
click at [129, 87] on icon at bounding box center [134, 82] width 53 height 10
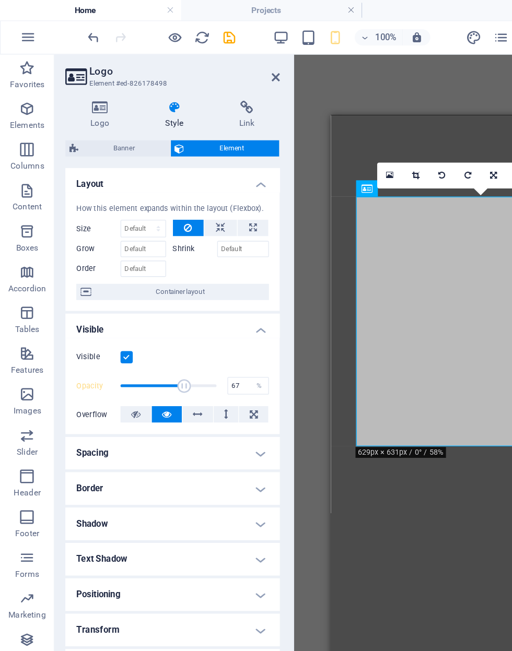
type input "68"
click at [181, 23] on icon "save" at bounding box center [176, 29] width 12 height 12
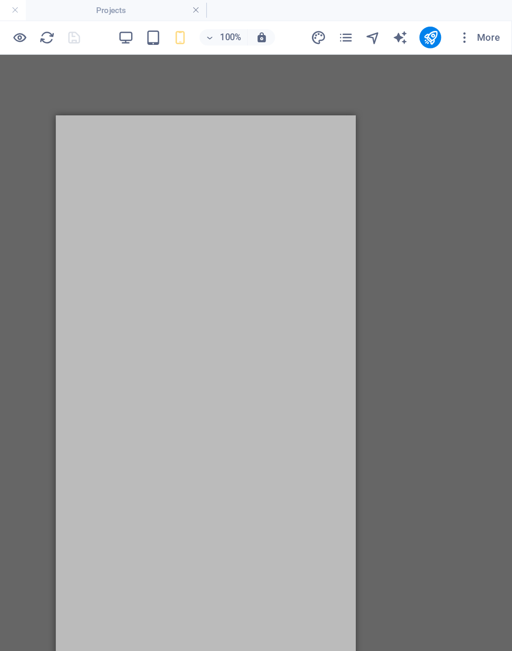
click at [443, 27] on icon "publish" at bounding box center [449, 29] width 12 height 12
